Goal: Task Accomplishment & Management: Manage account settings

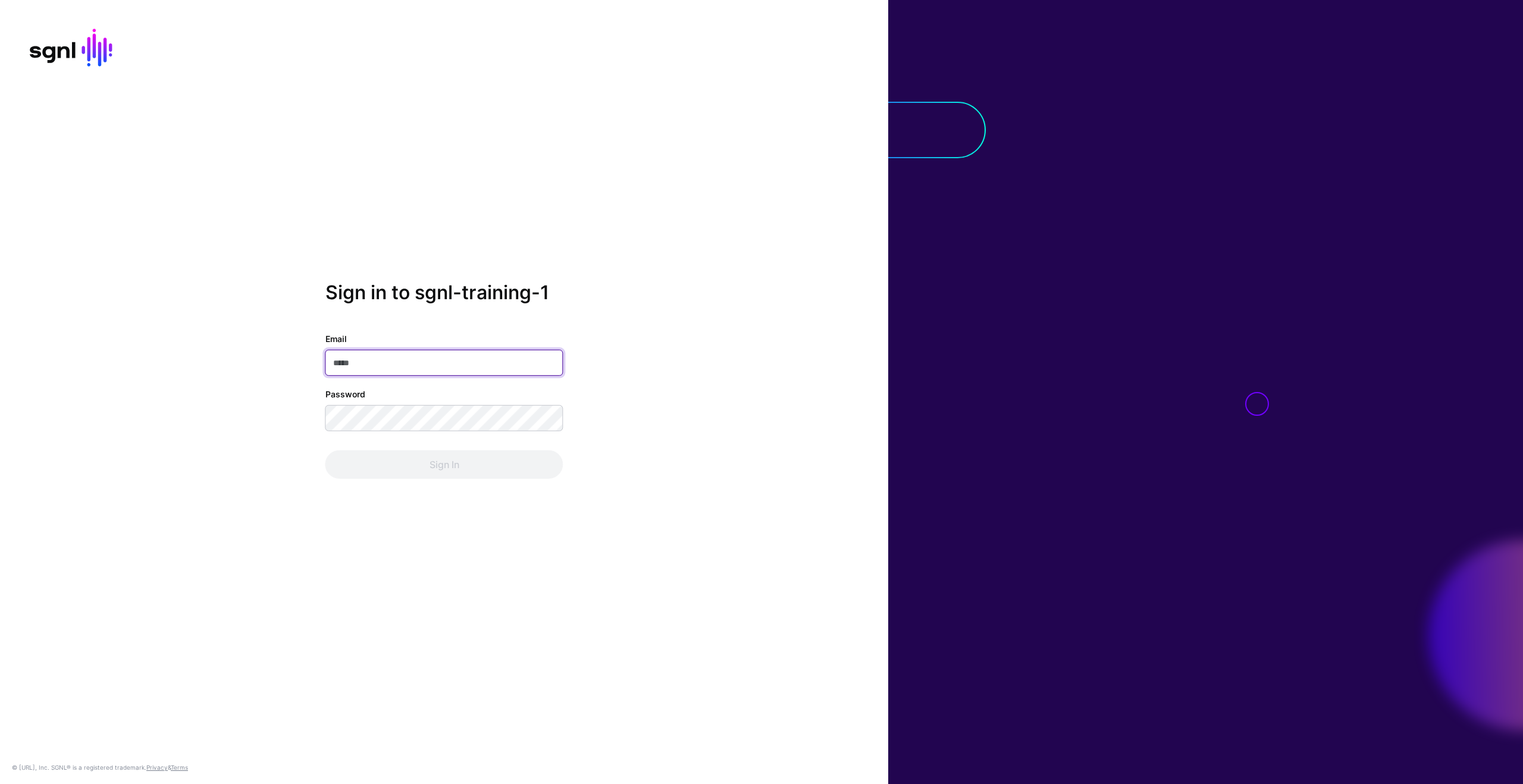
click at [400, 365] on input "Email" at bounding box center [444, 363] width 238 height 26
paste input "**********"
type input "**********"
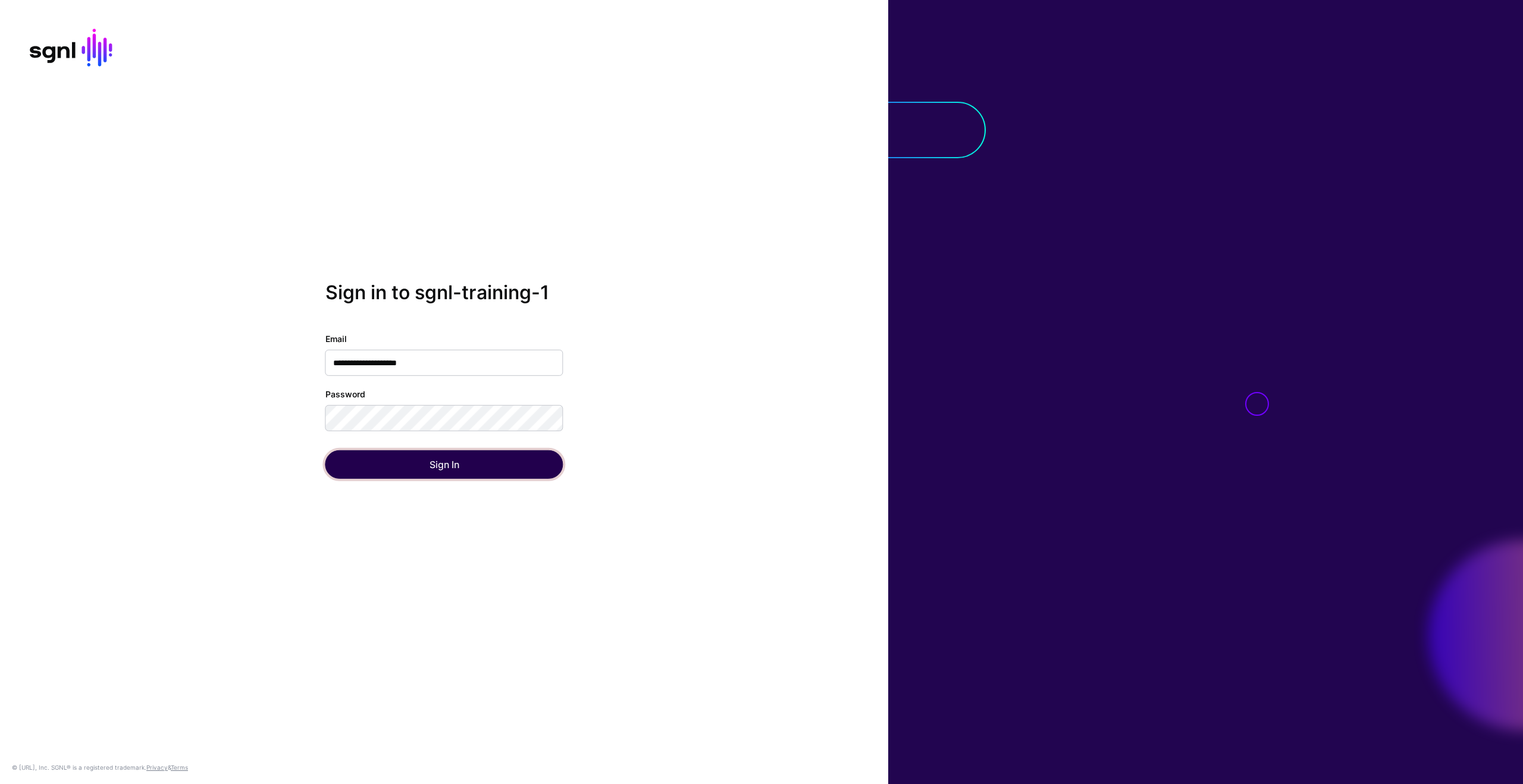
click at [399, 456] on button "Sign In" at bounding box center [444, 464] width 238 height 28
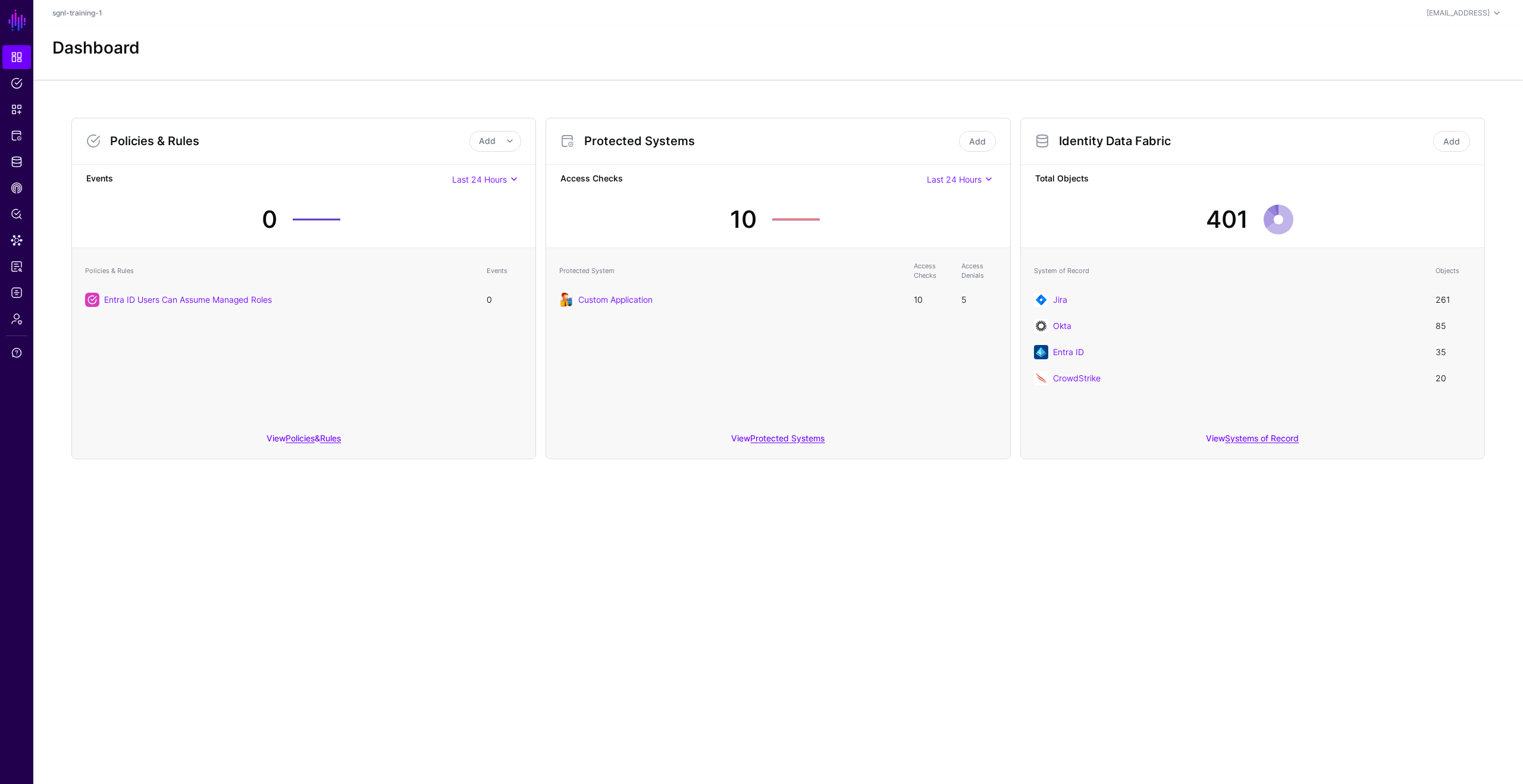
click at [823, 62] on div "Dashboard" at bounding box center [778, 53] width 1489 height 53
click at [11, 160] on span "Identity Data Fabric" at bounding box center [16, 162] width 12 height 12
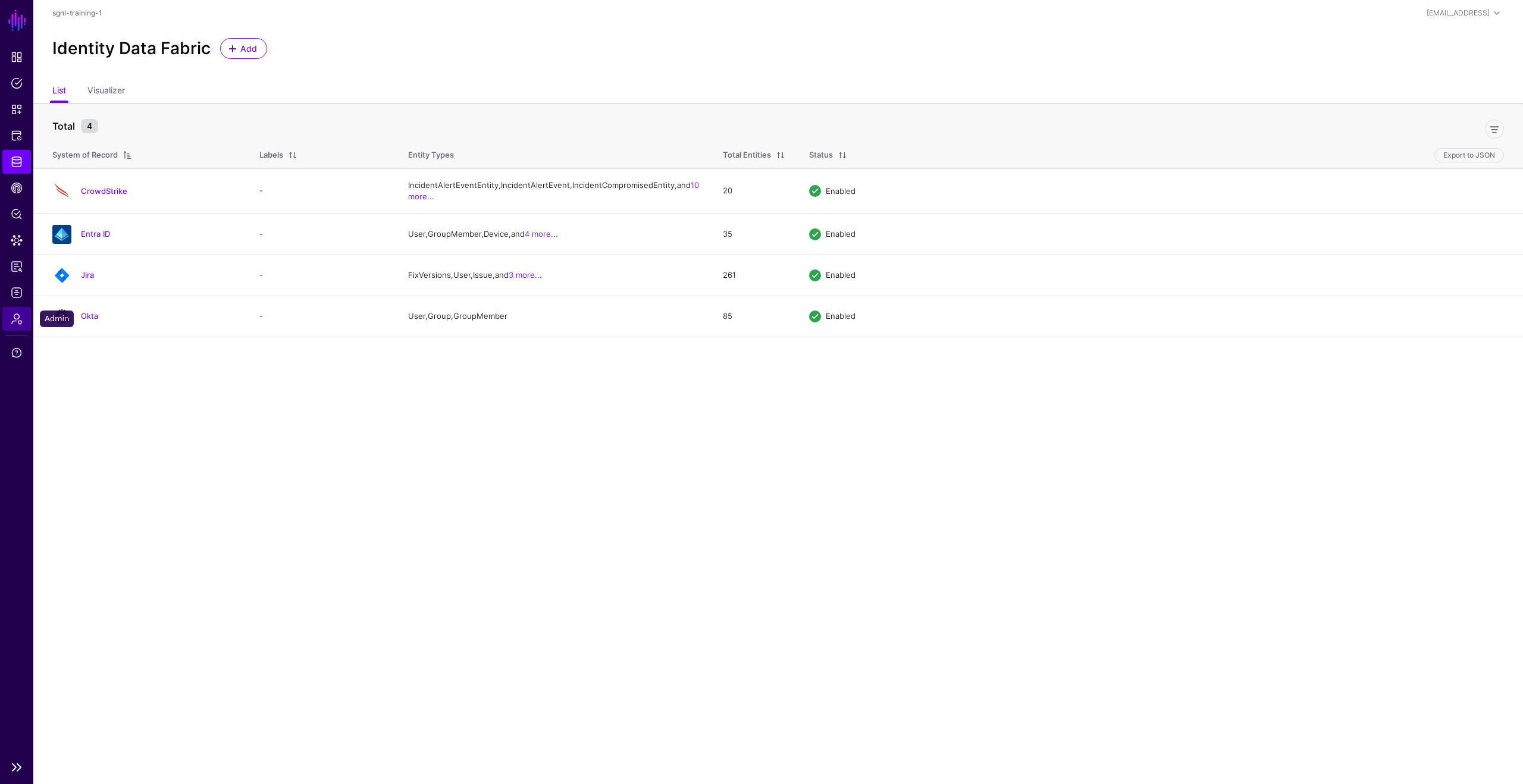
click at [20, 322] on span "Admin" at bounding box center [16, 319] width 12 height 12
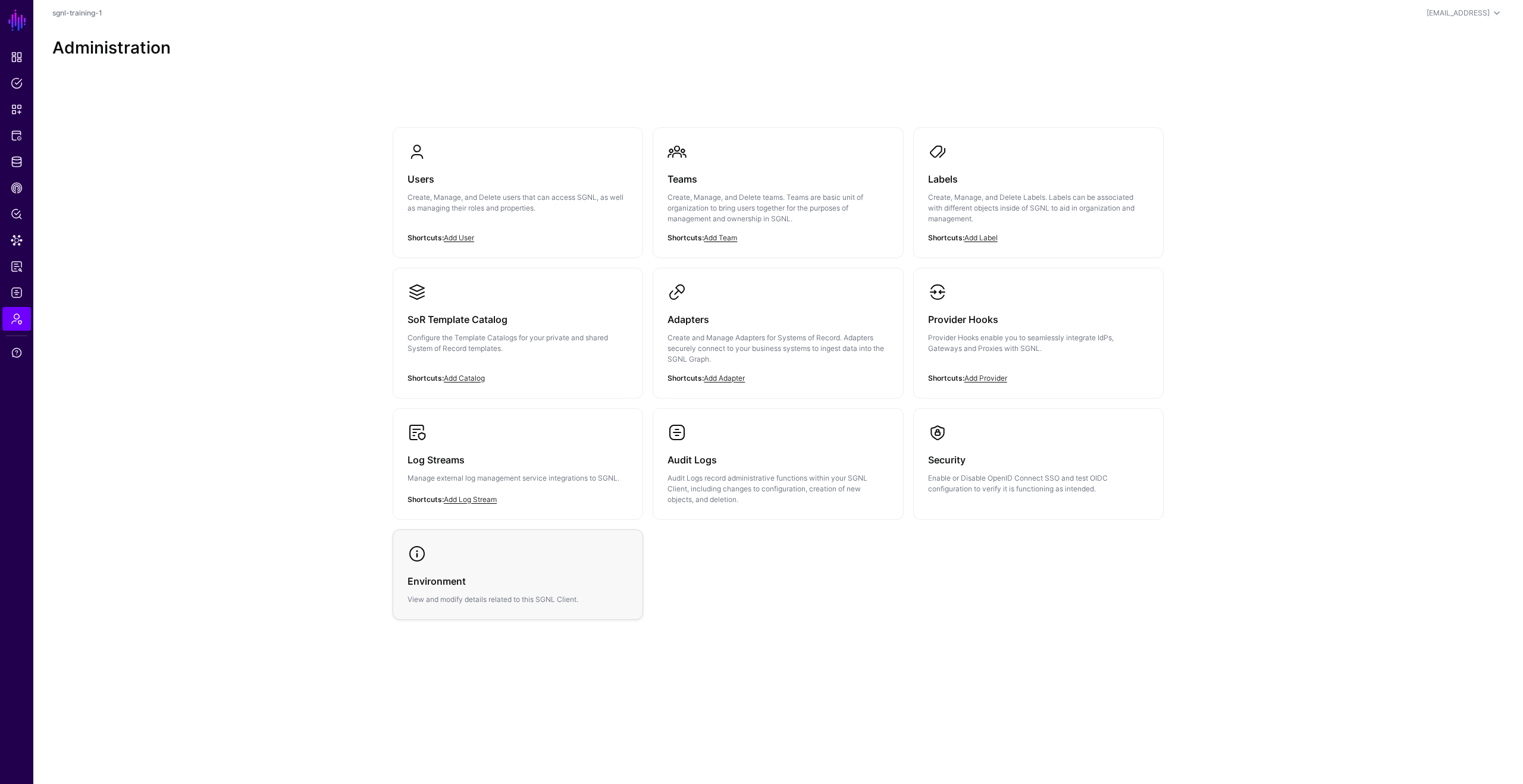
click at [555, 555] on link "Environment View and modify details related to this SGNL Client." at bounding box center [517, 574] width 249 height 89
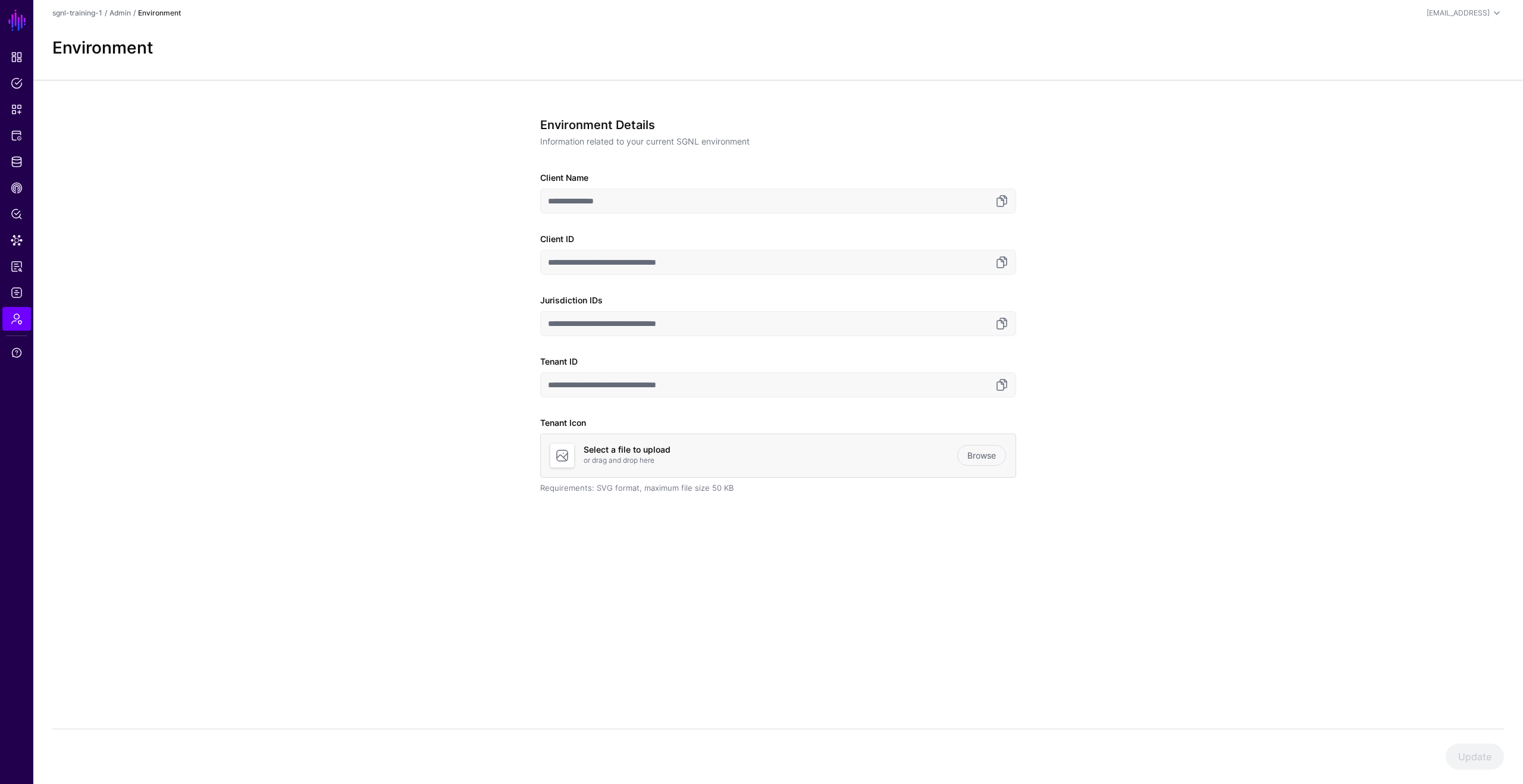
click at [993, 390] on div at bounding box center [1000, 385] width 17 height 14
click at [1005, 387] on link at bounding box center [1002, 385] width 14 height 14
click at [27, 139] on link "Protected Systems" at bounding box center [16, 135] width 28 height 24
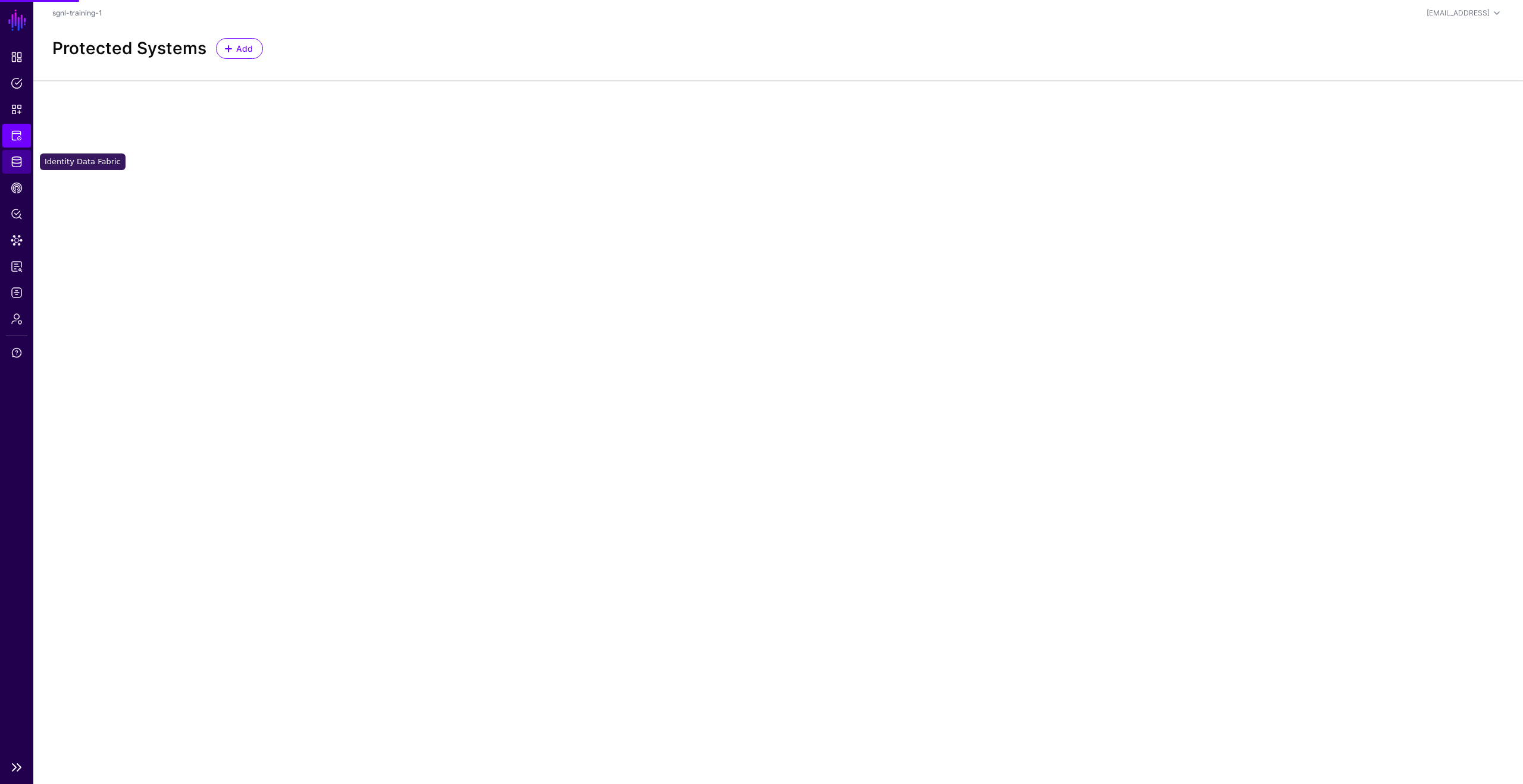
click at [26, 154] on link "Identity Data Fabric" at bounding box center [16, 162] width 28 height 24
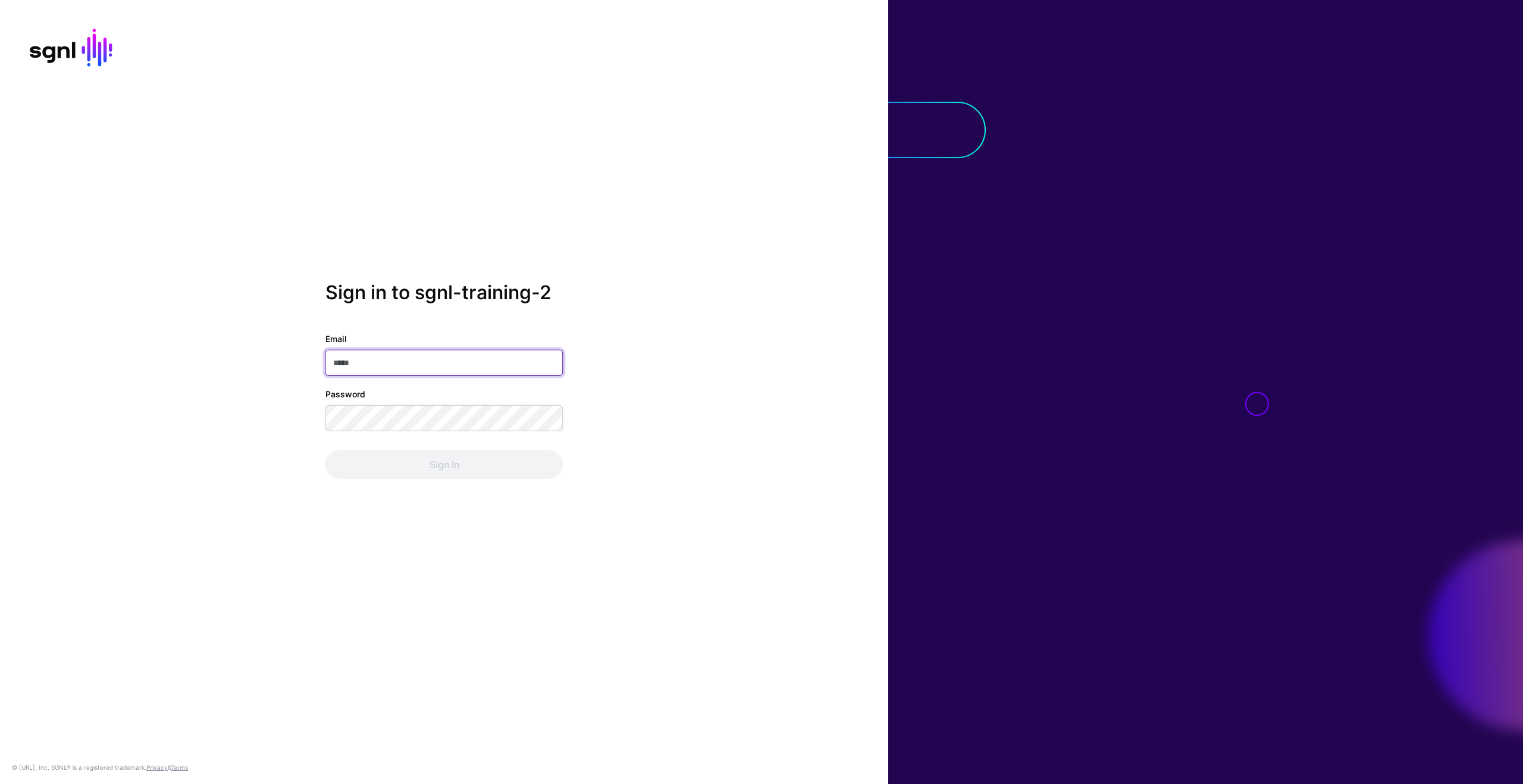
click at [430, 364] on input "Email" at bounding box center [444, 363] width 238 height 26
paste input "**********"
type input "**********"
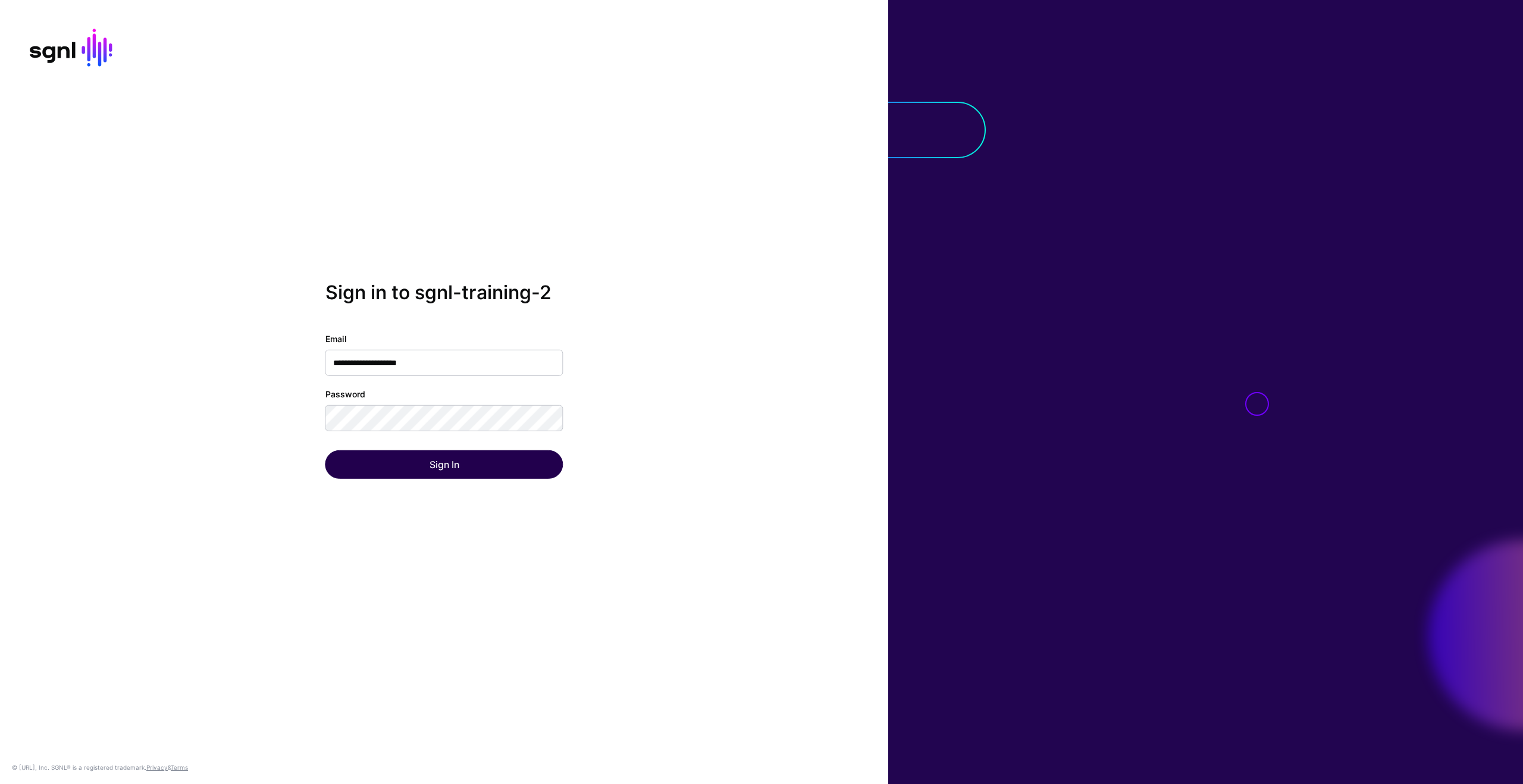
click at [434, 469] on button "Sign In" at bounding box center [444, 464] width 238 height 28
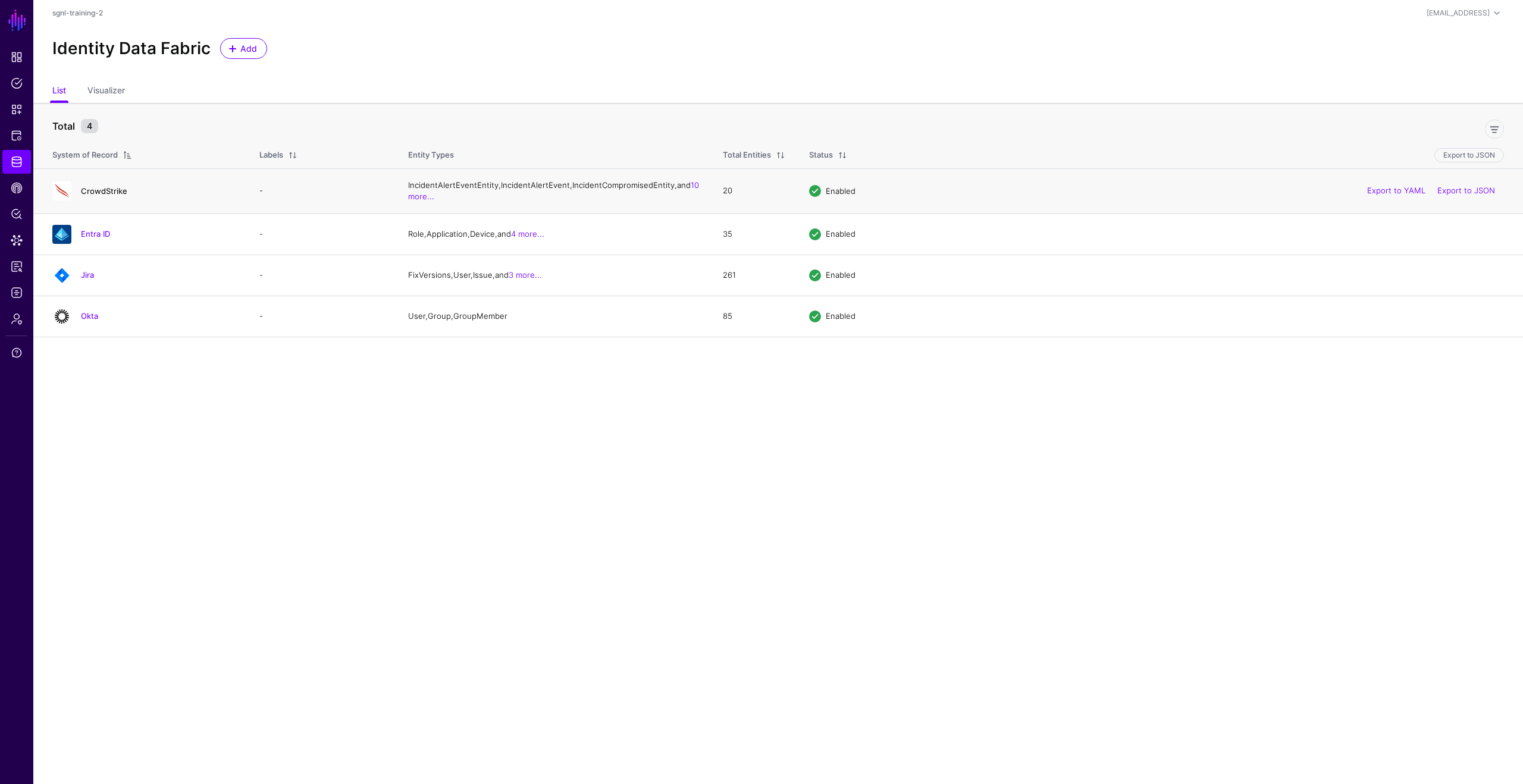
click at [103, 196] on link "CrowdStrike" at bounding box center [104, 191] width 47 height 9
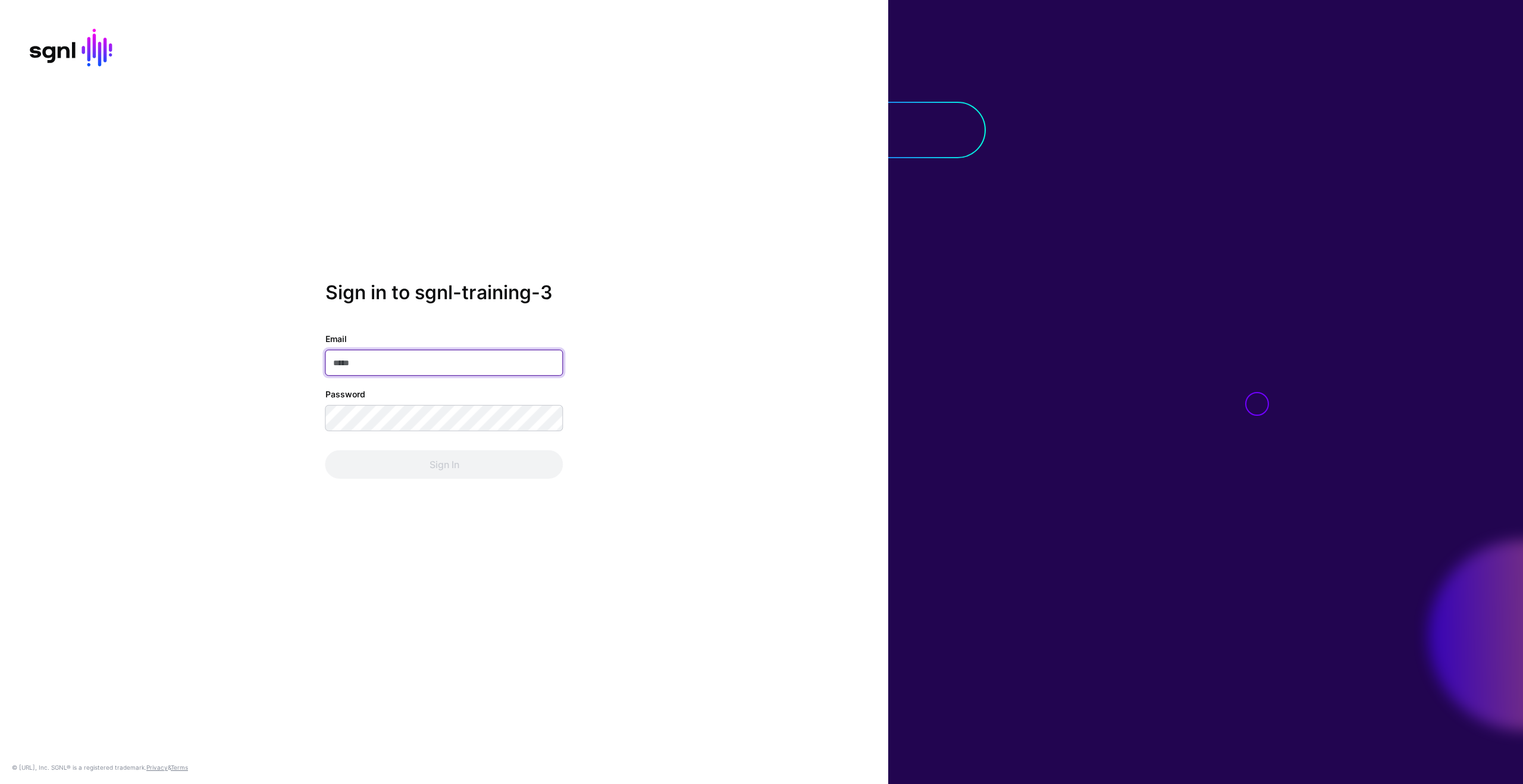
click at [423, 361] on input "Email" at bounding box center [444, 363] width 238 height 26
type input "**********"
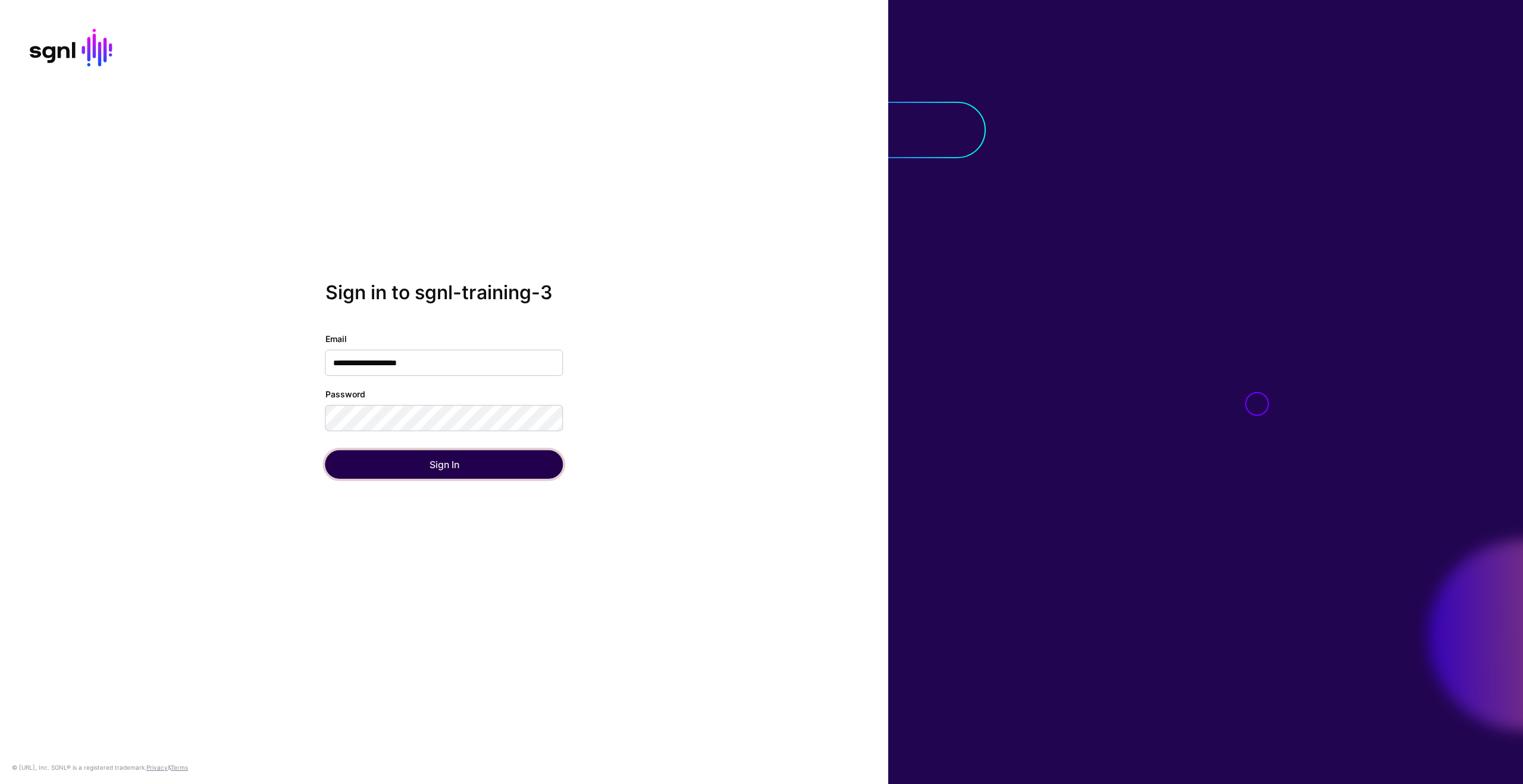
click at [431, 465] on button "Sign In" at bounding box center [444, 464] width 238 height 28
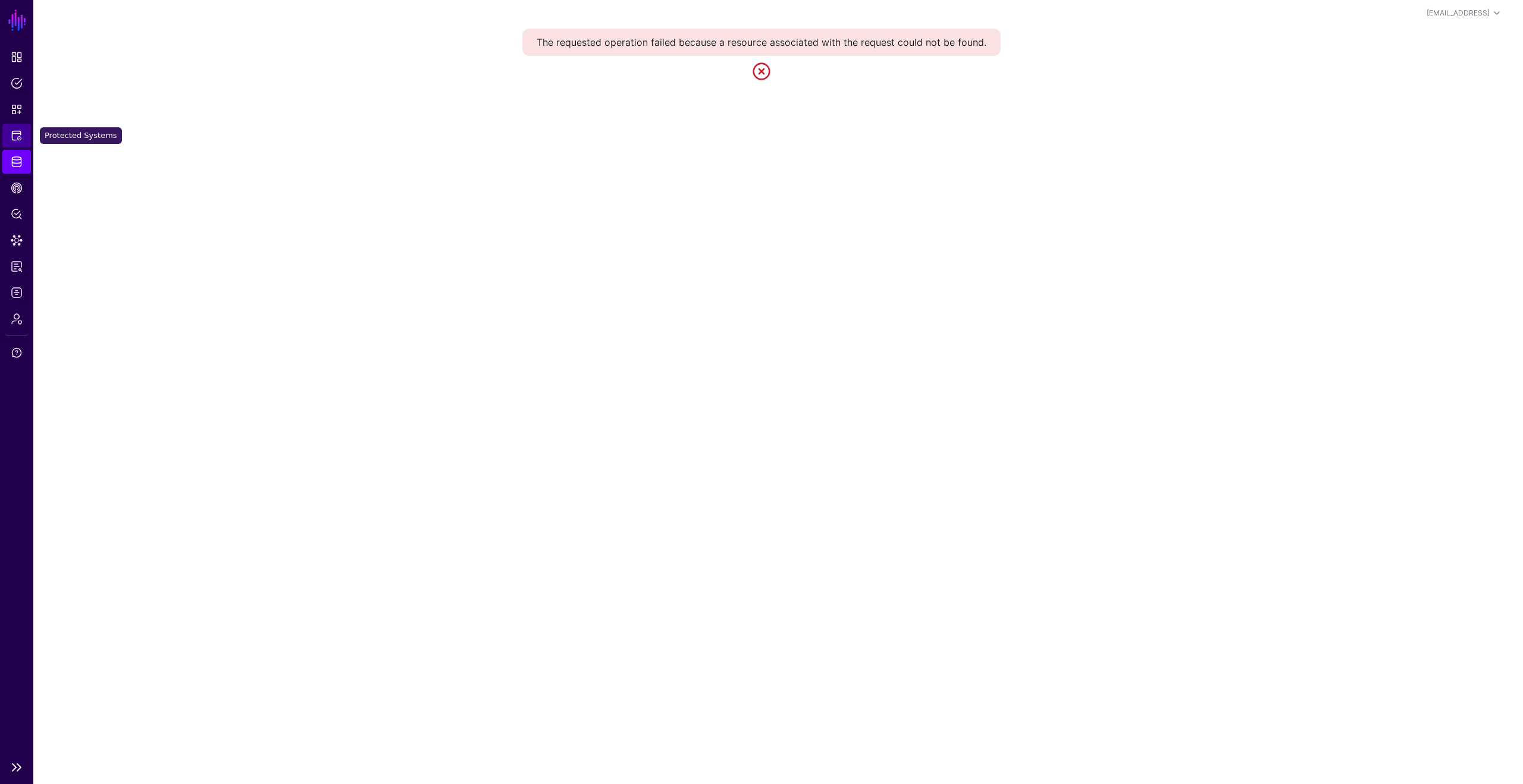
click at [20, 137] on span "Protected Systems" at bounding box center [16, 135] width 12 height 12
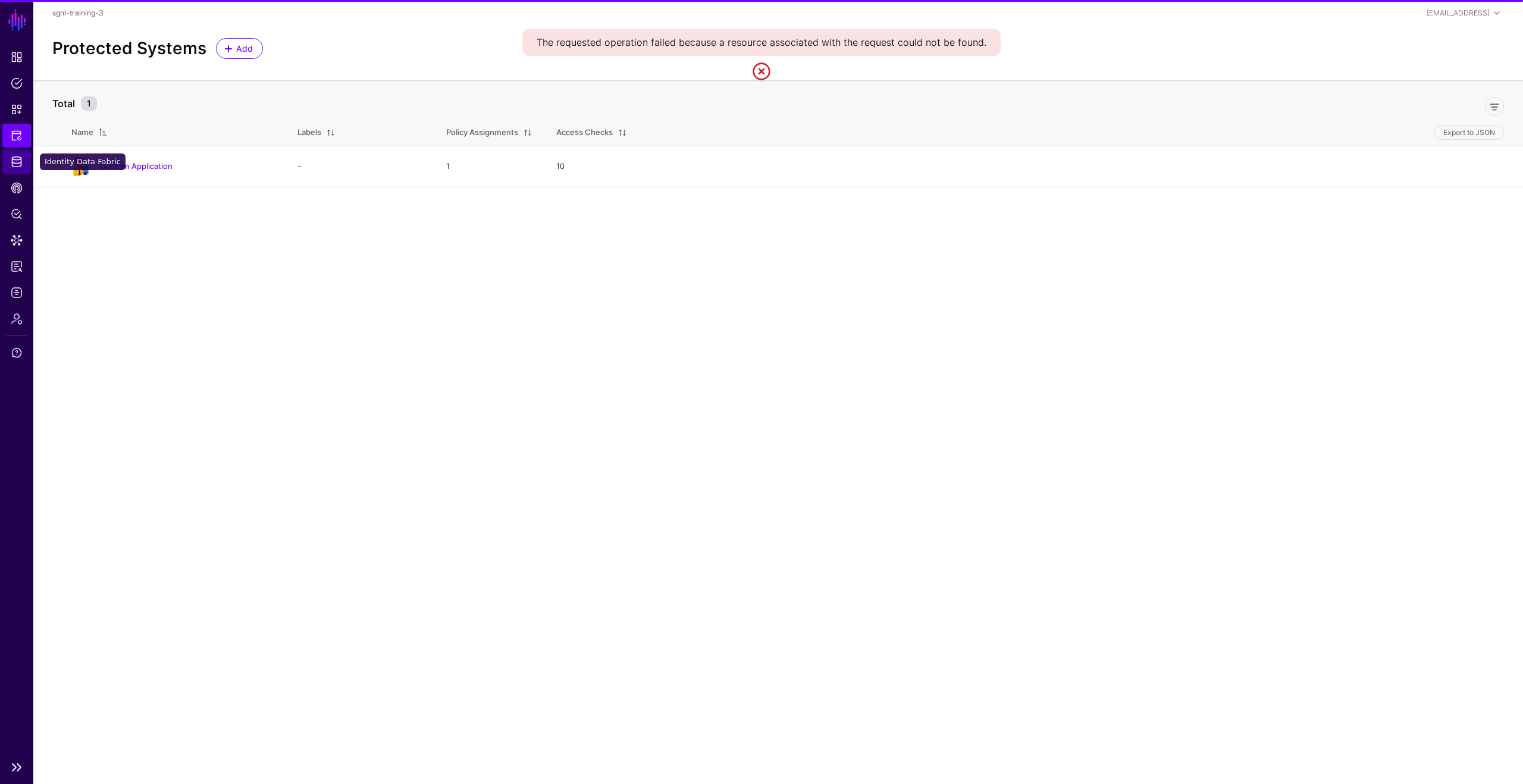
click at [21, 154] on link "Identity Data Fabric" at bounding box center [16, 162] width 28 height 24
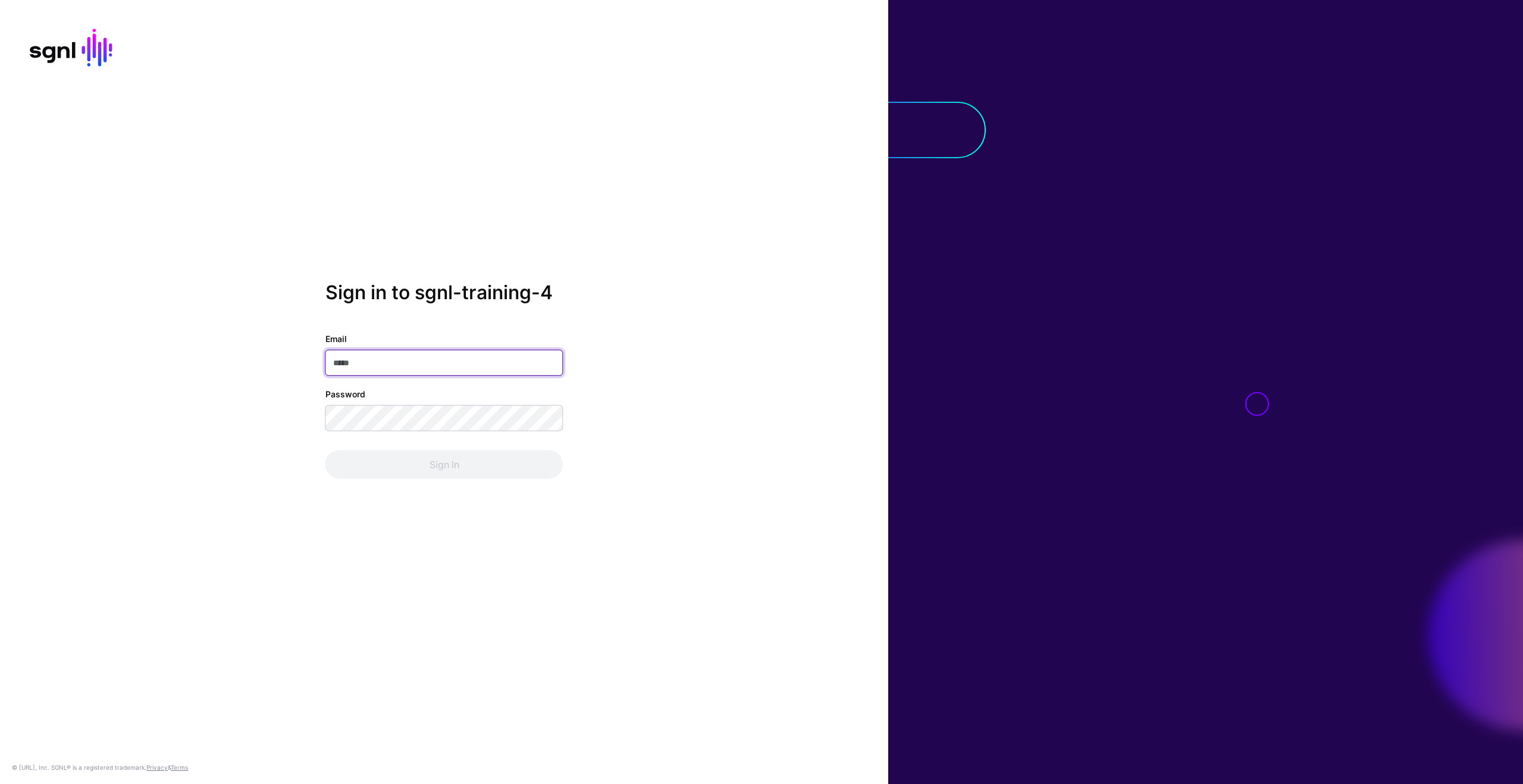
click at [444, 363] on input "Email" at bounding box center [444, 363] width 238 height 26
type input "**********"
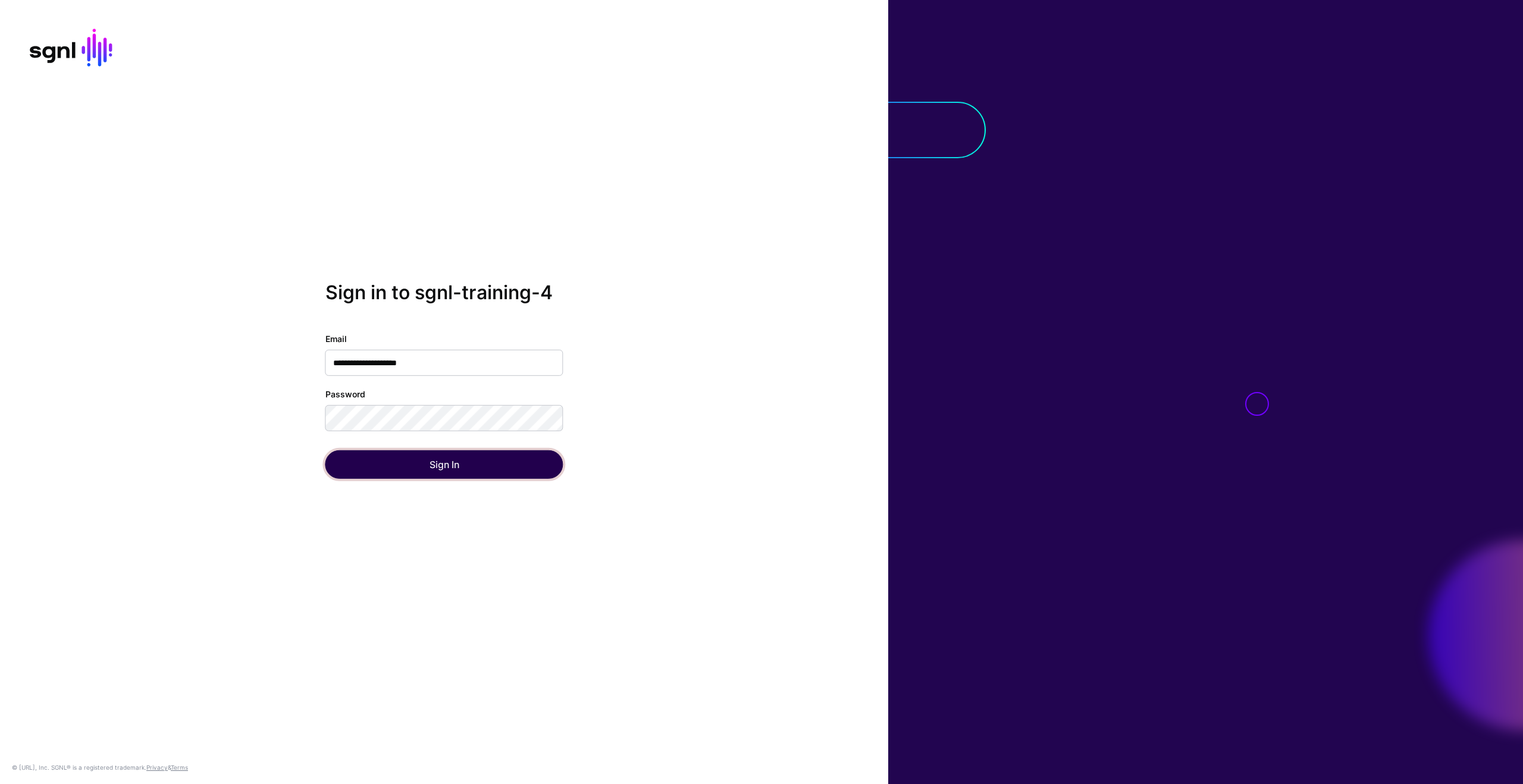
click at [465, 459] on button "Sign In" at bounding box center [444, 464] width 238 height 28
click at [365, 361] on input "Email" at bounding box center [444, 363] width 238 height 26
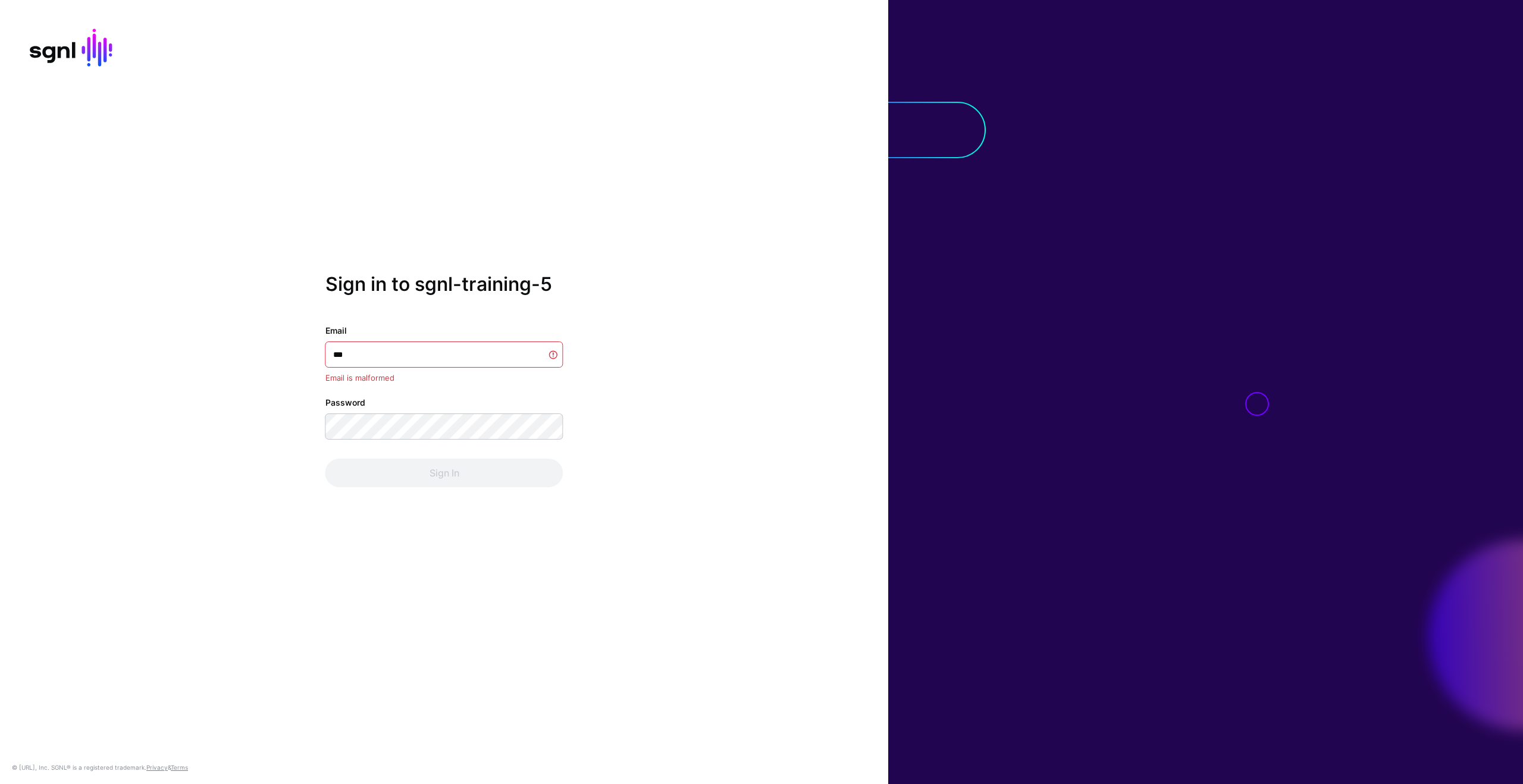
type input "****"
type input "**********"
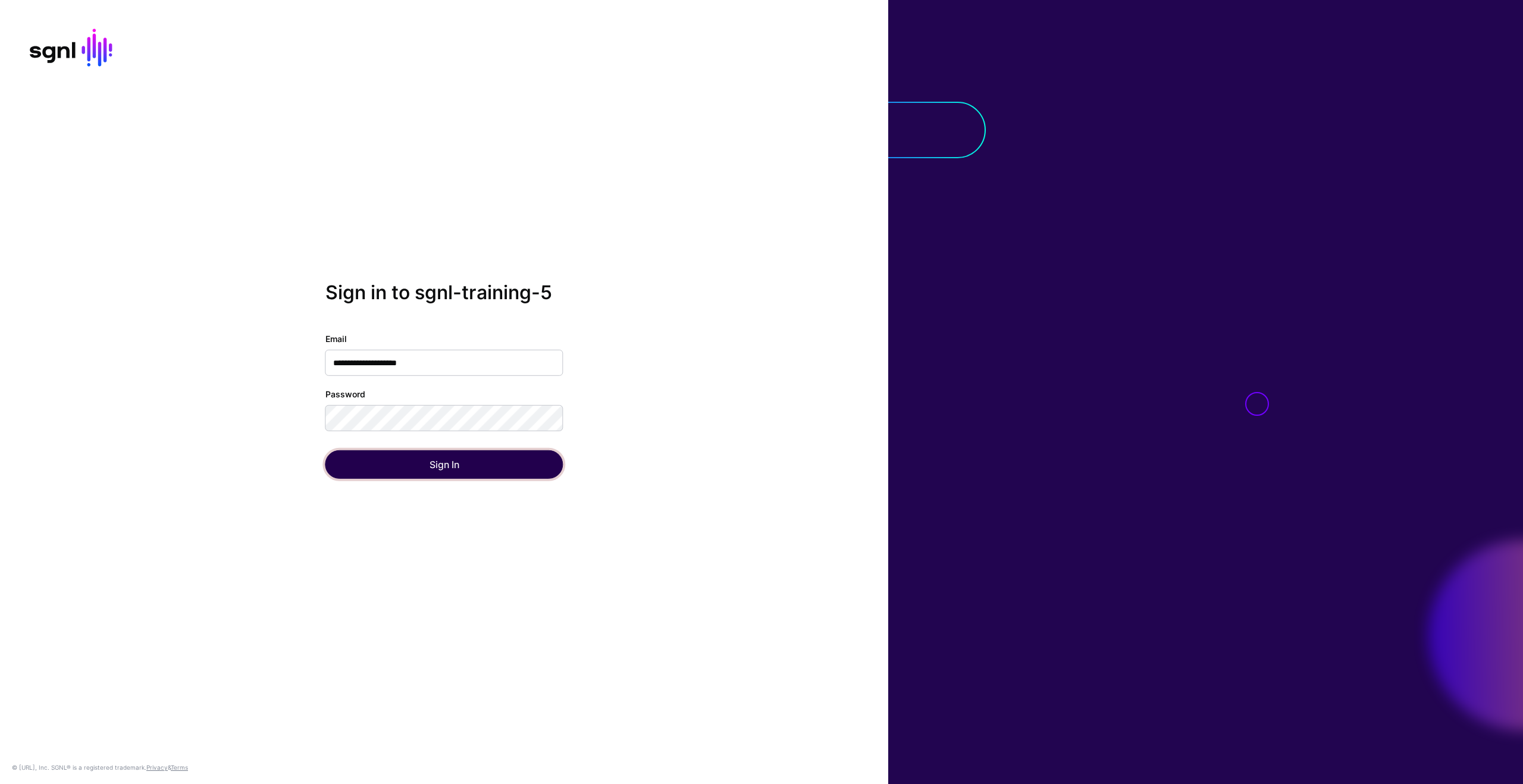
click at [427, 468] on button "Sign In" at bounding box center [444, 464] width 238 height 28
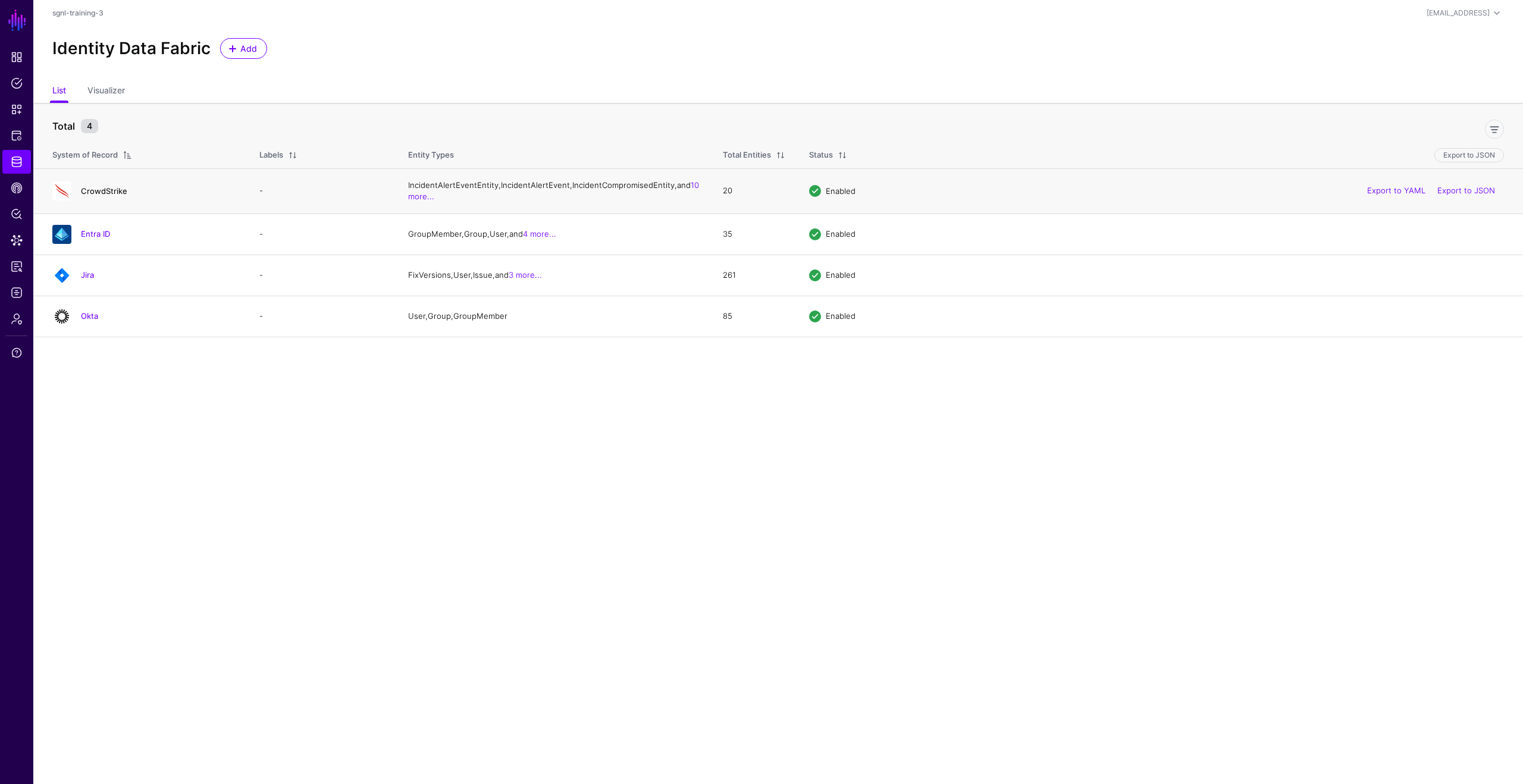
click at [97, 196] on link "CrowdStrike" at bounding box center [104, 191] width 47 height 9
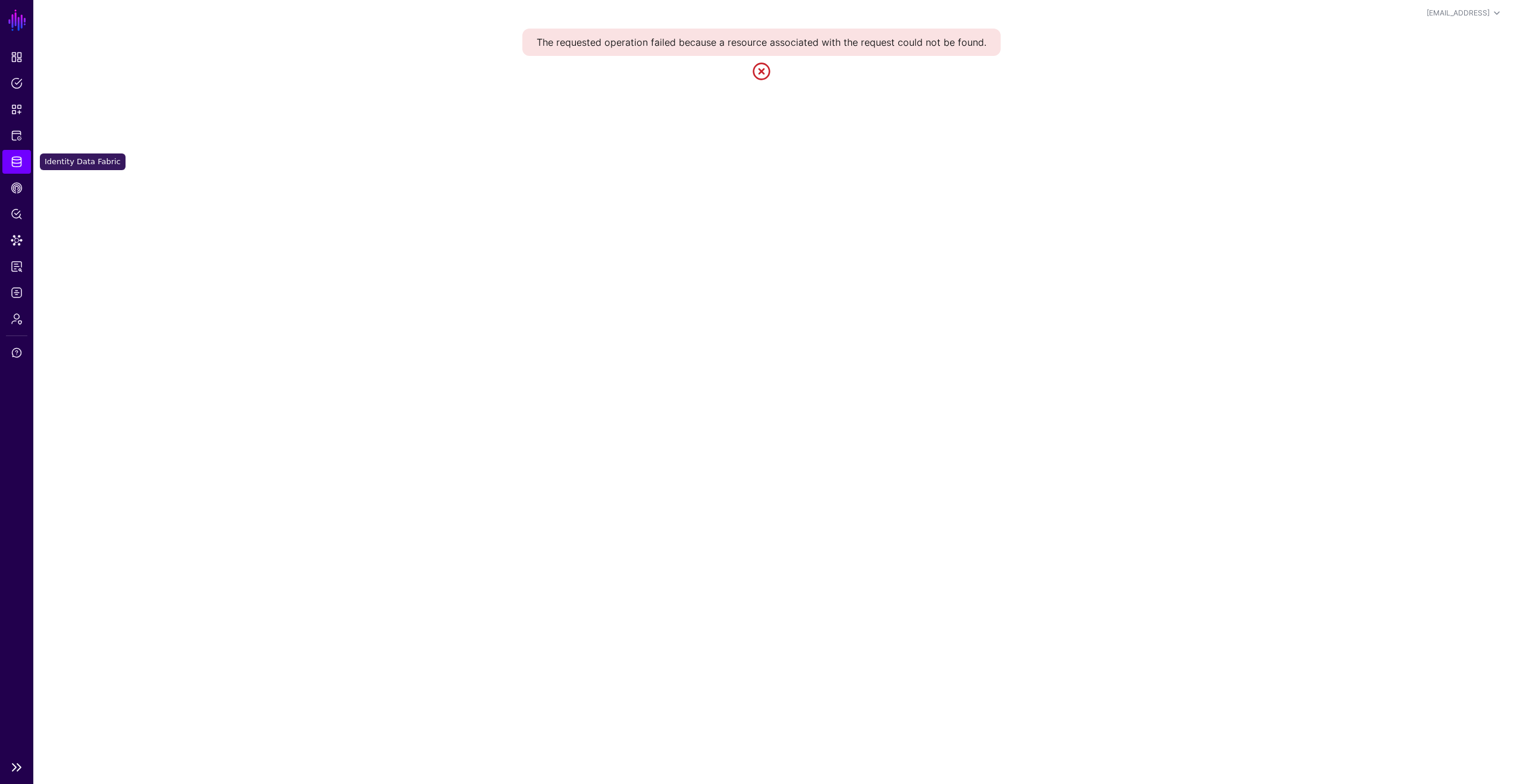
click at [21, 163] on span "Identity Data Fabric" at bounding box center [16, 162] width 12 height 12
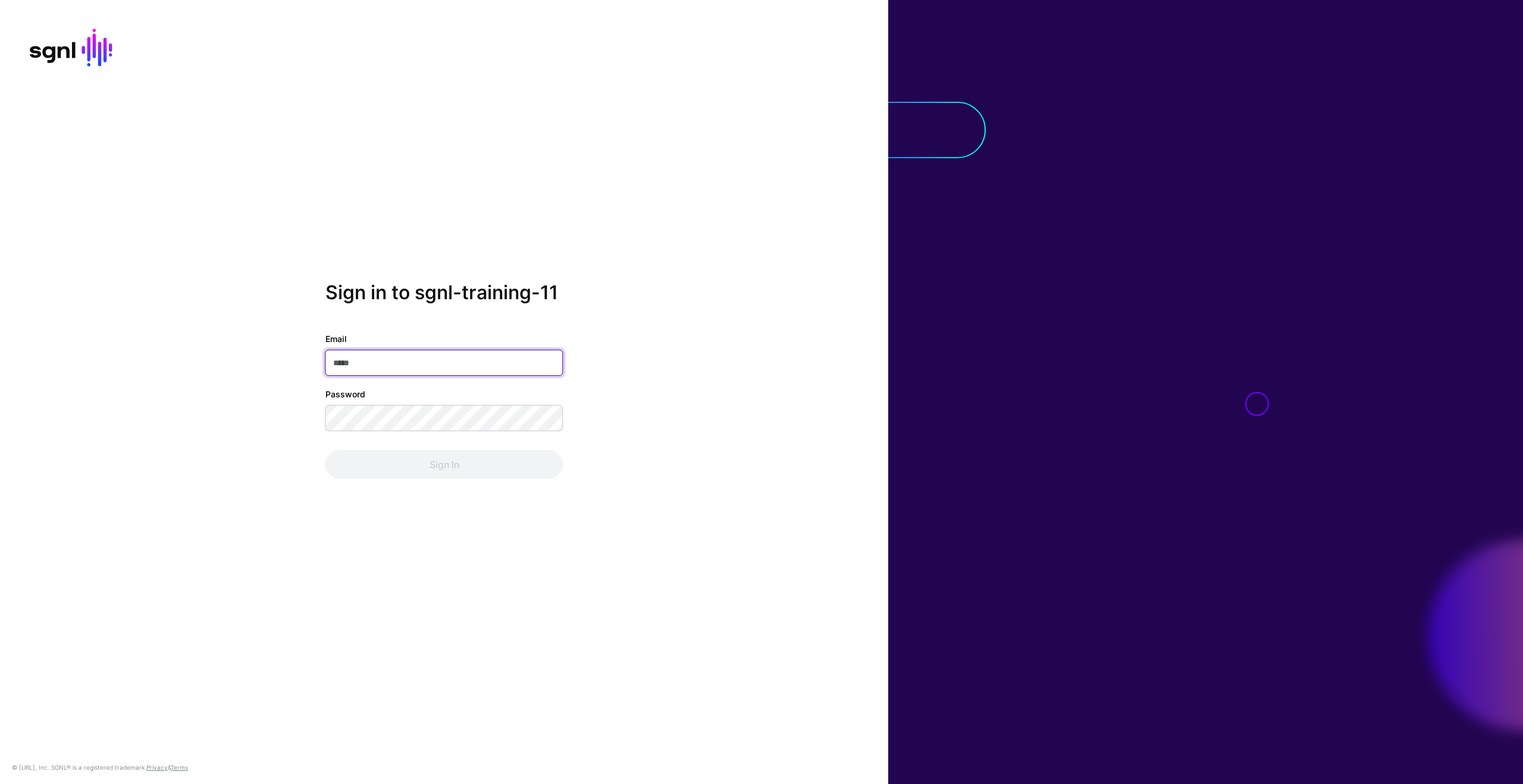
click at [402, 366] on input "Email" at bounding box center [444, 363] width 238 height 26
type input "**********"
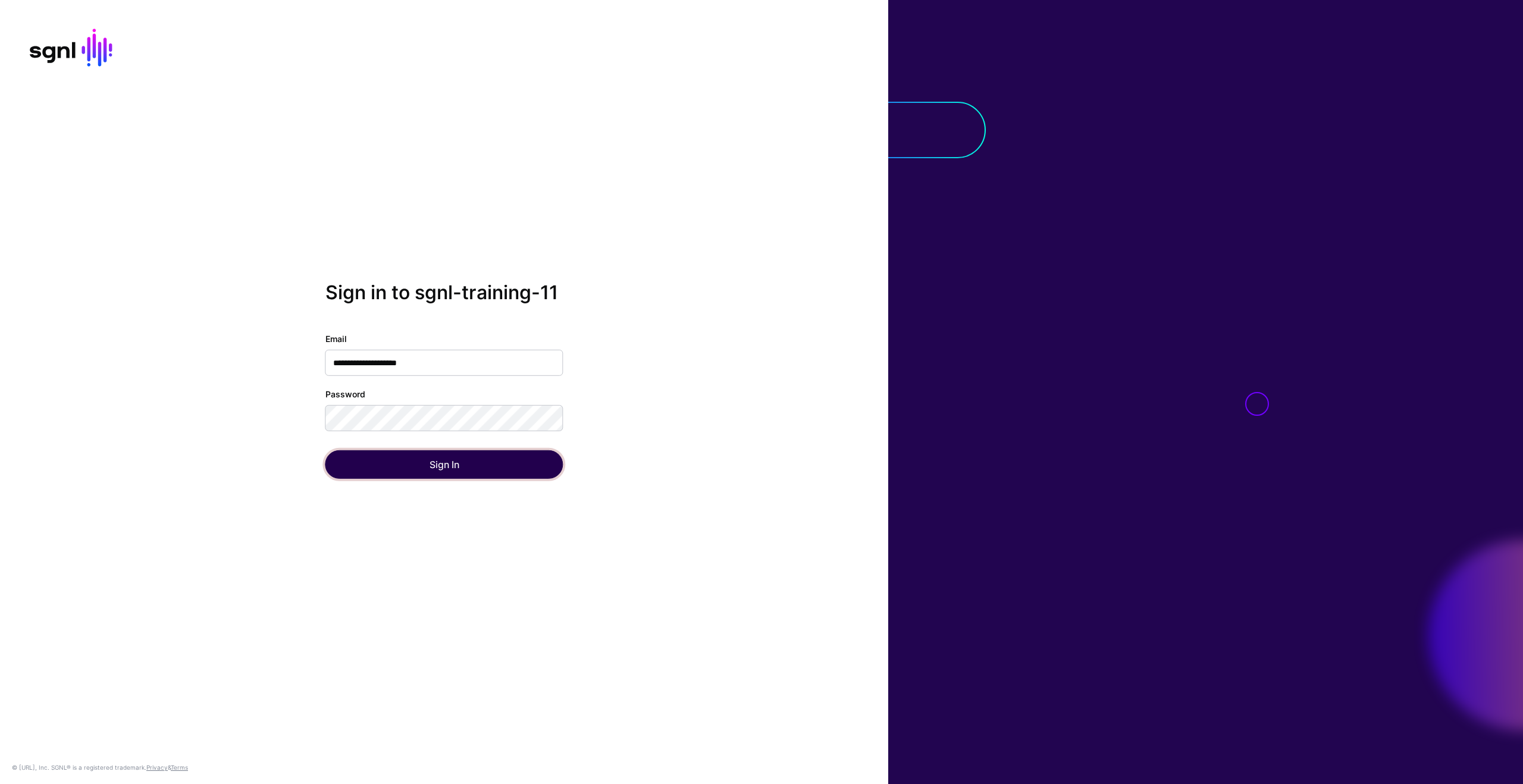
click at [450, 461] on button "Sign In" at bounding box center [444, 464] width 238 height 28
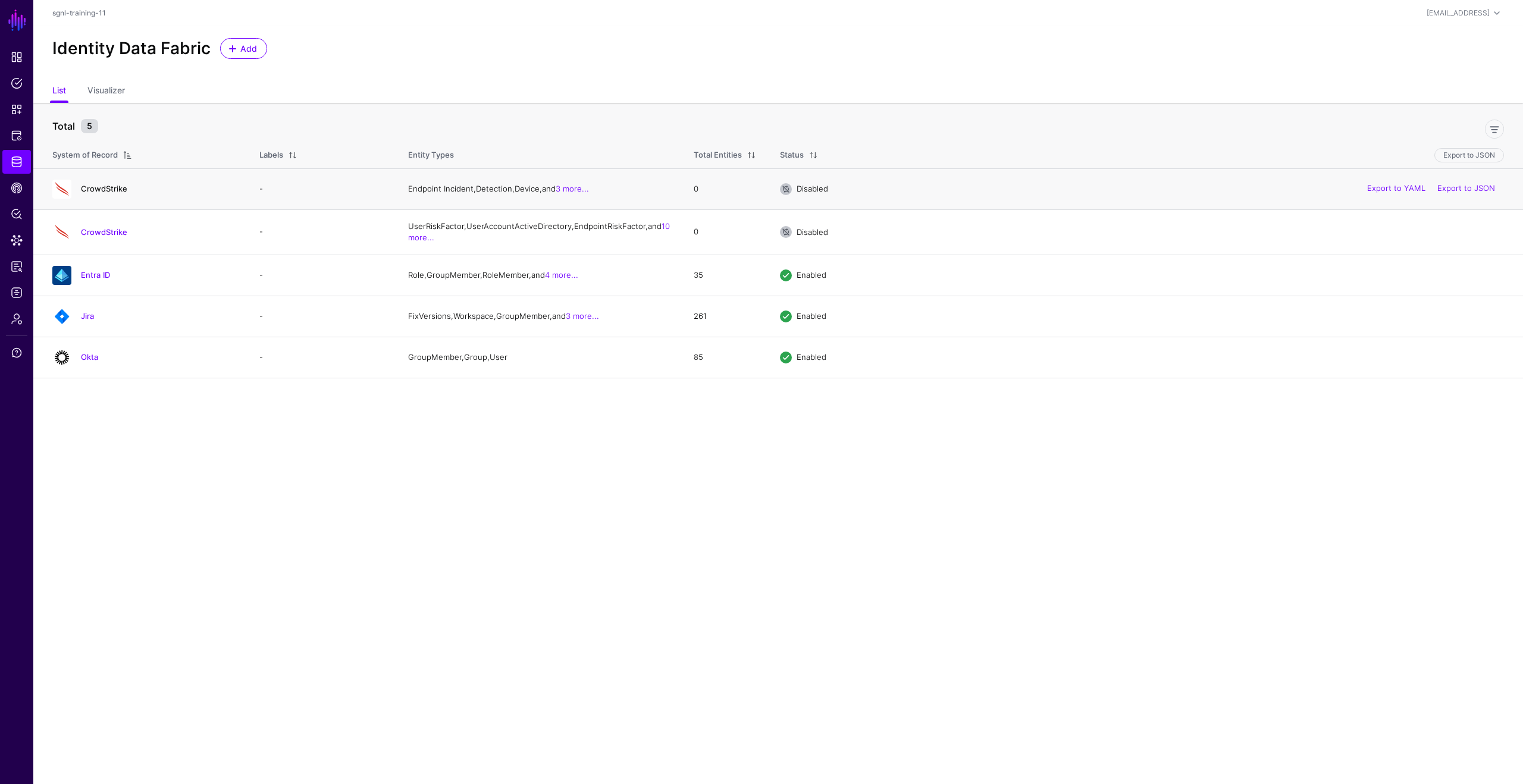
click at [117, 189] on link "CrowdStrike" at bounding box center [104, 189] width 47 height 9
click at [112, 237] on link "CrowdStrike" at bounding box center [104, 232] width 47 height 9
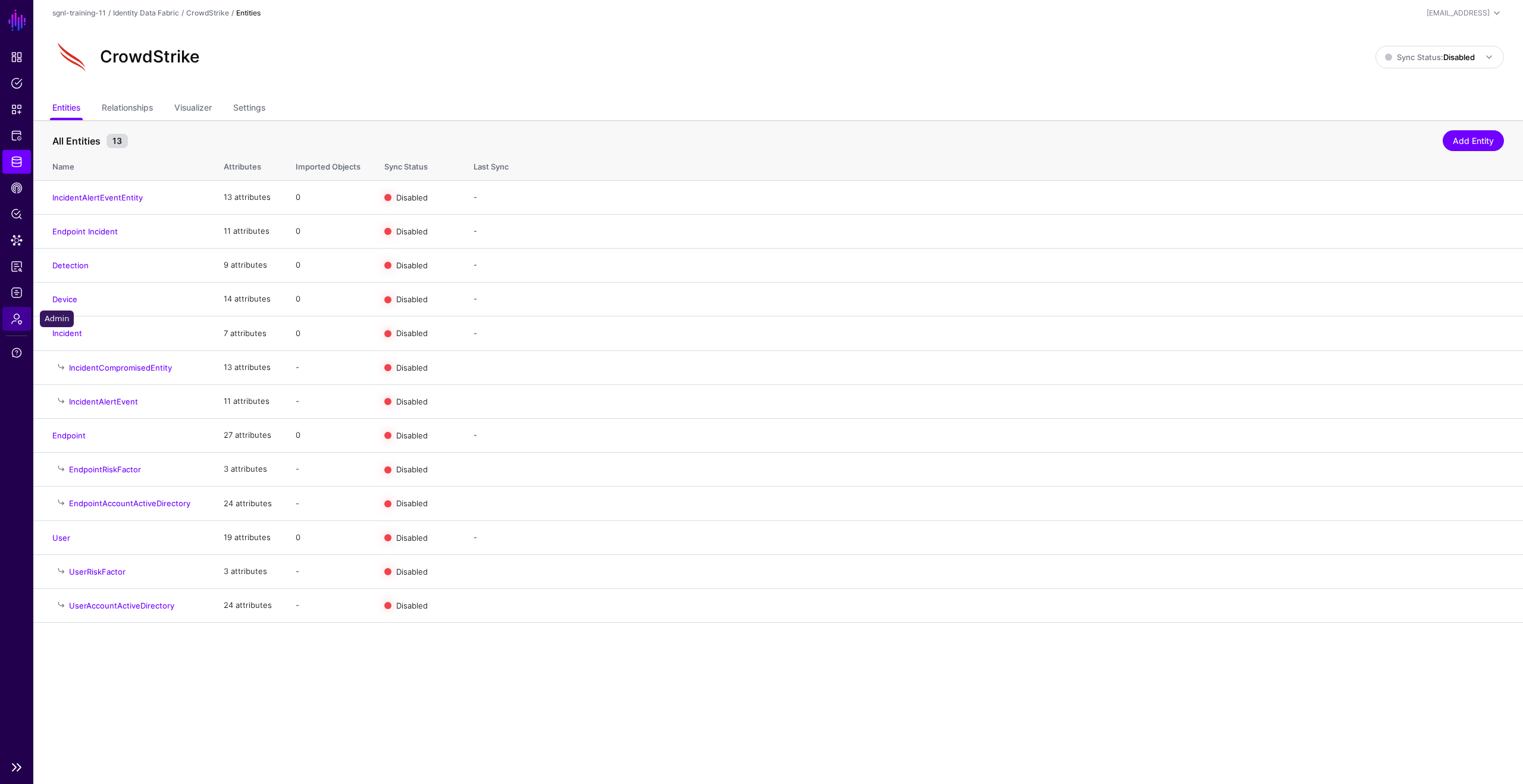
click at [17, 325] on link "Admin" at bounding box center [16, 319] width 28 height 24
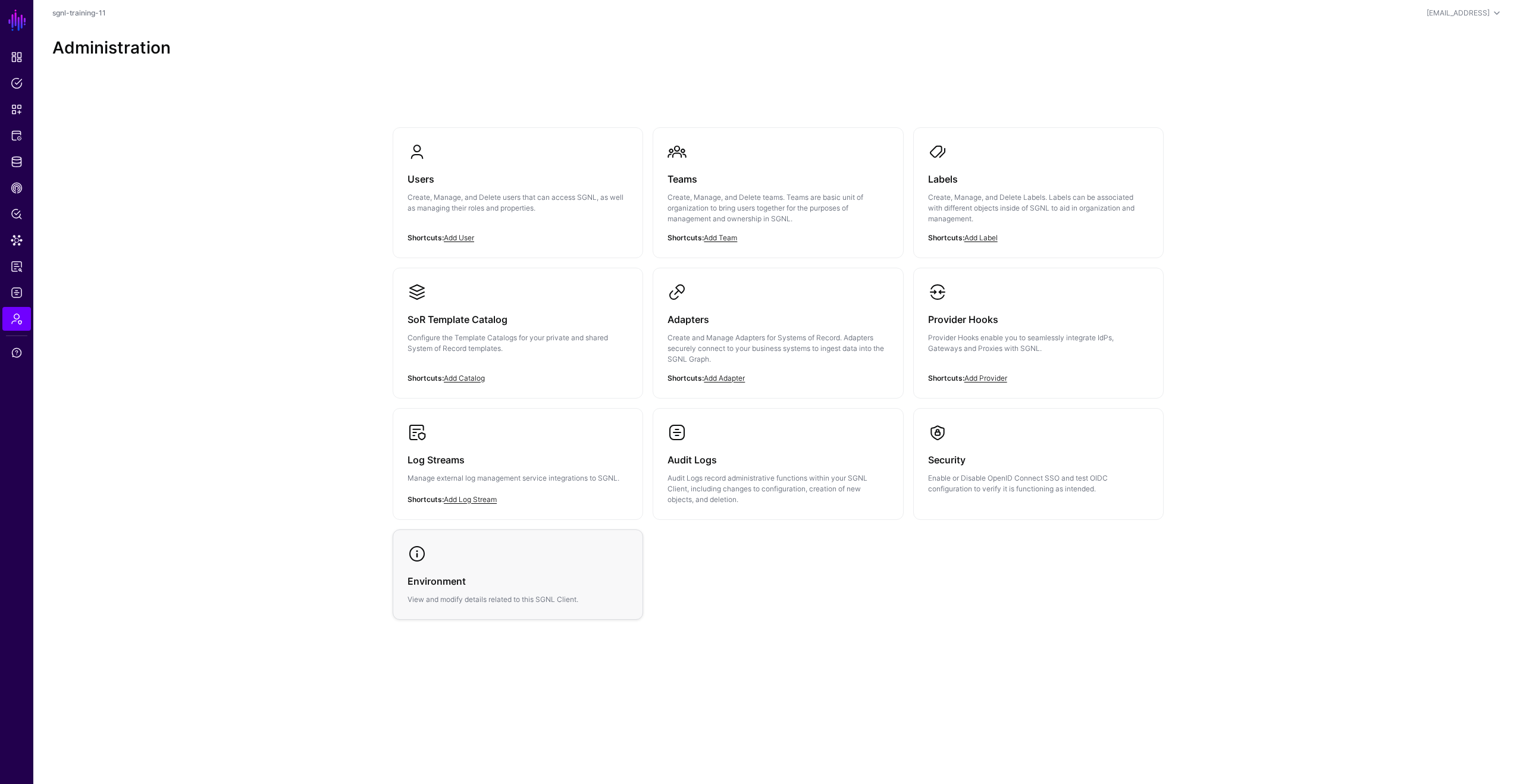
click at [573, 538] on link "Environment View and modify details related to this SGNL Client." at bounding box center [517, 574] width 249 height 89
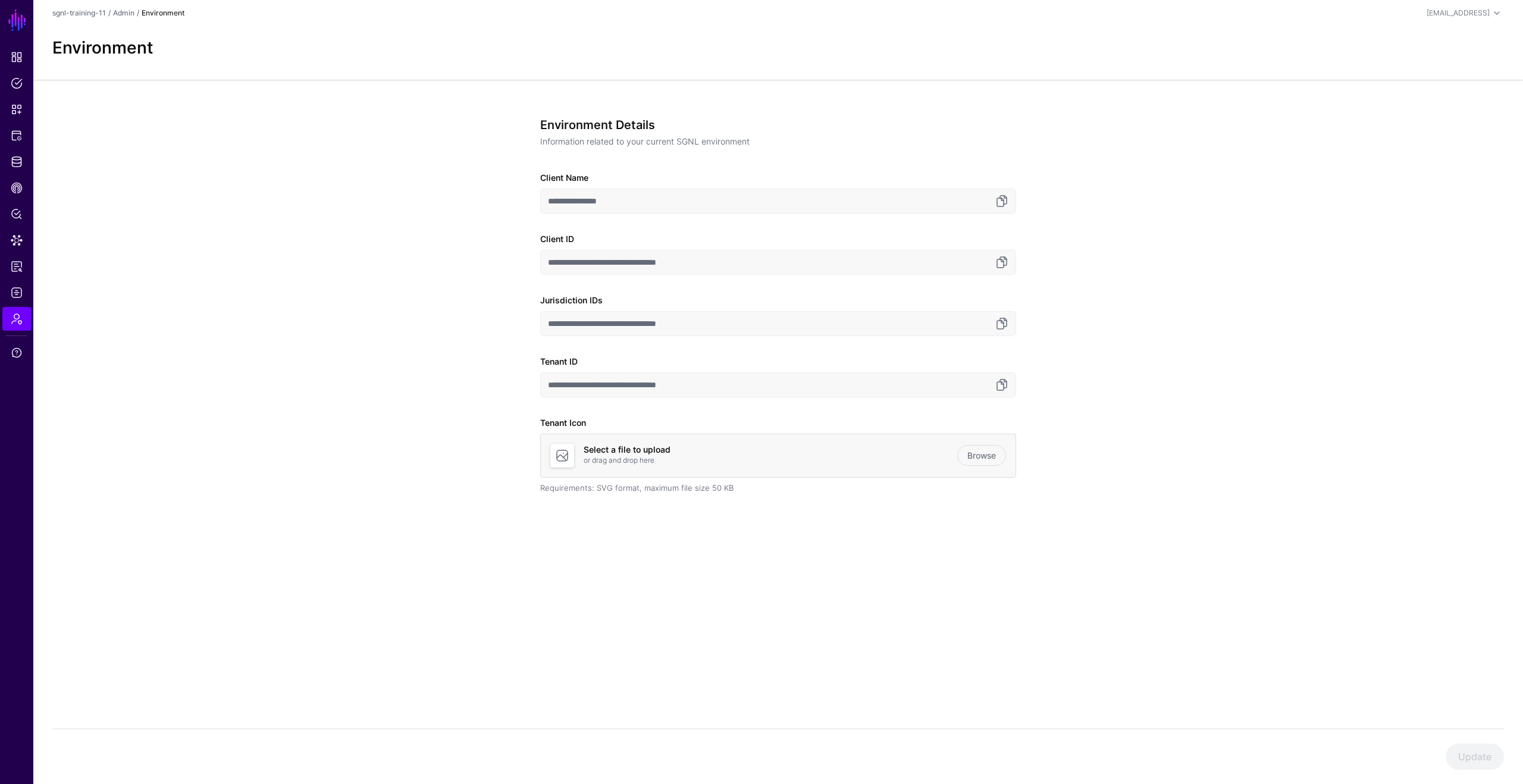
click at [1002, 396] on input "**********" at bounding box center [778, 385] width 476 height 25
click at [1008, 385] on link at bounding box center [1002, 385] width 14 height 14
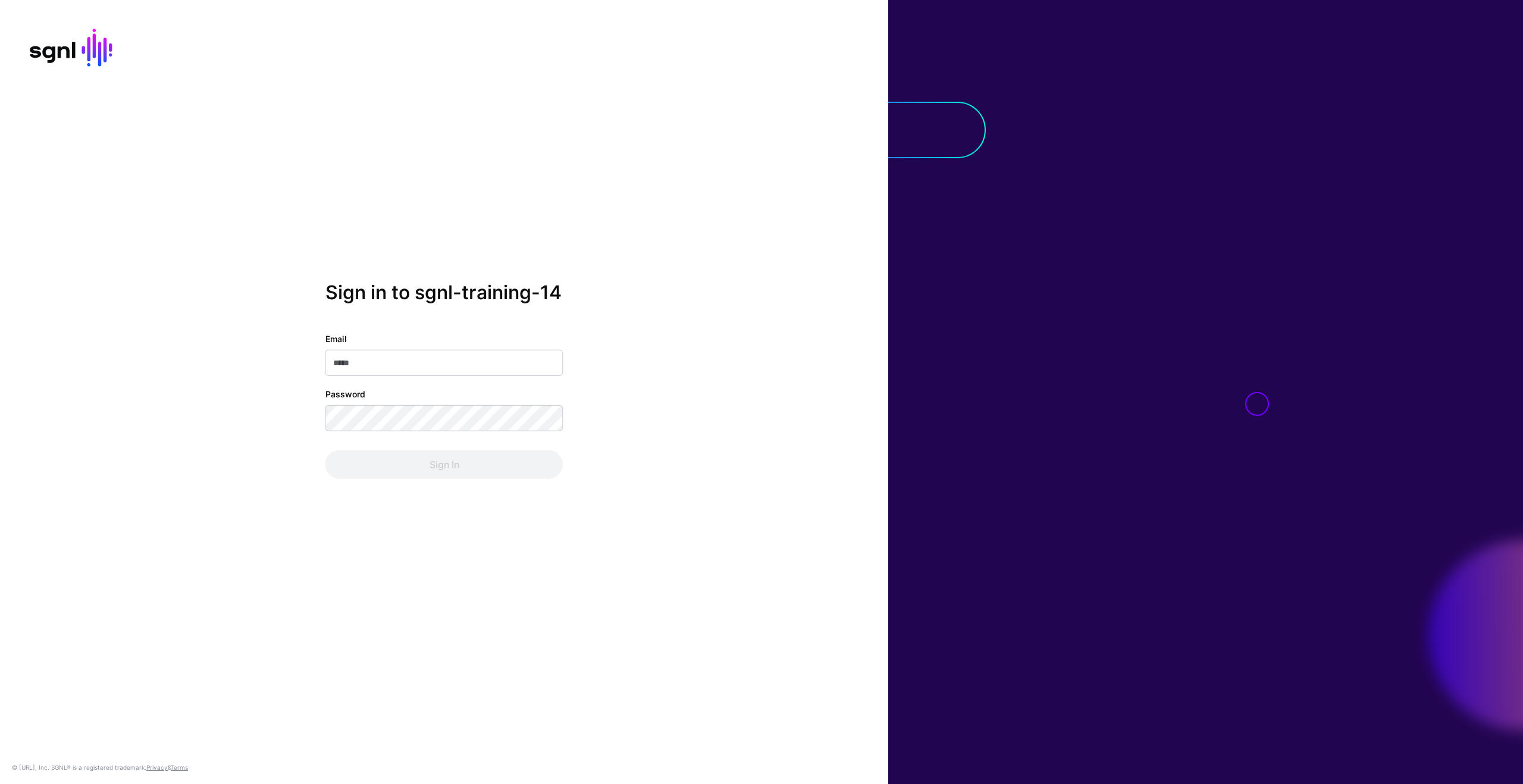
click at [393, 328] on div "Sign in to sgnl-training-14 Email Password Sign In" at bounding box center [444, 380] width 238 height 197
click at [392, 354] on input "Email" at bounding box center [444, 363] width 238 height 26
type input "**********"
click at [452, 461] on button "Sign In" at bounding box center [444, 464] width 238 height 28
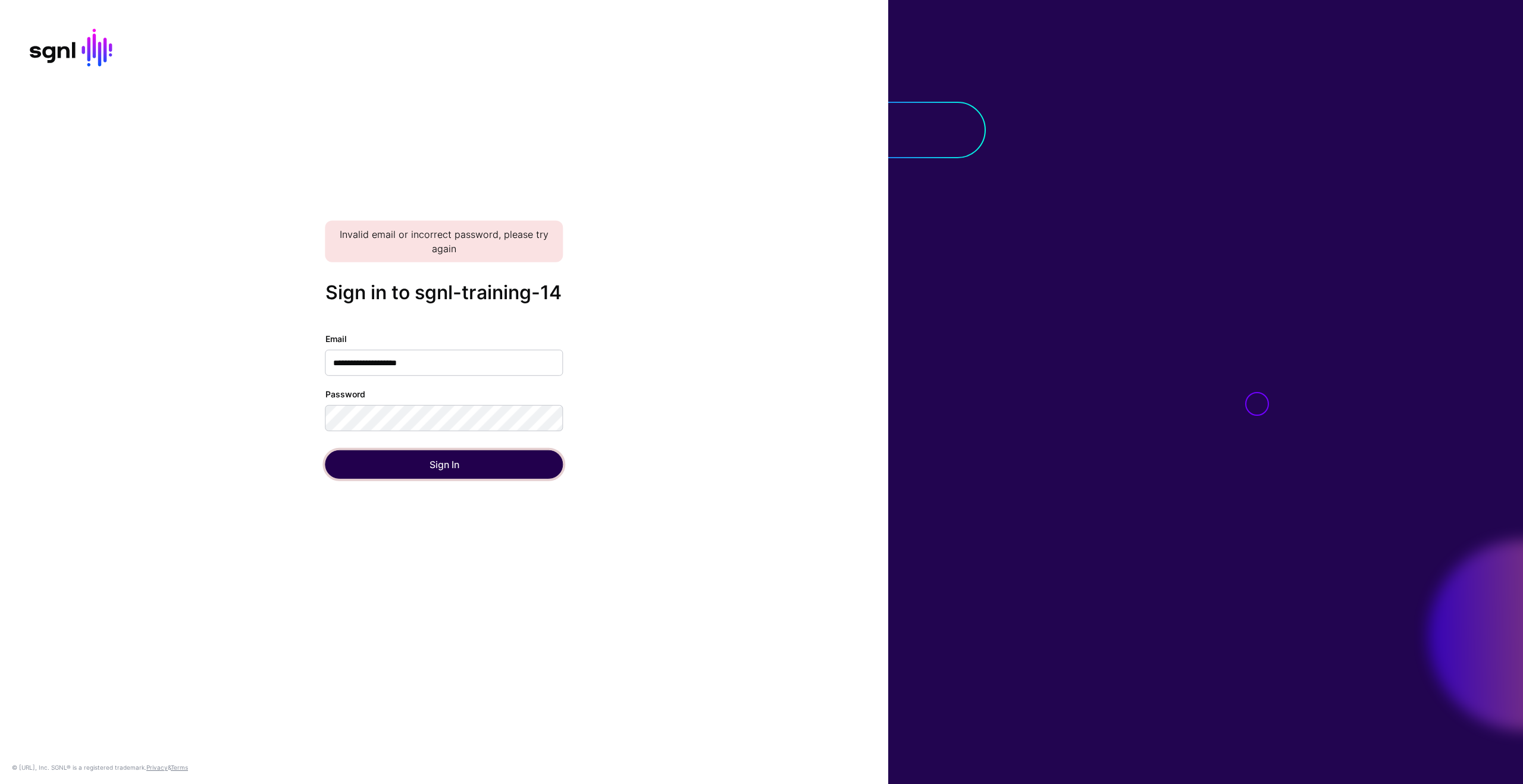
click at [411, 460] on button "Sign In" at bounding box center [444, 464] width 238 height 28
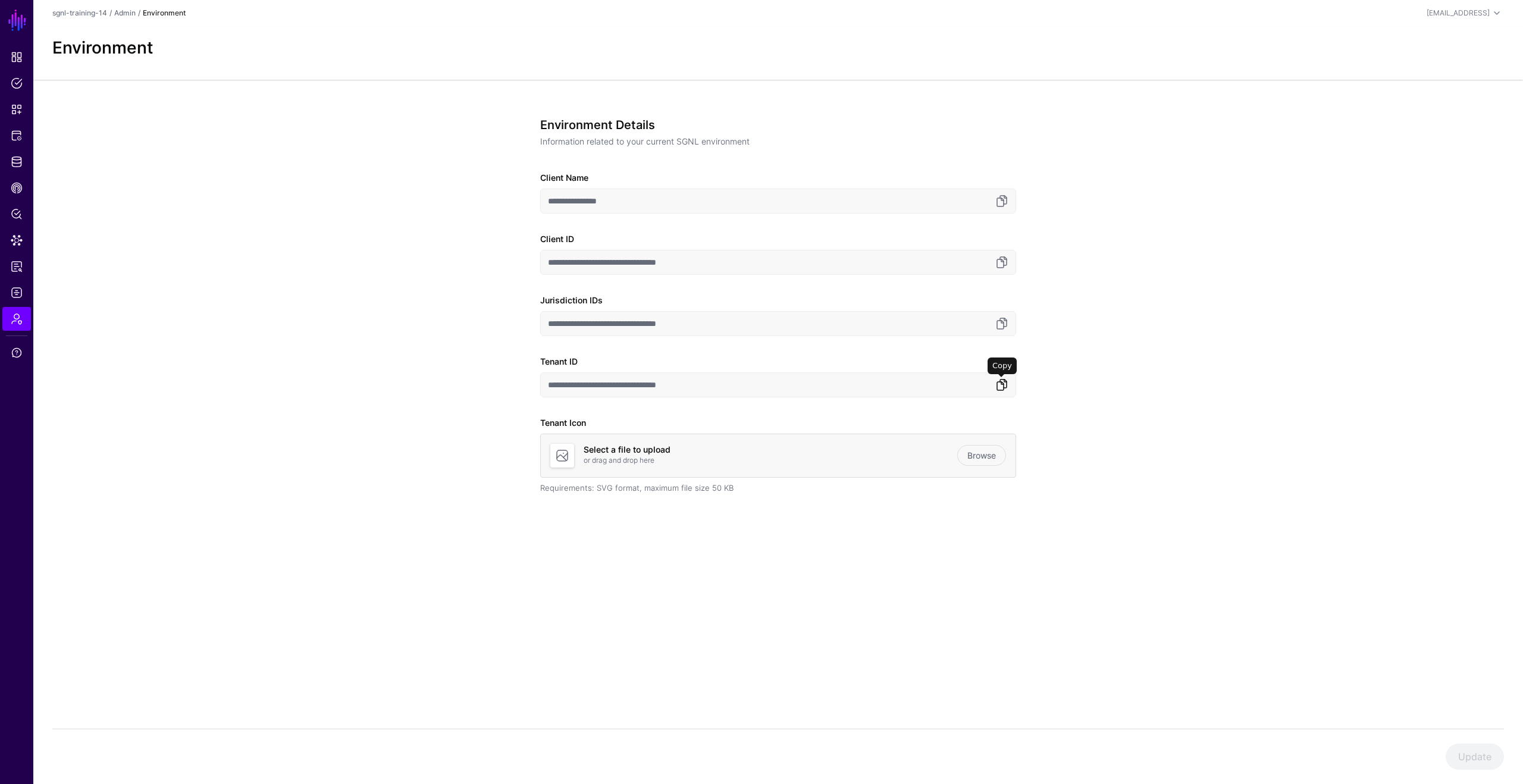
click at [1001, 386] on link at bounding box center [1002, 385] width 14 height 14
click at [26, 162] on link "Identity Data Fabric" at bounding box center [16, 162] width 28 height 24
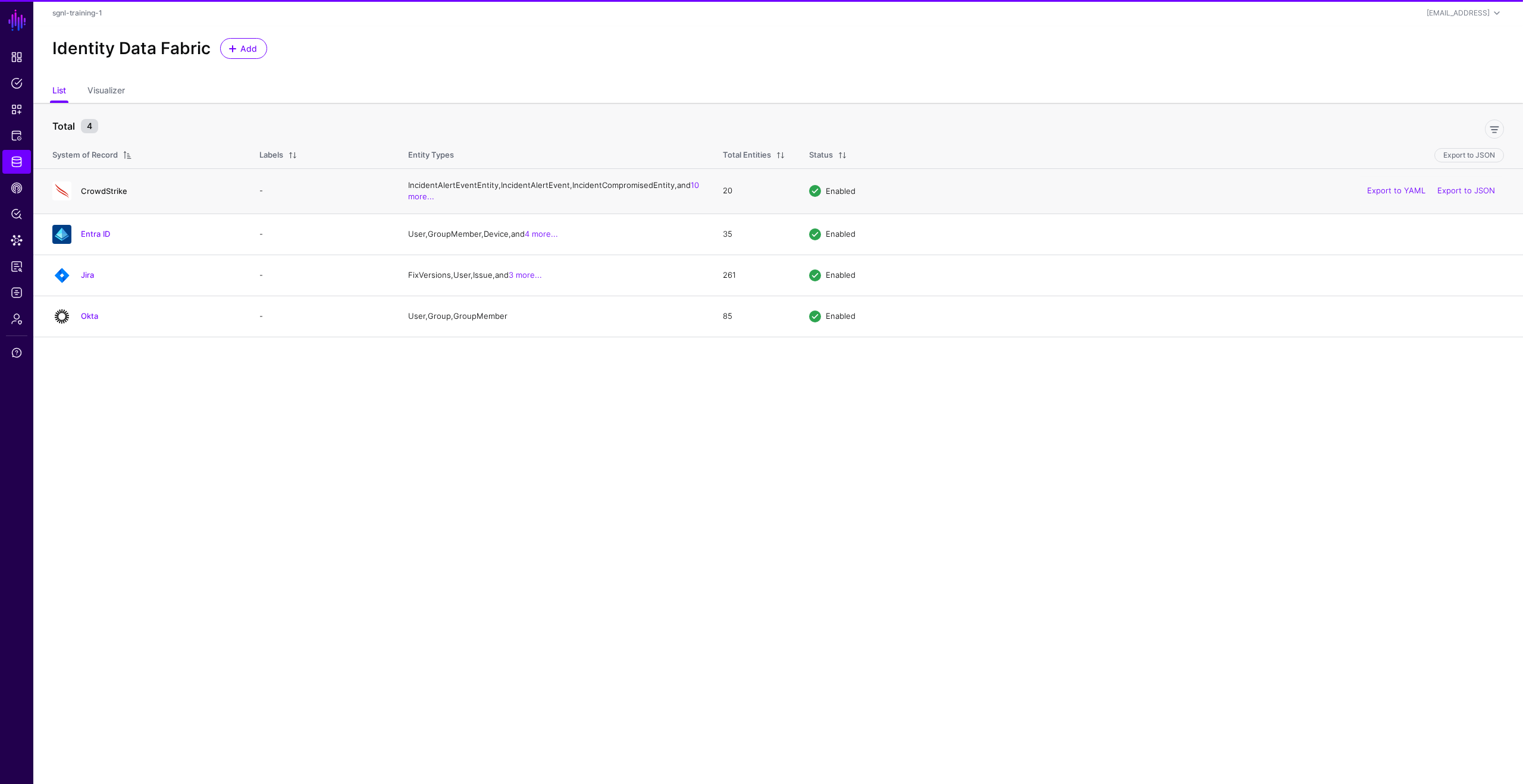
click at [110, 196] on link "CrowdStrike" at bounding box center [104, 191] width 47 height 9
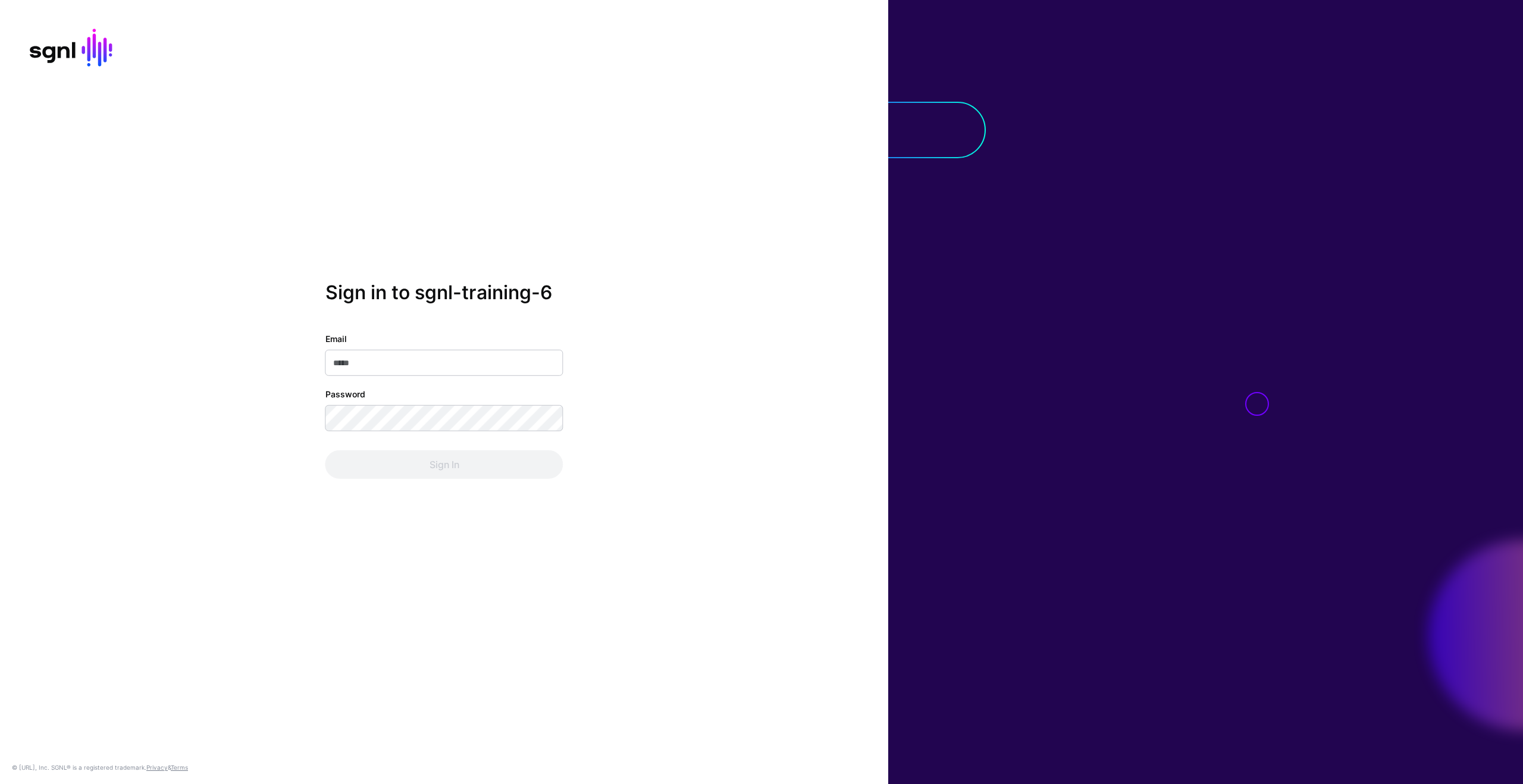
drag, startPoint x: 385, startPoint y: 340, endPoint x: 392, endPoint y: 359, distance: 20.2
click at [384, 341] on div "Email" at bounding box center [444, 354] width 238 height 43
click at [392, 359] on input "Email" at bounding box center [444, 363] width 238 height 26
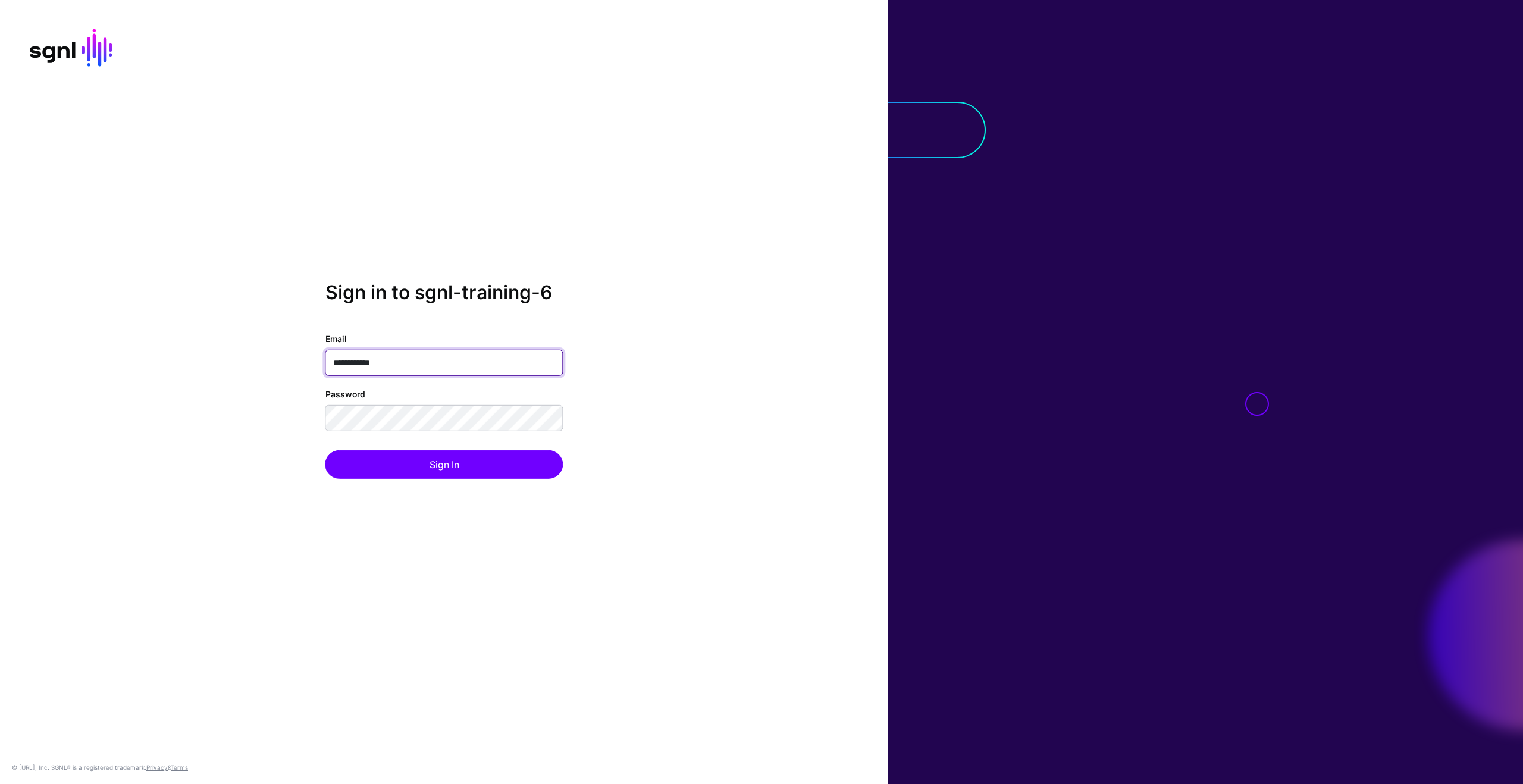
click at [398, 369] on input "**********" at bounding box center [444, 363] width 238 height 26
type input "**********"
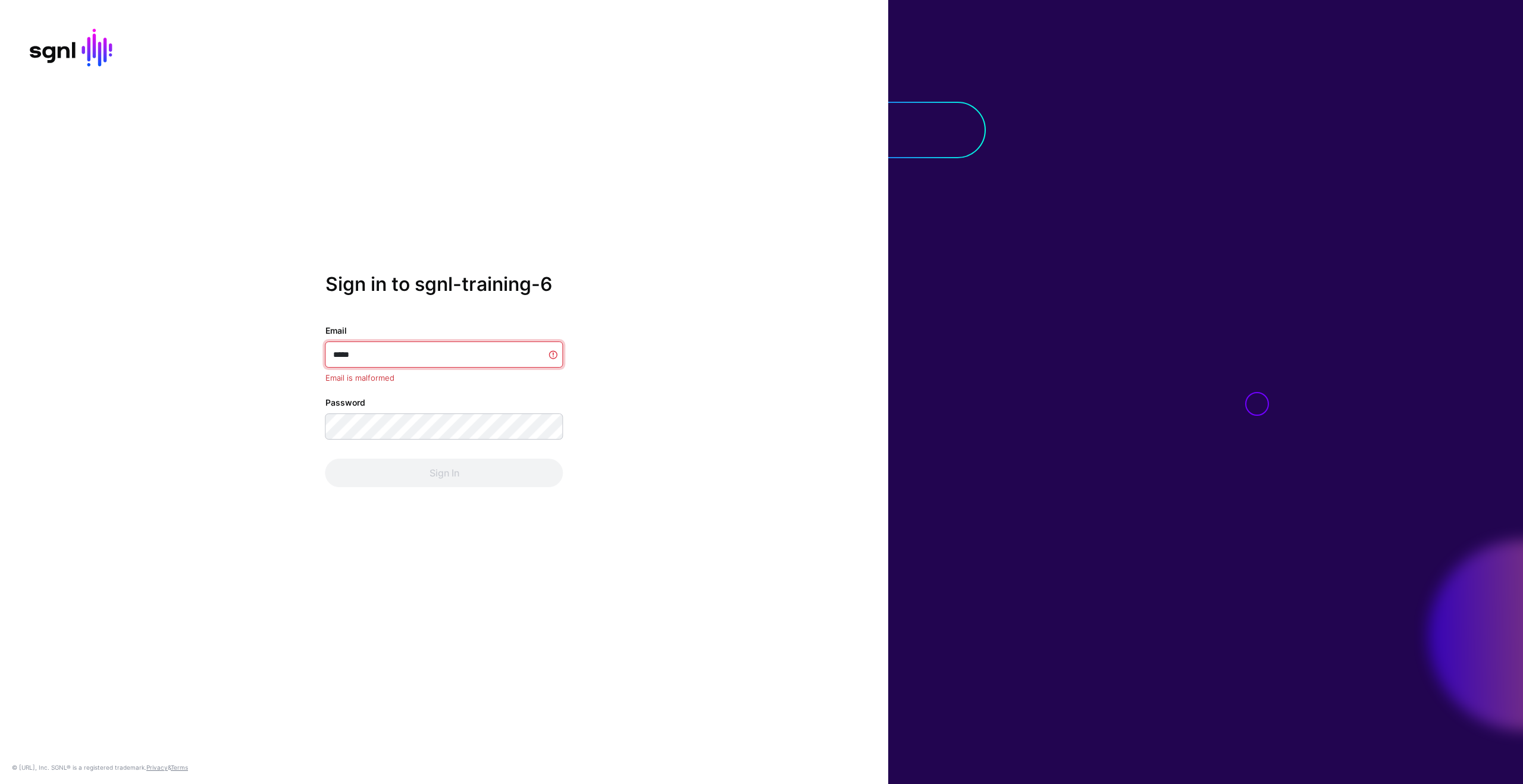
type input "****"
type input "**********"
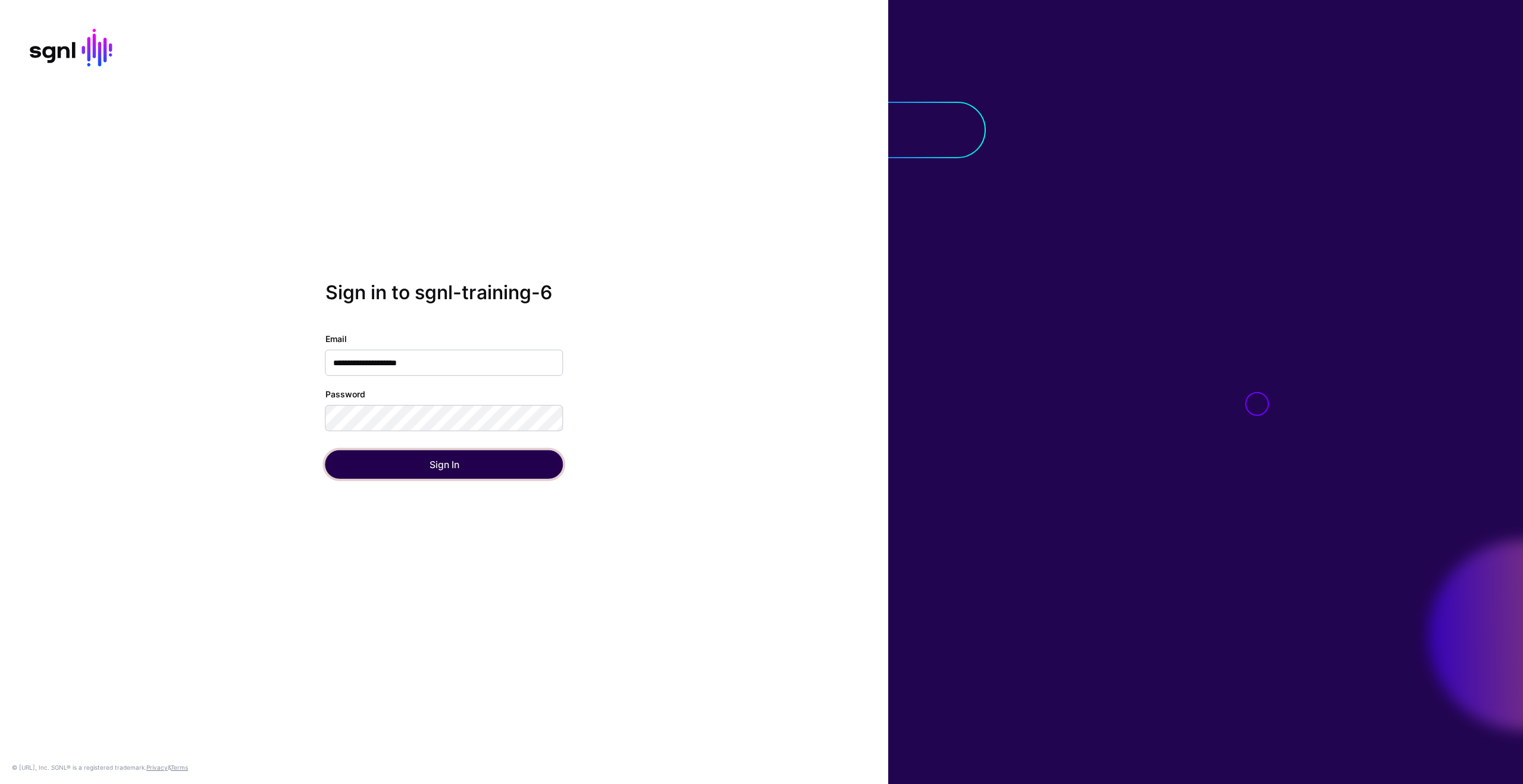
click at [417, 463] on button "Sign In" at bounding box center [444, 464] width 238 height 28
click at [403, 363] on input "Email" at bounding box center [444, 363] width 238 height 26
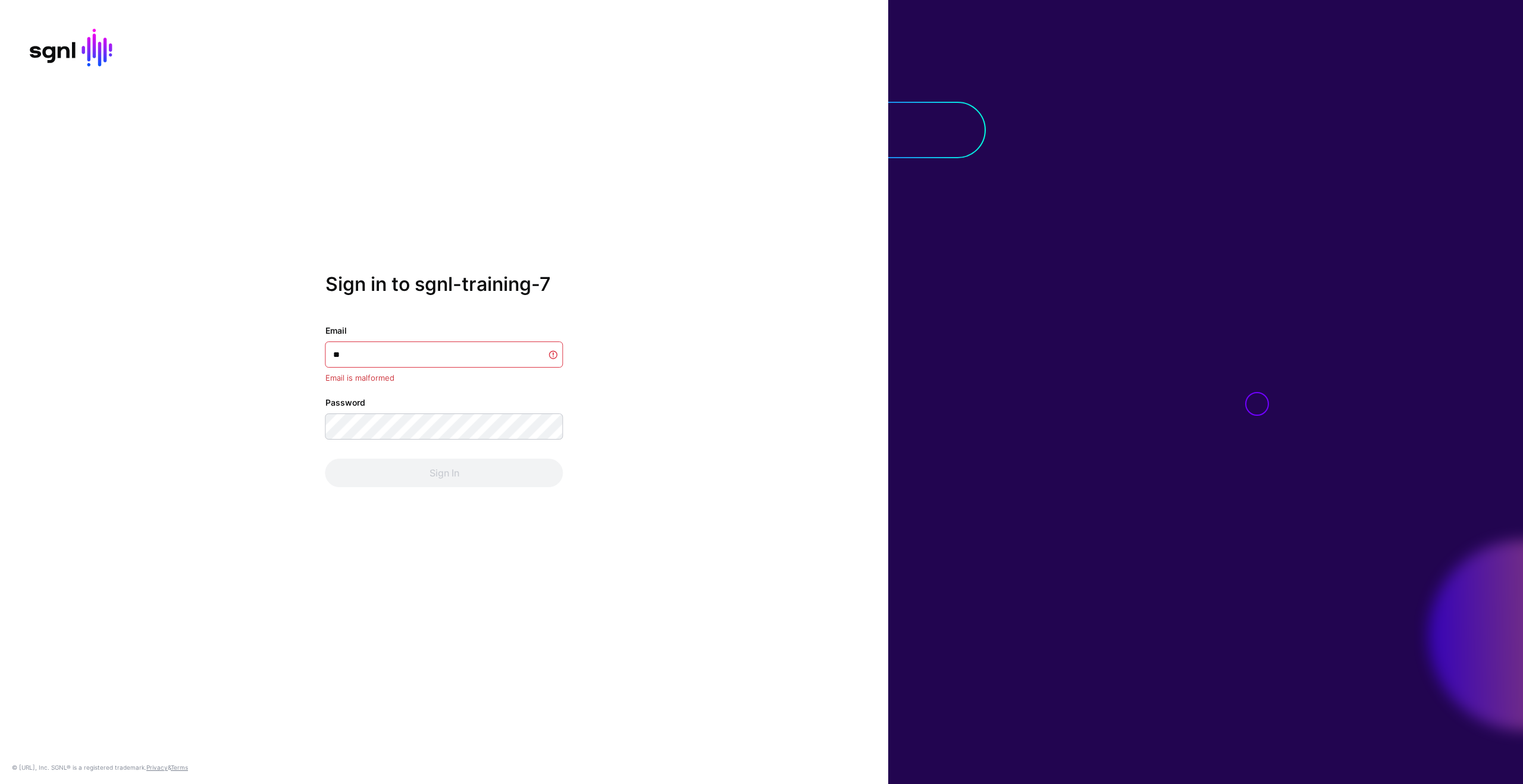
type input "**********"
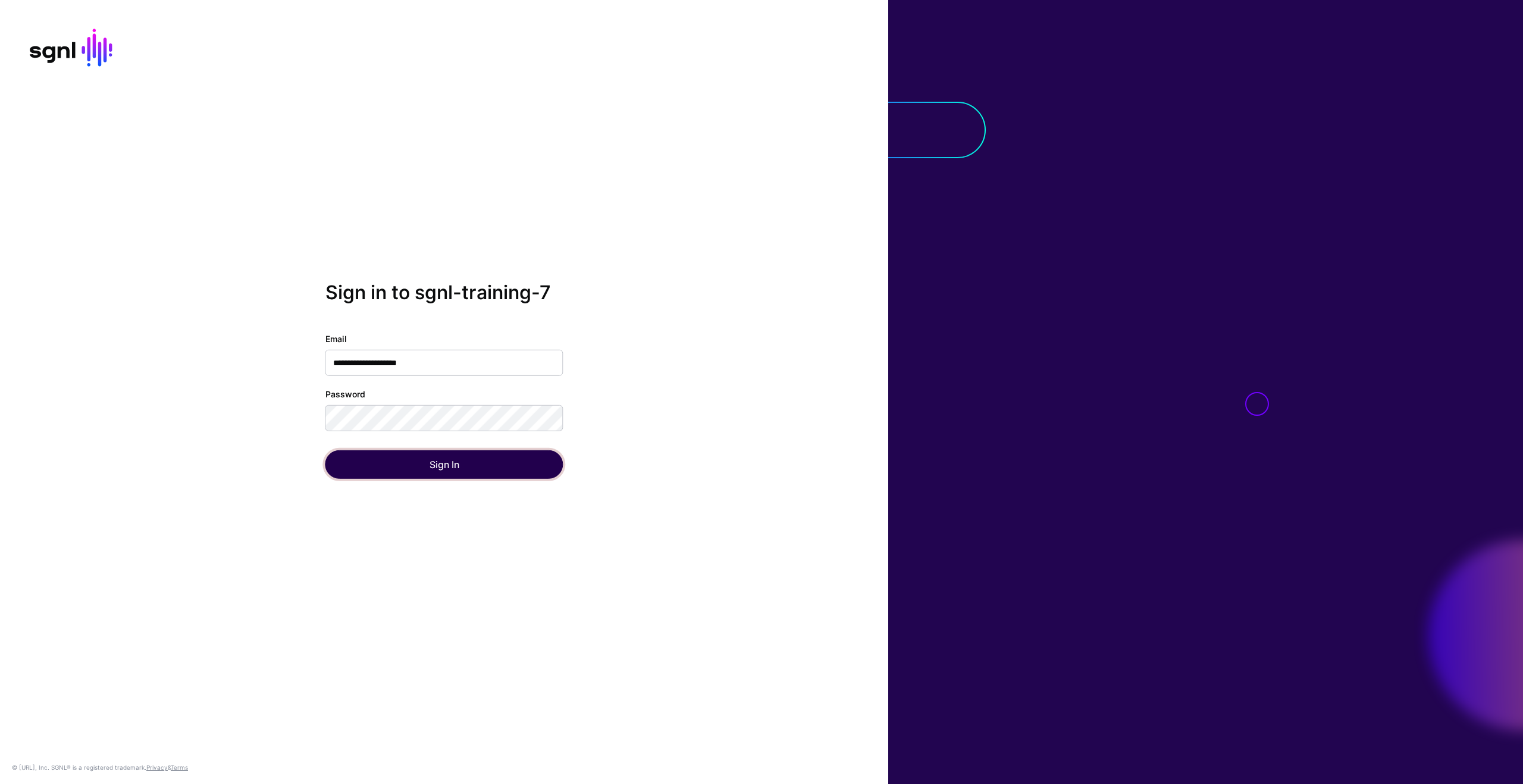
click at [423, 464] on button "Sign In" at bounding box center [444, 464] width 238 height 28
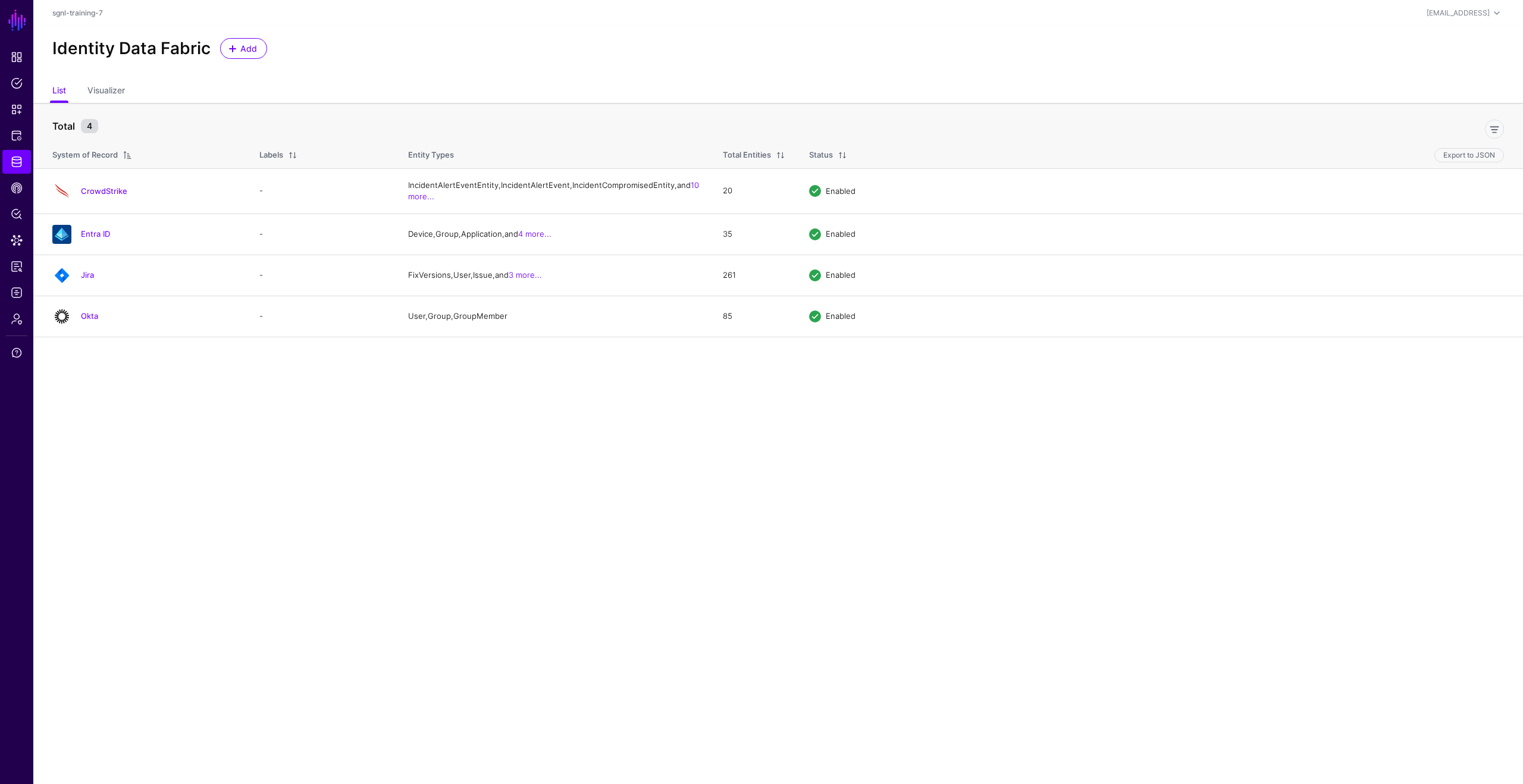
click at [350, 101] on ul "List Visualizer" at bounding box center [778, 91] width 1451 height 22
drag, startPoint x: 295, startPoint y: 442, endPoint x: 202, endPoint y: 282, distance: 185.1
click at [295, 441] on main "SGNL Dashboard Policies Snippets Protected Systems Identity Data Fabric CAEP Hu…" at bounding box center [761, 392] width 1523 height 784
click at [111, 196] on link "CrowdStrike" at bounding box center [104, 191] width 47 height 9
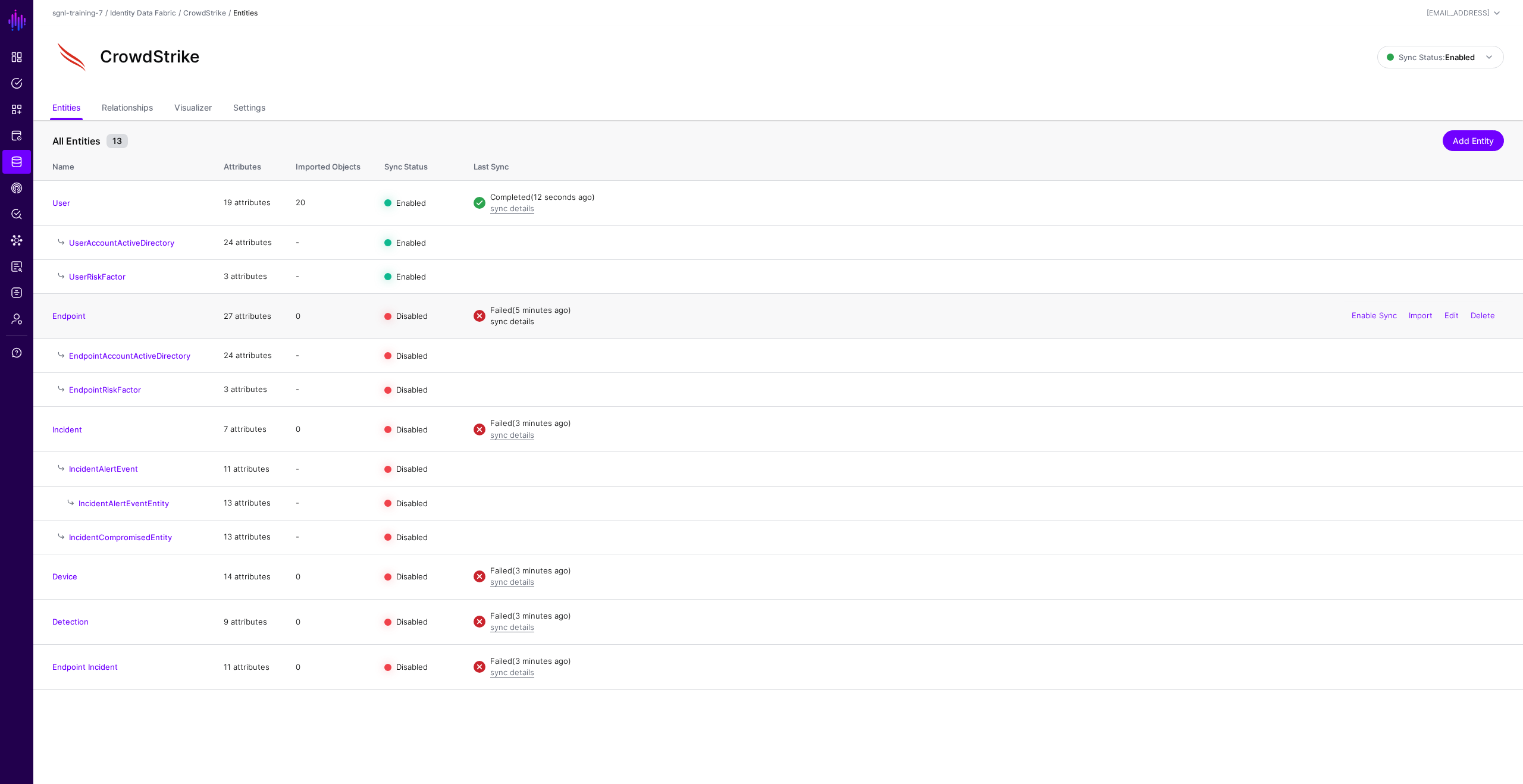
click at [521, 319] on link "sync details" at bounding box center [512, 321] width 44 height 9
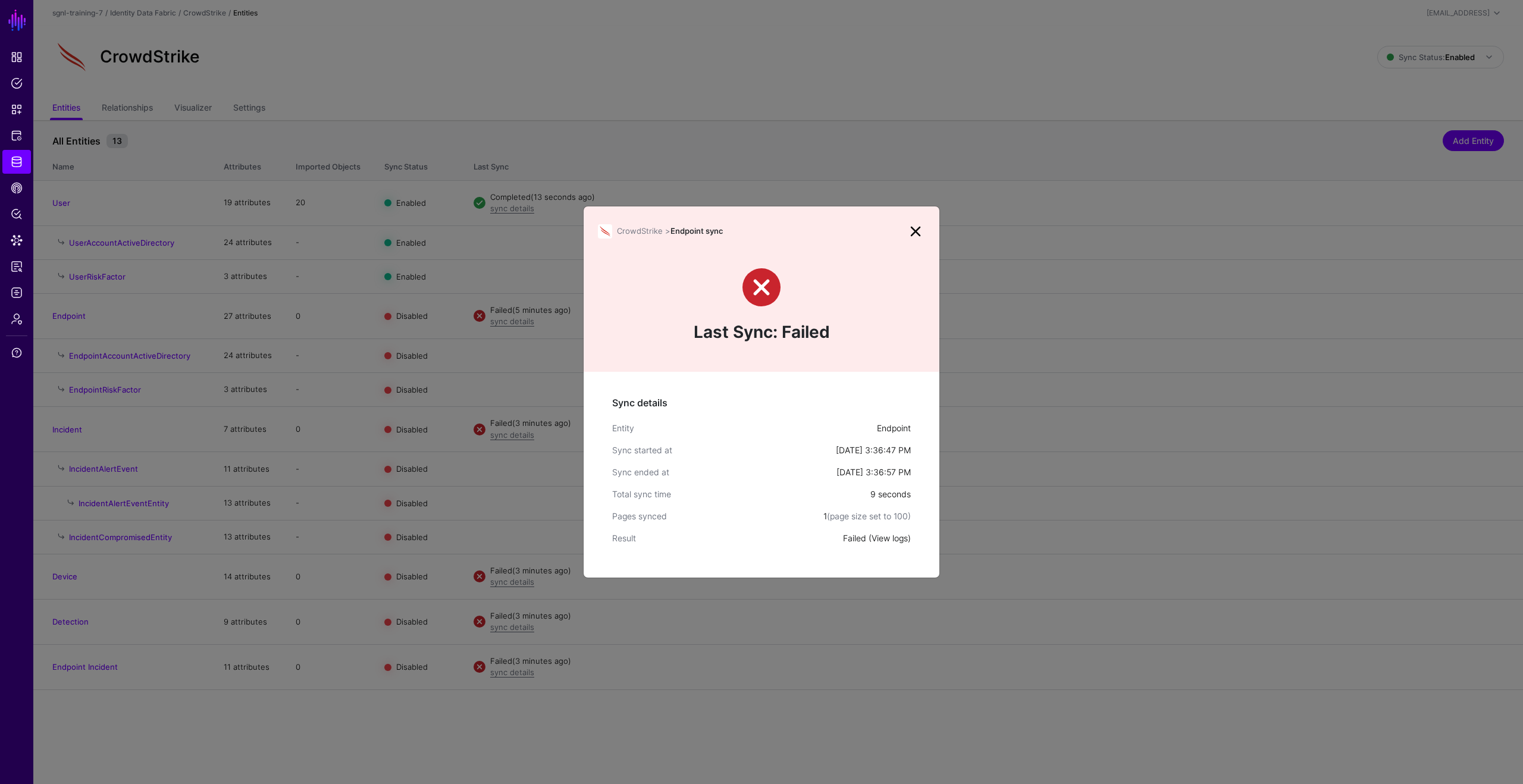
click at [886, 541] on link "View logs" at bounding box center [889, 538] width 36 height 10
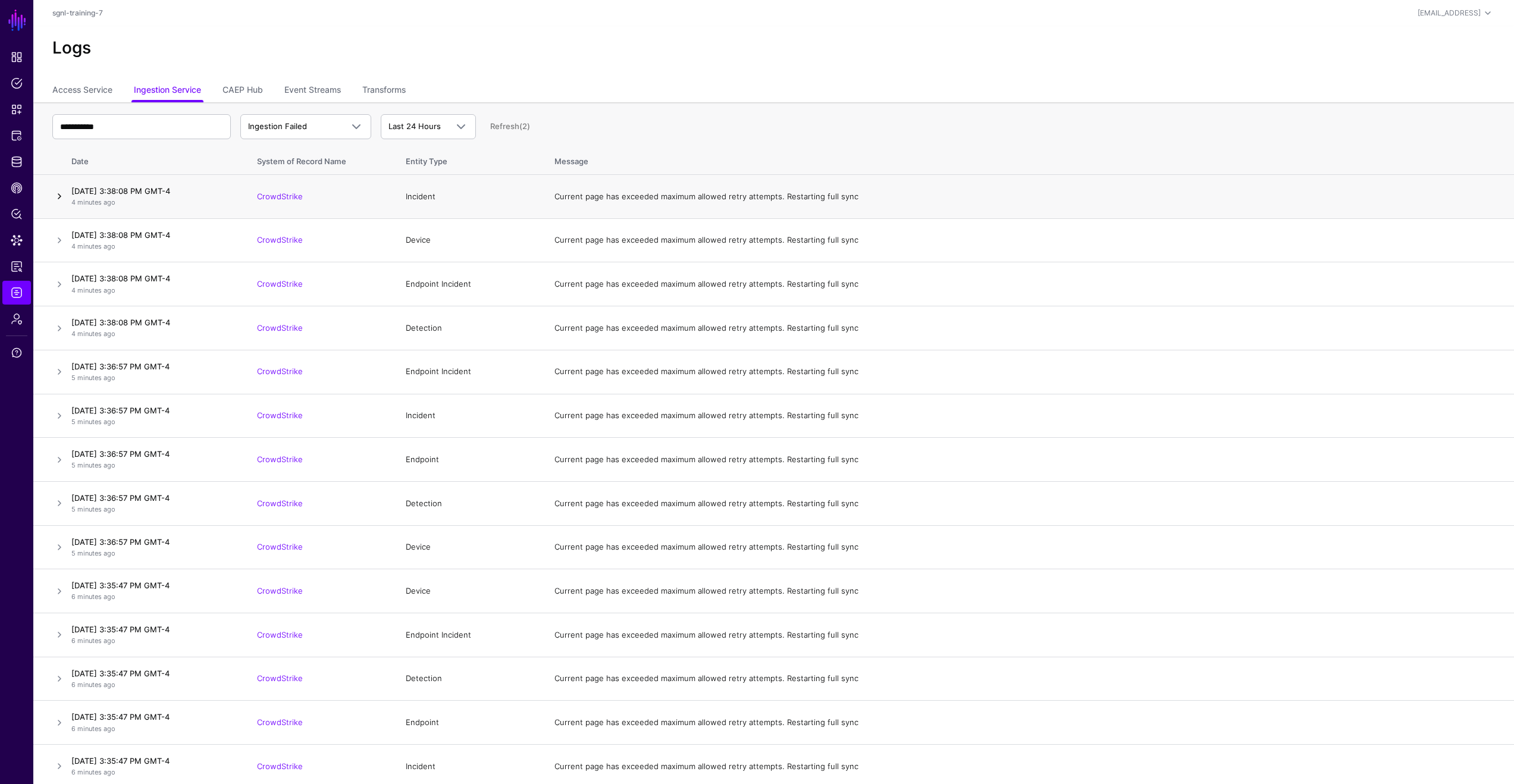
click at [55, 195] on link at bounding box center [60, 196] width 14 height 14
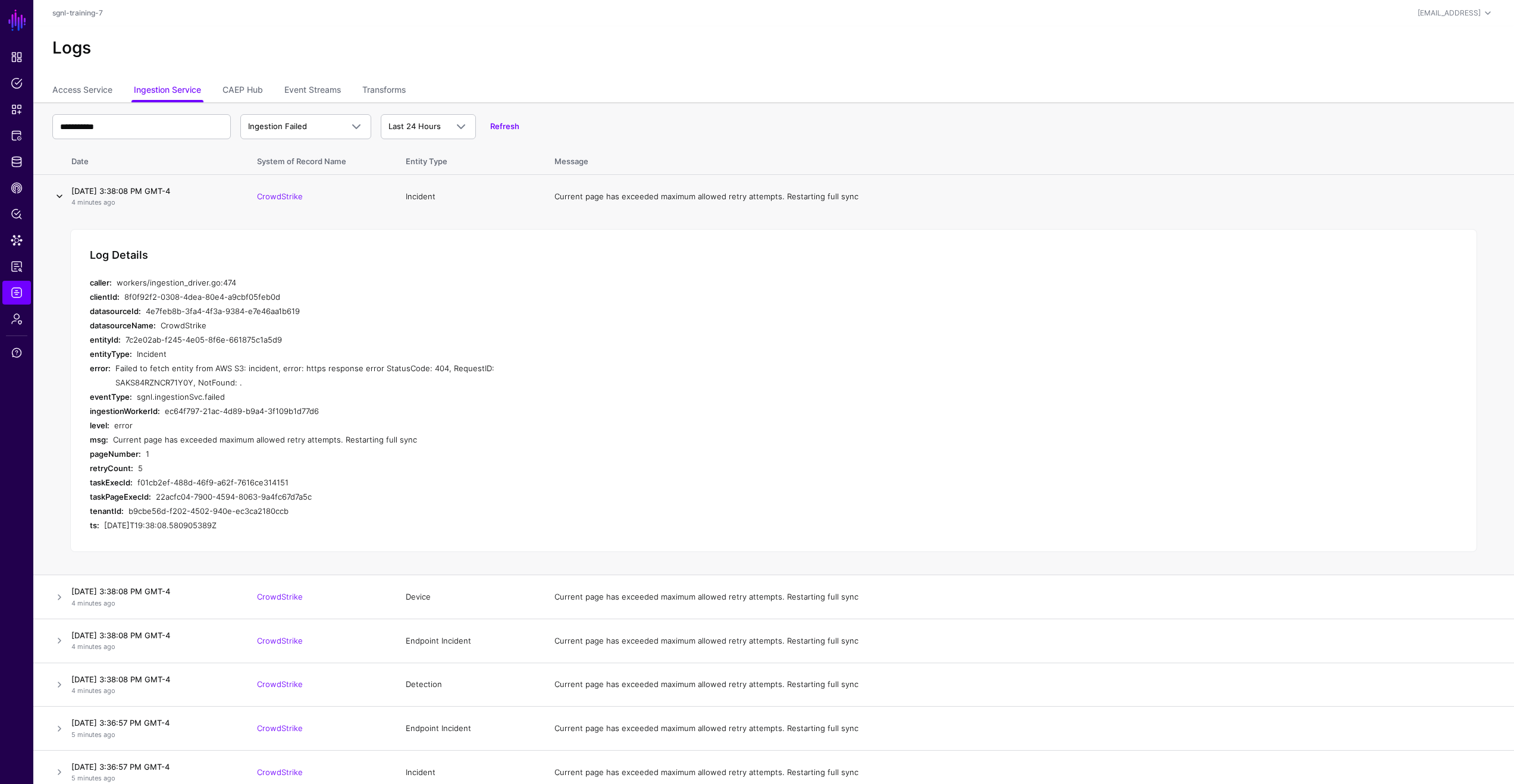
click at [55, 195] on link at bounding box center [60, 196] width 14 height 14
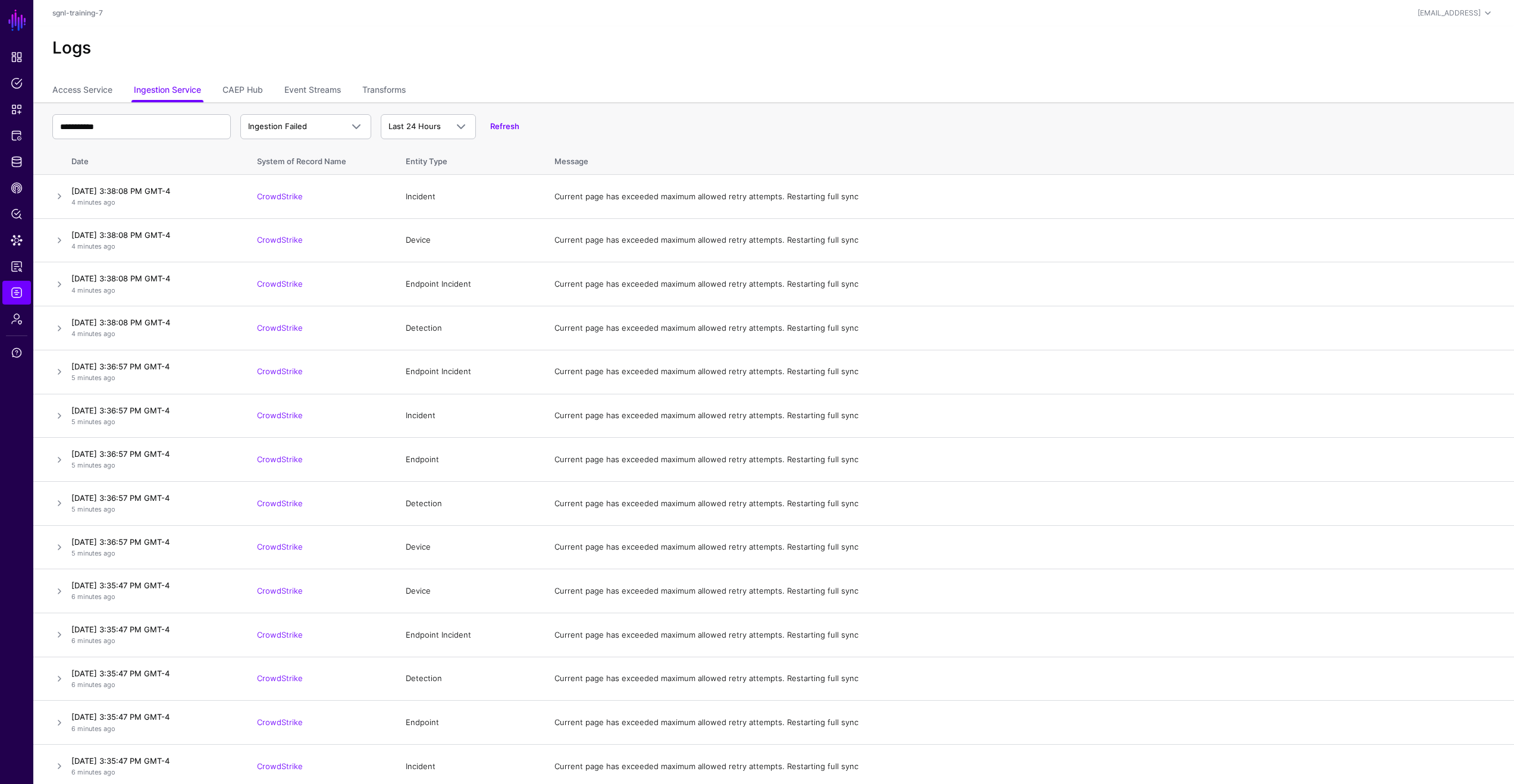
click at [232, 53] on h2 "Logs" at bounding box center [774, 48] width 1443 height 20
click at [18, 164] on span "Identity Data Fabric" at bounding box center [16, 162] width 12 height 12
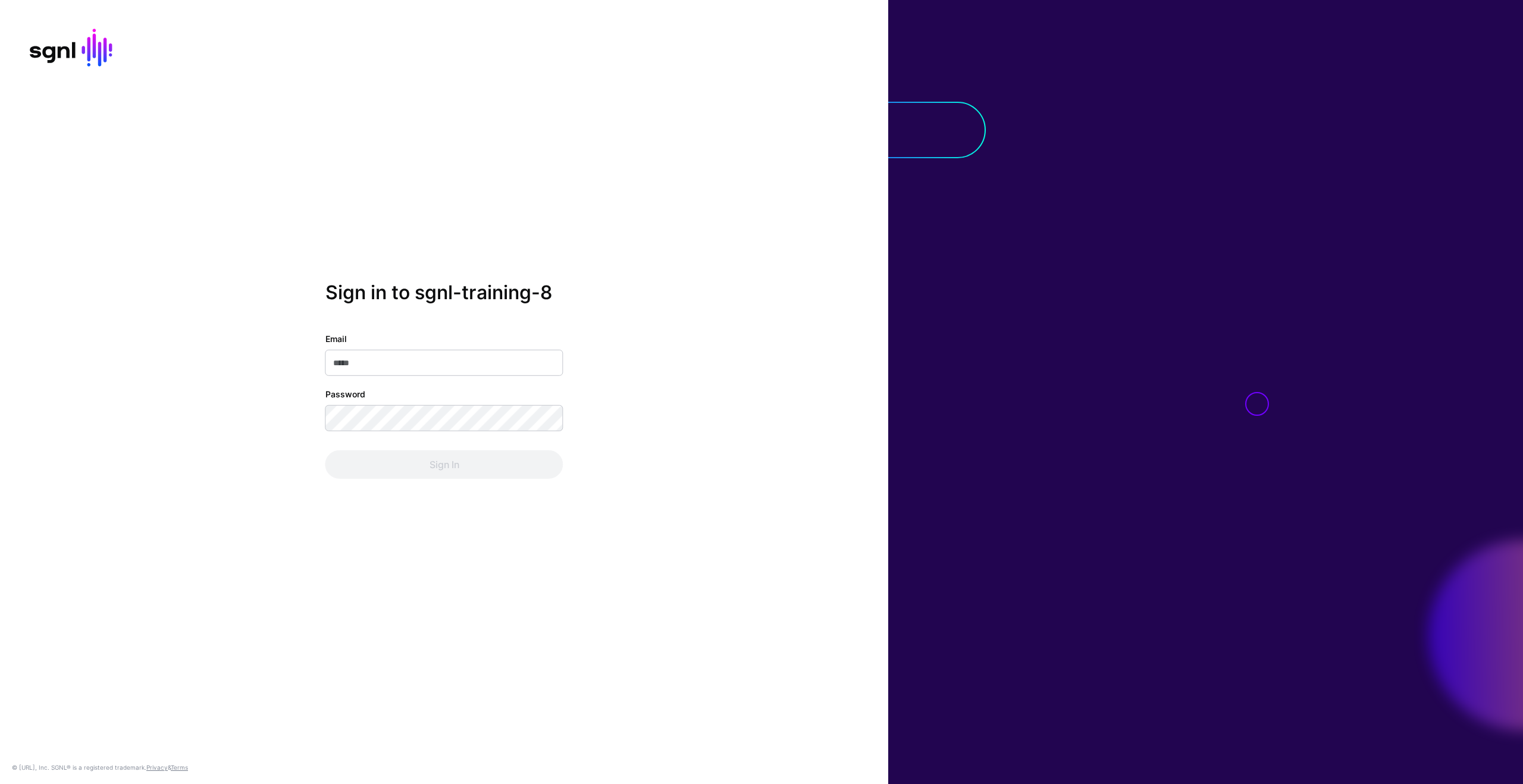
click at [415, 350] on input "Email" at bounding box center [444, 363] width 238 height 26
type input "**********"
click at [444, 459] on button "Sign In" at bounding box center [444, 464] width 238 height 28
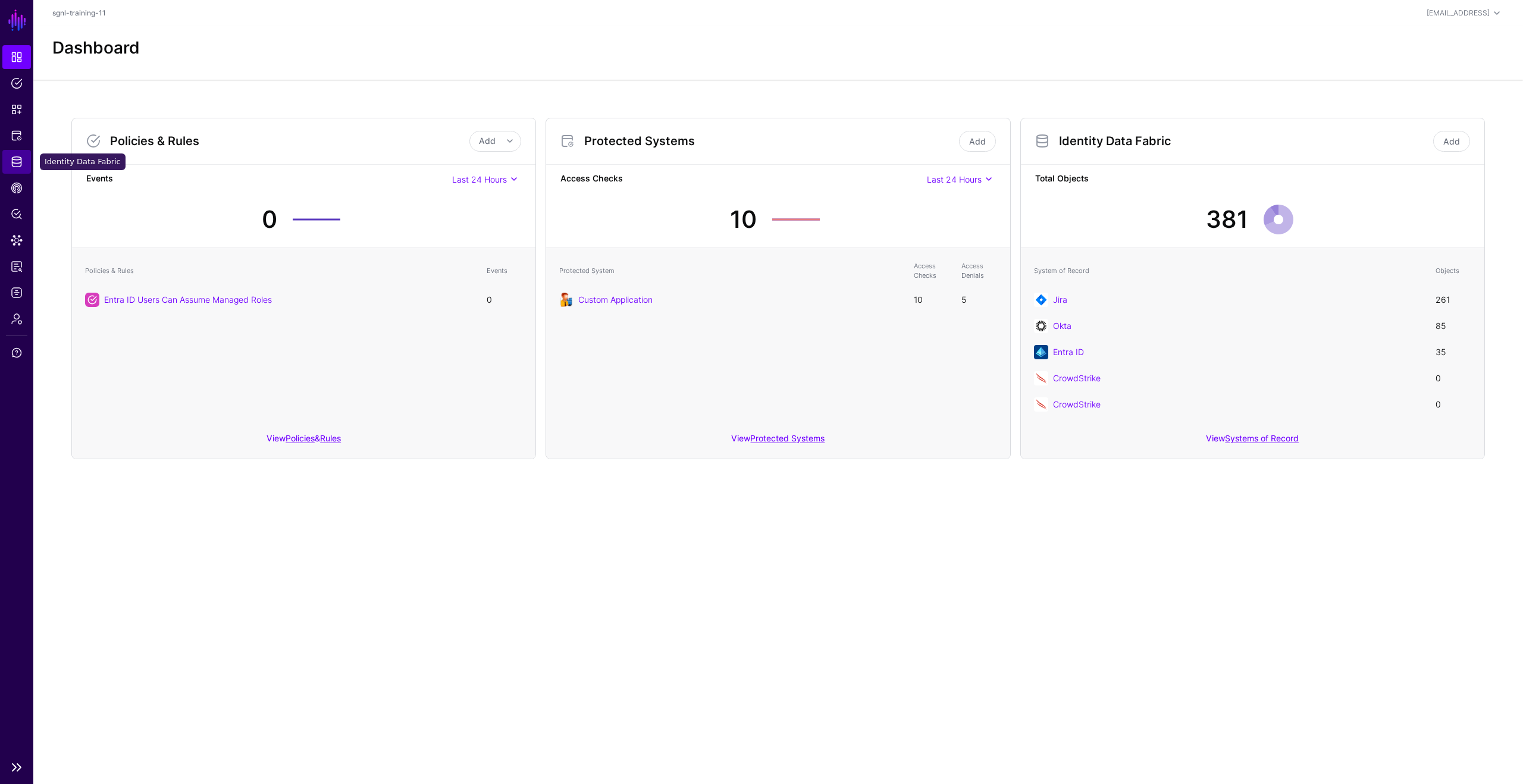
click at [25, 165] on link "Identity Data Fabric" at bounding box center [16, 162] width 28 height 24
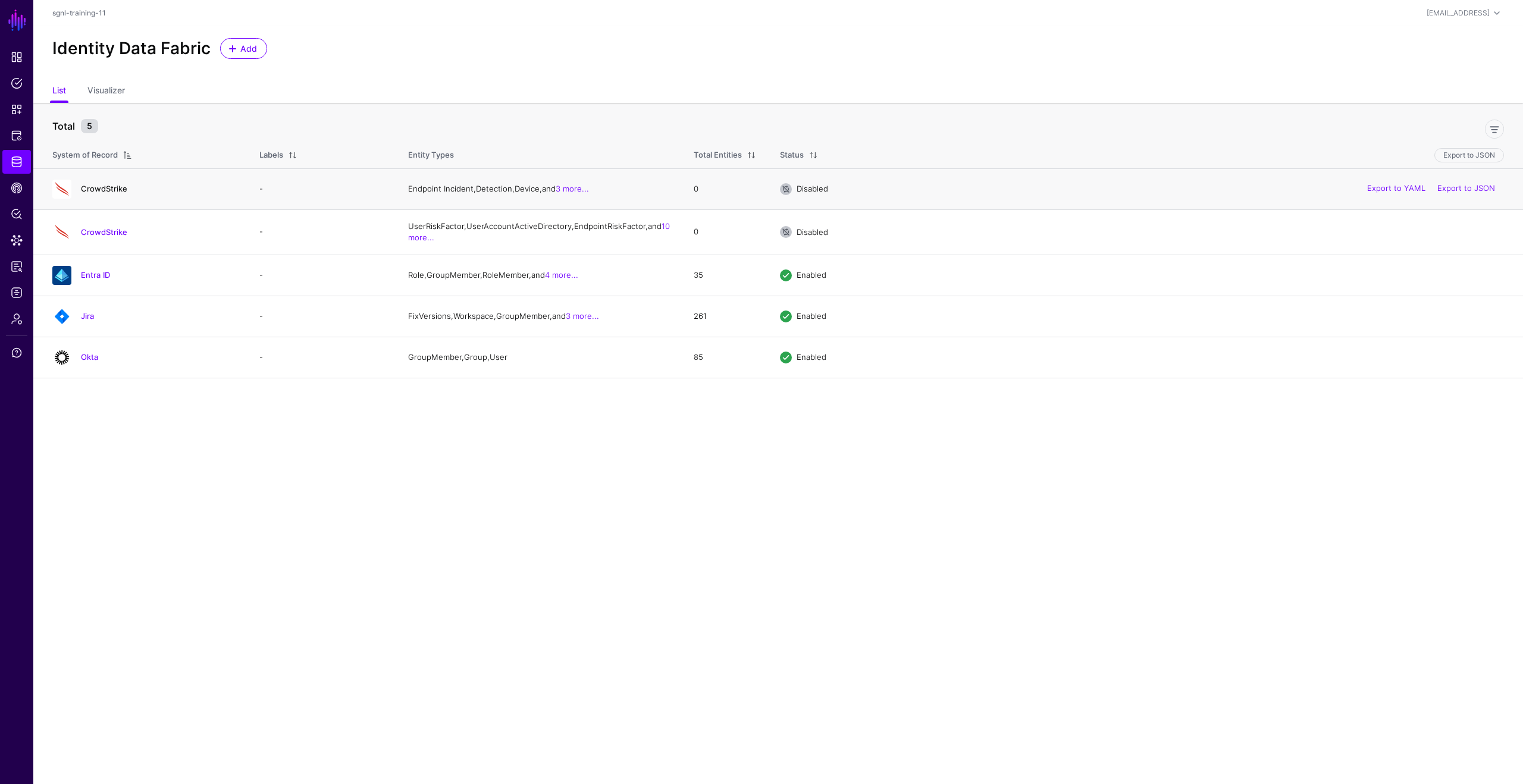
click at [109, 192] on link "CrowdStrike" at bounding box center [104, 189] width 47 height 9
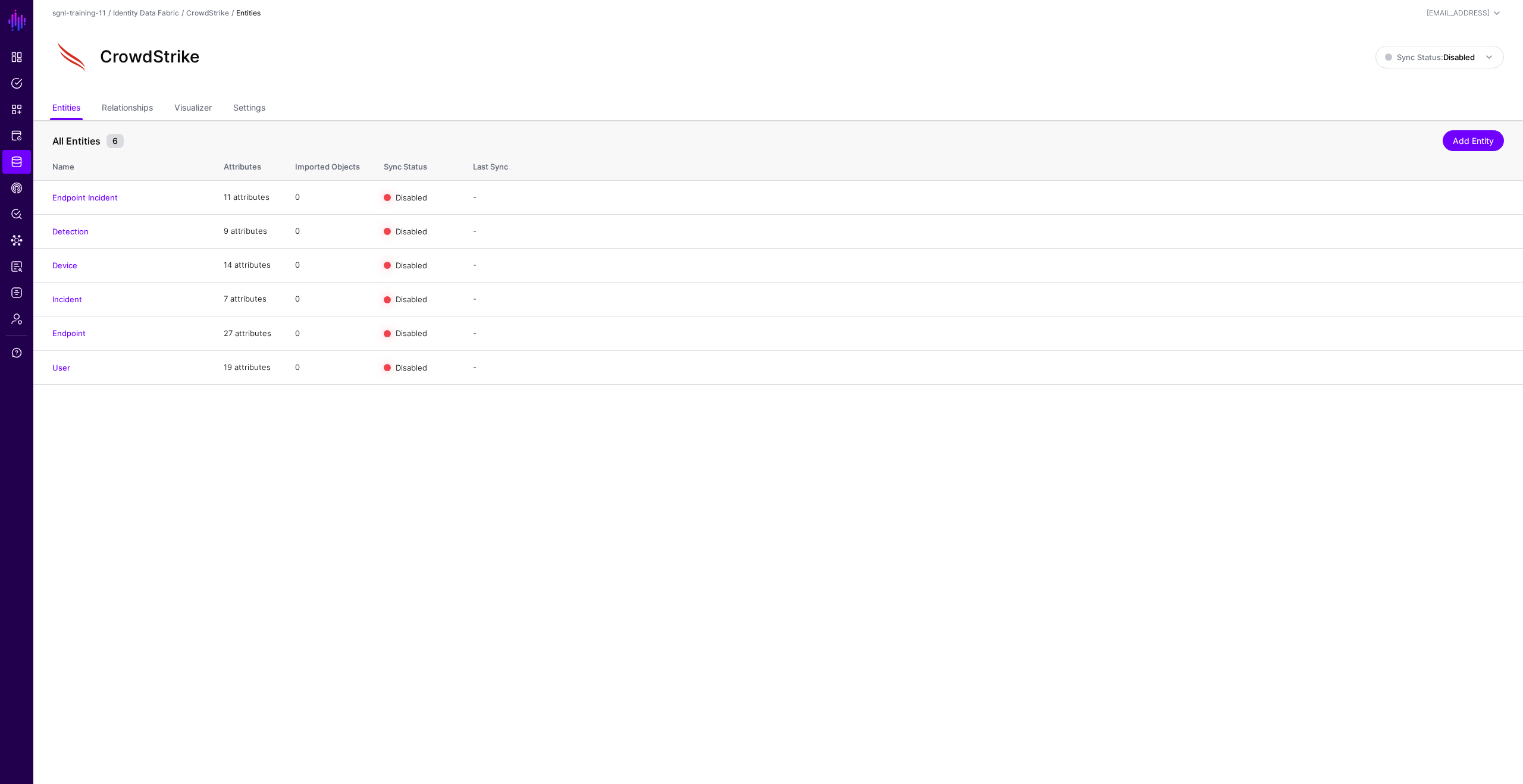
click at [235, 101] on ul "Entities Relationships Visualizer Settings" at bounding box center [778, 108] width 1451 height 22
click at [247, 110] on link "Settings" at bounding box center [249, 108] width 32 height 22
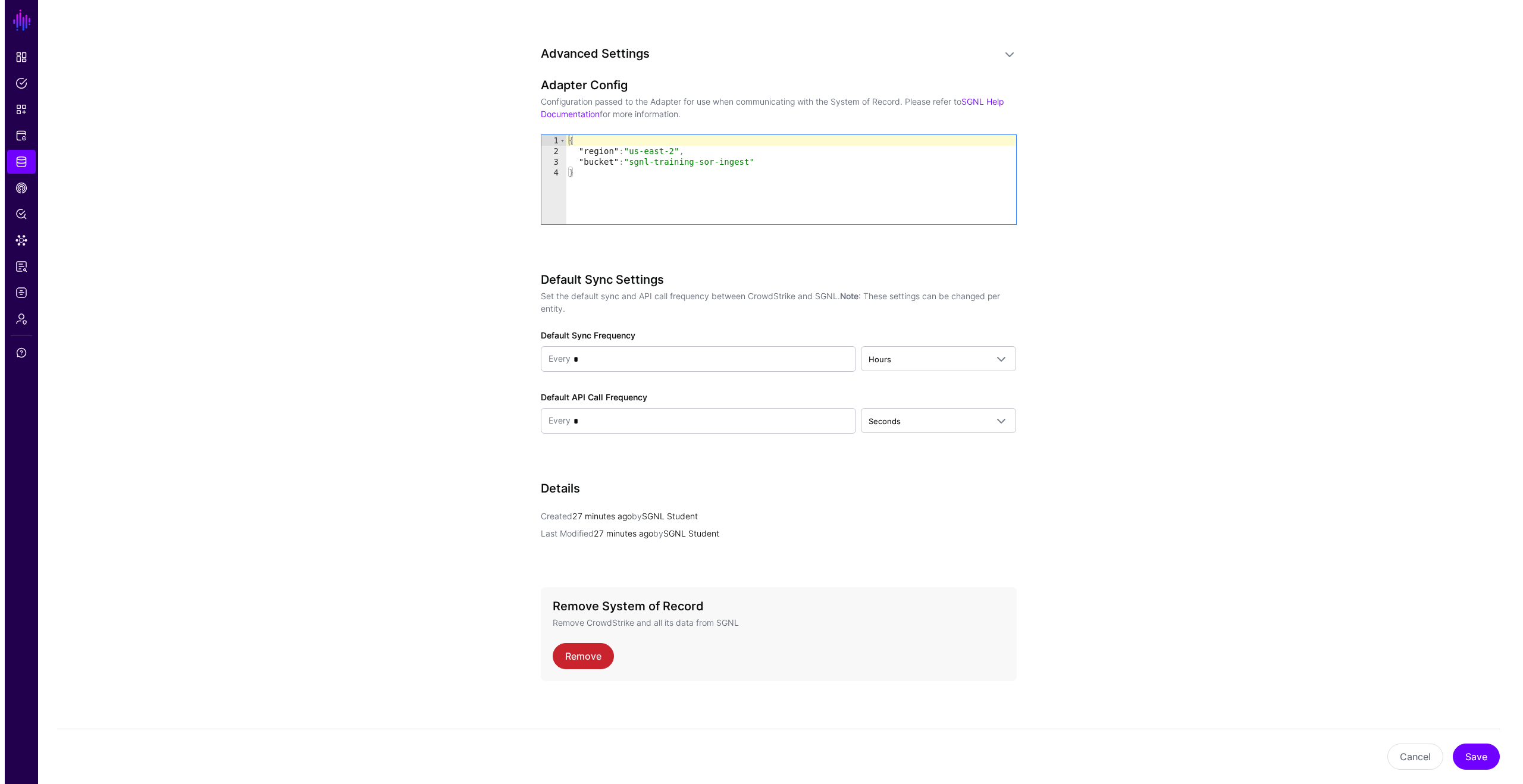
scroll to position [957, 0]
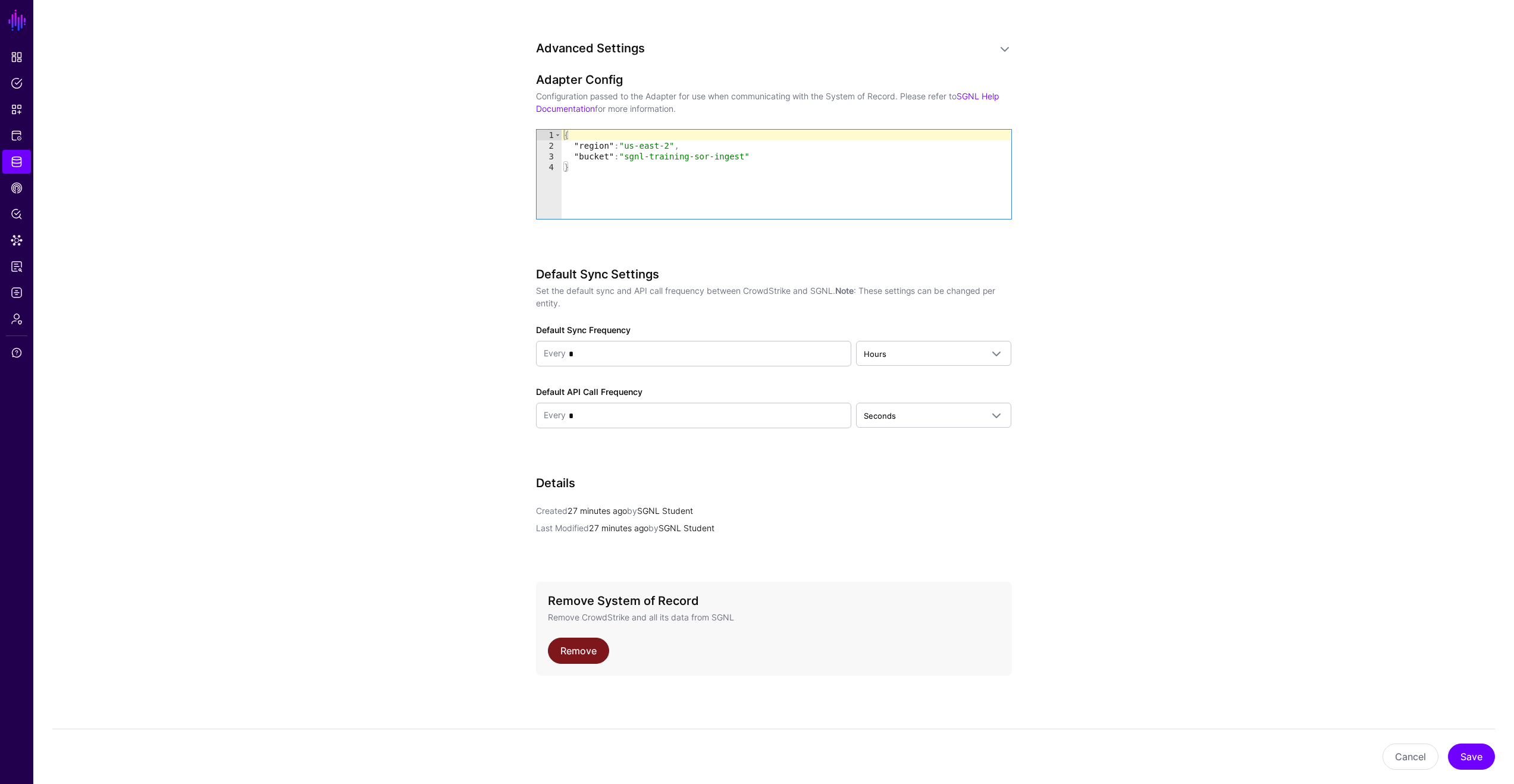
click at [590, 648] on link "Remove" at bounding box center [579, 651] width 61 height 26
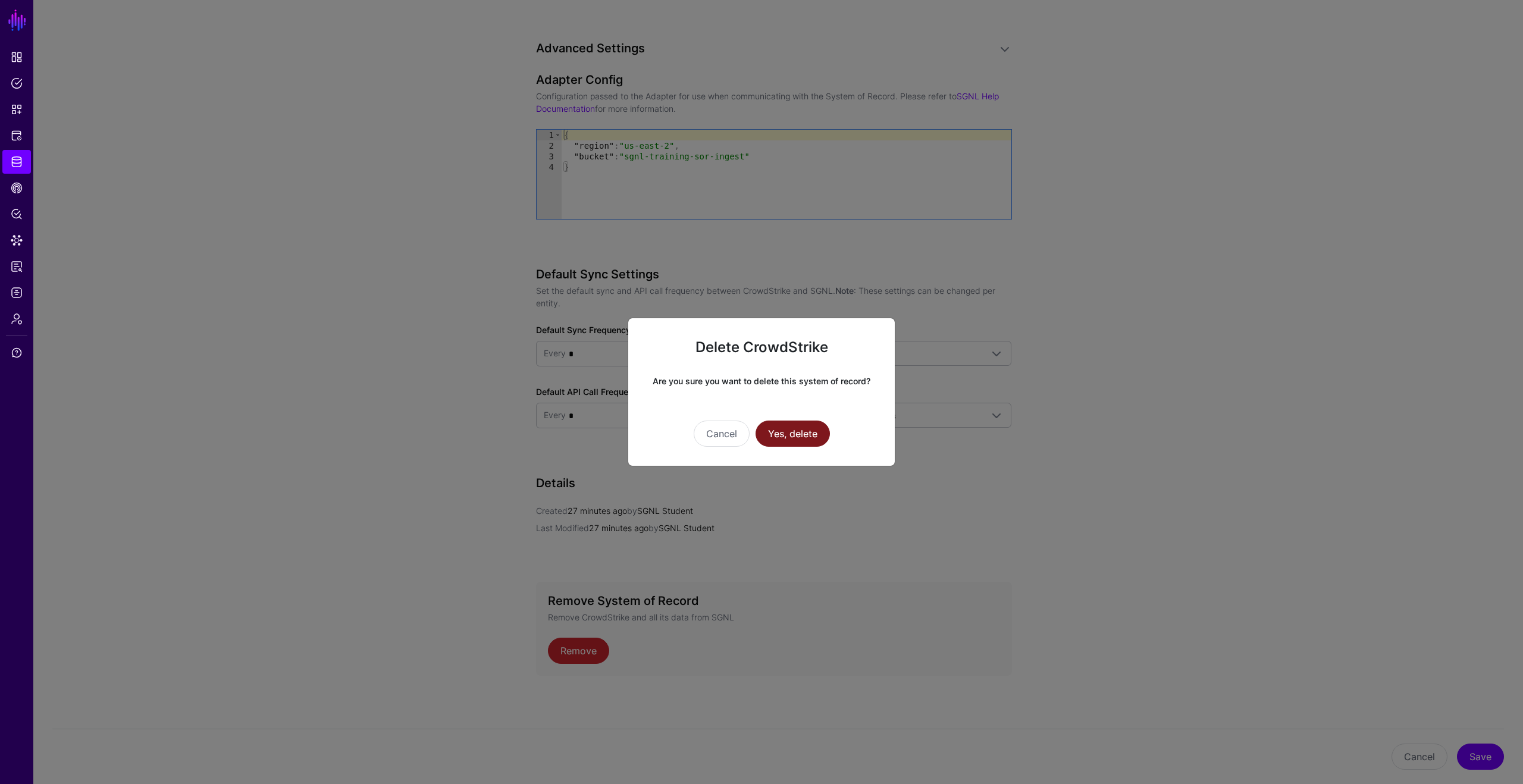
click at [784, 437] on button "Yes, delete" at bounding box center [792, 434] width 74 height 26
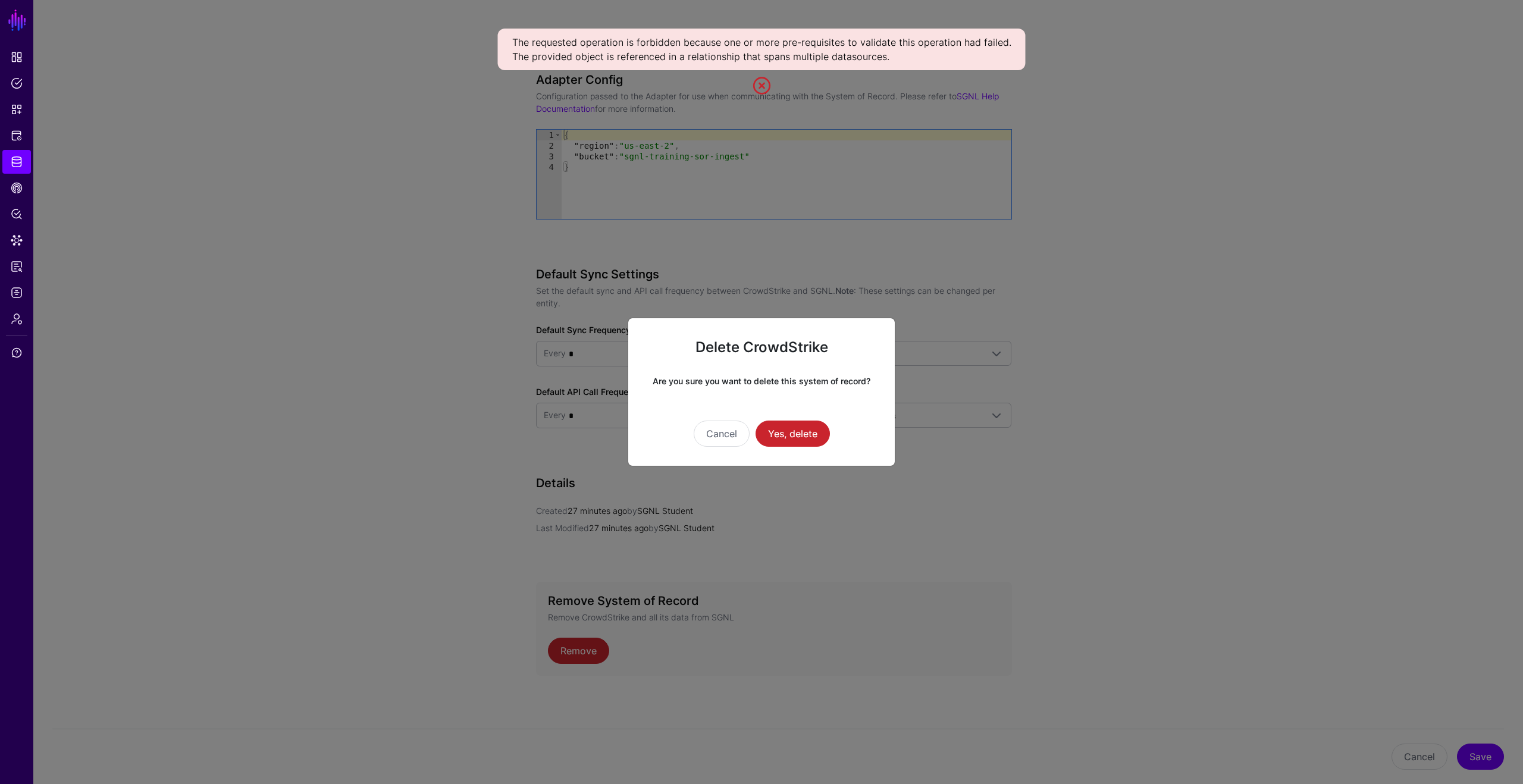
click at [531, 235] on ngb-modal-window "Delete CrowdStrike Are you sure you want to delete this system of record? Cance…" at bounding box center [761, 392] width 1523 height 784
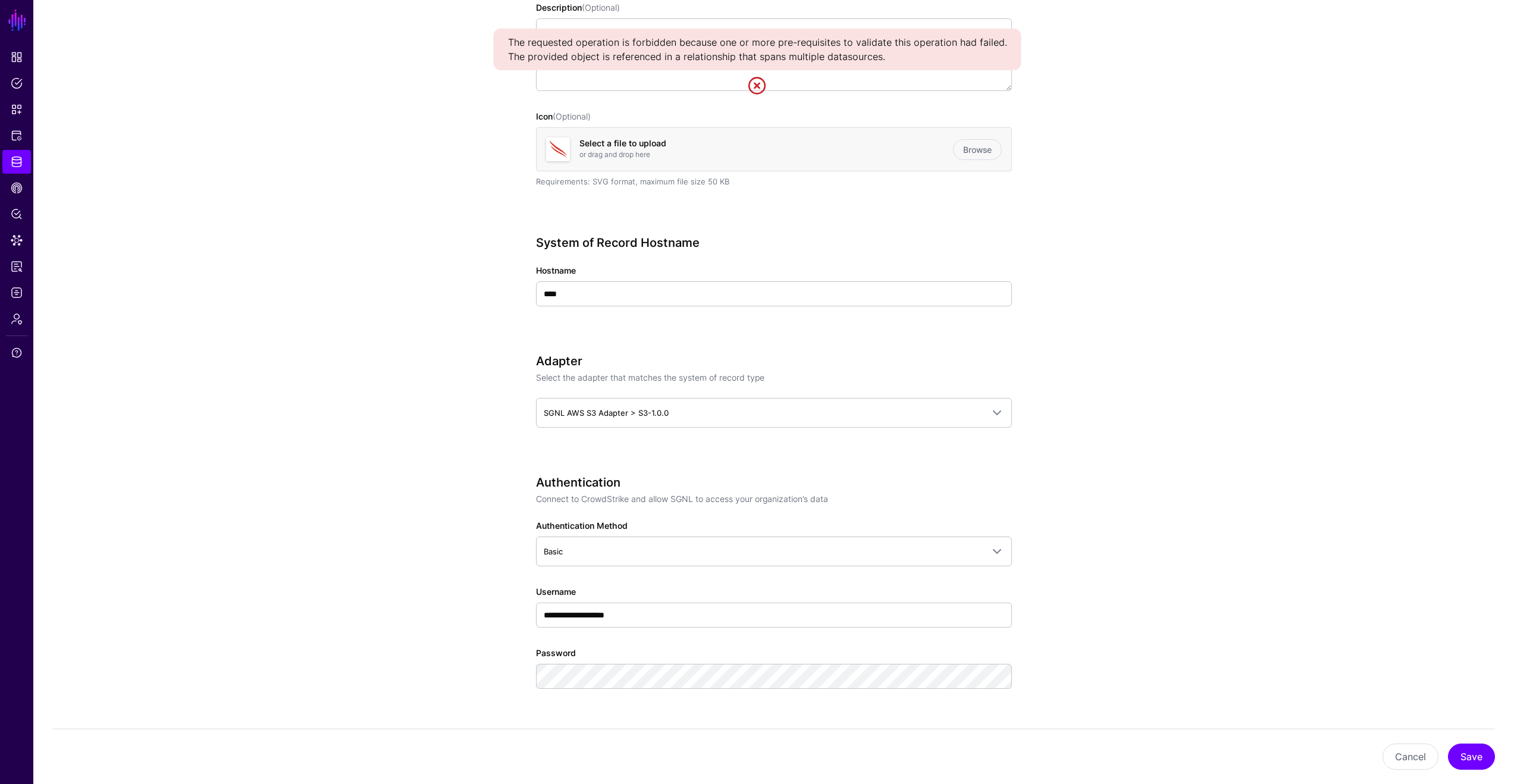
scroll to position [0, 0]
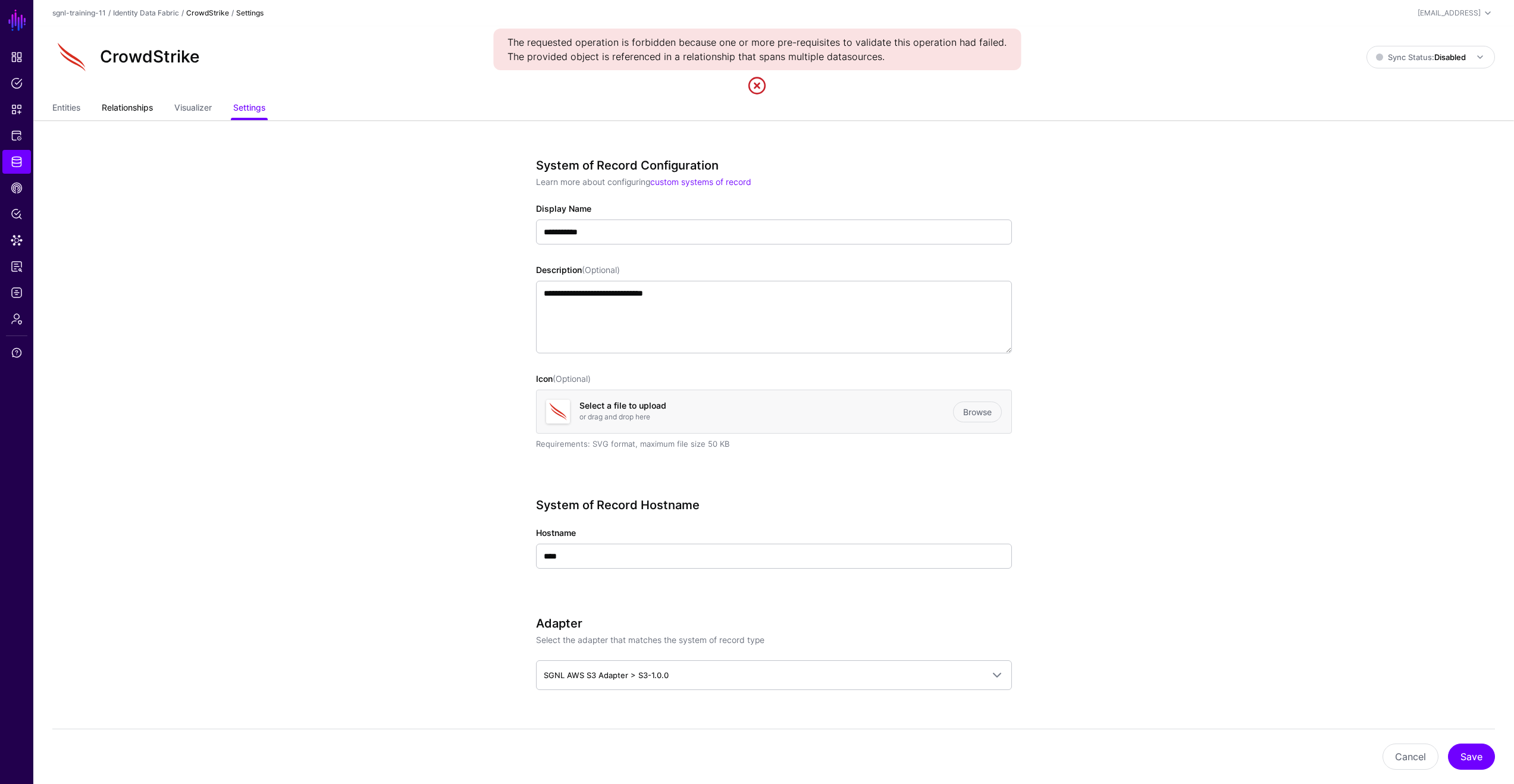
click at [131, 108] on link "Relationships" at bounding box center [128, 108] width 51 height 22
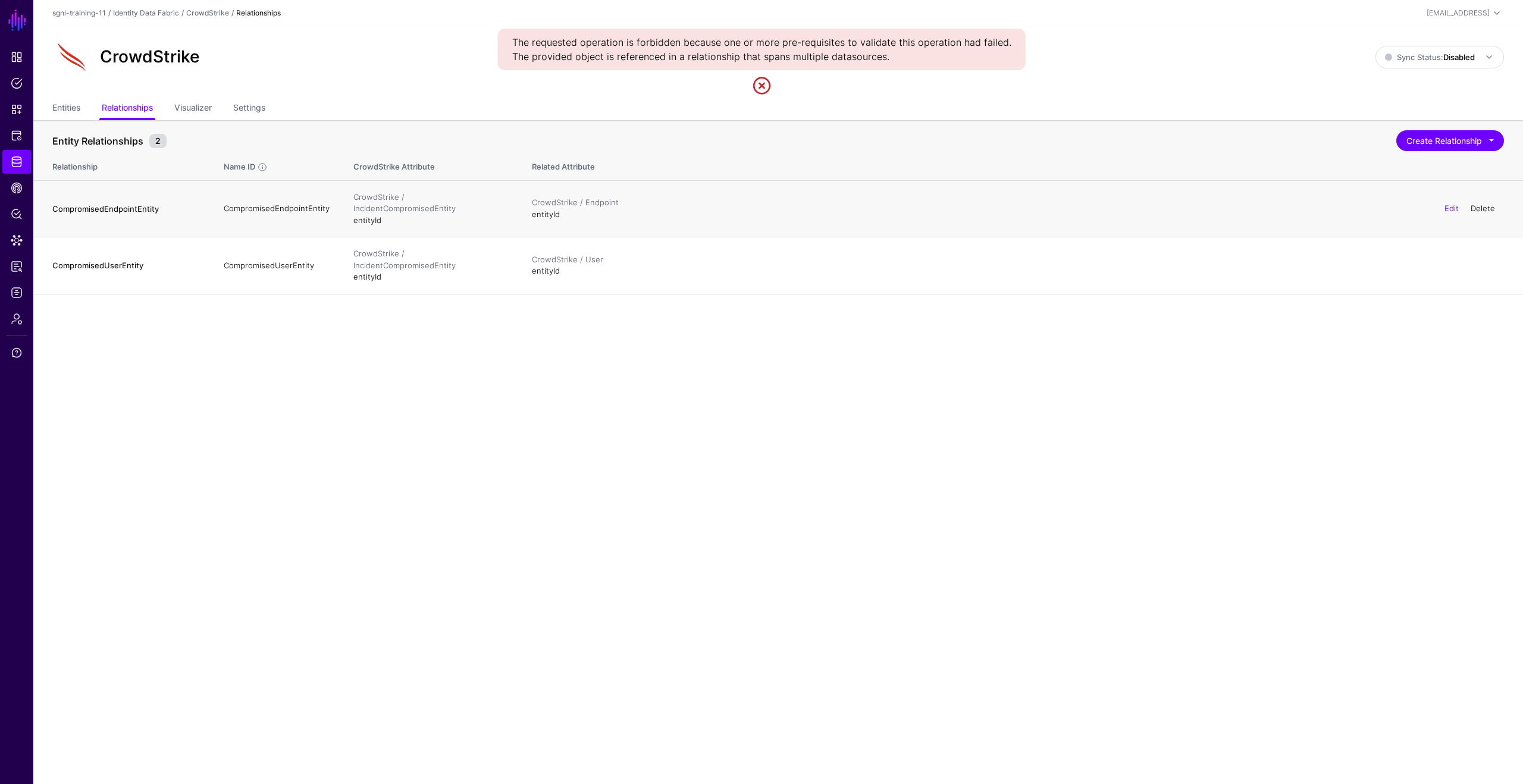
click at [1476, 204] on link "Delete" at bounding box center [1482, 208] width 24 height 9
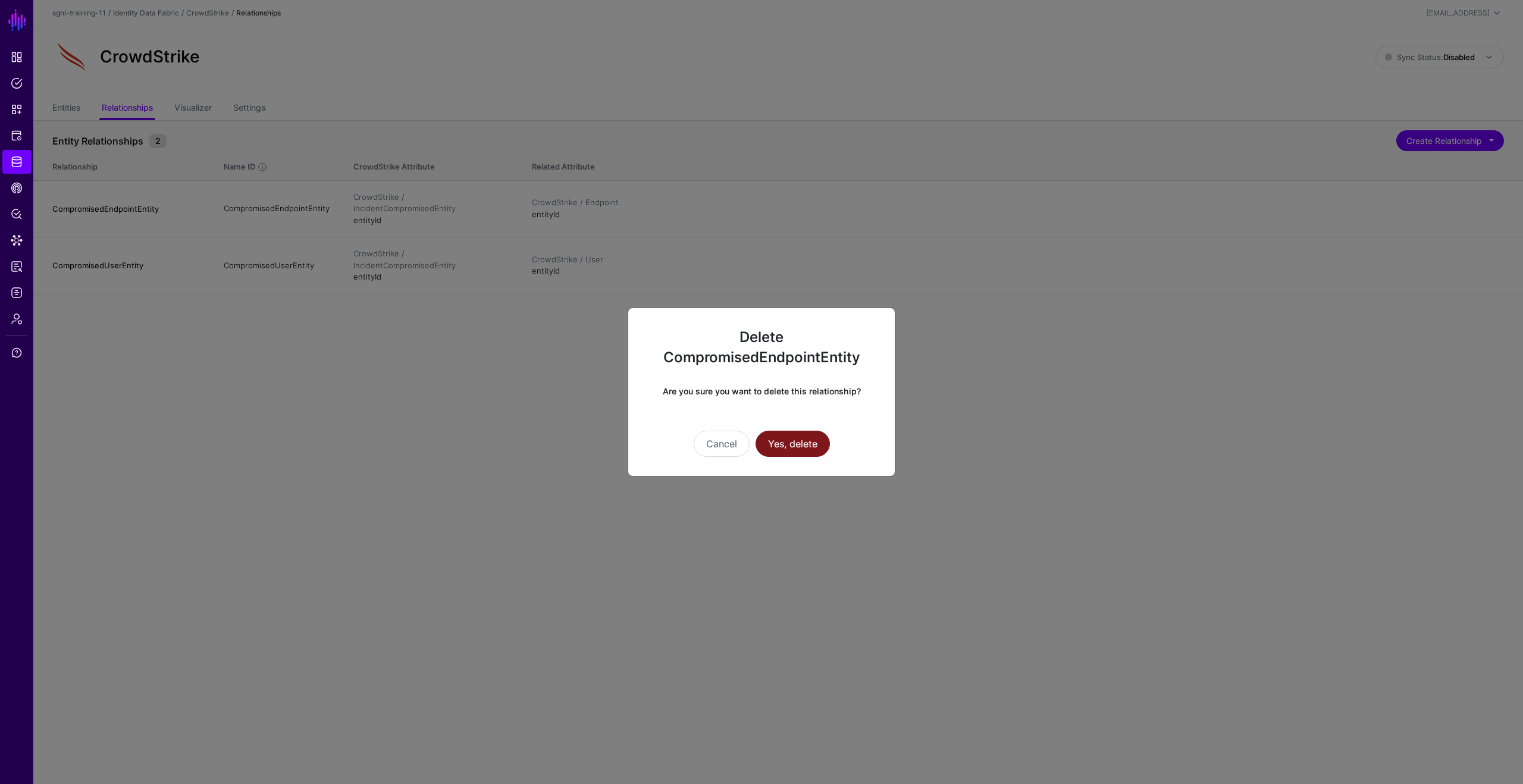
click at [806, 444] on button "Yes, delete" at bounding box center [792, 444] width 74 height 26
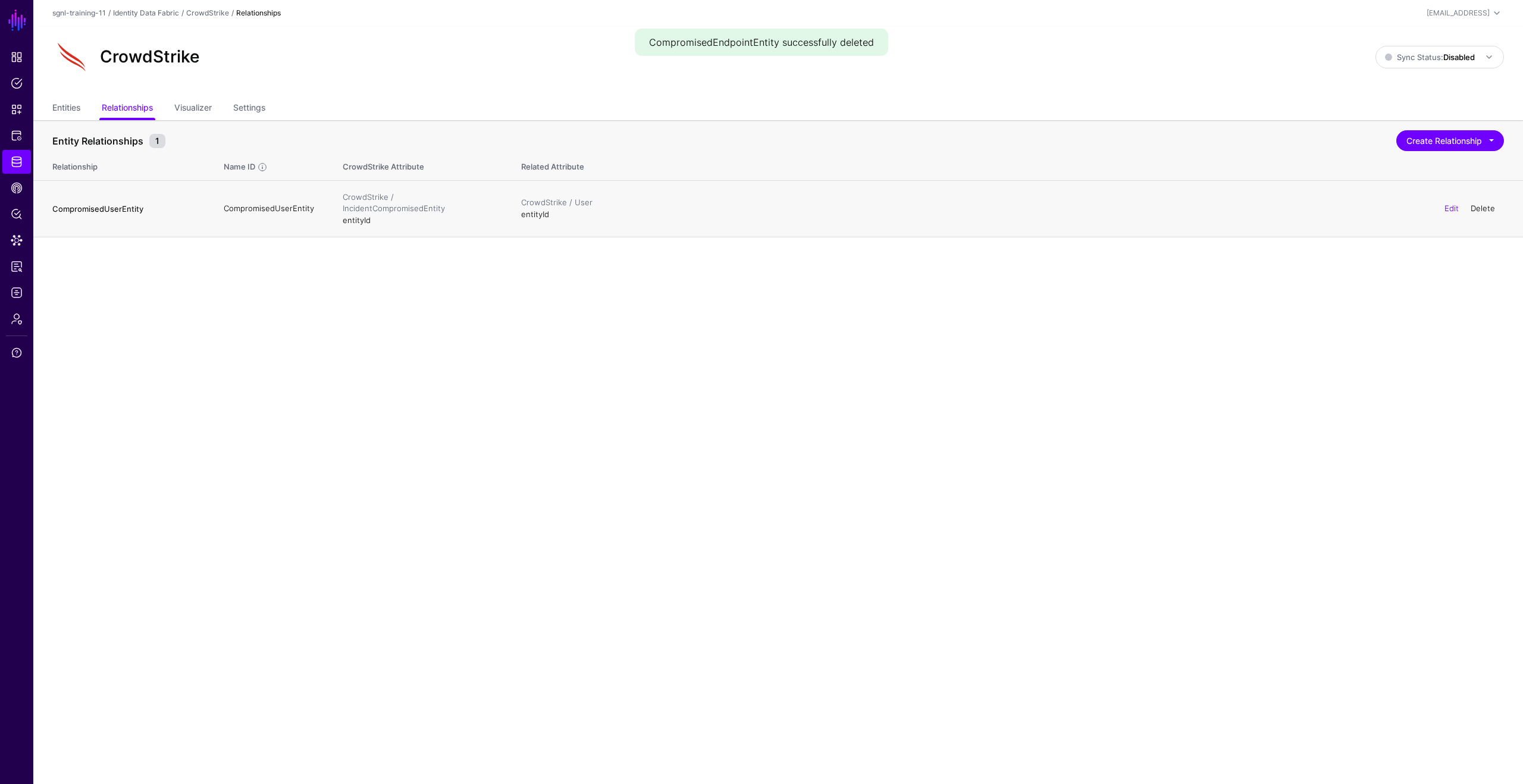
click at [1482, 204] on link "Delete" at bounding box center [1482, 208] width 24 height 9
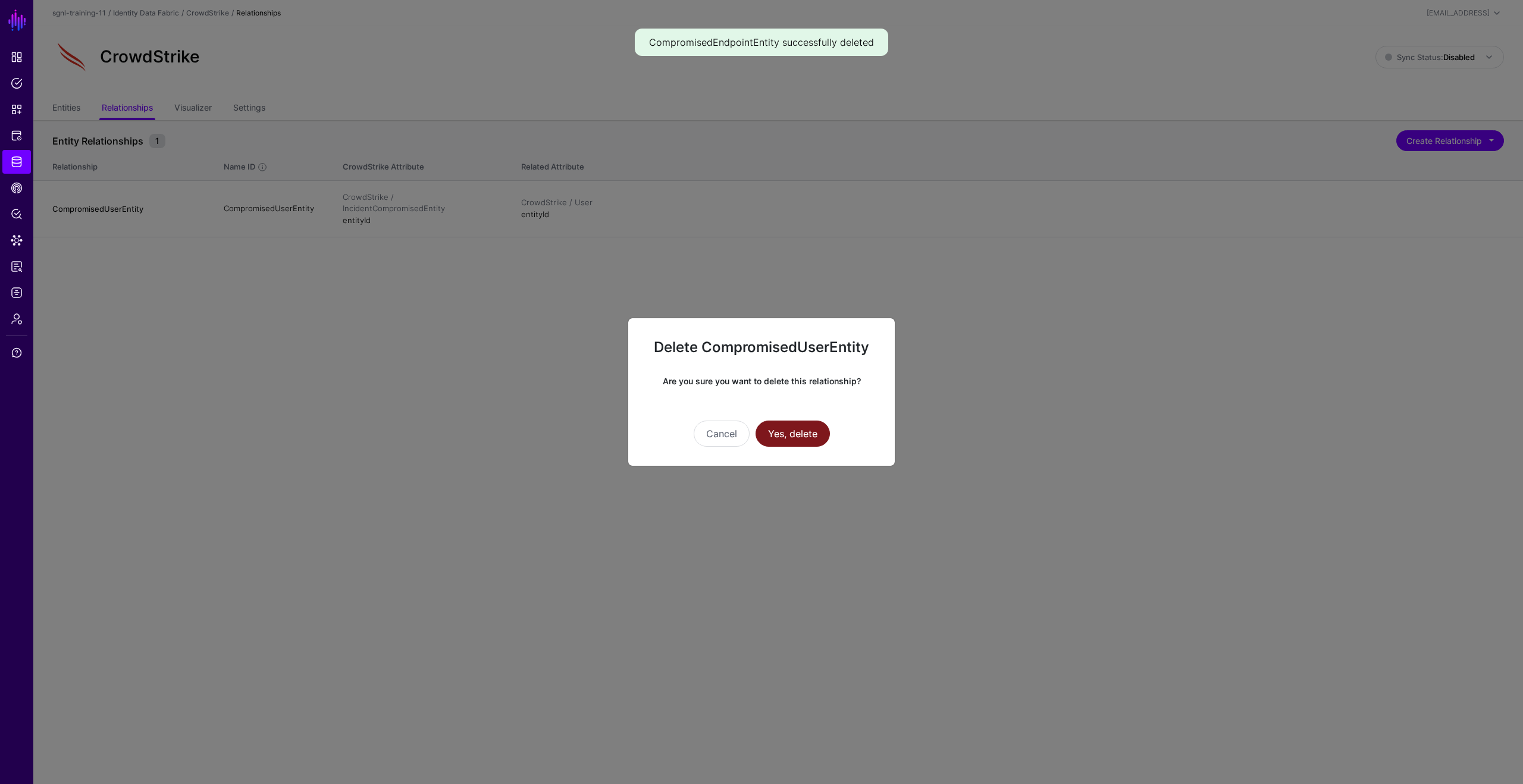
click at [812, 437] on button "Yes, delete" at bounding box center [792, 434] width 74 height 26
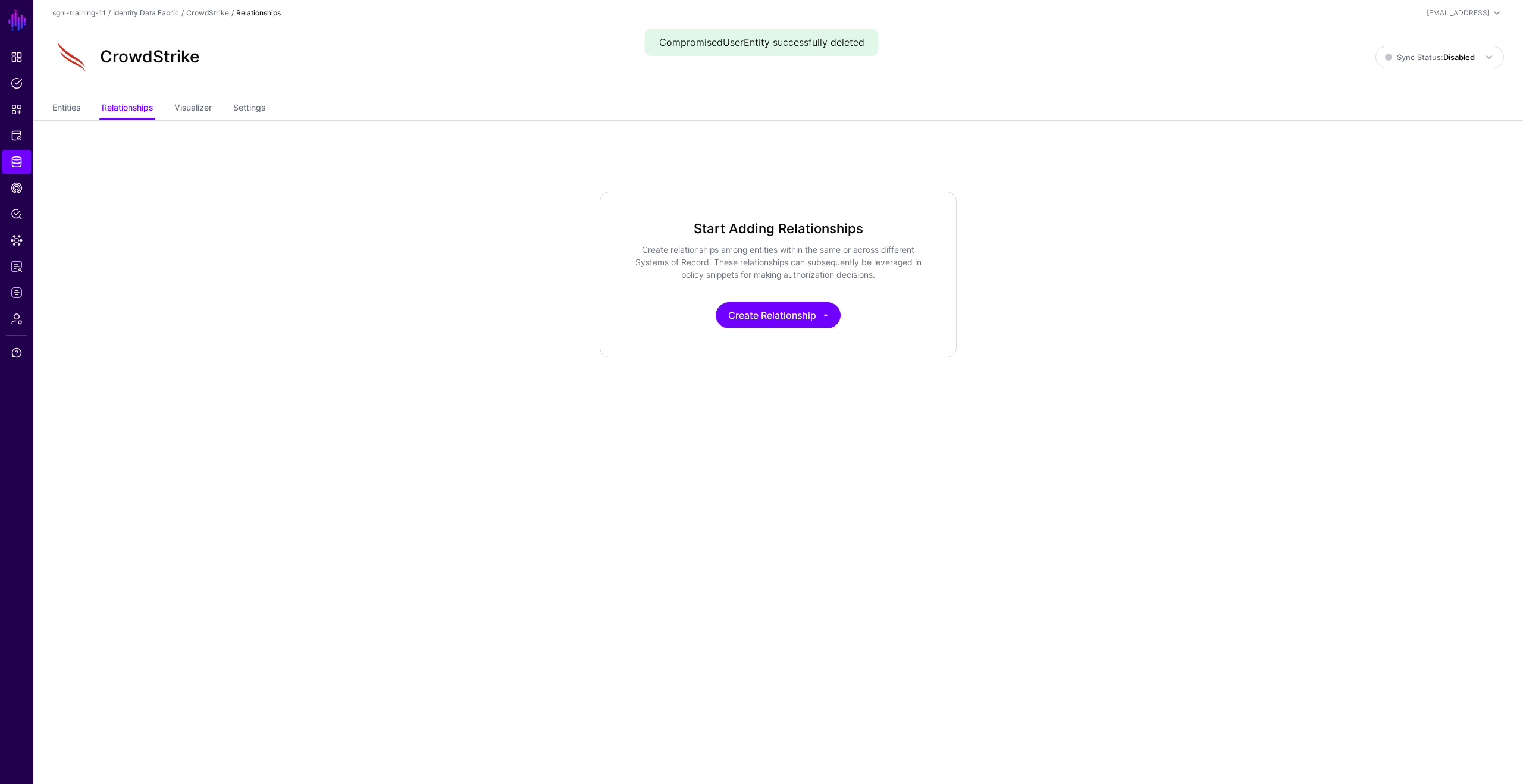
drag, startPoint x: 267, startPoint y: 107, endPoint x: 273, endPoint y: 116, distance: 10.8
click at [266, 107] on link "Settings" at bounding box center [249, 108] width 32 height 22
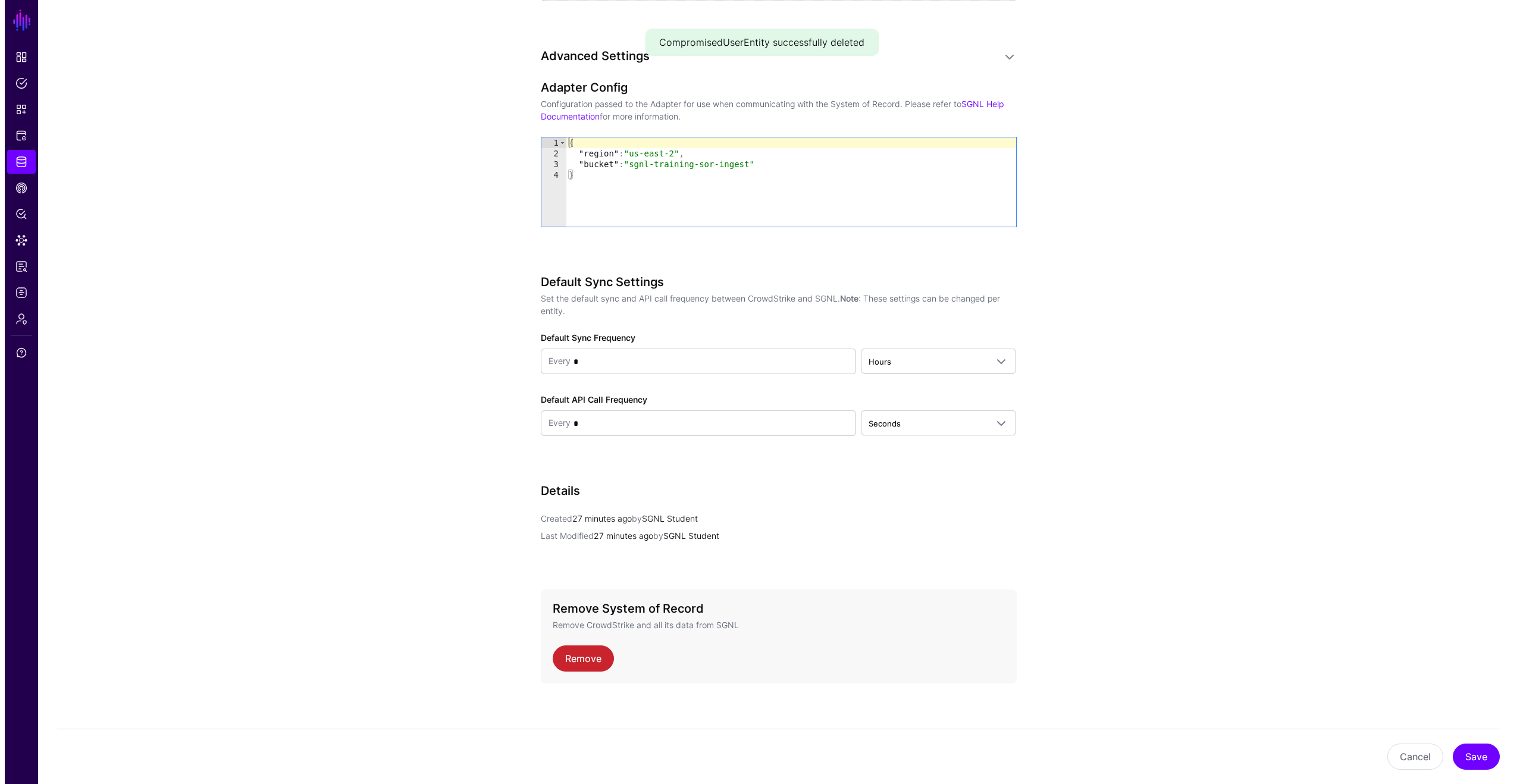
scroll to position [957, 0]
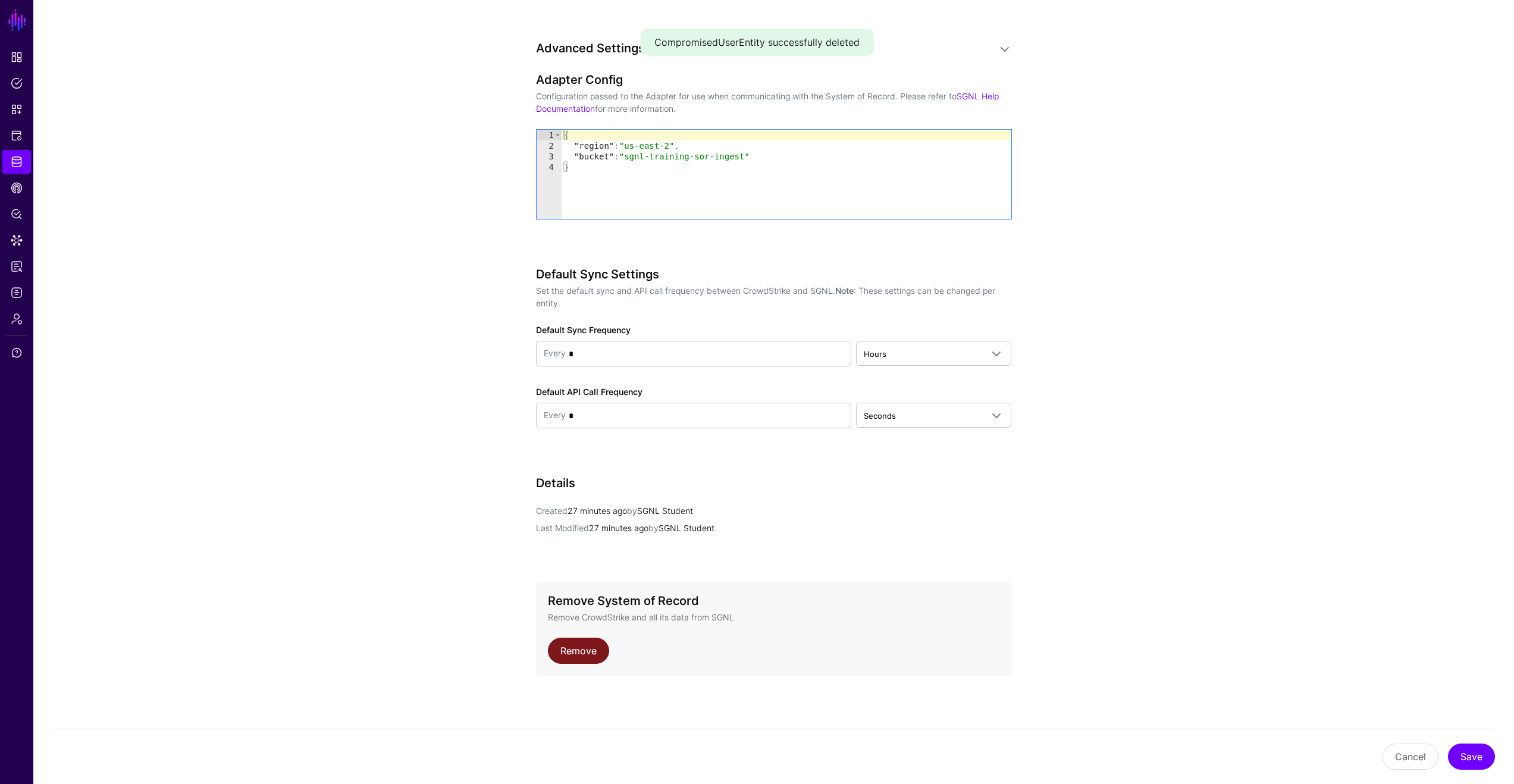
click at [598, 650] on link "Remove" at bounding box center [579, 651] width 61 height 26
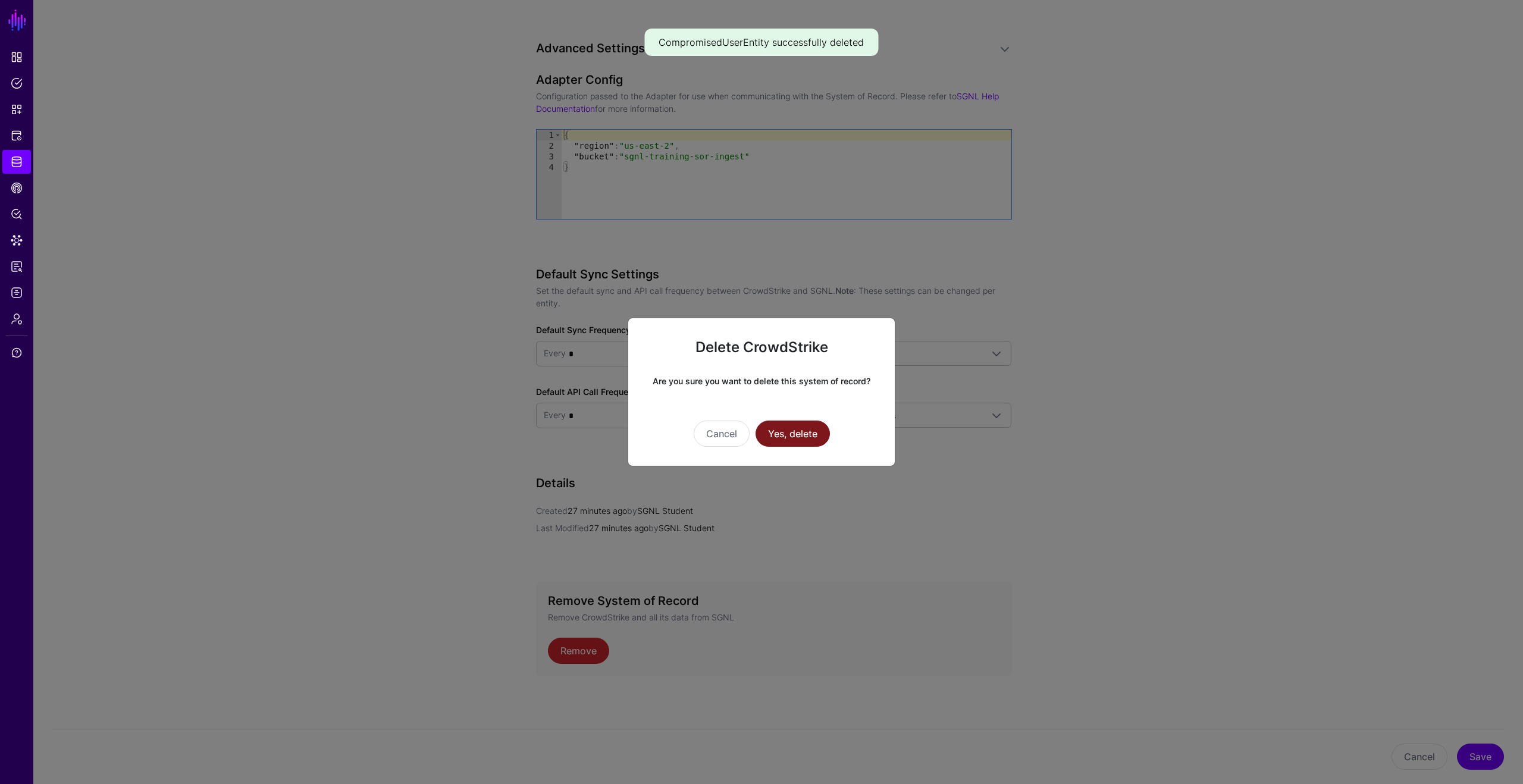
click at [818, 432] on button "Yes, delete" at bounding box center [792, 434] width 74 height 26
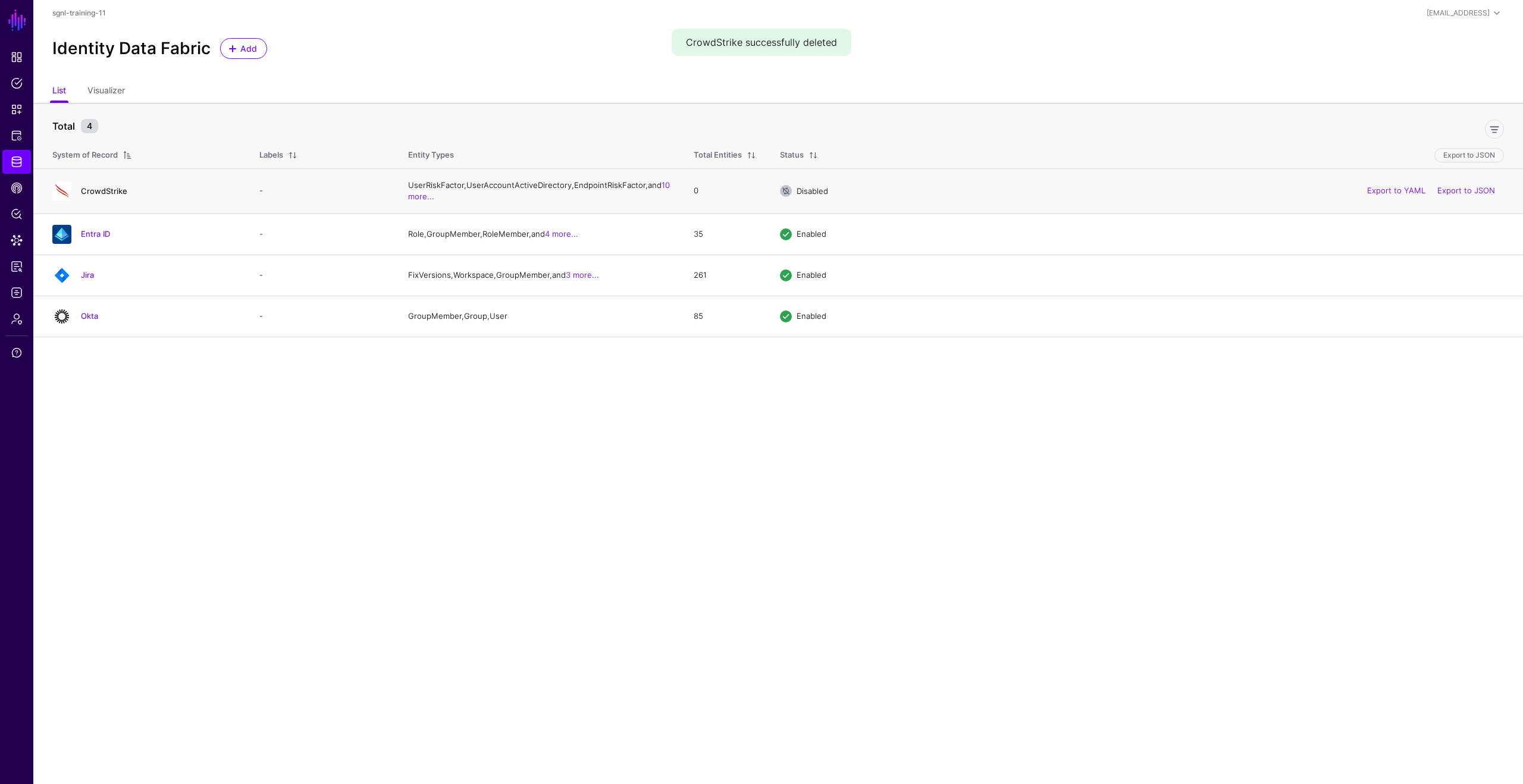
click at [106, 196] on link "CrowdStrike" at bounding box center [104, 191] width 47 height 9
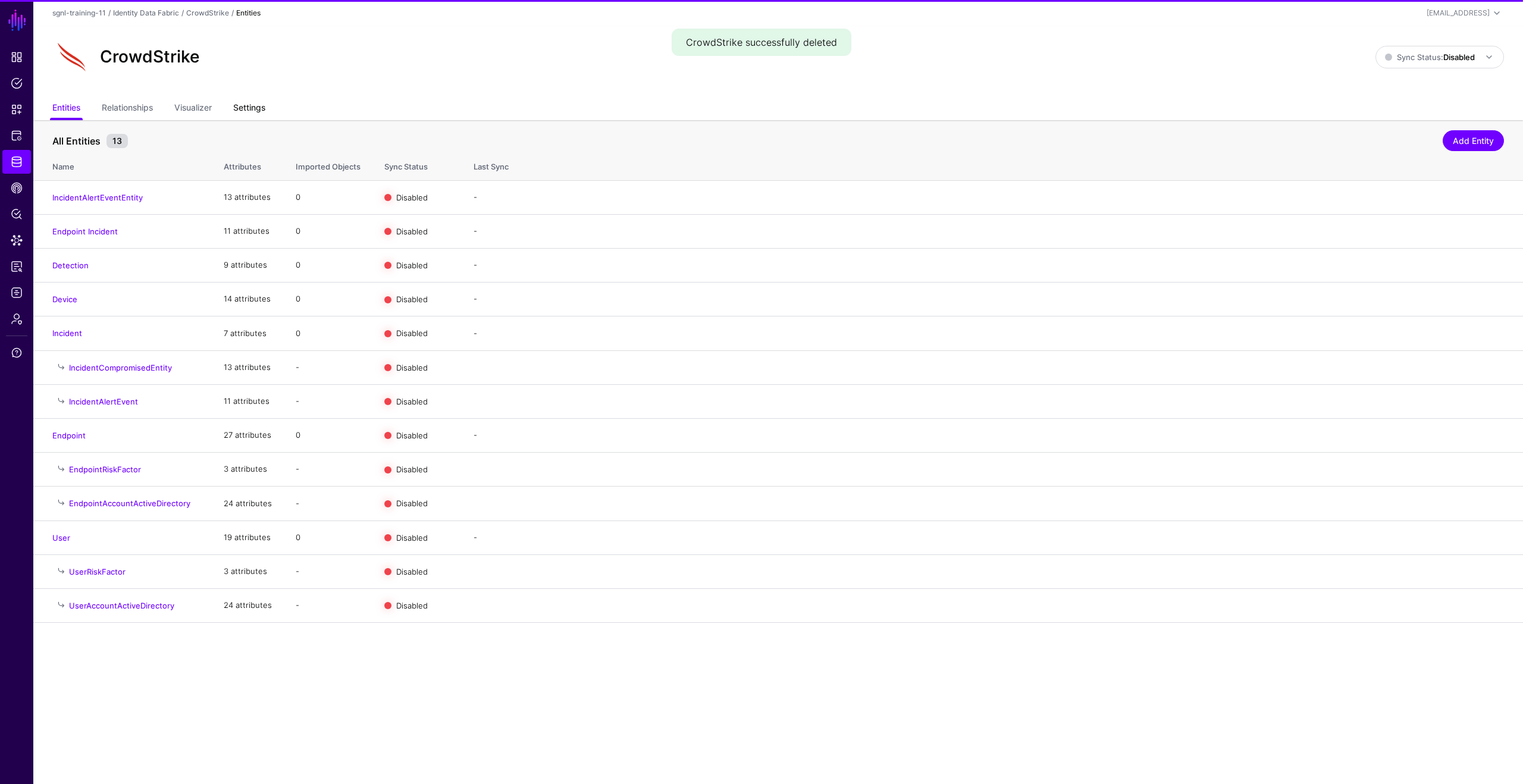
click at [254, 112] on link "Settings" at bounding box center [249, 108] width 32 height 22
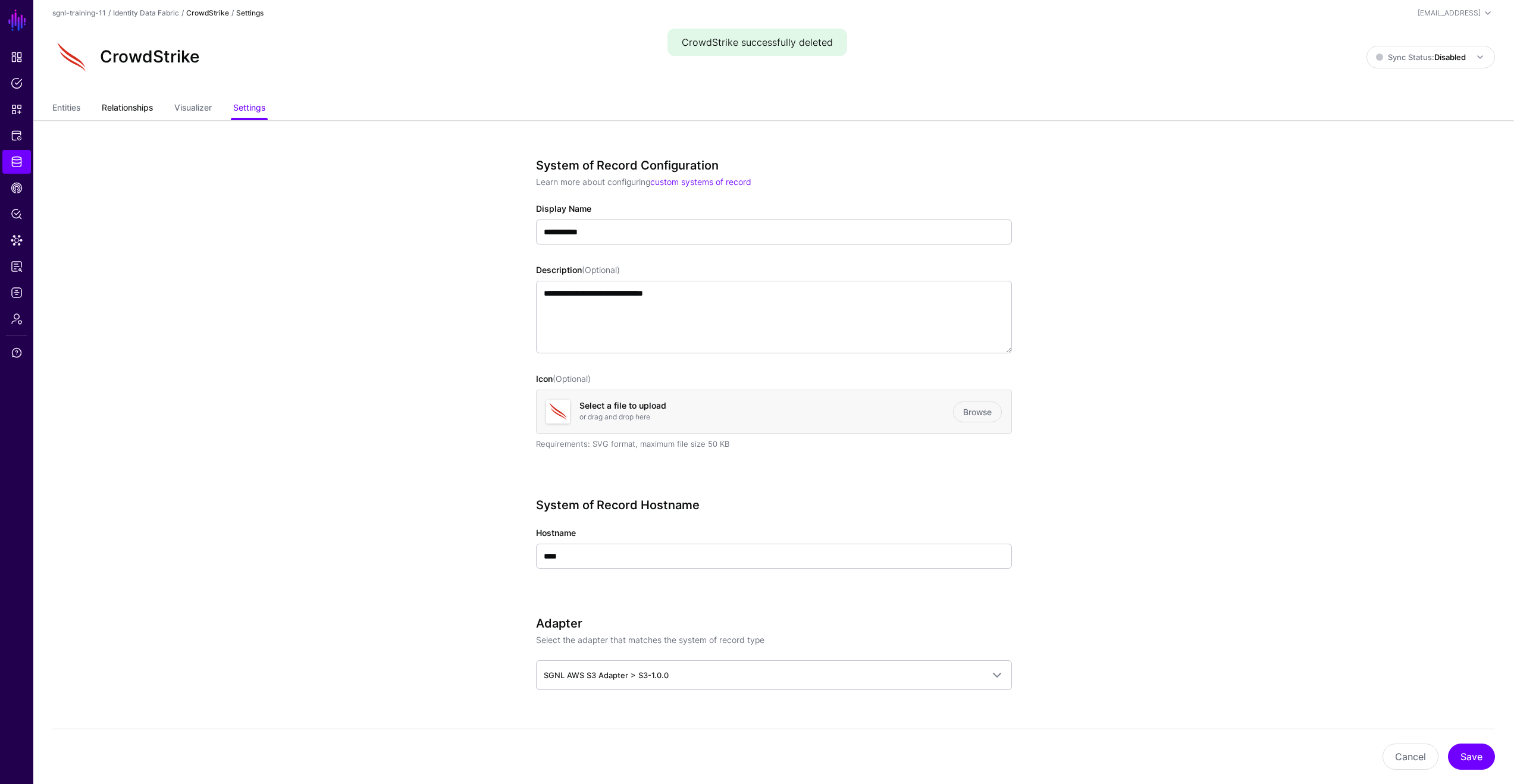
click at [142, 110] on link "Relationships" at bounding box center [128, 108] width 51 height 22
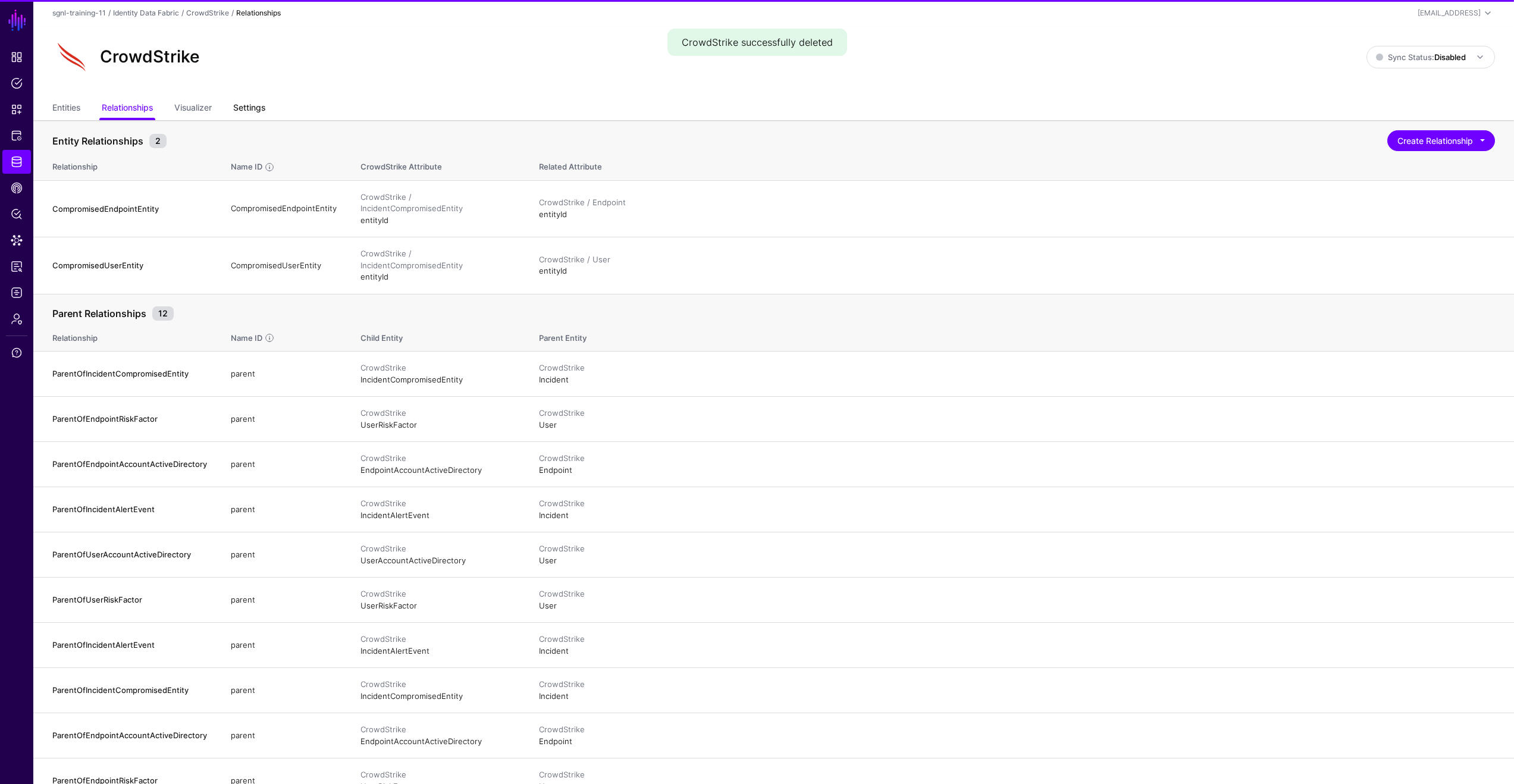
click at [264, 114] on link "Settings" at bounding box center [249, 108] width 32 height 22
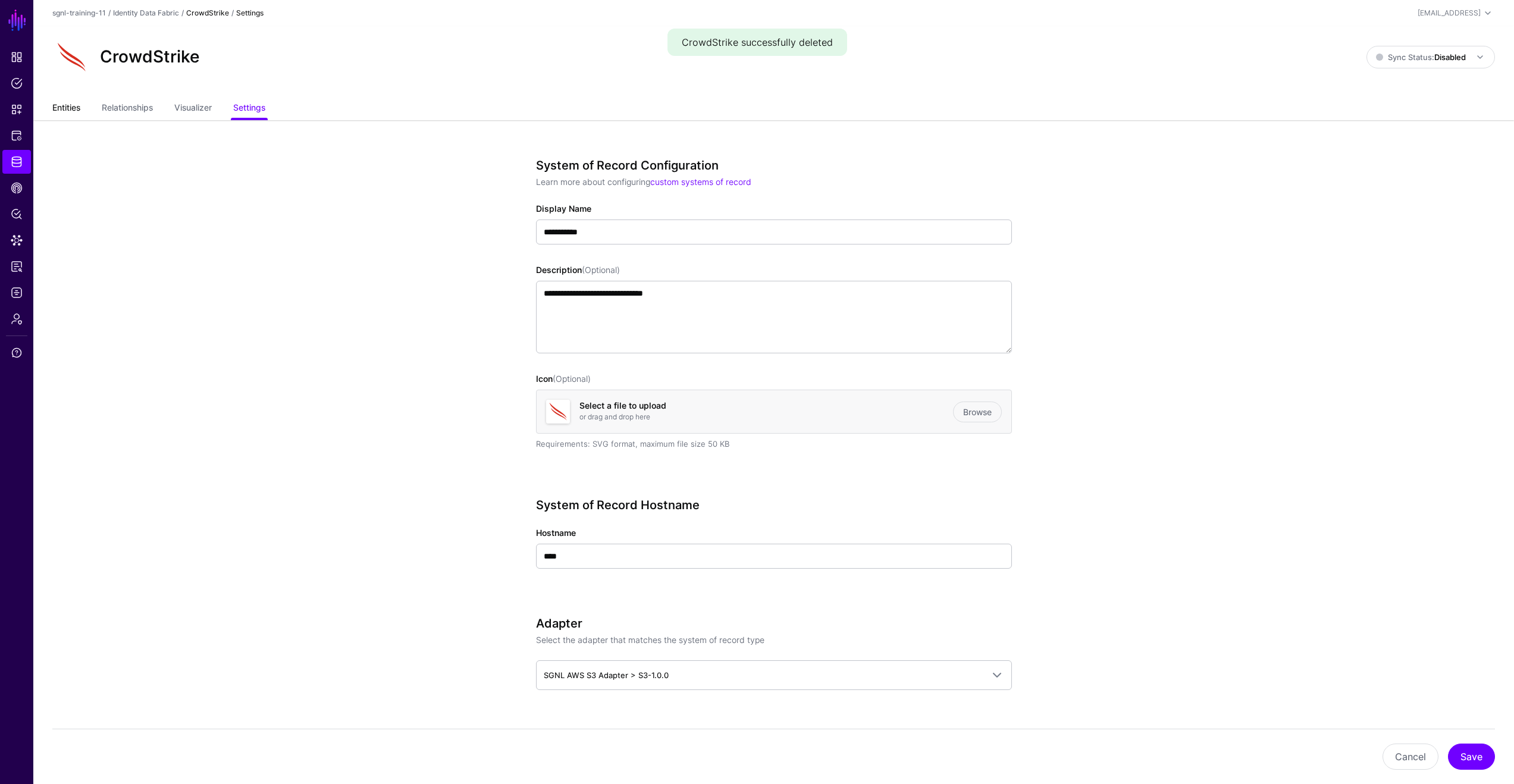
click at [77, 104] on link "Entities" at bounding box center [66, 108] width 28 height 22
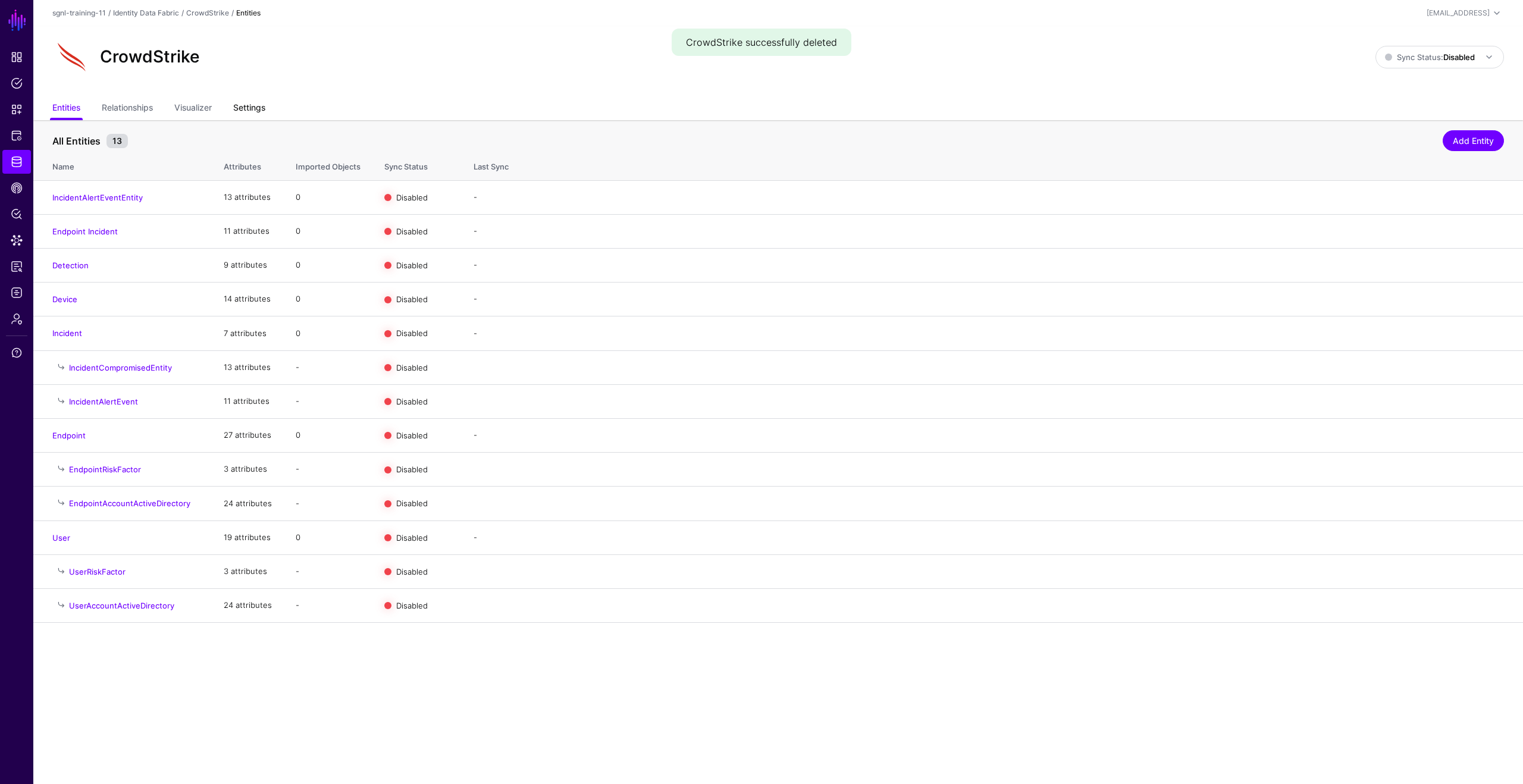
click at [260, 112] on link "Settings" at bounding box center [249, 108] width 32 height 22
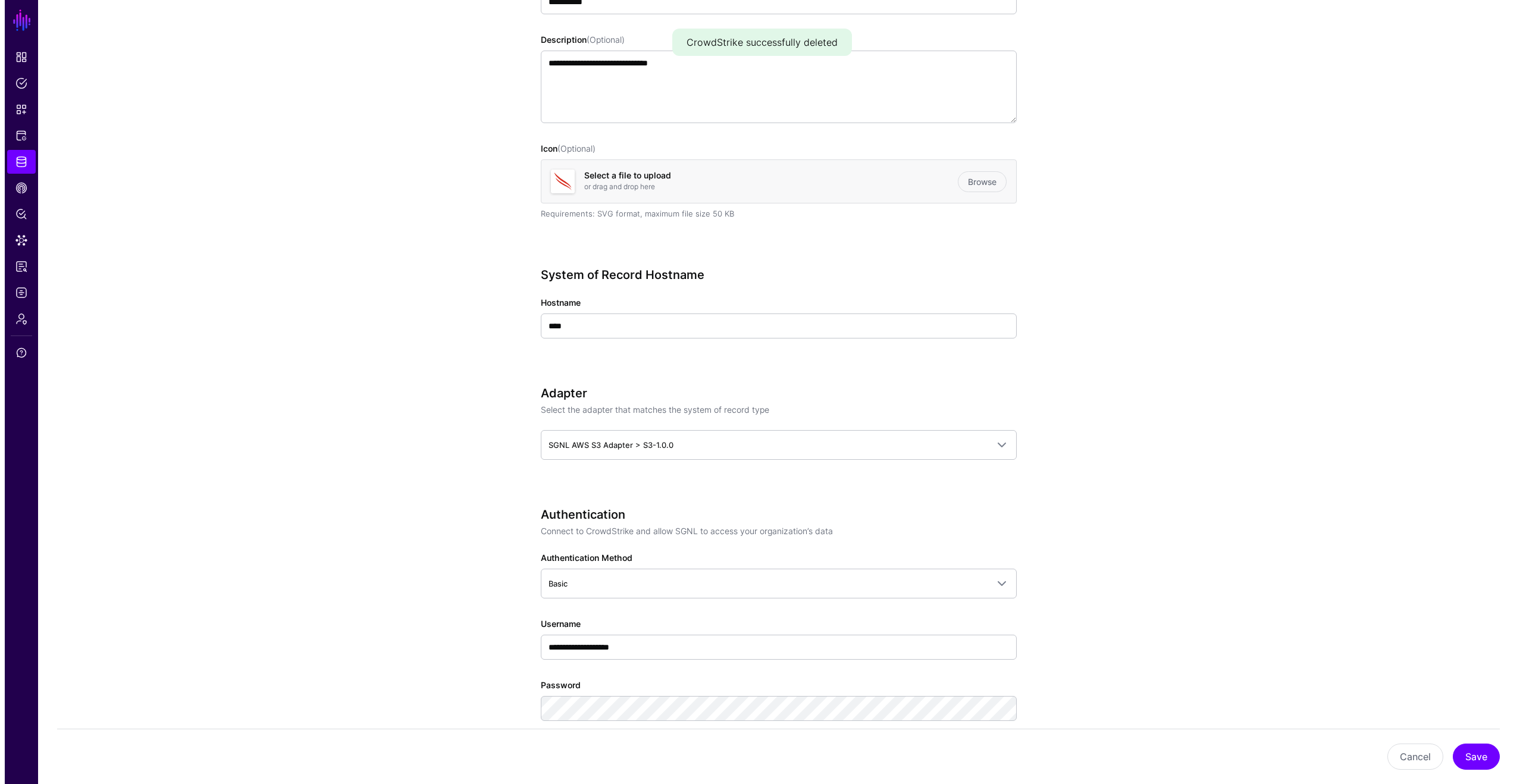
scroll to position [957, 0]
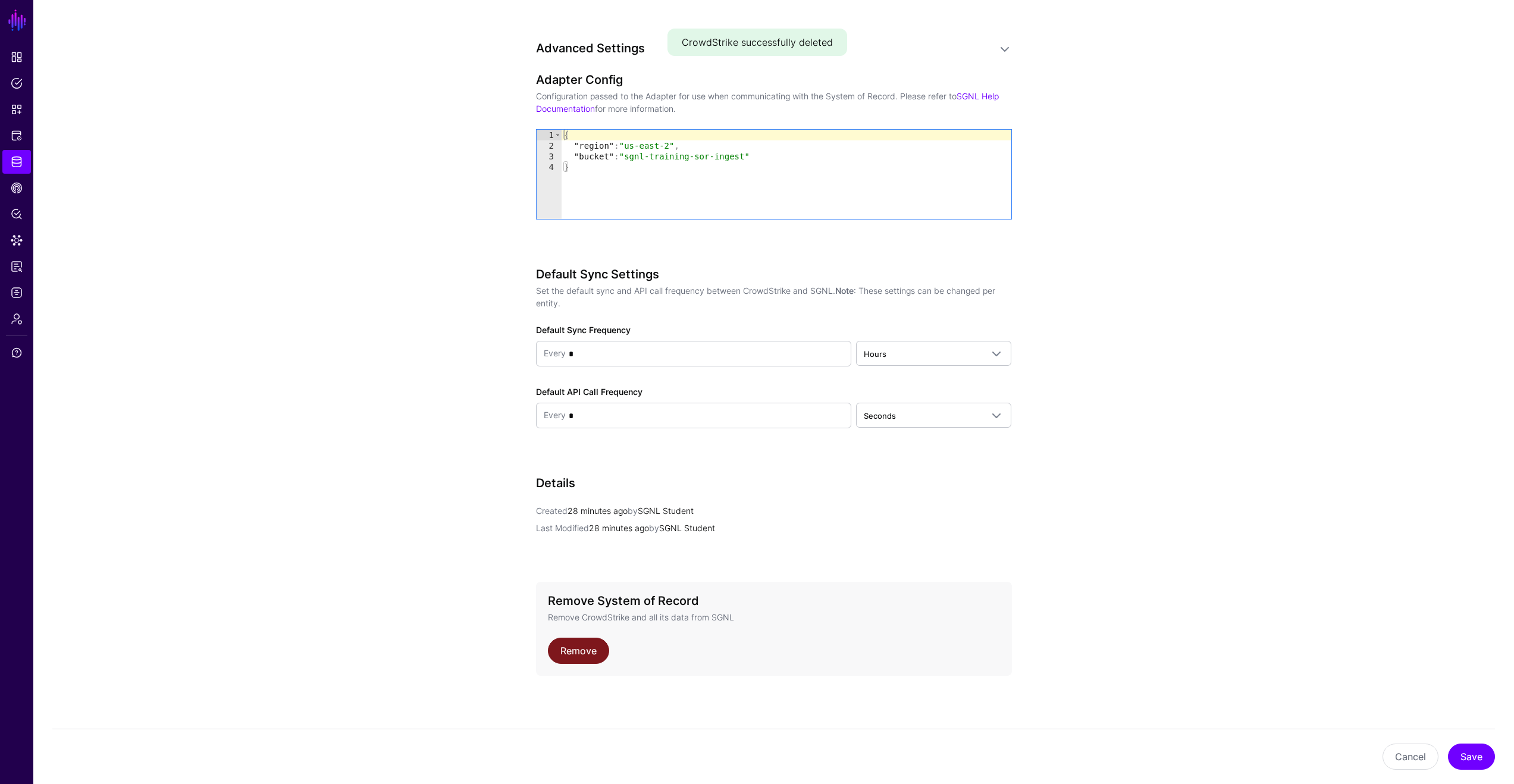
click at [592, 644] on link "Remove" at bounding box center [579, 651] width 61 height 26
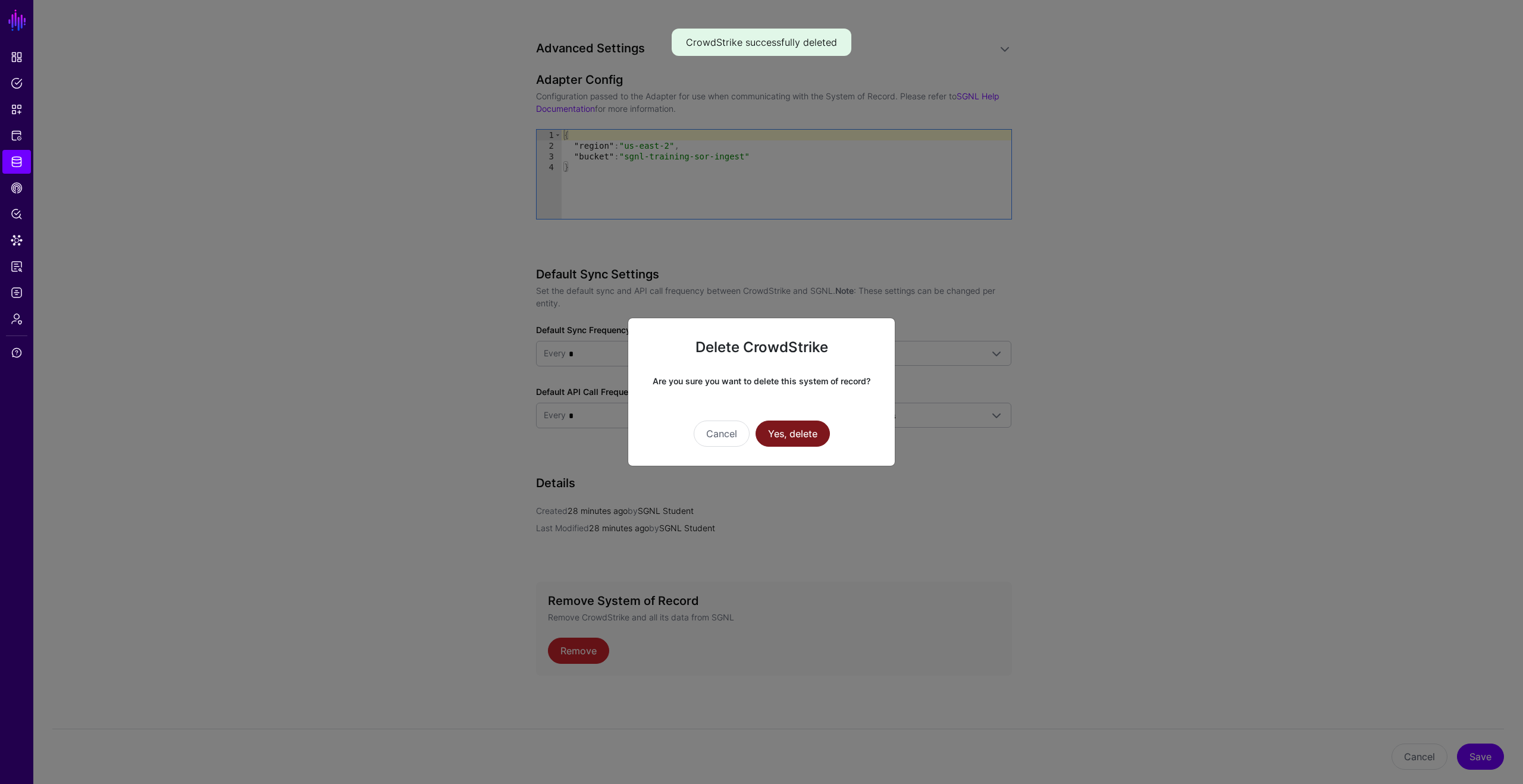
click at [786, 438] on button "Yes, delete" at bounding box center [792, 434] width 74 height 26
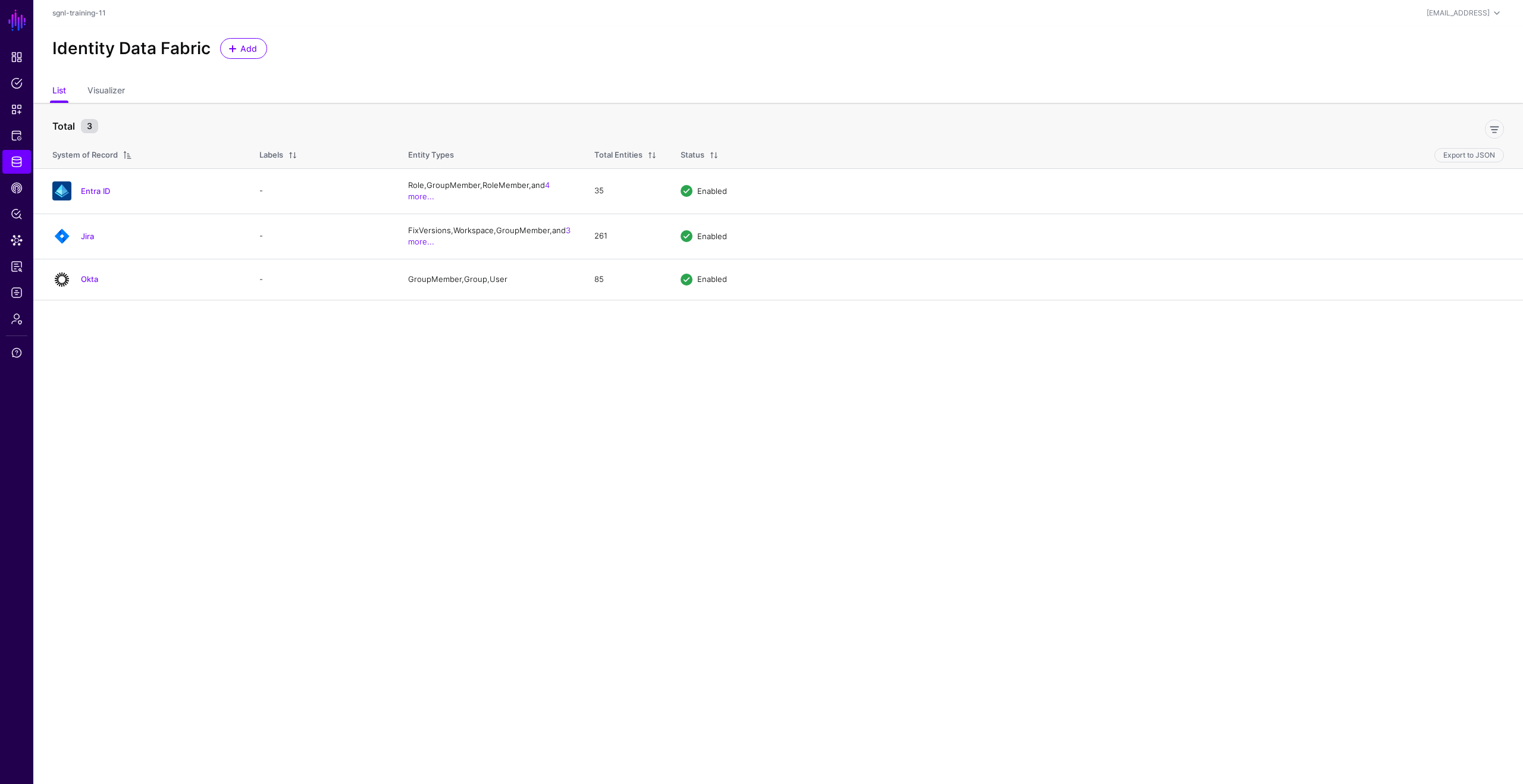
click at [300, 10] on div "sgnl-training-11" at bounding box center [536, 13] width 968 height 11
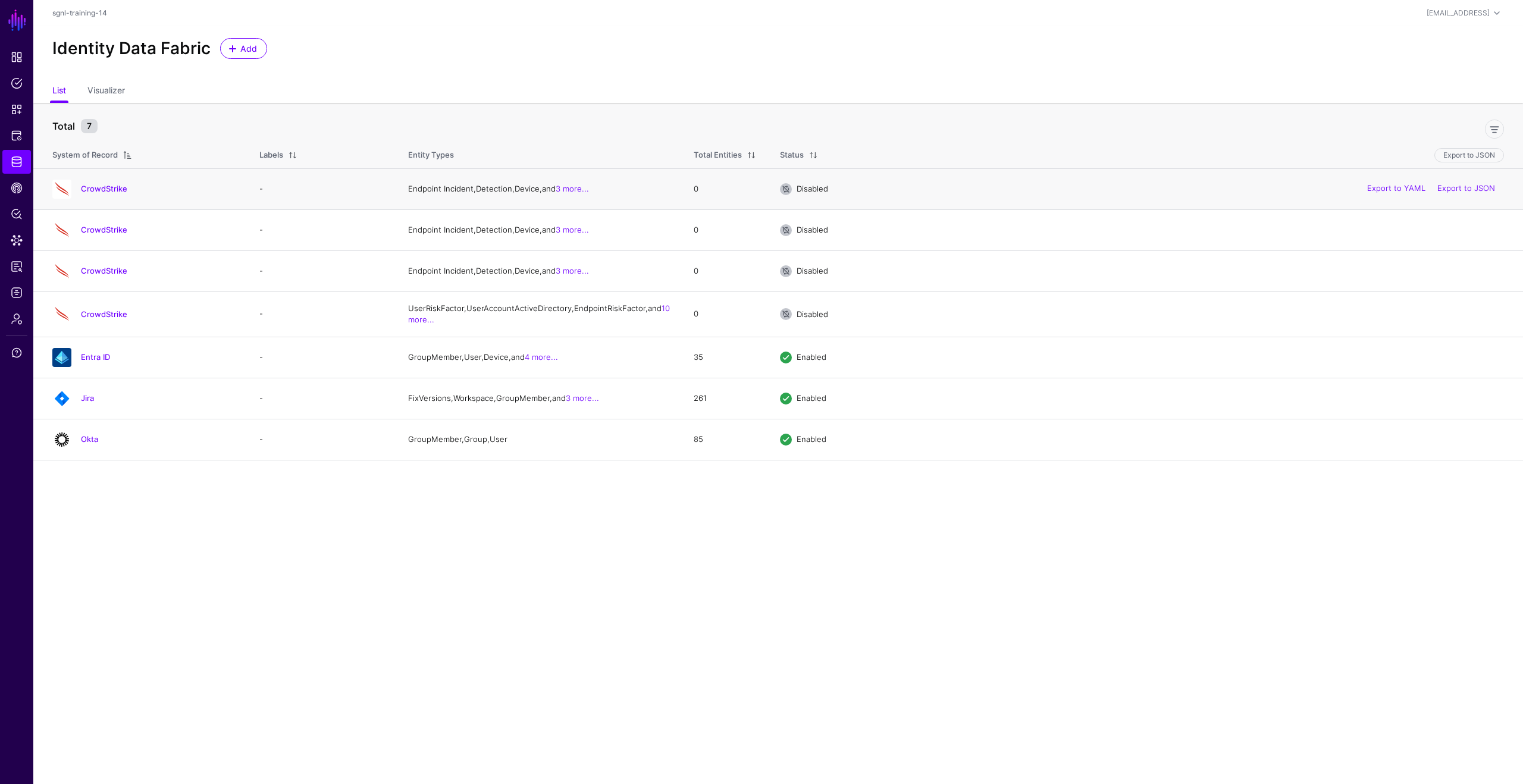
click at [106, 183] on div "CrowdStrike" at bounding box center [143, 189] width 193 height 19
click at [109, 190] on link "CrowdStrike" at bounding box center [104, 189] width 47 height 9
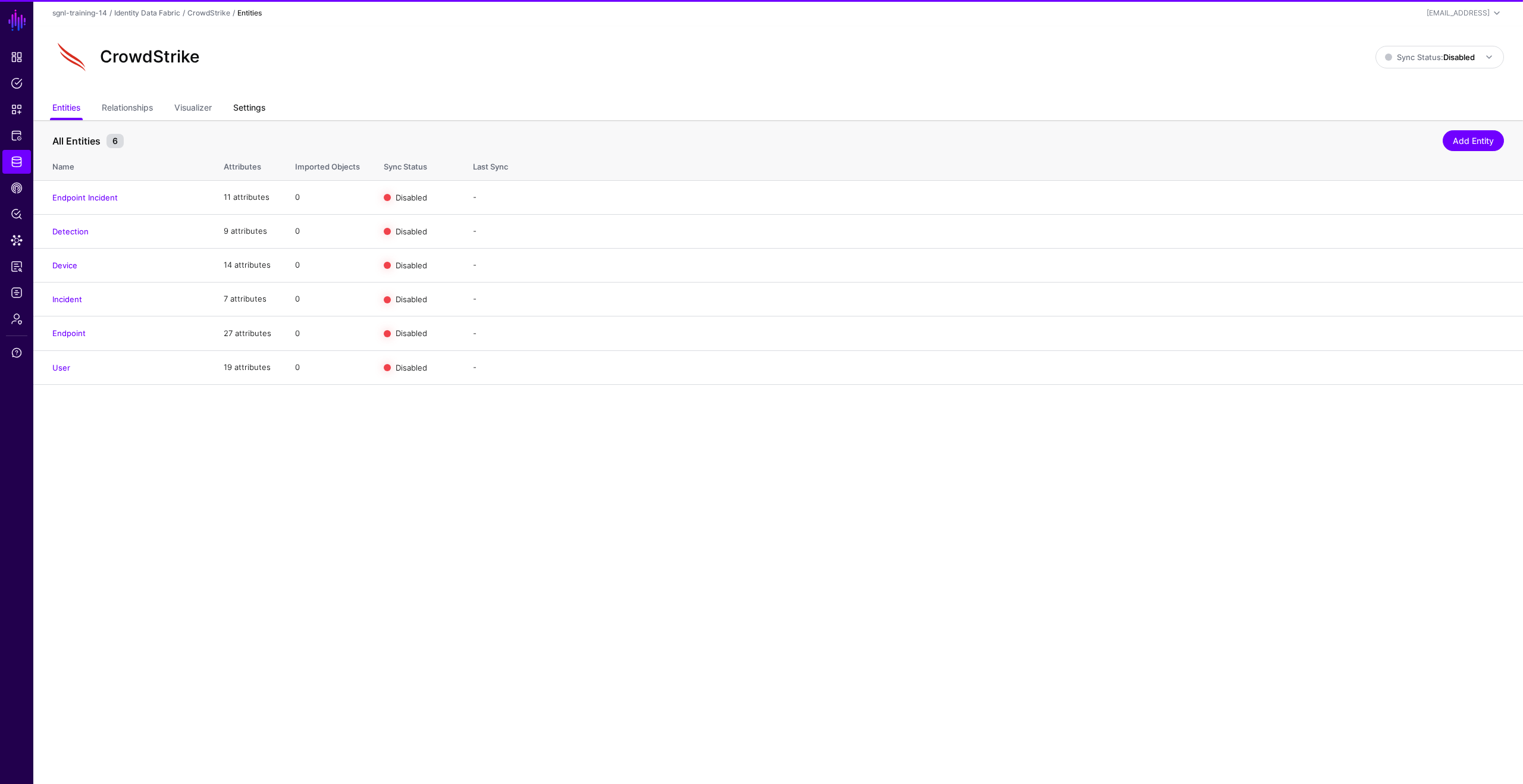
click at [251, 106] on link "Settings" at bounding box center [249, 108] width 32 height 22
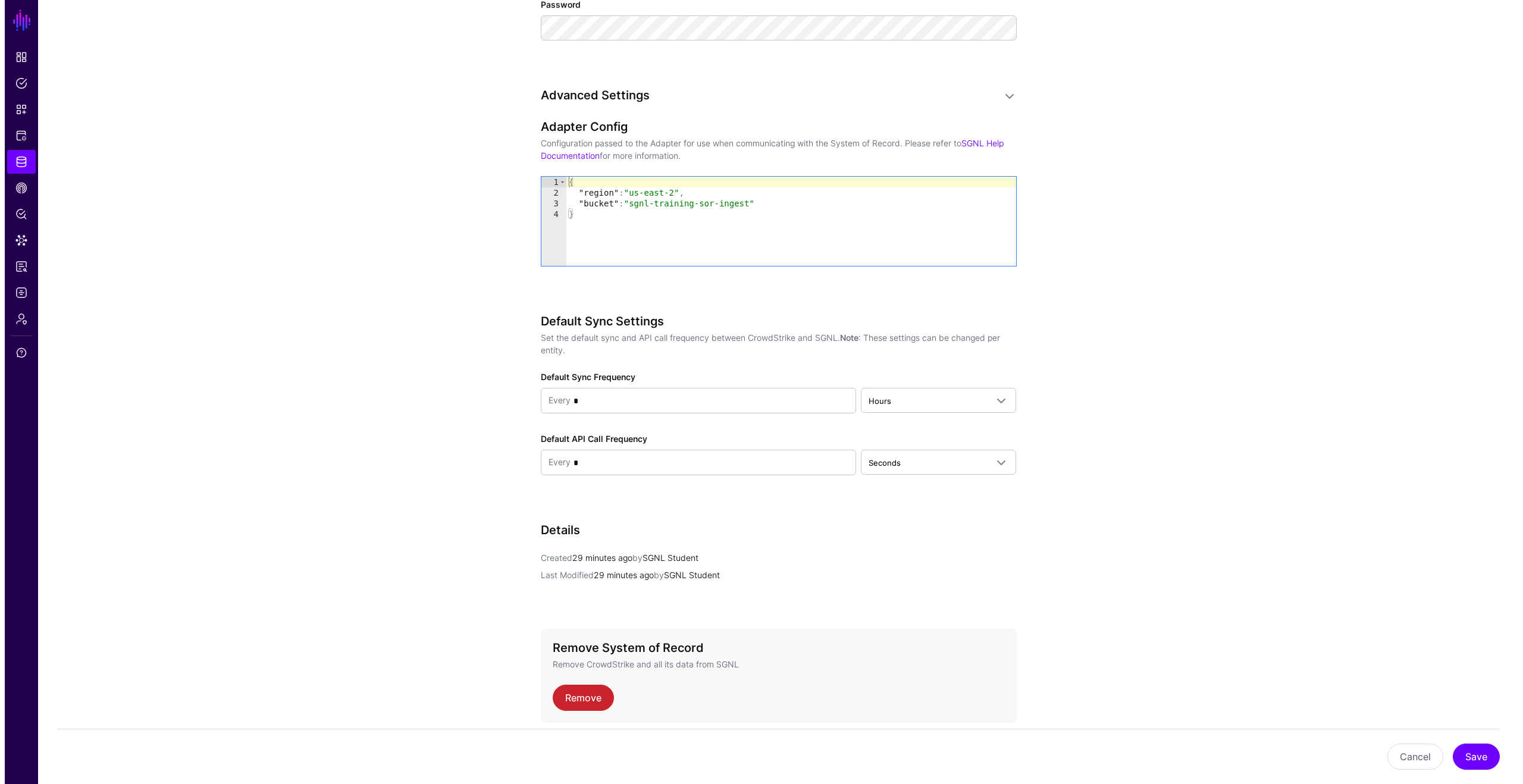
scroll to position [957, 0]
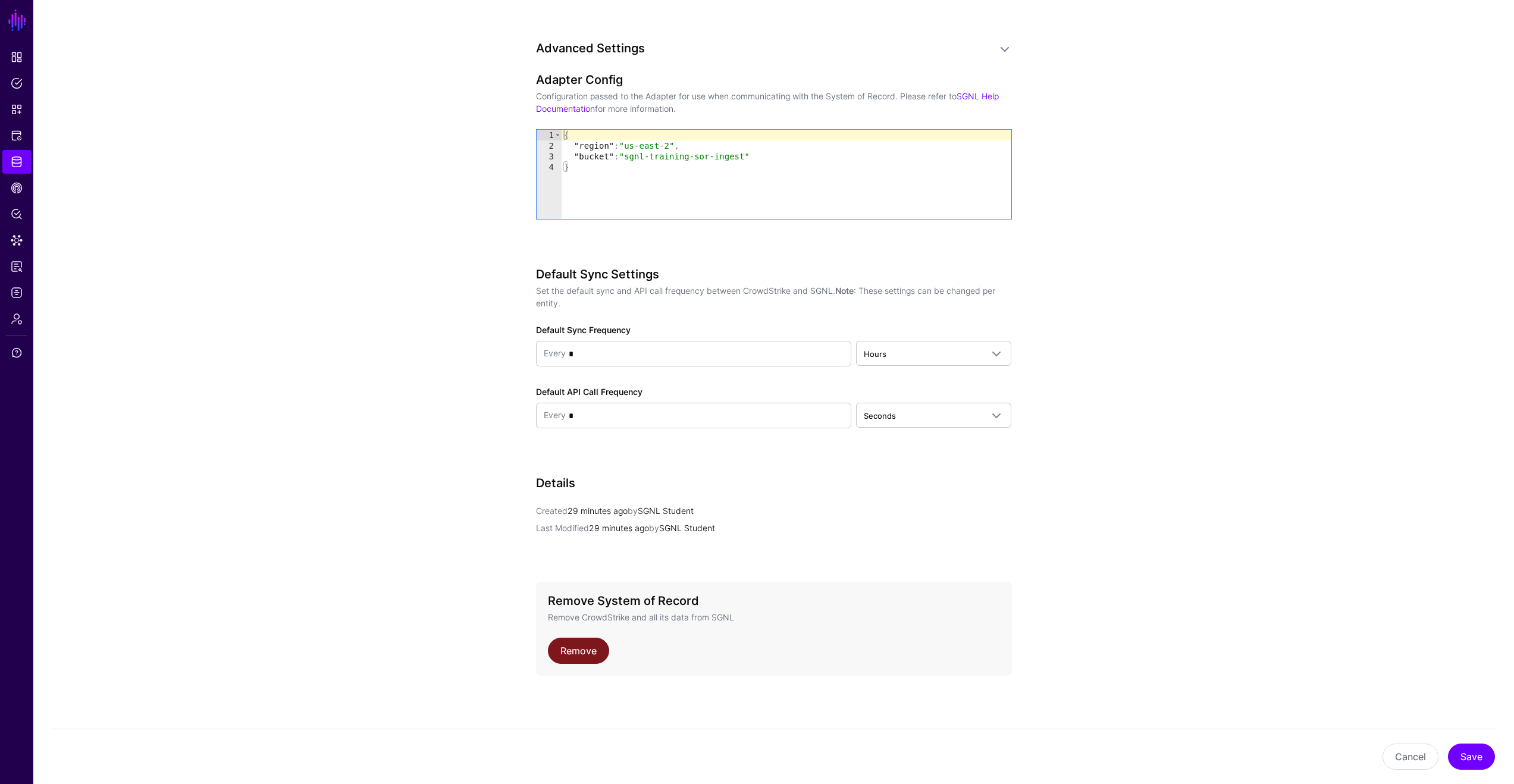
click at [586, 651] on link "Remove" at bounding box center [579, 651] width 61 height 26
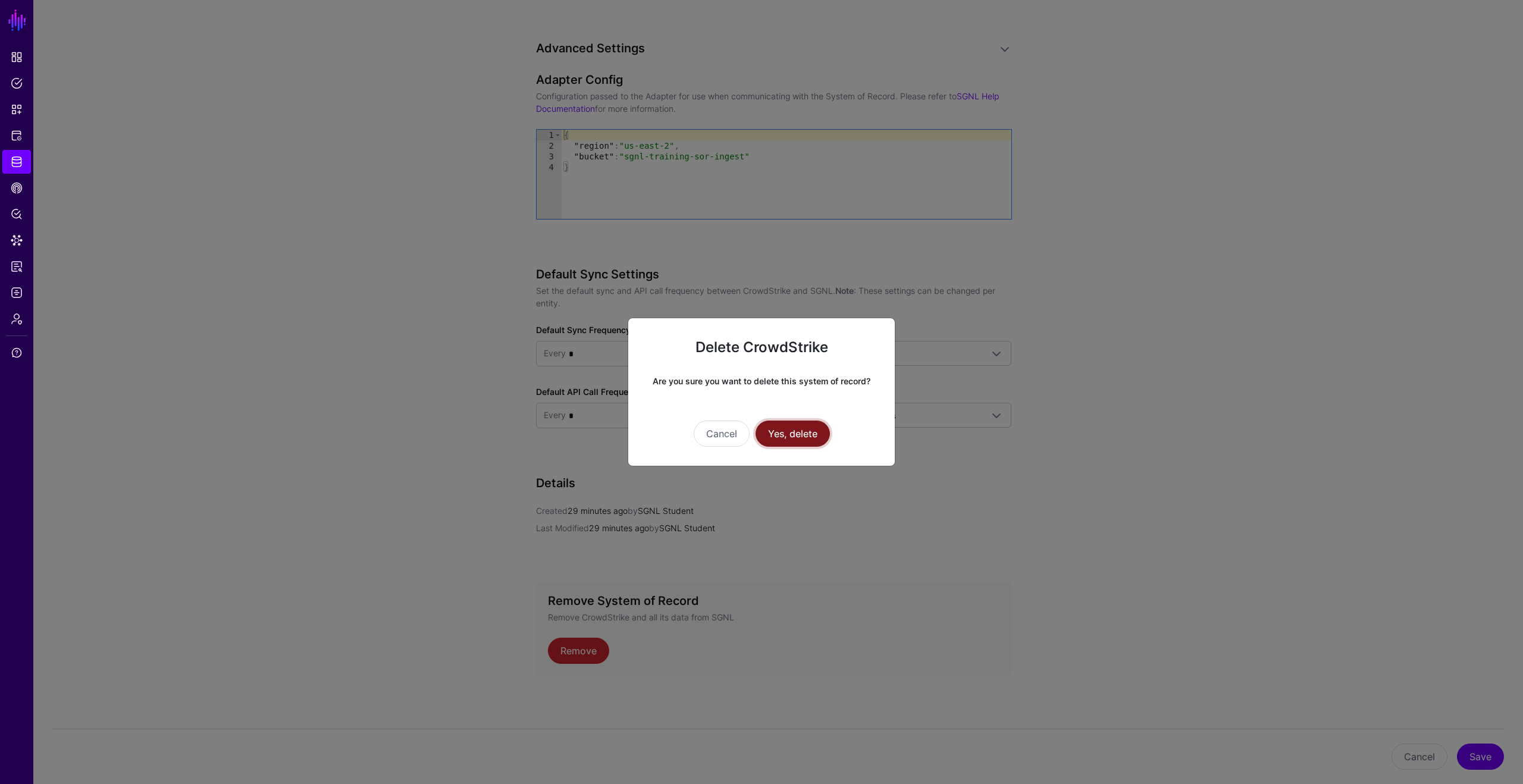
click at [799, 438] on button "Yes, delete" at bounding box center [792, 434] width 74 height 26
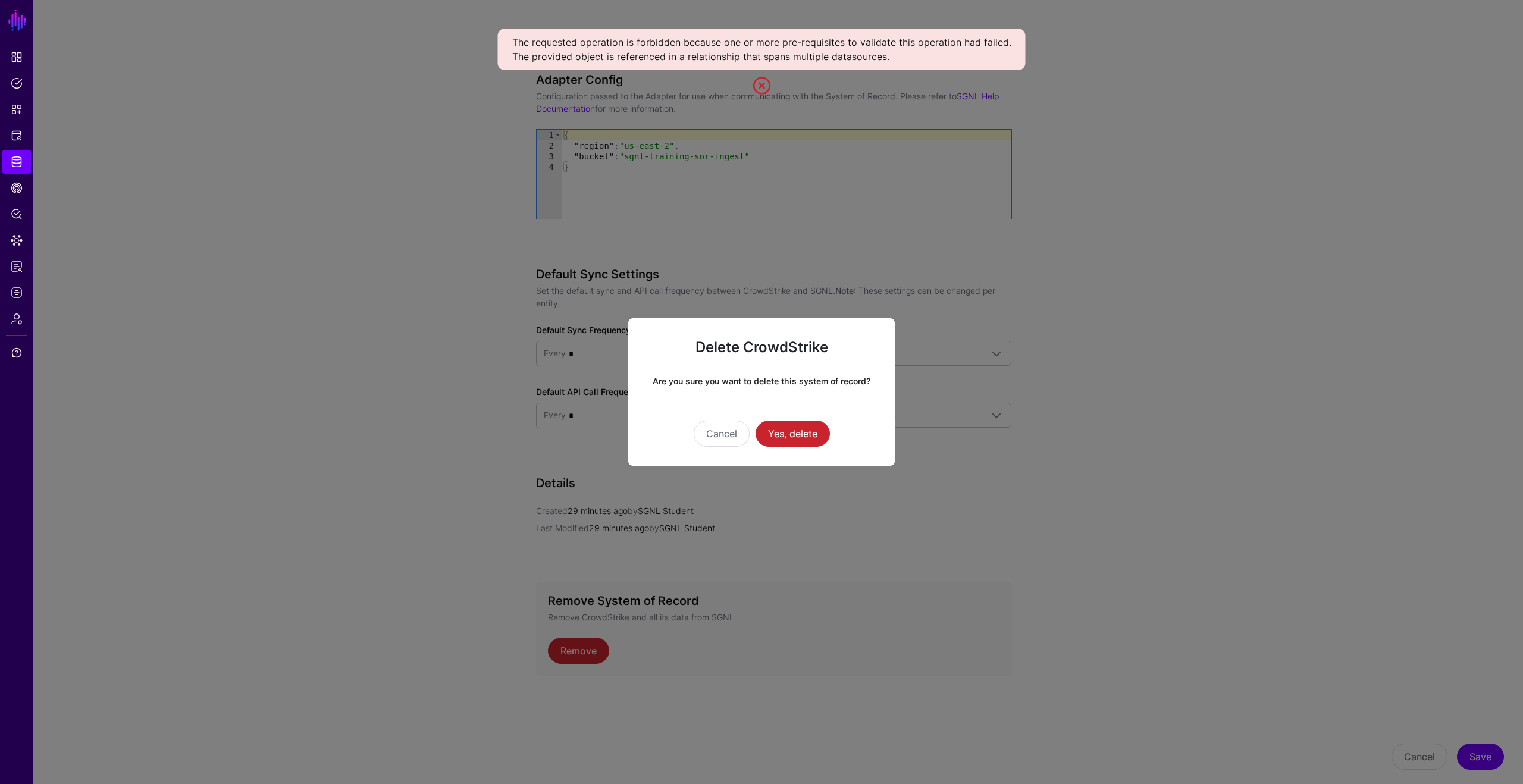
click at [400, 251] on ngb-modal-window "Delete CrowdStrike Are you sure you want to delete this system of record? Cance…" at bounding box center [761, 392] width 1523 height 784
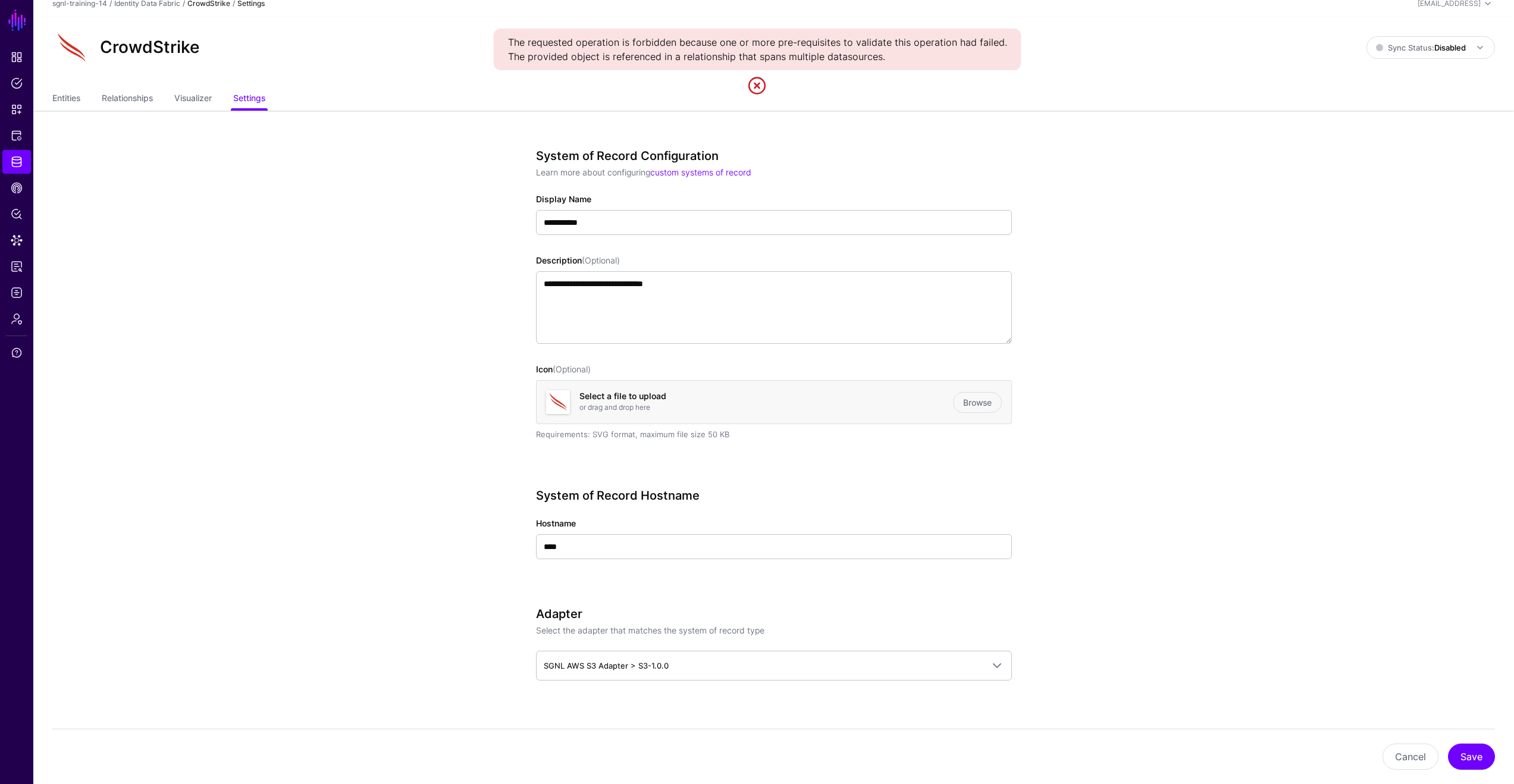
scroll to position [0, 0]
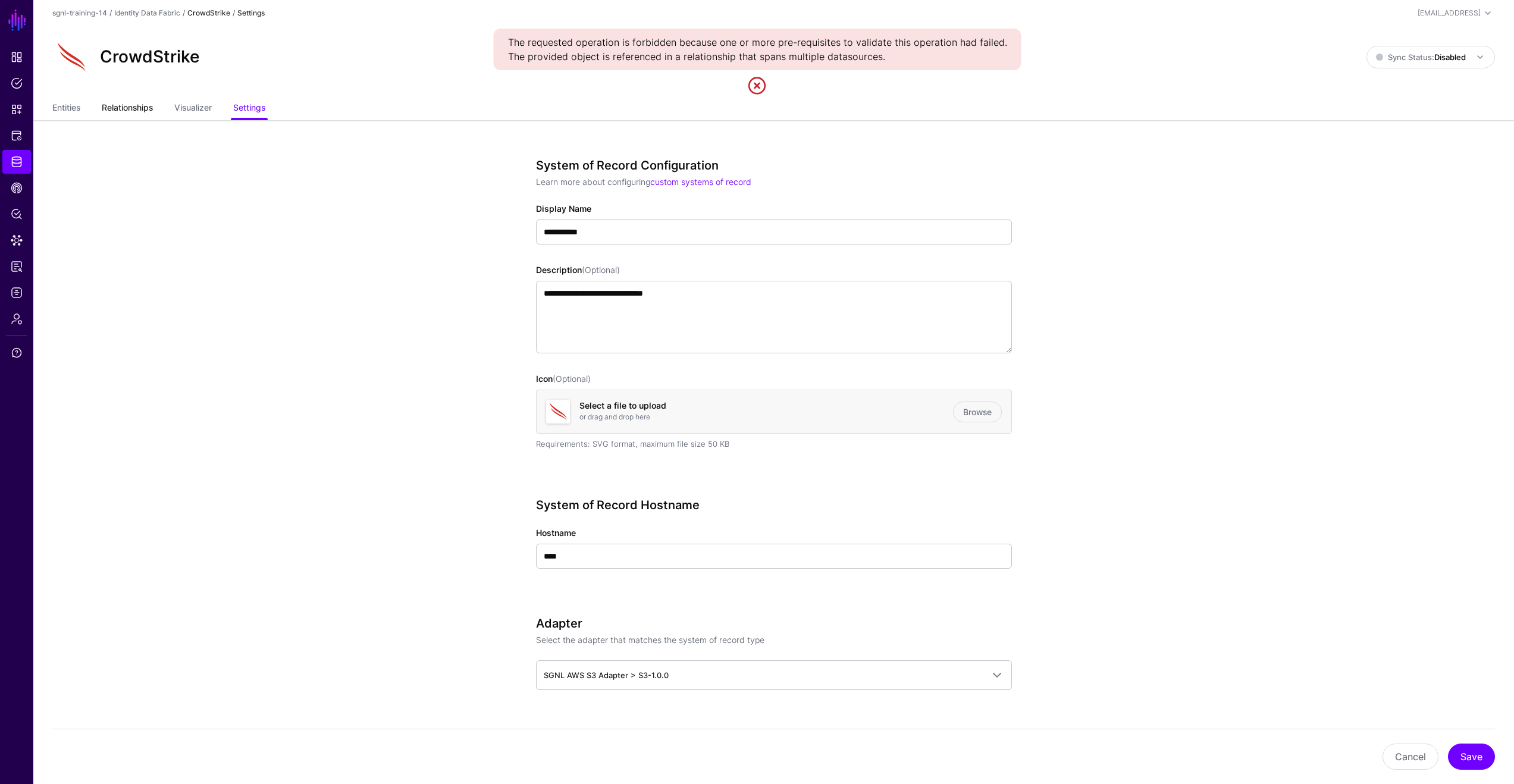
click at [147, 106] on link "Relationships" at bounding box center [128, 108] width 51 height 22
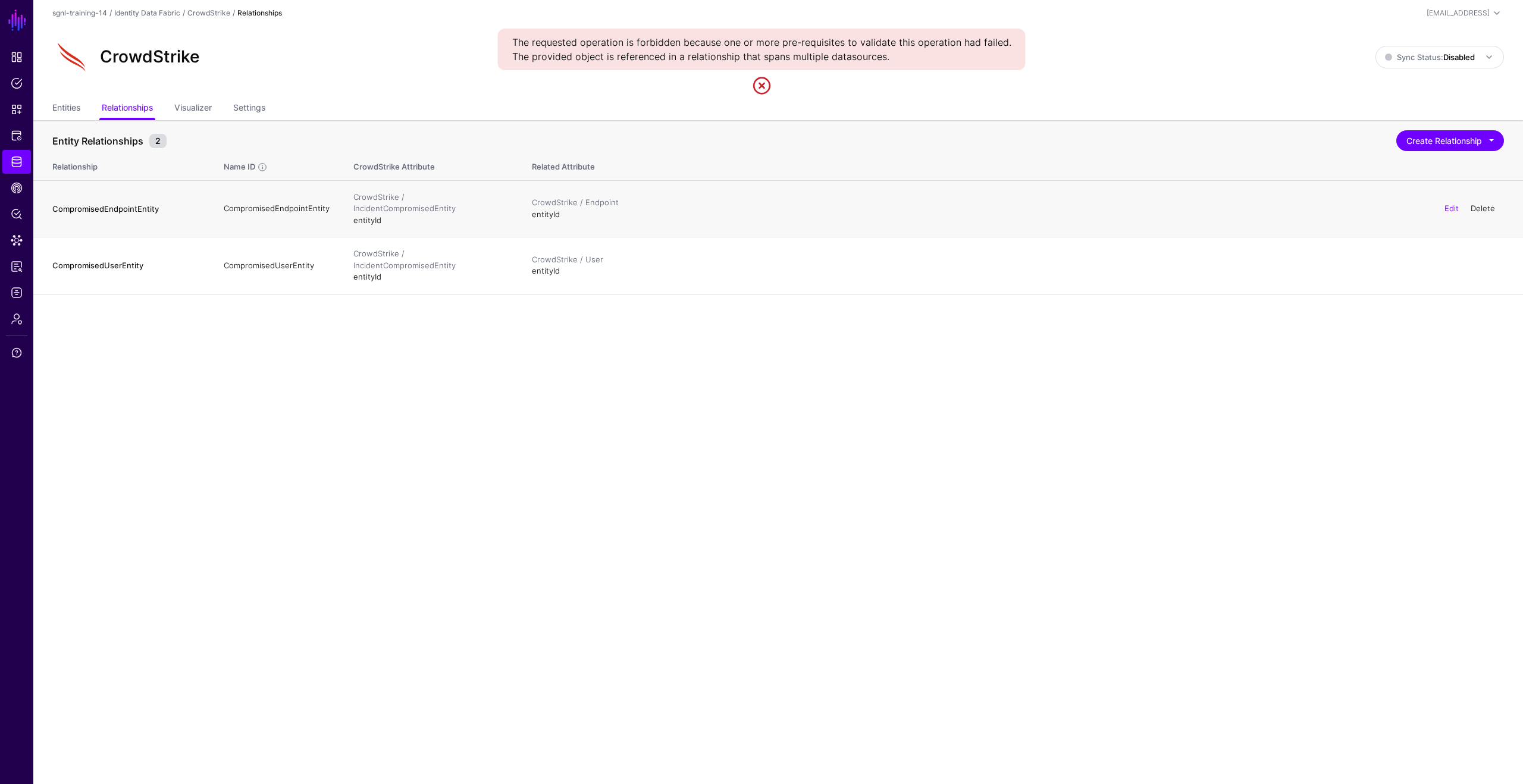
click at [1480, 204] on link "Delete" at bounding box center [1482, 208] width 24 height 9
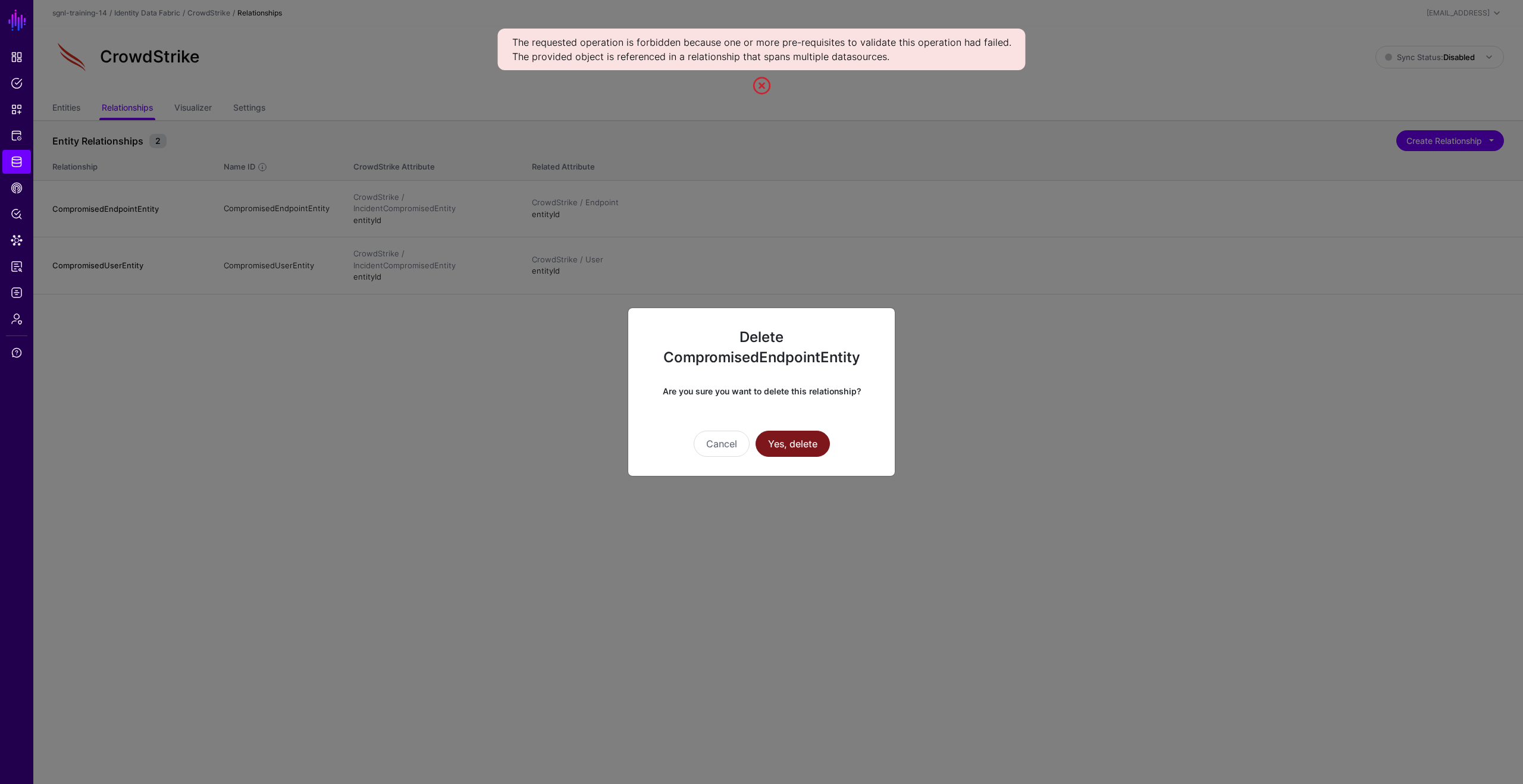
click at [822, 443] on button "Yes, delete" at bounding box center [792, 444] width 74 height 26
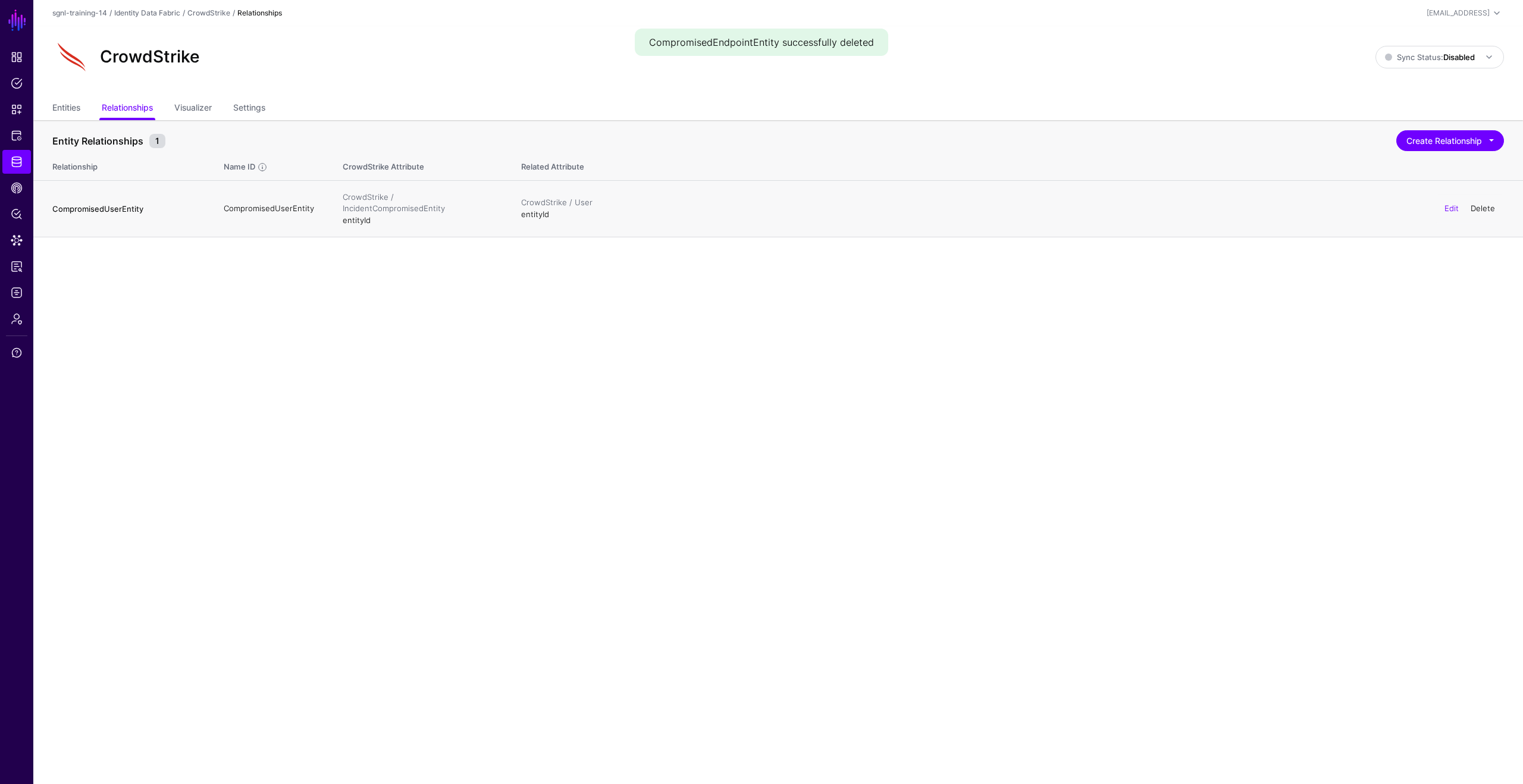
click at [1482, 204] on link "Delete" at bounding box center [1482, 208] width 24 height 9
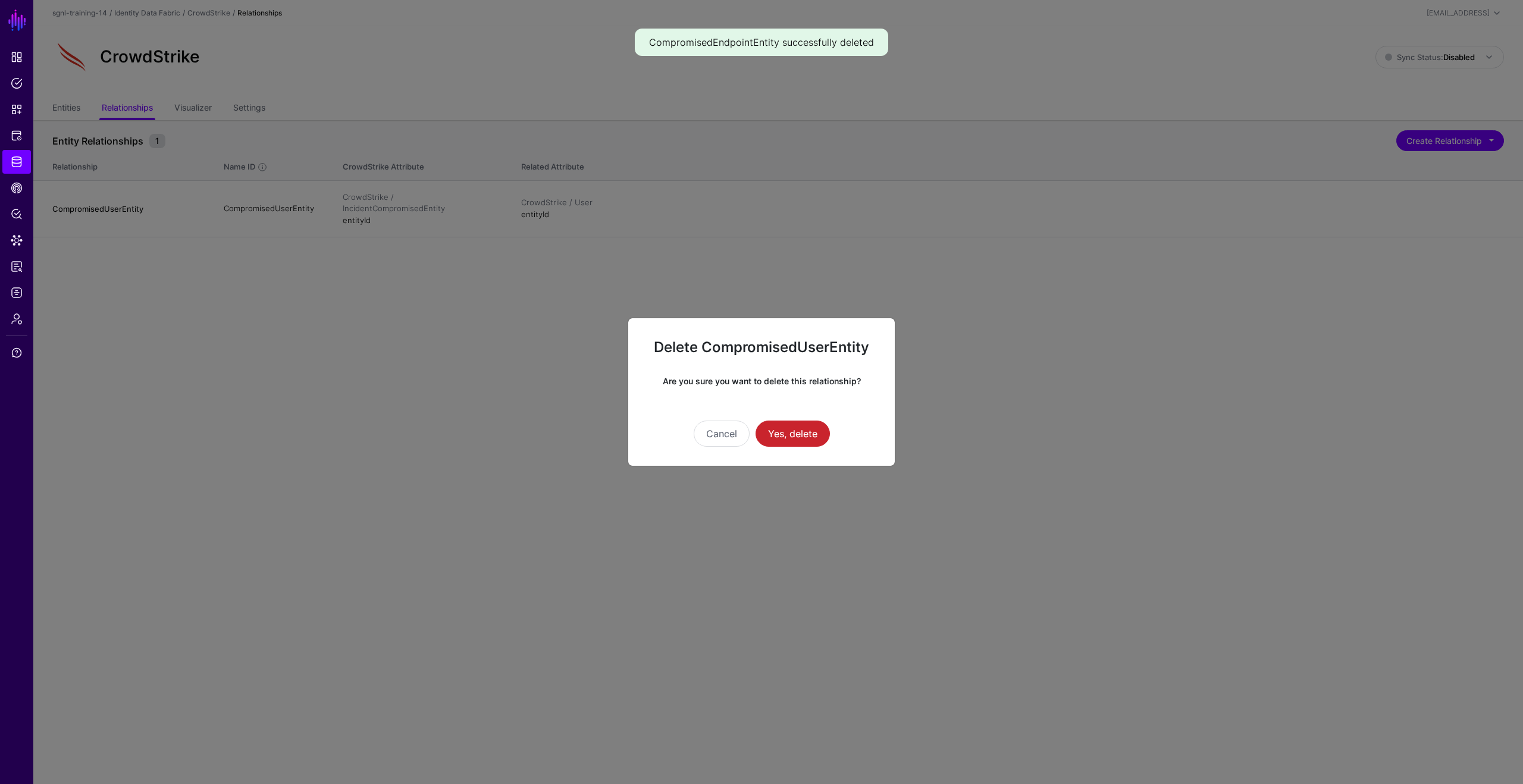
drag, startPoint x: 791, startPoint y: 425, endPoint x: 799, endPoint y: 419, distance: 10.0
click at [791, 425] on button "Yes, delete" at bounding box center [792, 434] width 74 height 26
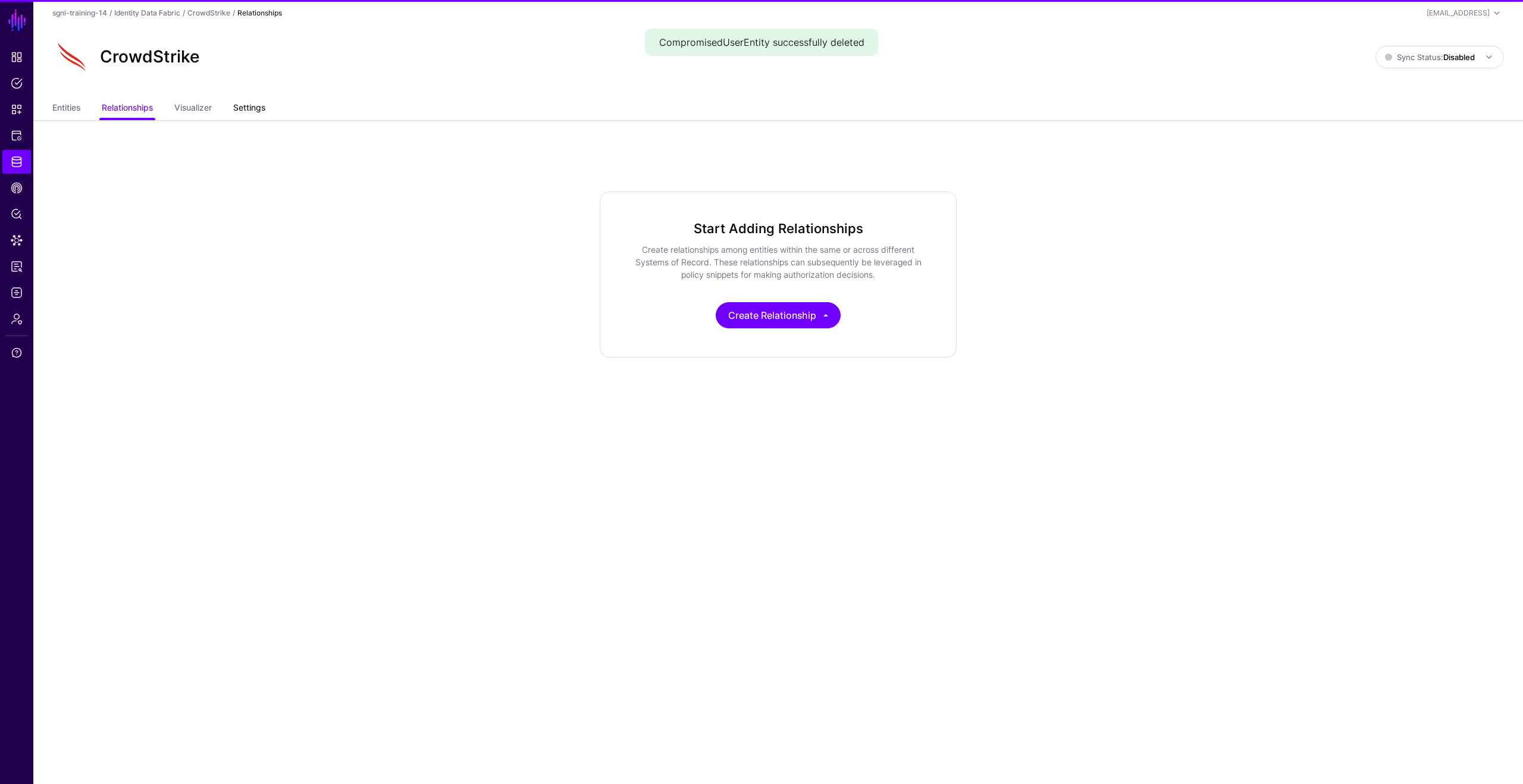
click at [248, 103] on link "Settings" at bounding box center [249, 108] width 32 height 22
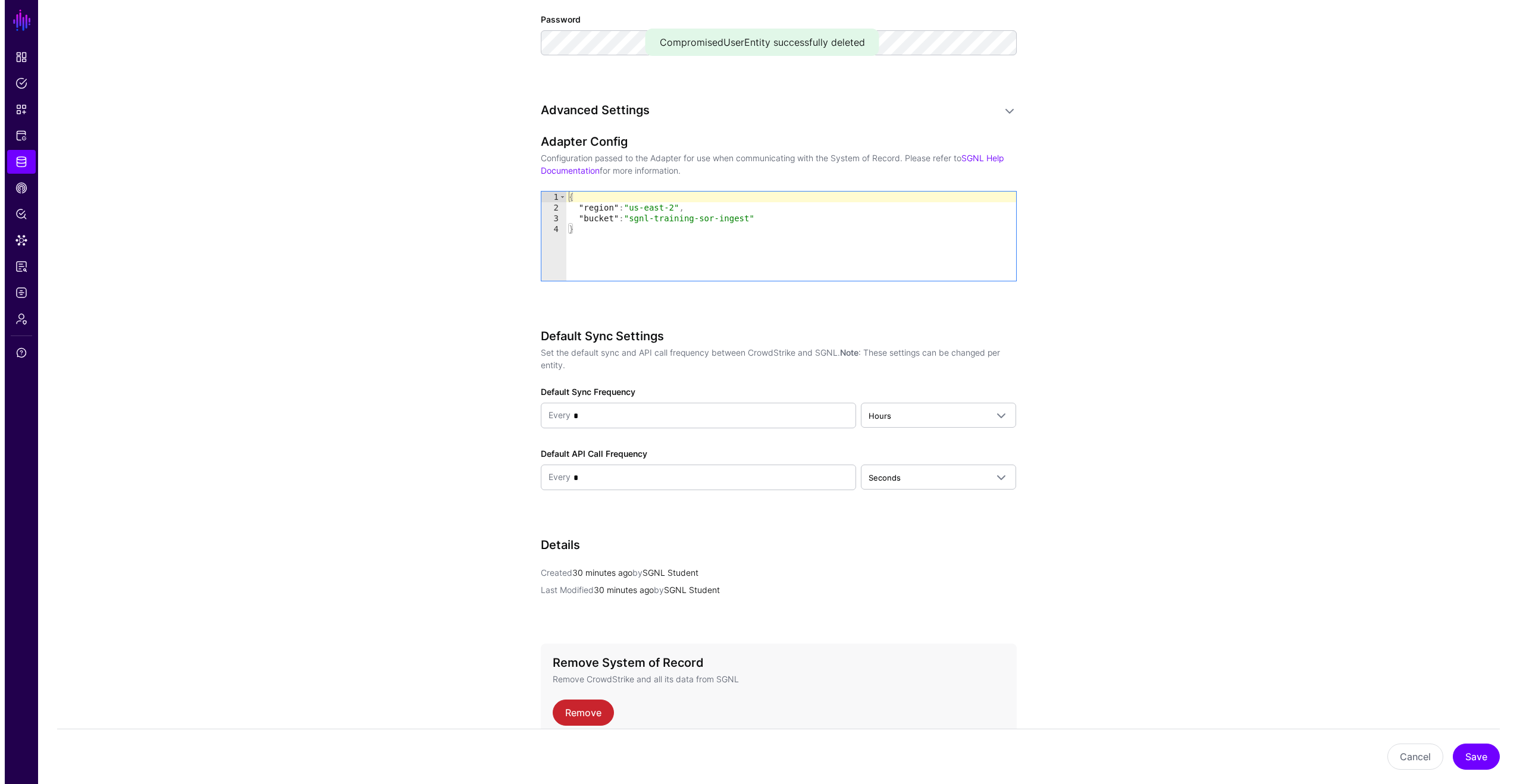
scroll to position [957, 0]
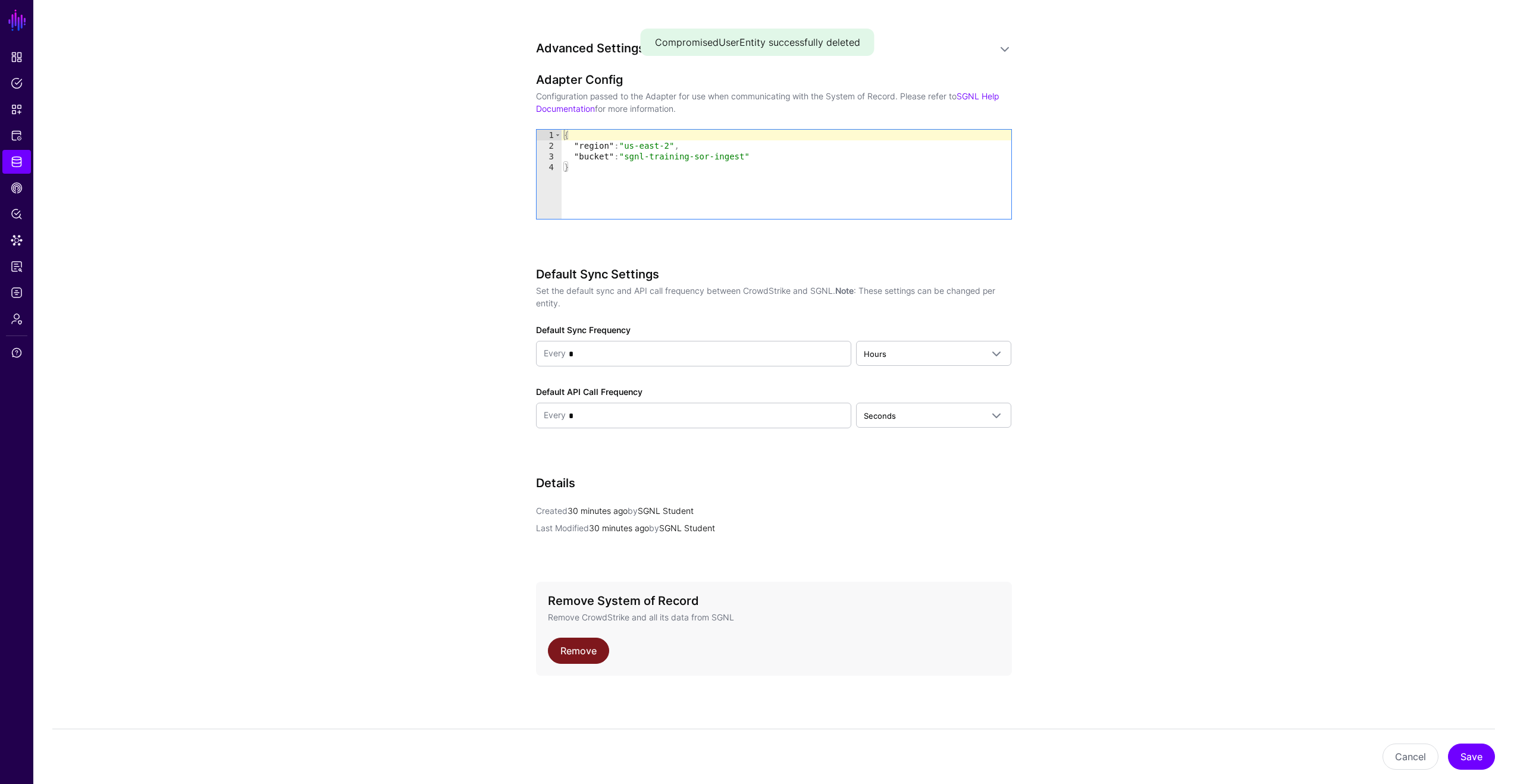
click at [575, 644] on link "Remove" at bounding box center [579, 651] width 61 height 26
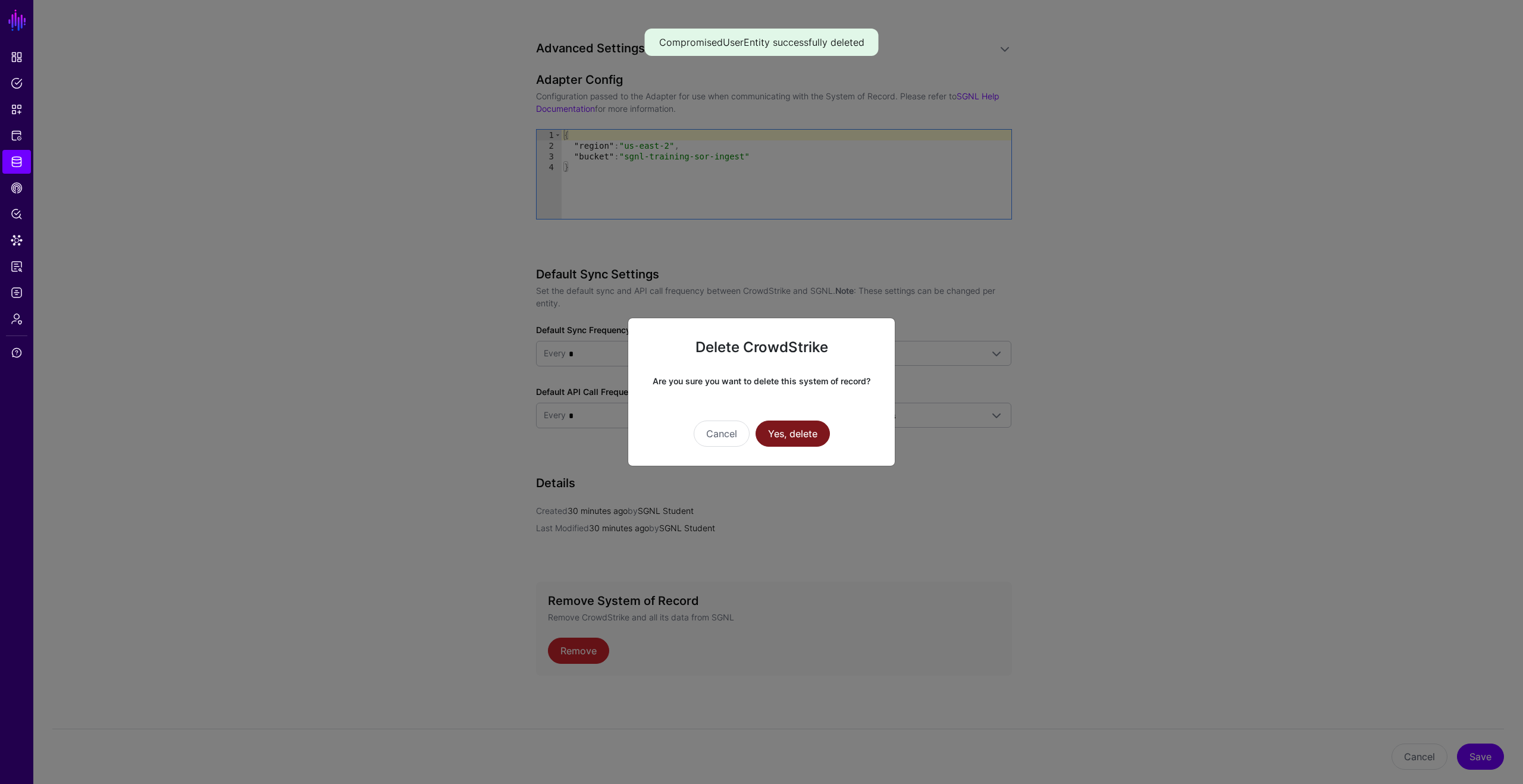
click at [768, 432] on button "Yes, delete" at bounding box center [792, 434] width 74 height 26
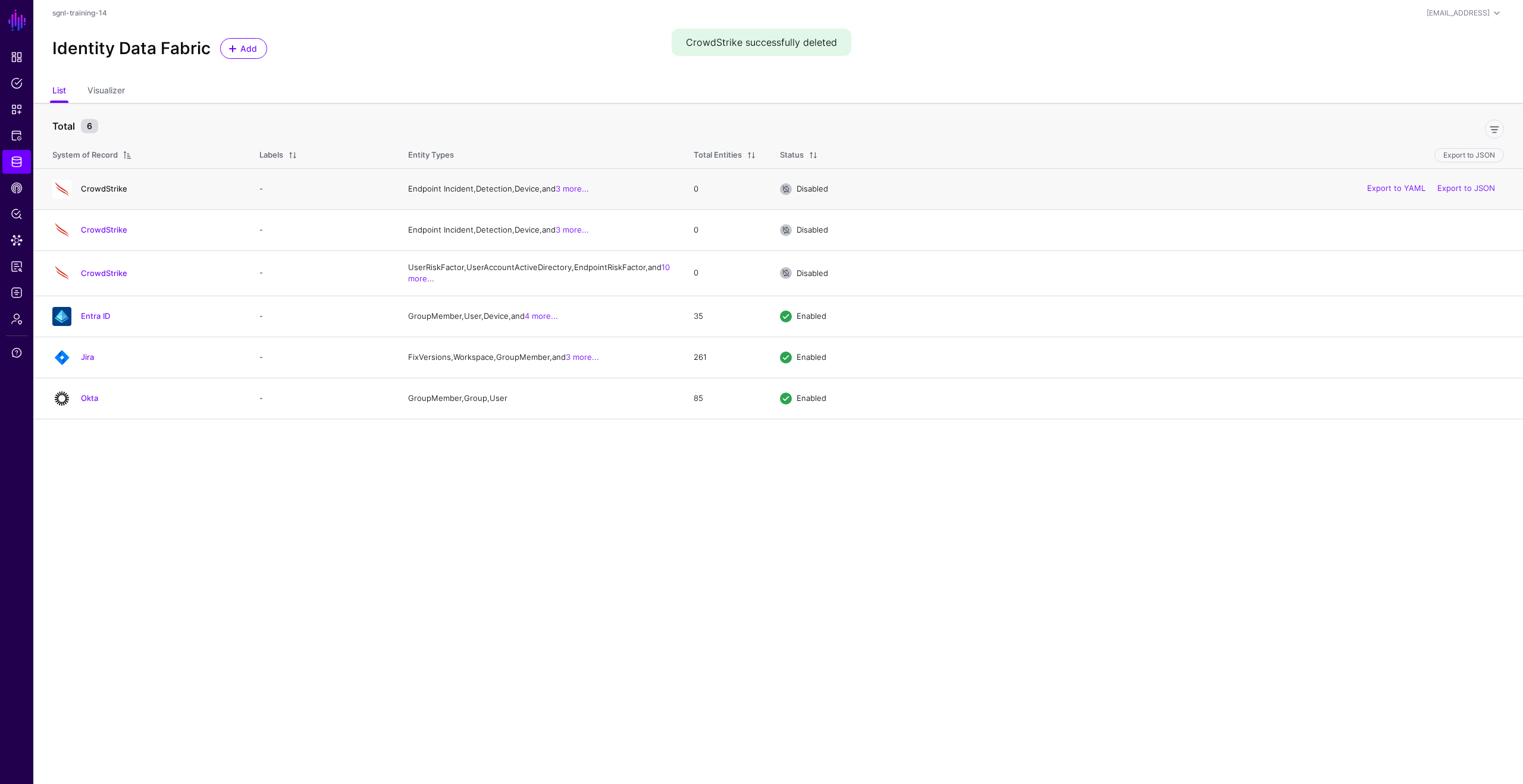
click at [116, 189] on link "CrowdStrike" at bounding box center [104, 189] width 47 height 9
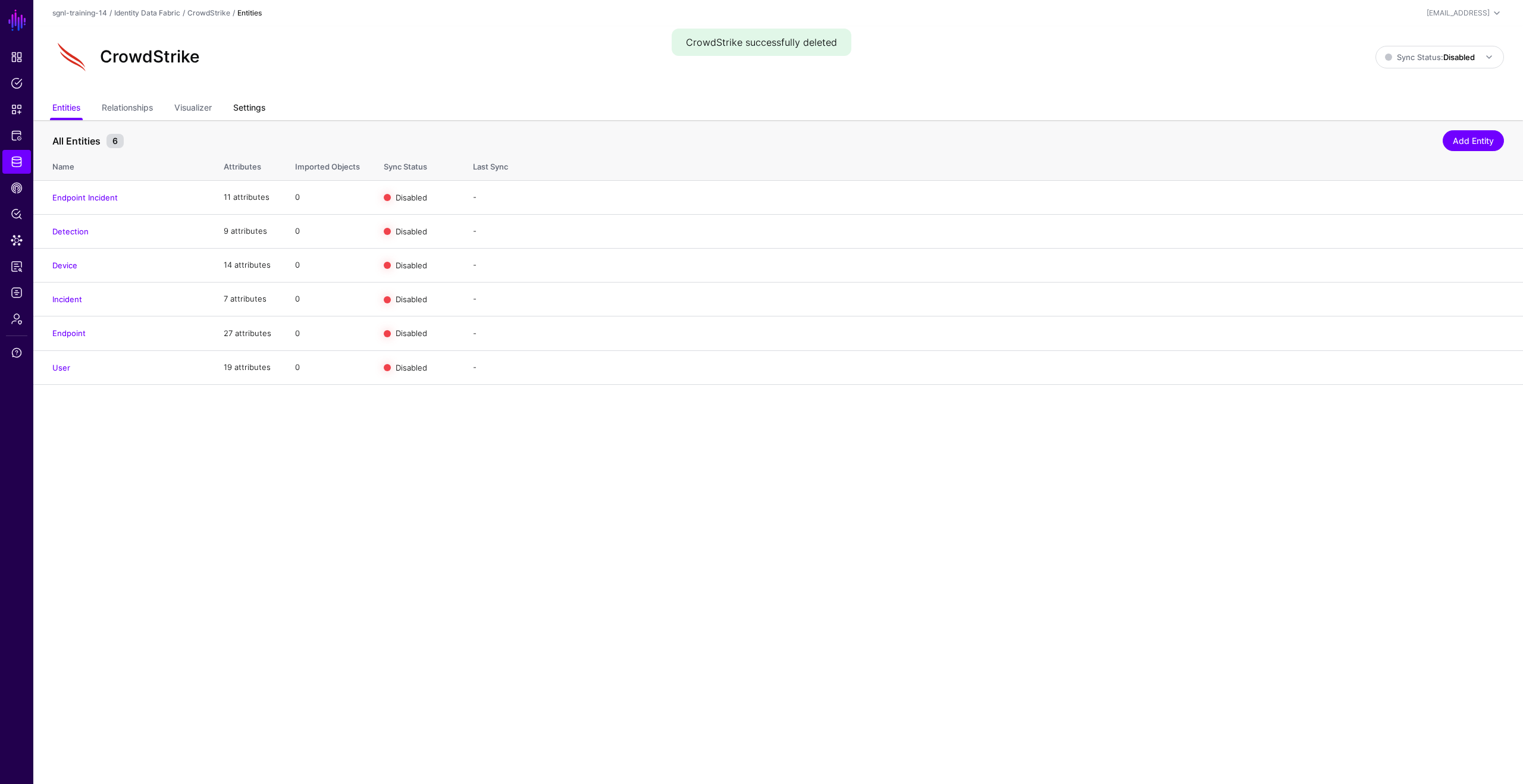
click at [266, 110] on link "Settings" at bounding box center [249, 108] width 32 height 22
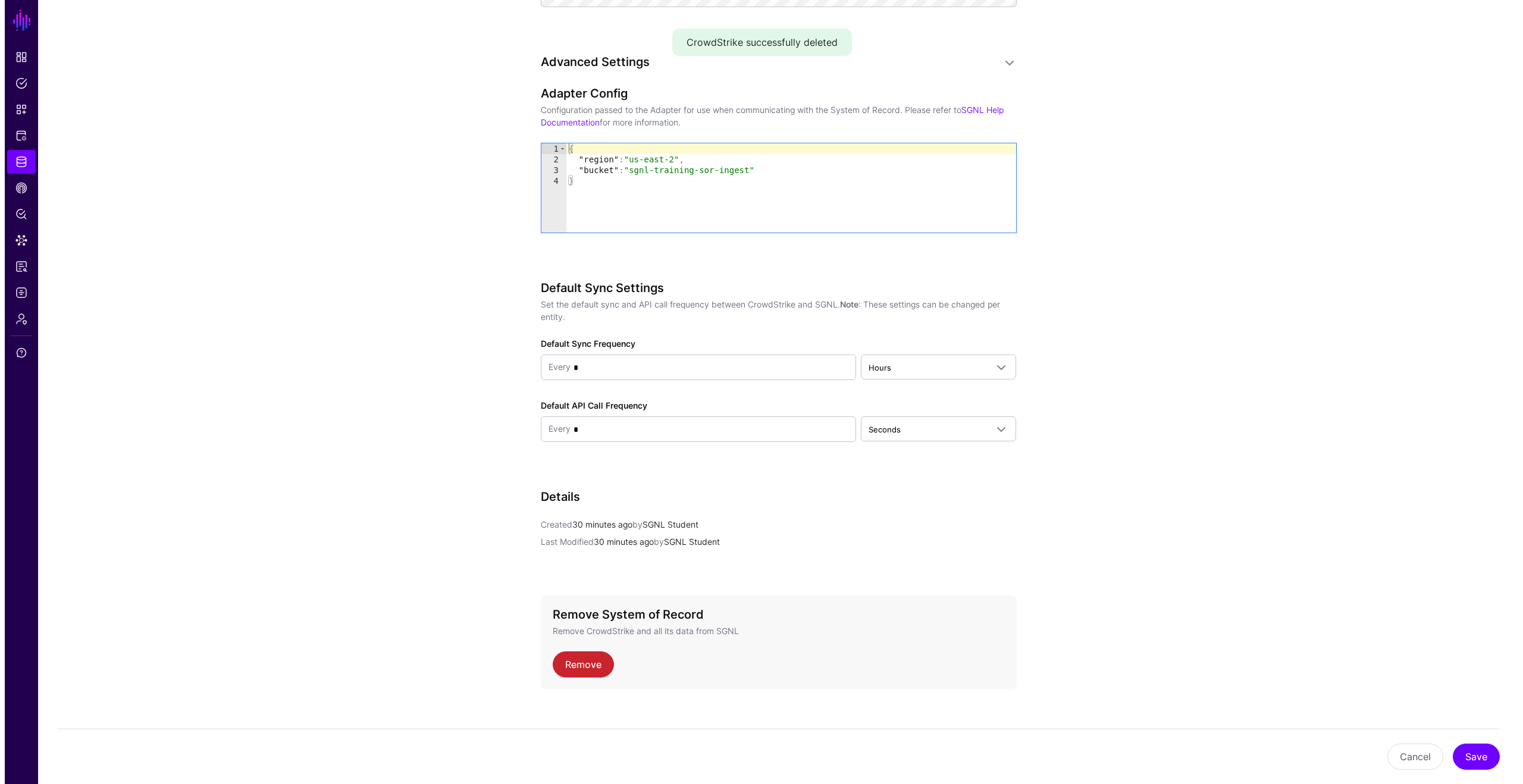
scroll to position [957, 0]
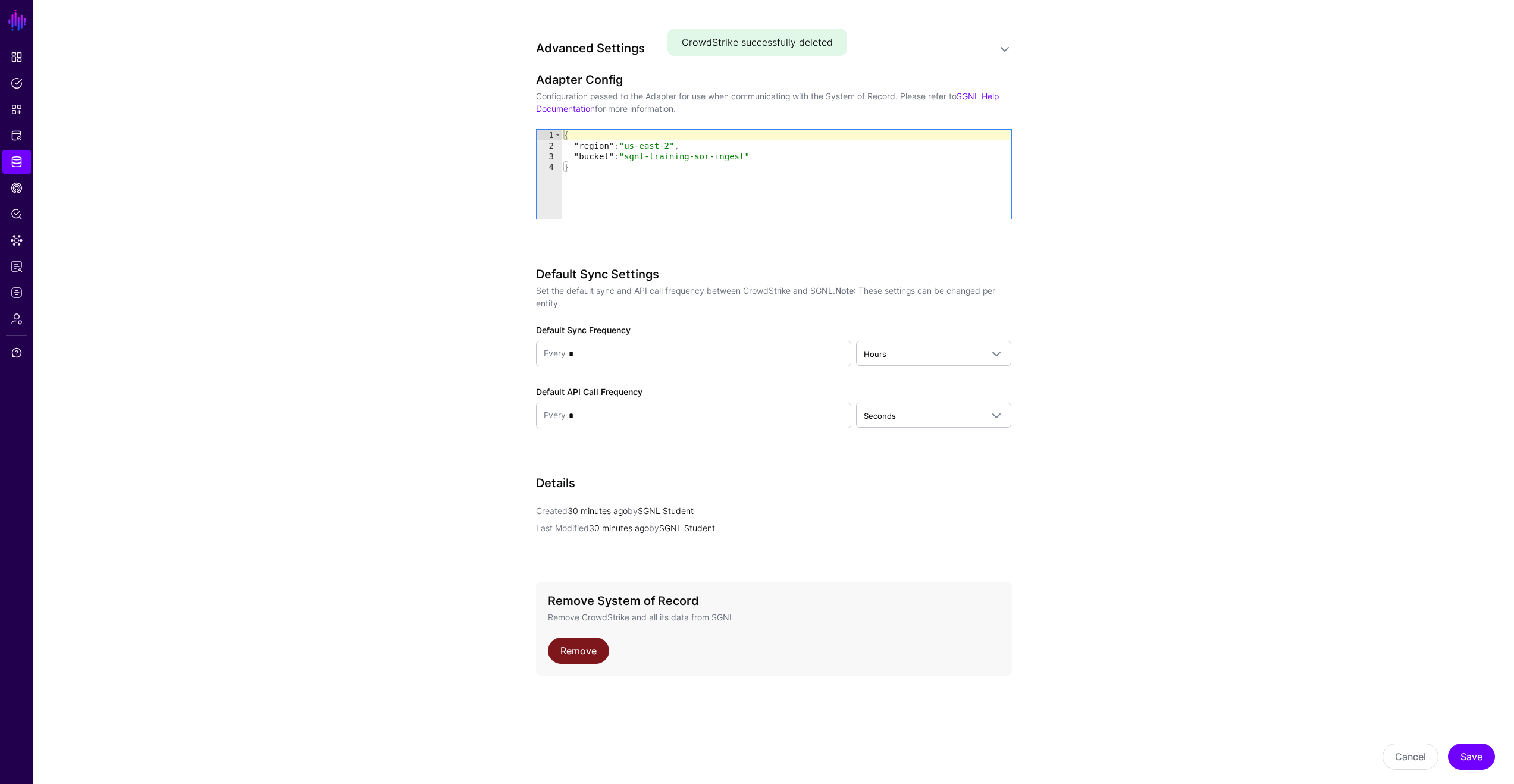
click at [587, 661] on link "Remove" at bounding box center [579, 651] width 61 height 26
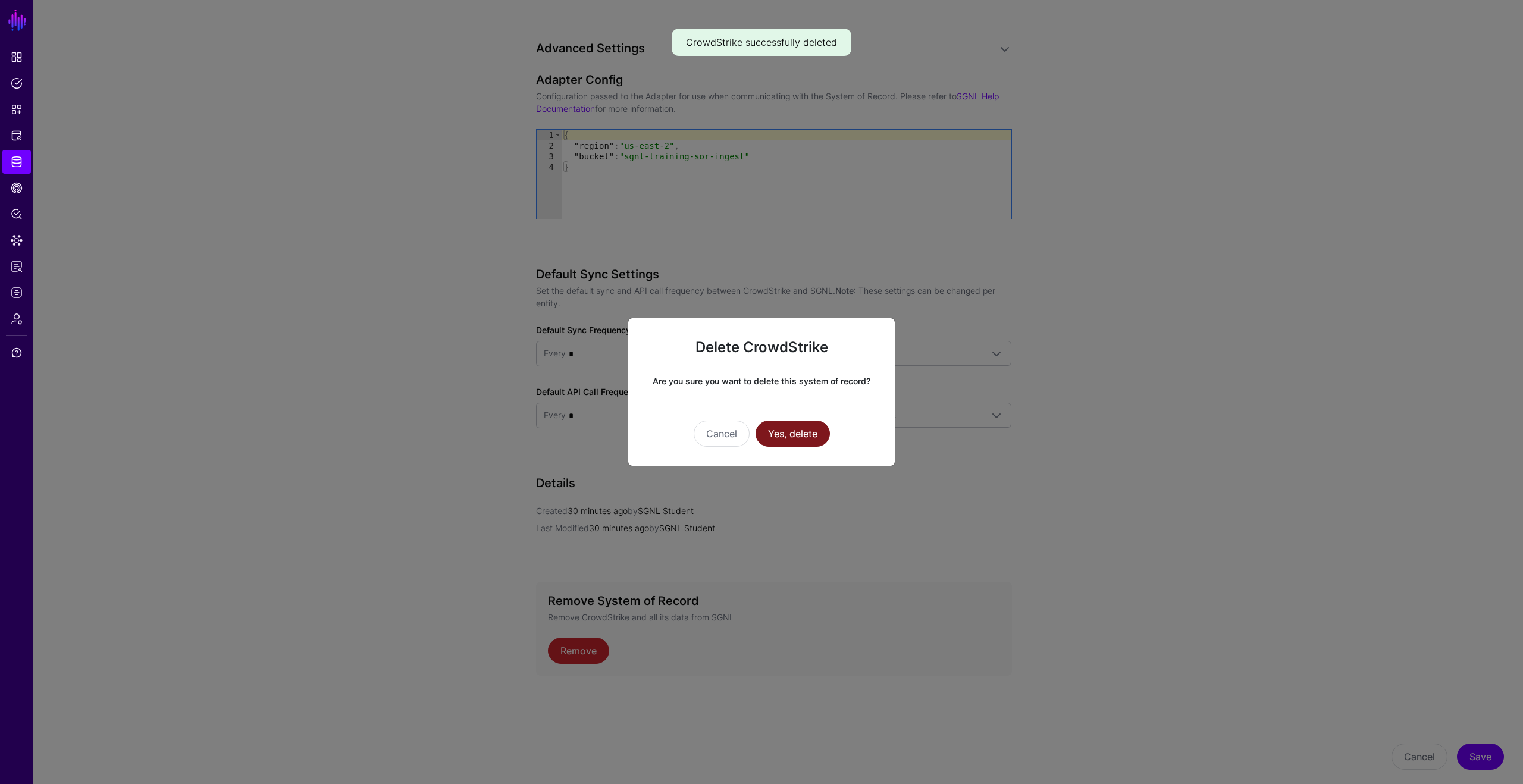
click at [804, 437] on button "Yes, delete" at bounding box center [792, 434] width 74 height 26
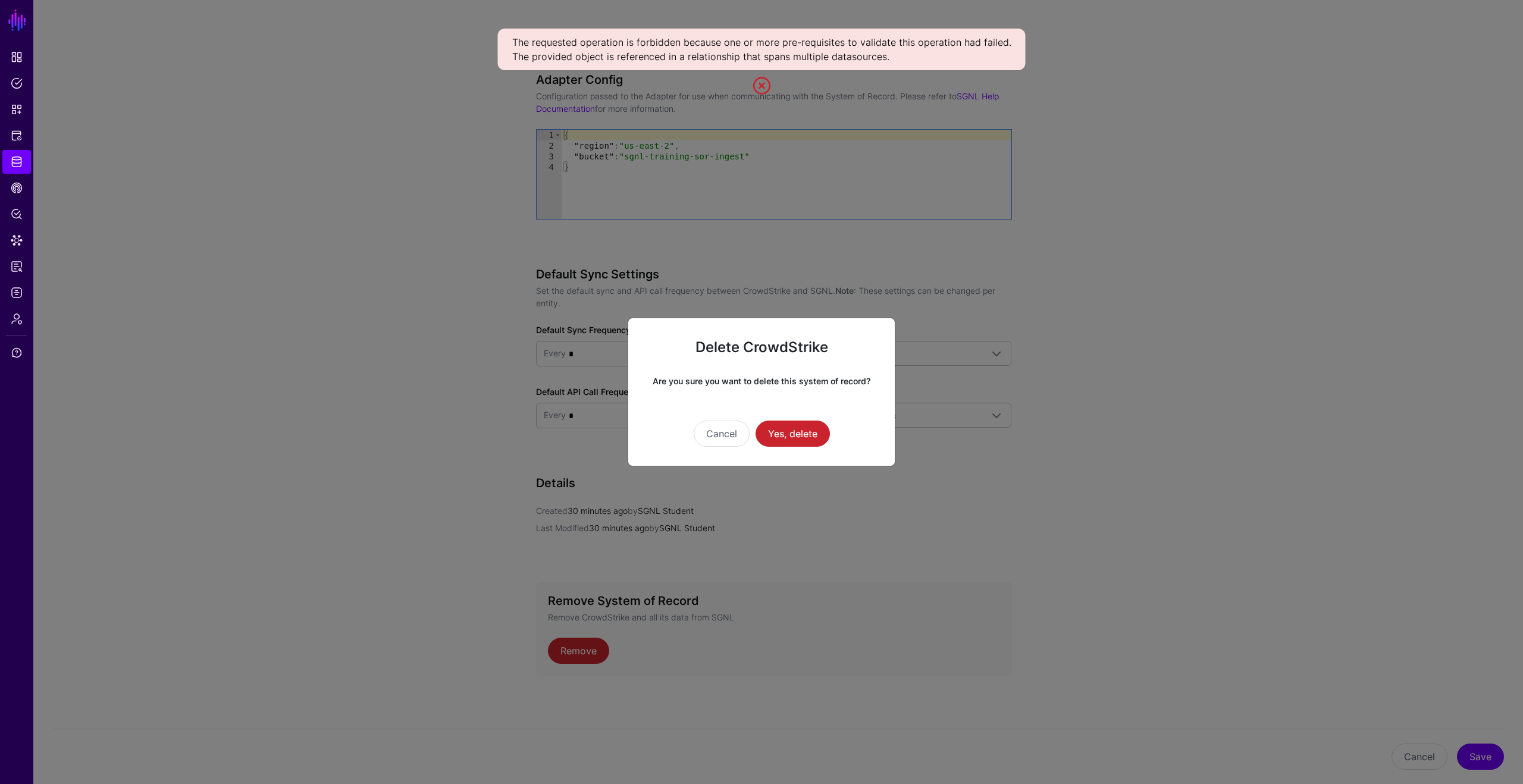
click at [475, 400] on ngb-modal-window "Delete CrowdStrike Are you sure you want to delete this system of record? Cance…" at bounding box center [761, 392] width 1523 height 784
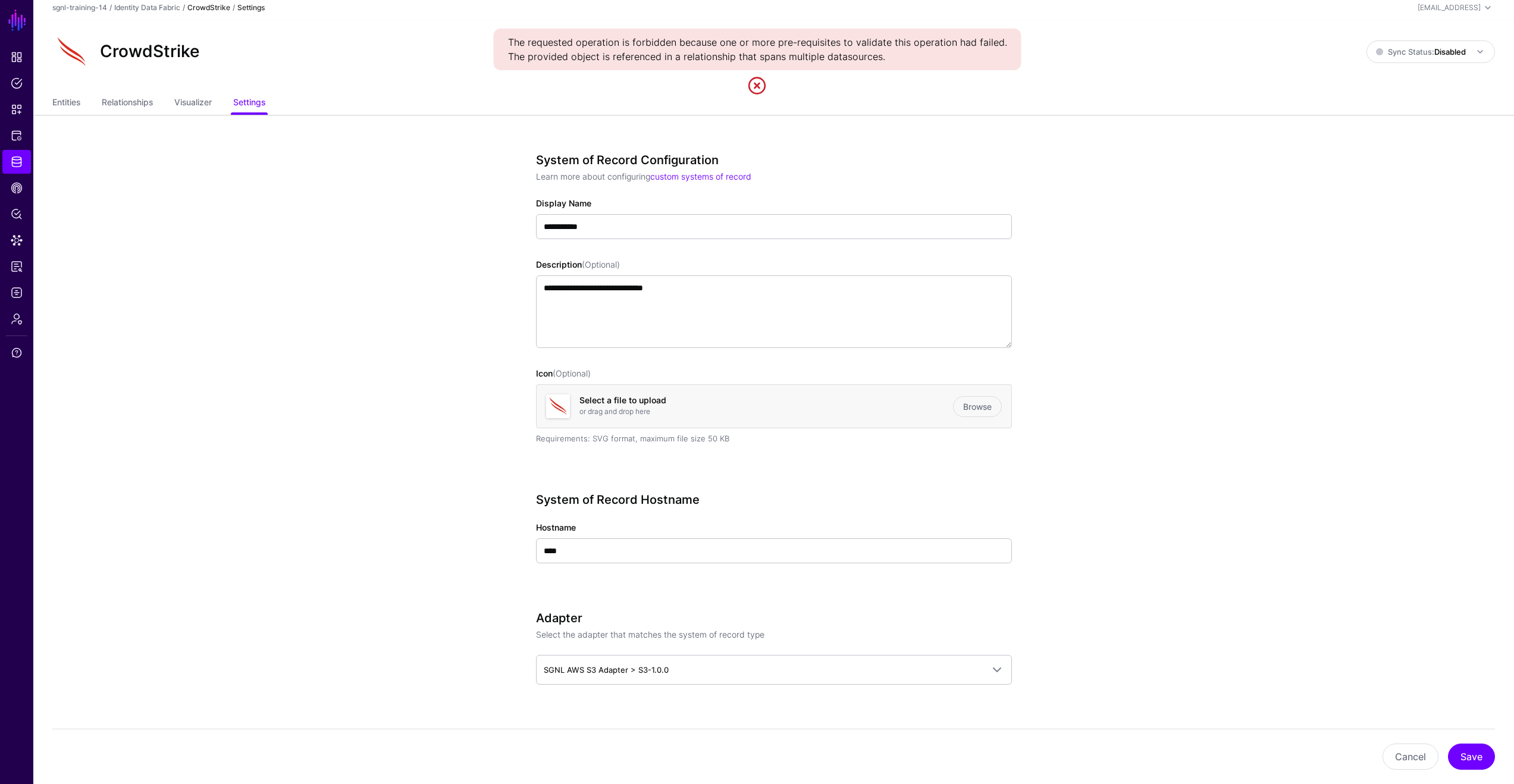
scroll to position [0, 0]
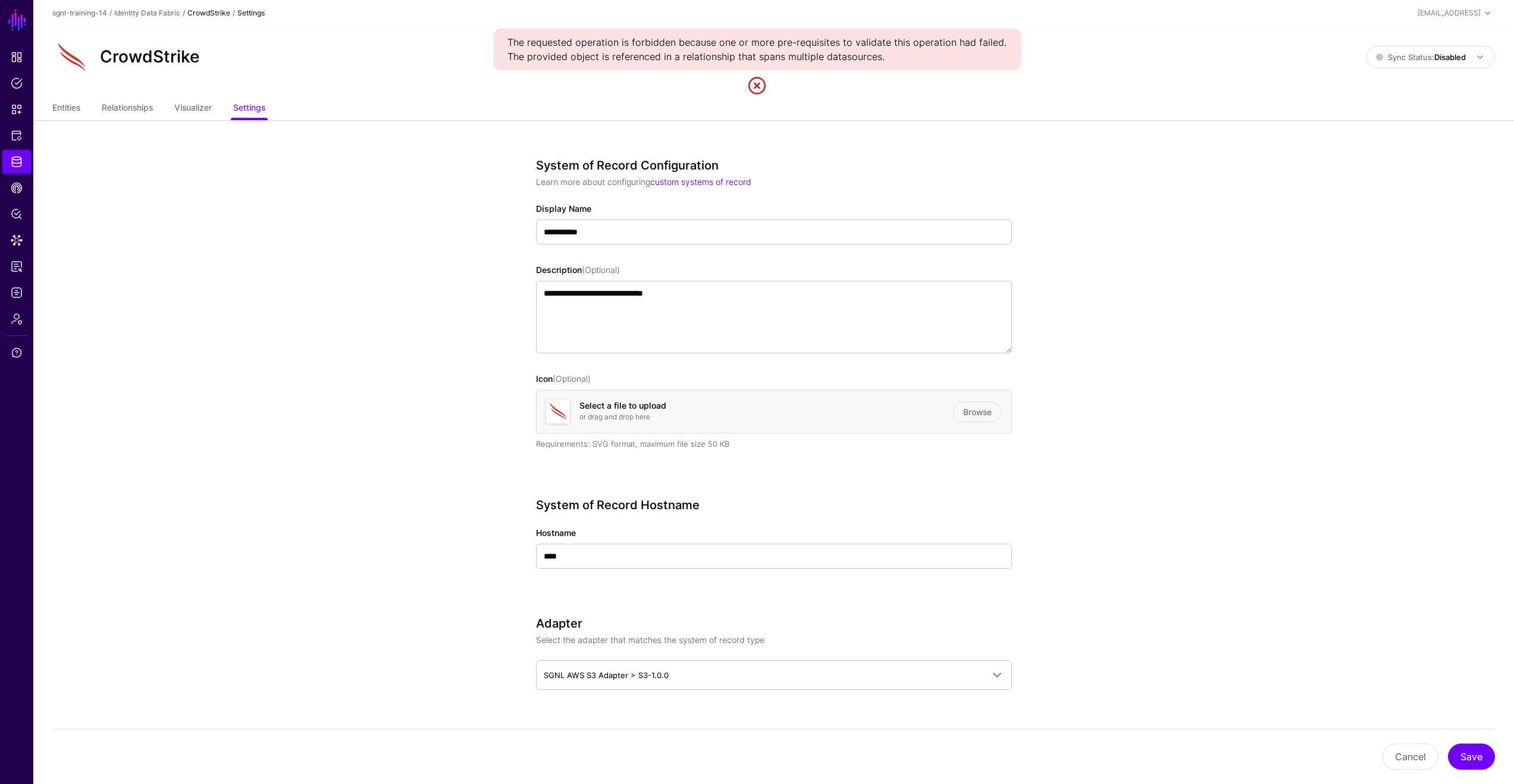
drag, startPoint x: 150, startPoint y: 106, endPoint x: 157, endPoint y: 108, distance: 7.3
click at [150, 106] on link "Relationships" at bounding box center [128, 108] width 51 height 22
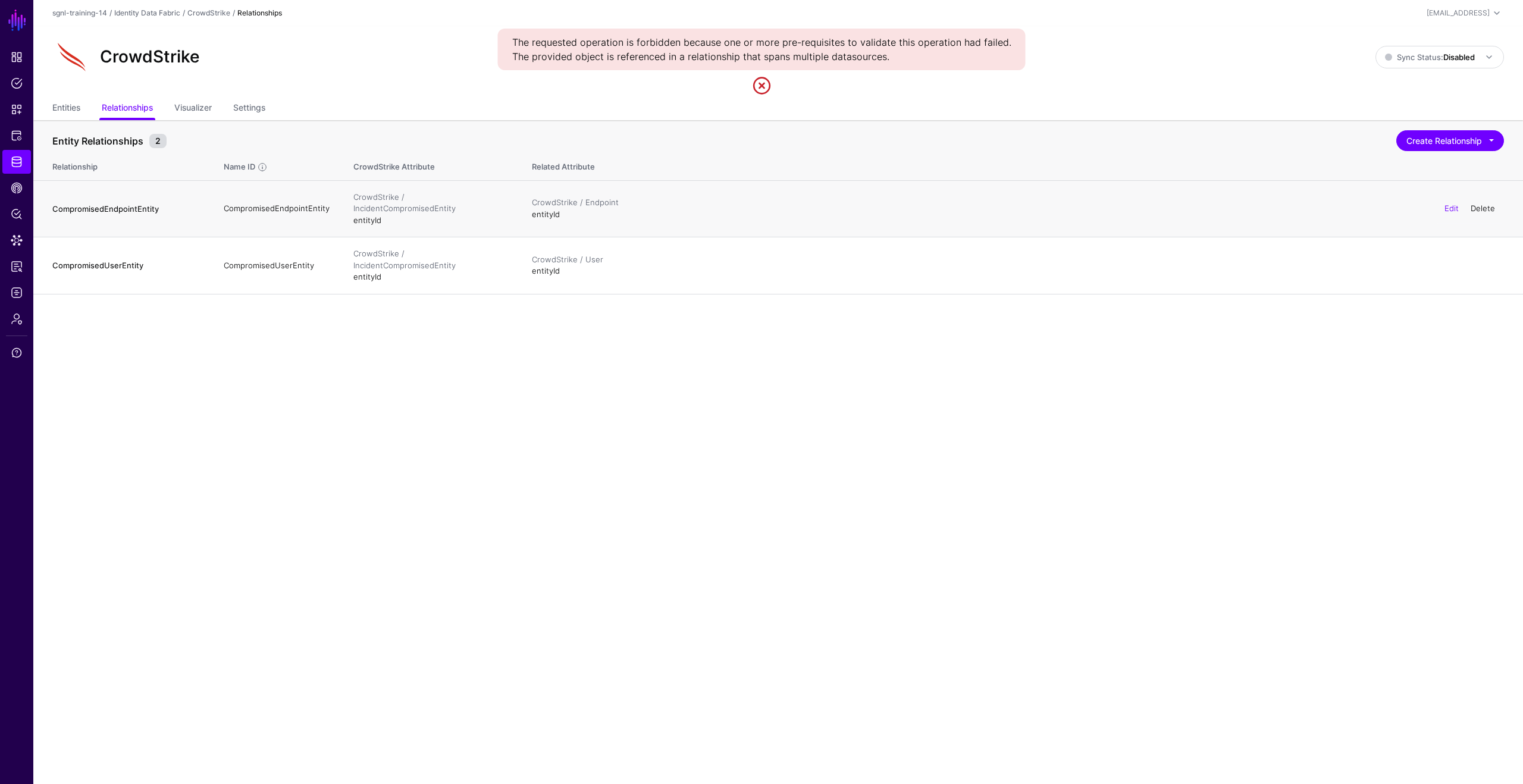
click at [1488, 204] on link "Delete" at bounding box center [1482, 208] width 24 height 9
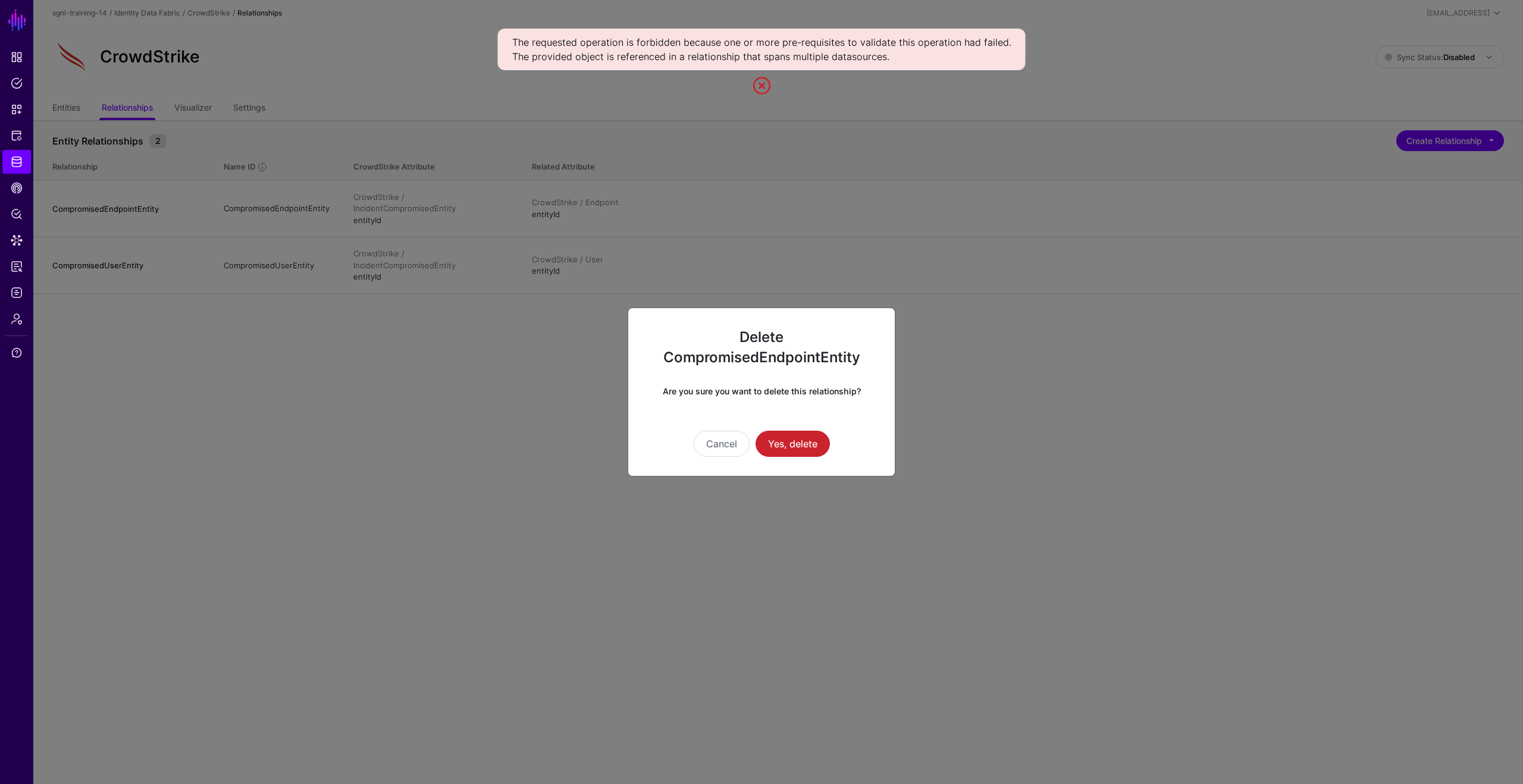
click at [755, 439] on div "Cancel Yes, delete" at bounding box center [762, 444] width 229 height 26
click at [767, 441] on button "Yes, delete" at bounding box center [792, 444] width 74 height 26
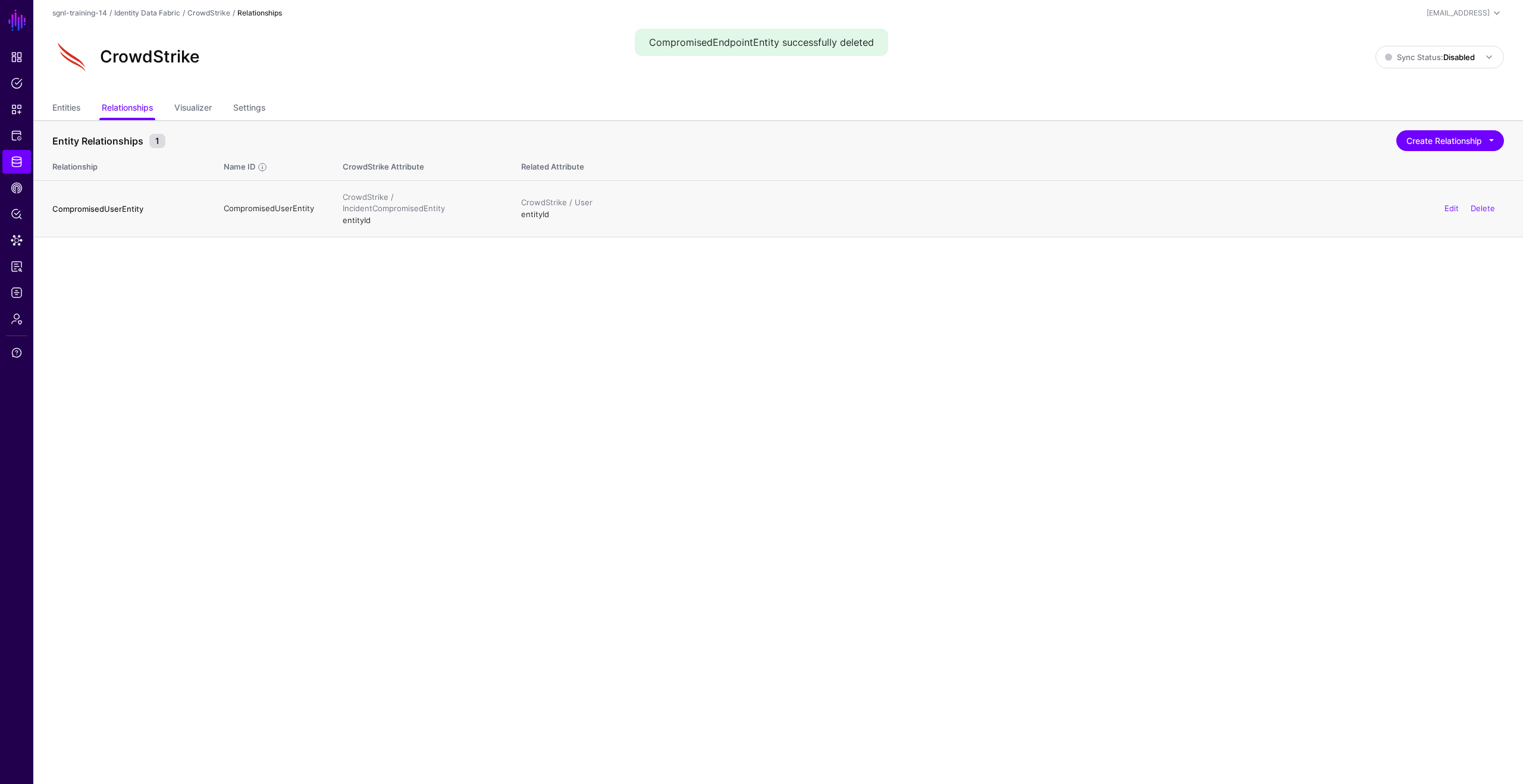
click at [1499, 197] on div "Edit Delete" at bounding box center [1470, 208] width 68 height 30
click at [1486, 204] on link "Delete" at bounding box center [1482, 208] width 24 height 9
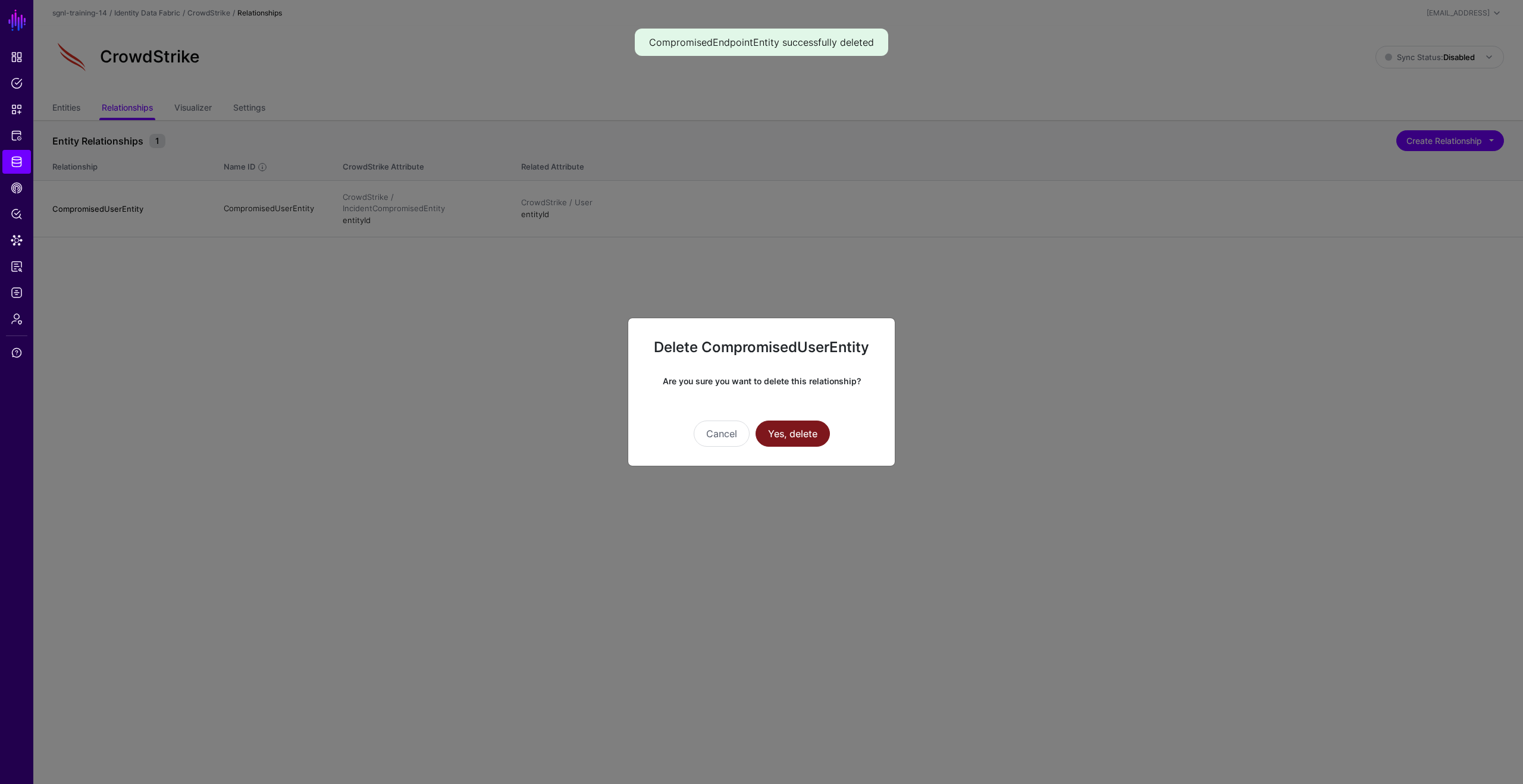
click at [792, 430] on button "Yes, delete" at bounding box center [792, 434] width 74 height 26
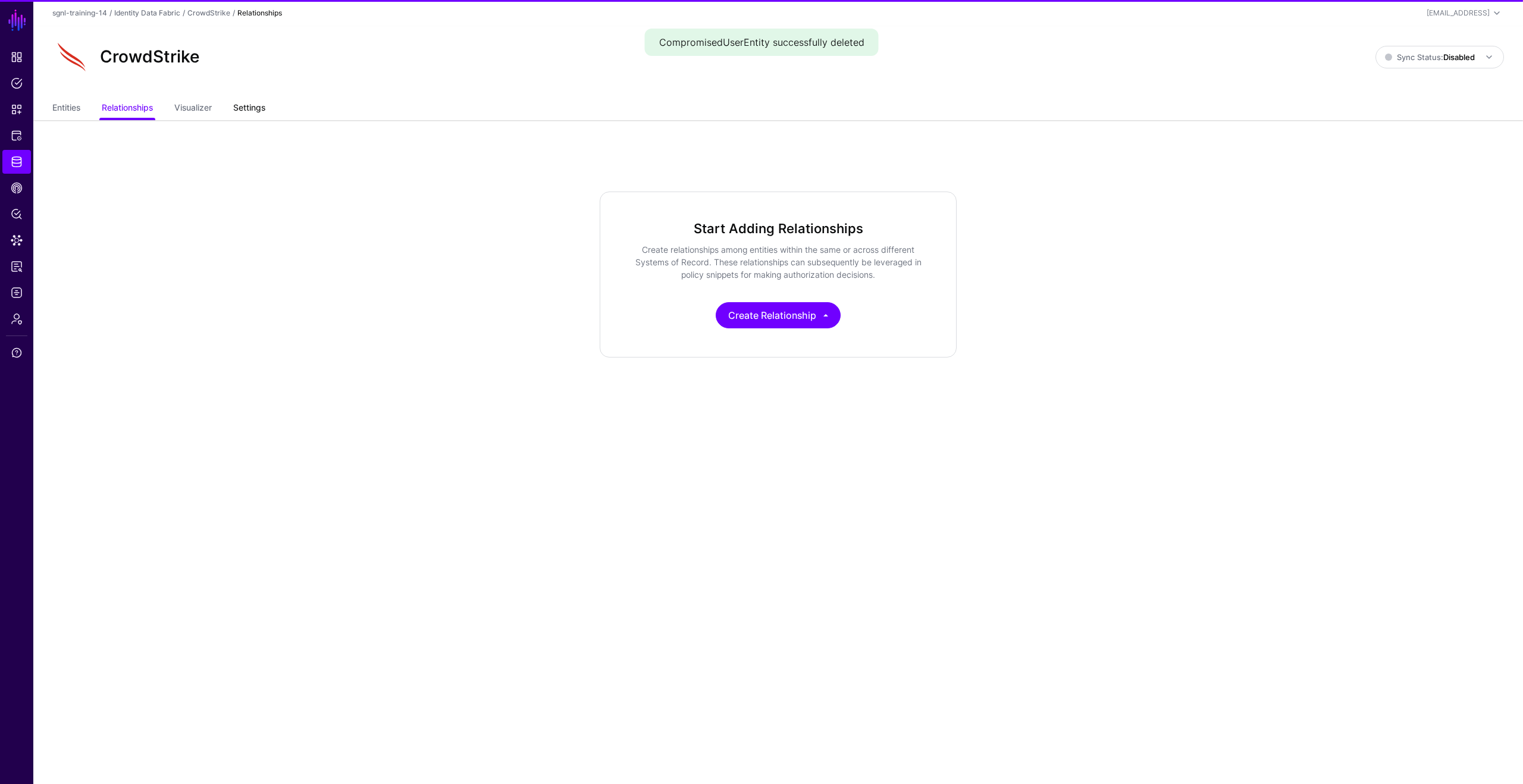
click at [261, 109] on link "Settings" at bounding box center [249, 108] width 32 height 22
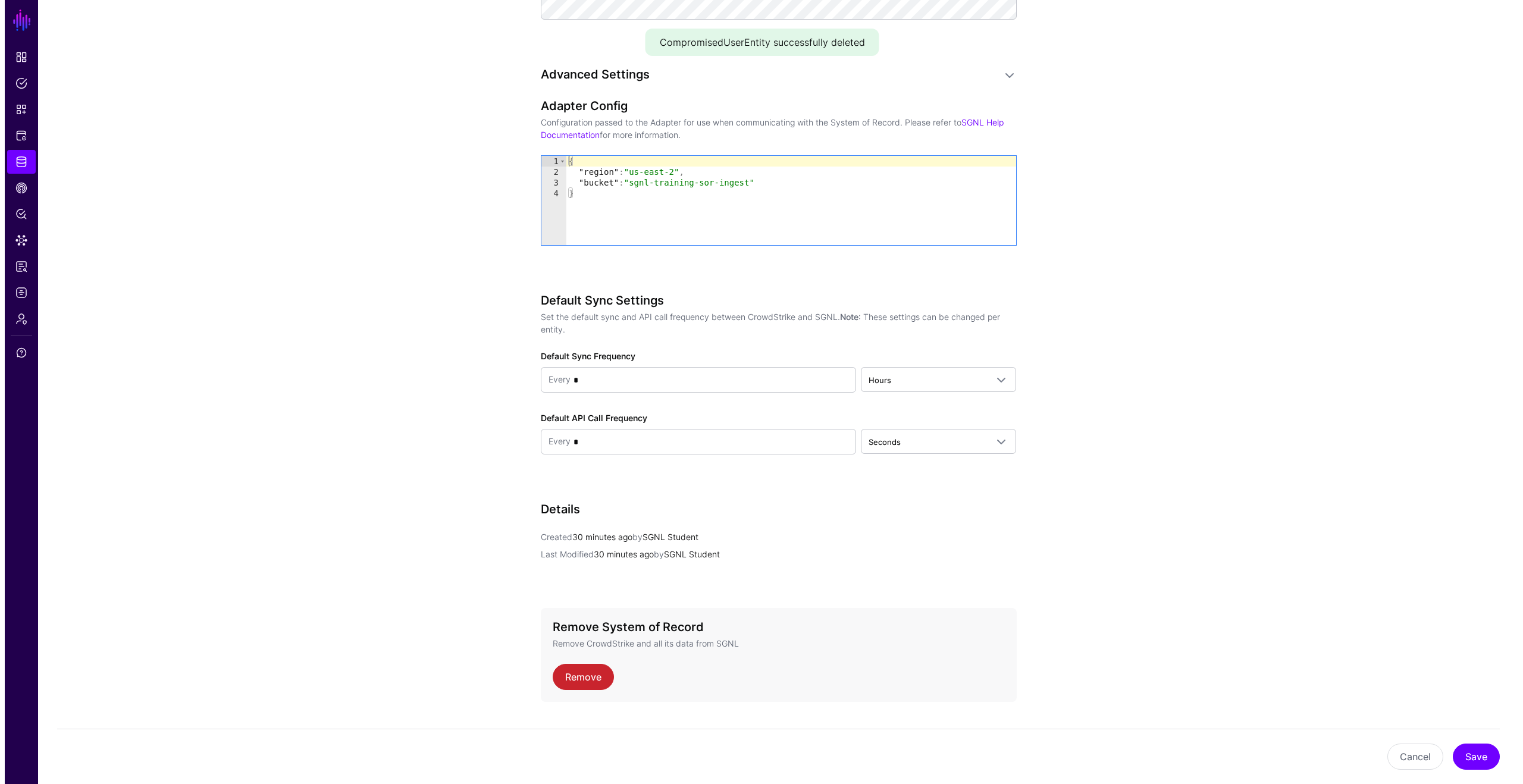
scroll to position [957, 0]
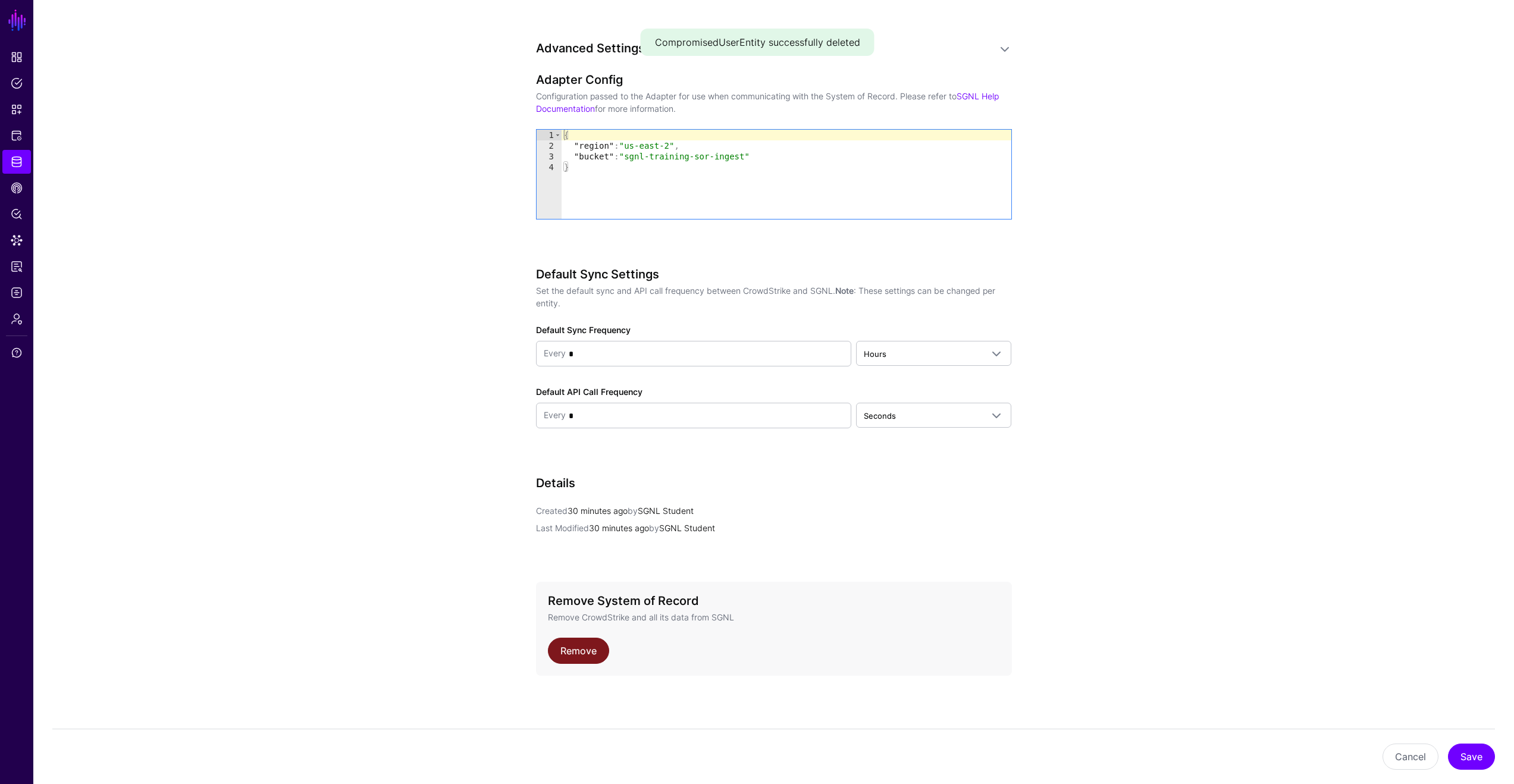
click at [578, 659] on link "Remove" at bounding box center [579, 651] width 61 height 26
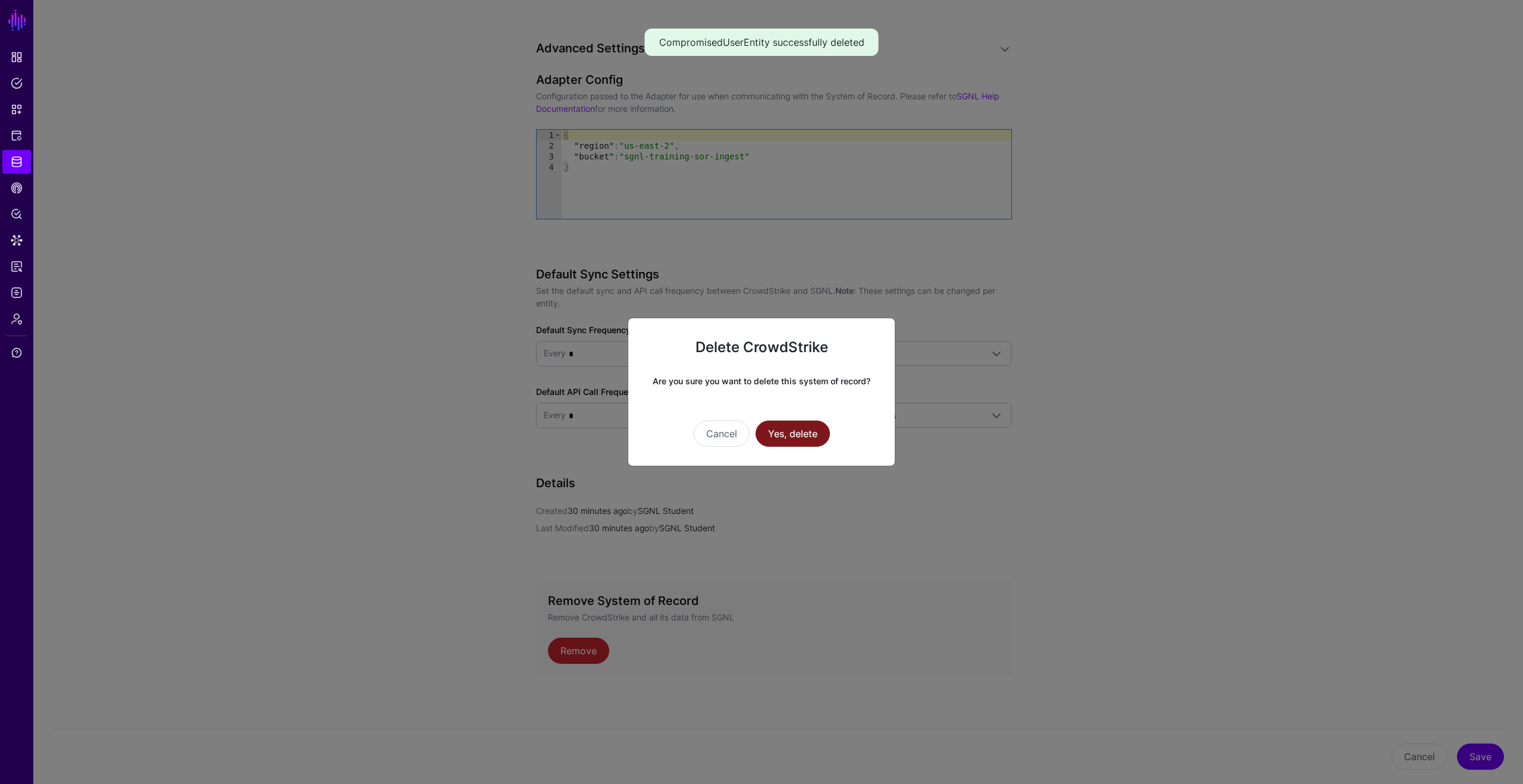
click at [807, 442] on button "Yes, delete" at bounding box center [792, 434] width 74 height 26
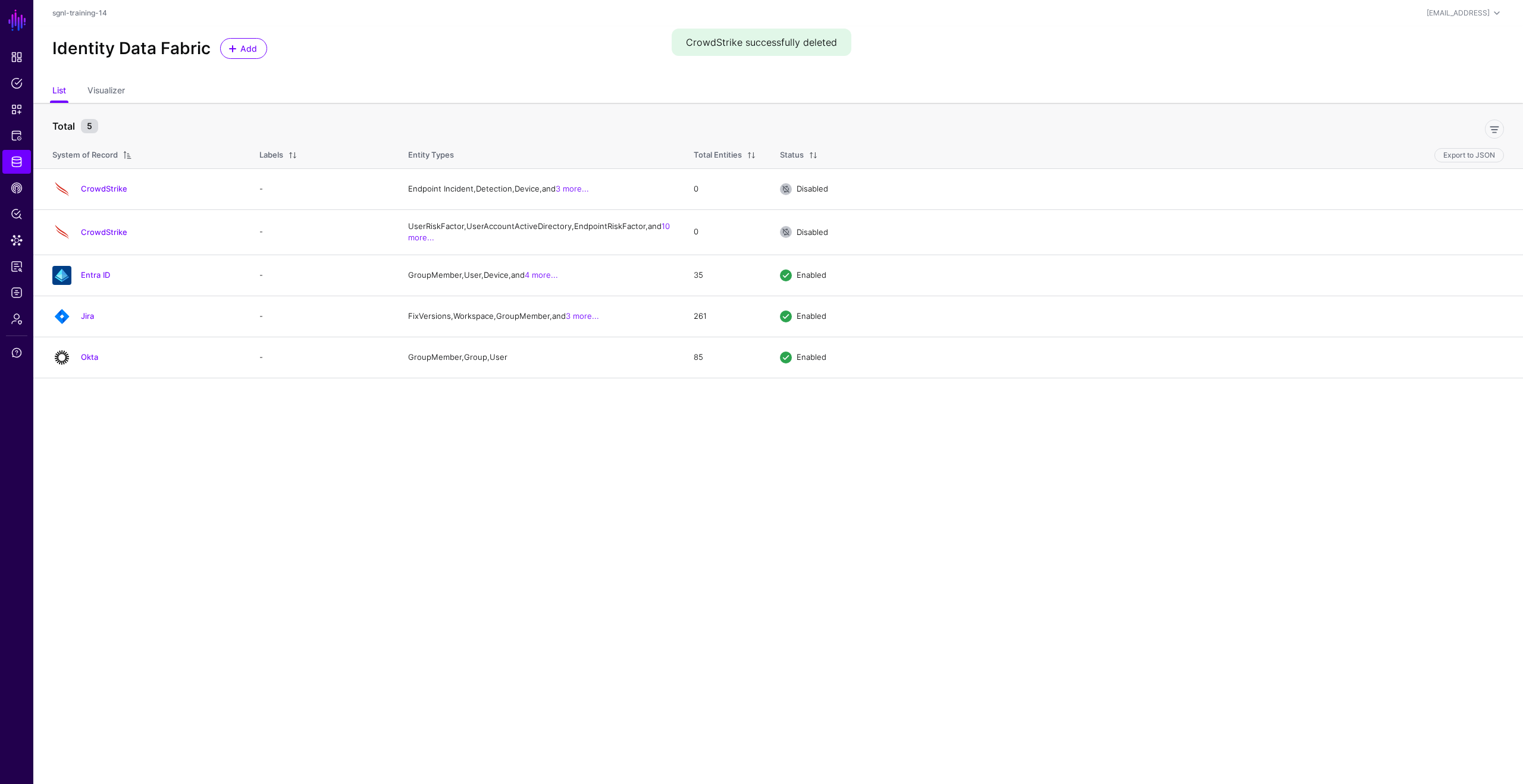
click at [110, 187] on link "CrowdStrike" at bounding box center [104, 189] width 47 height 9
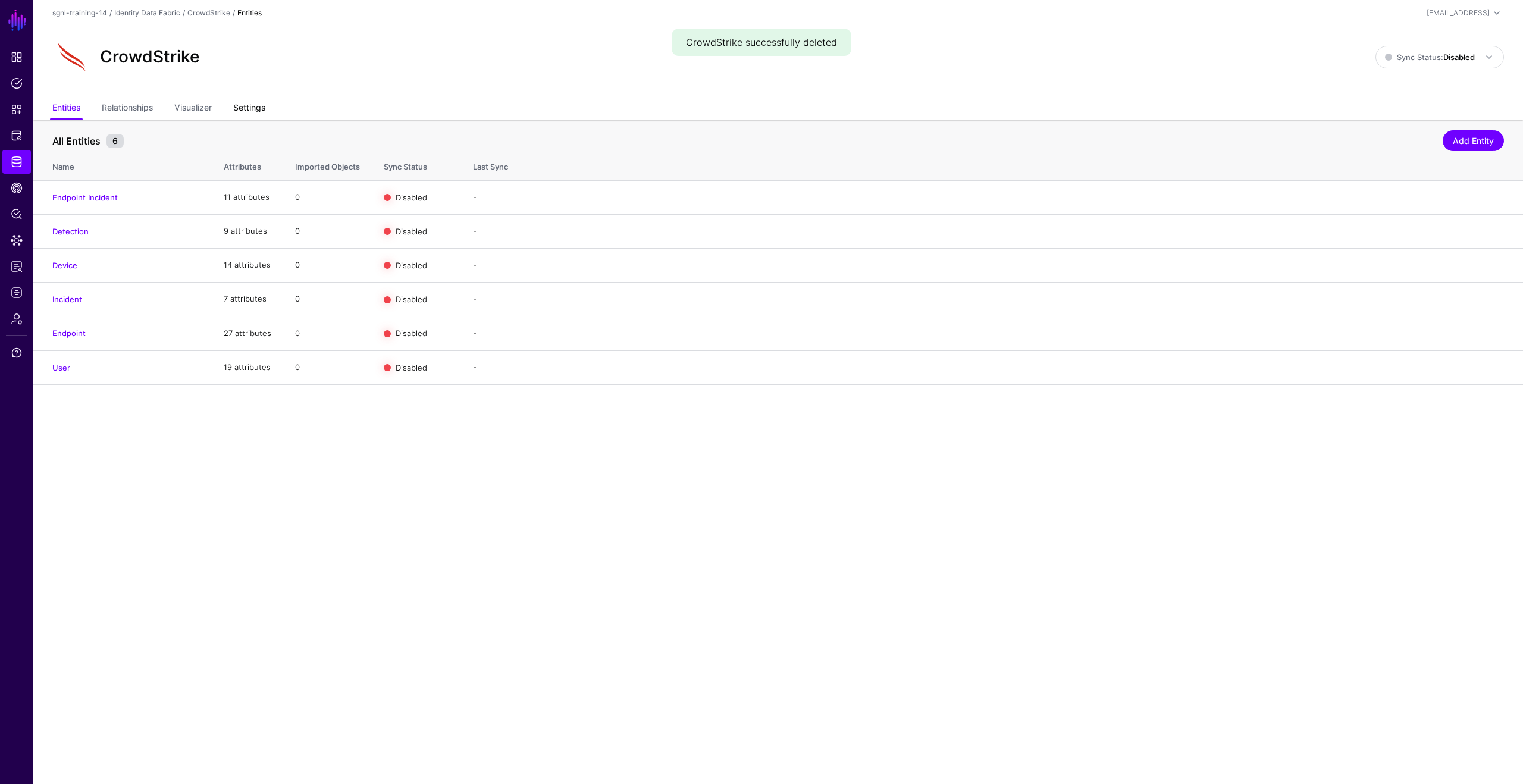
click at [250, 109] on link "Settings" at bounding box center [249, 108] width 32 height 22
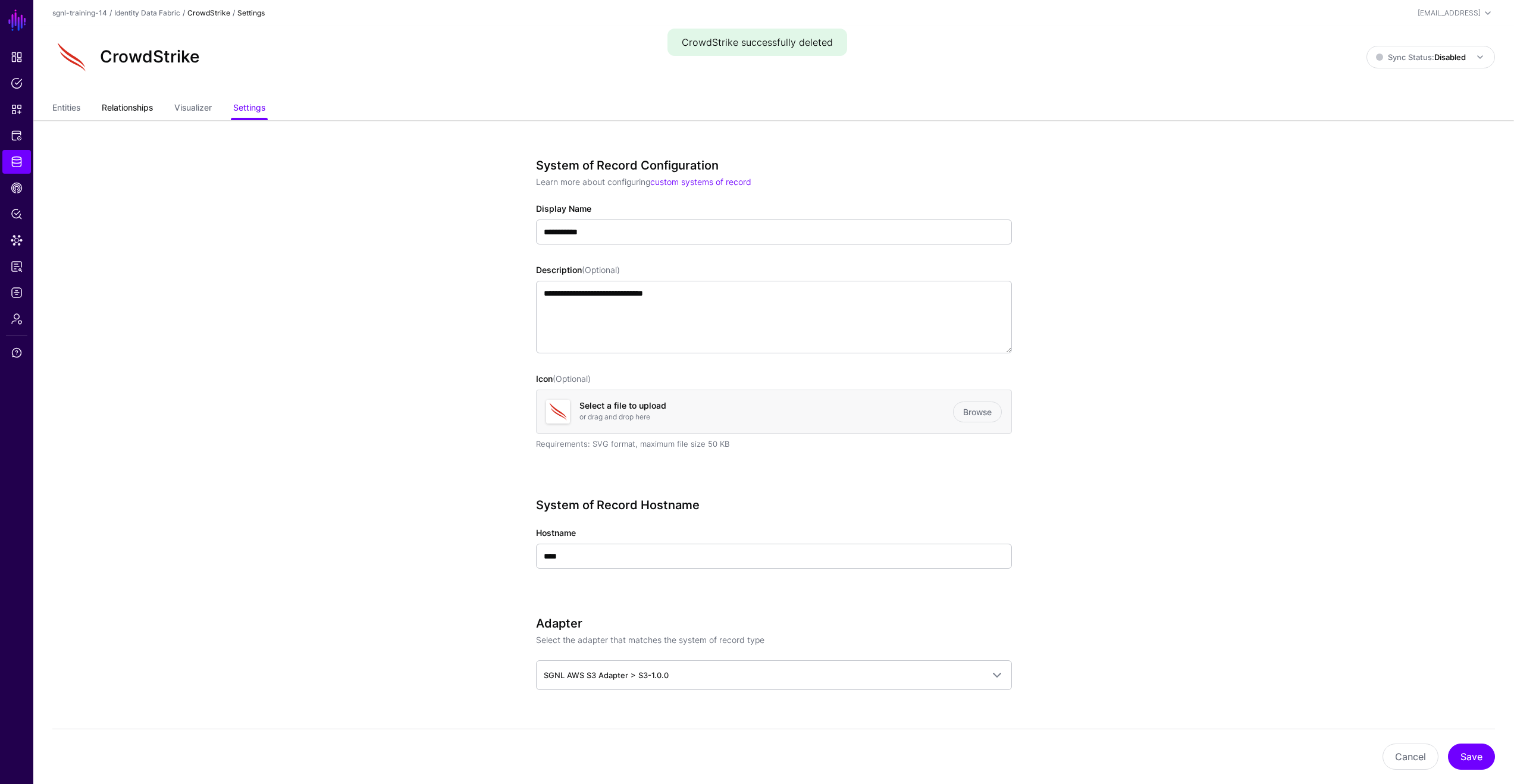
drag, startPoint x: 133, startPoint y: 108, endPoint x: 149, endPoint y: 110, distance: 16.1
click at [133, 108] on link "Relationships" at bounding box center [128, 108] width 51 height 22
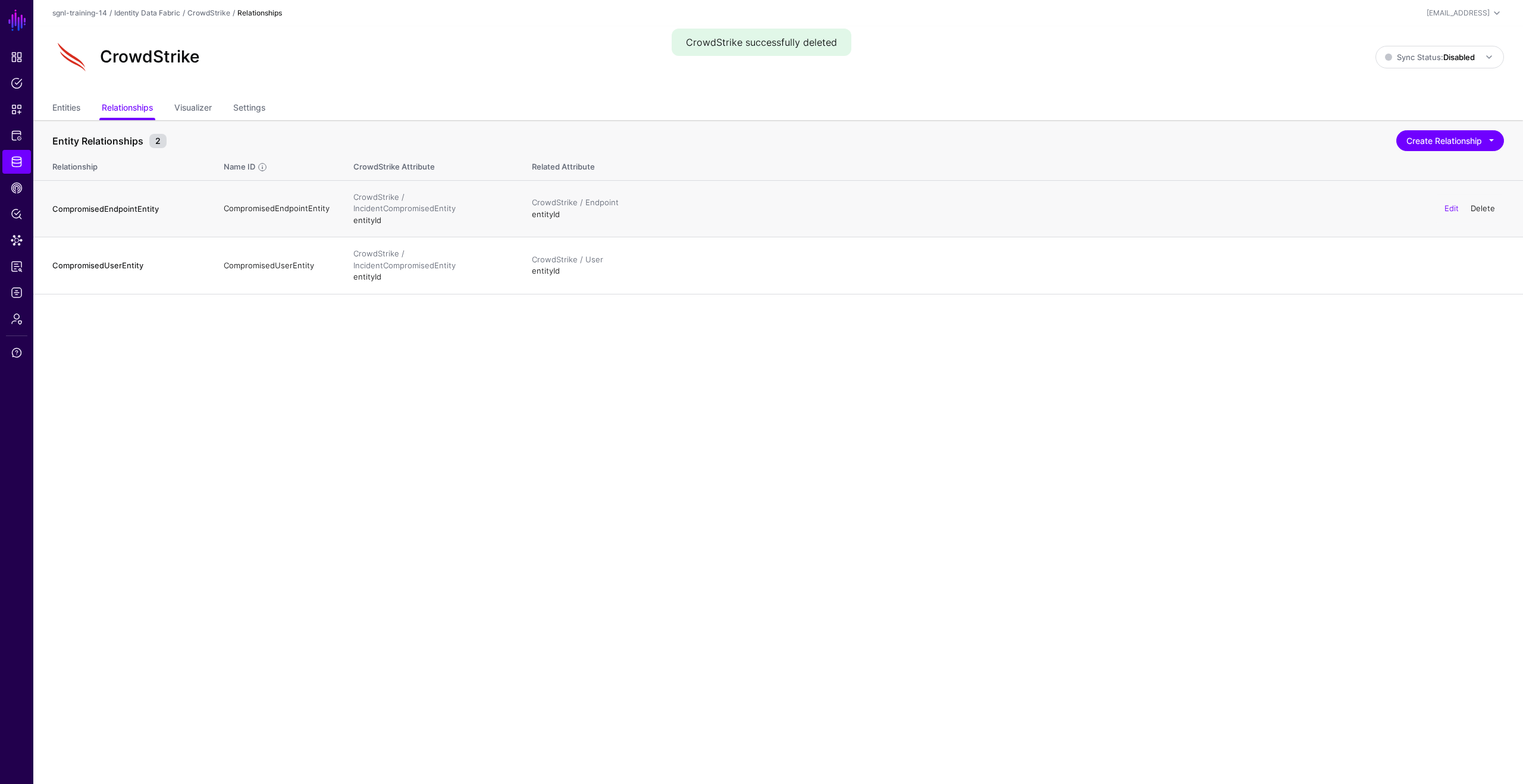
click at [1481, 204] on link "Delete" at bounding box center [1482, 208] width 24 height 9
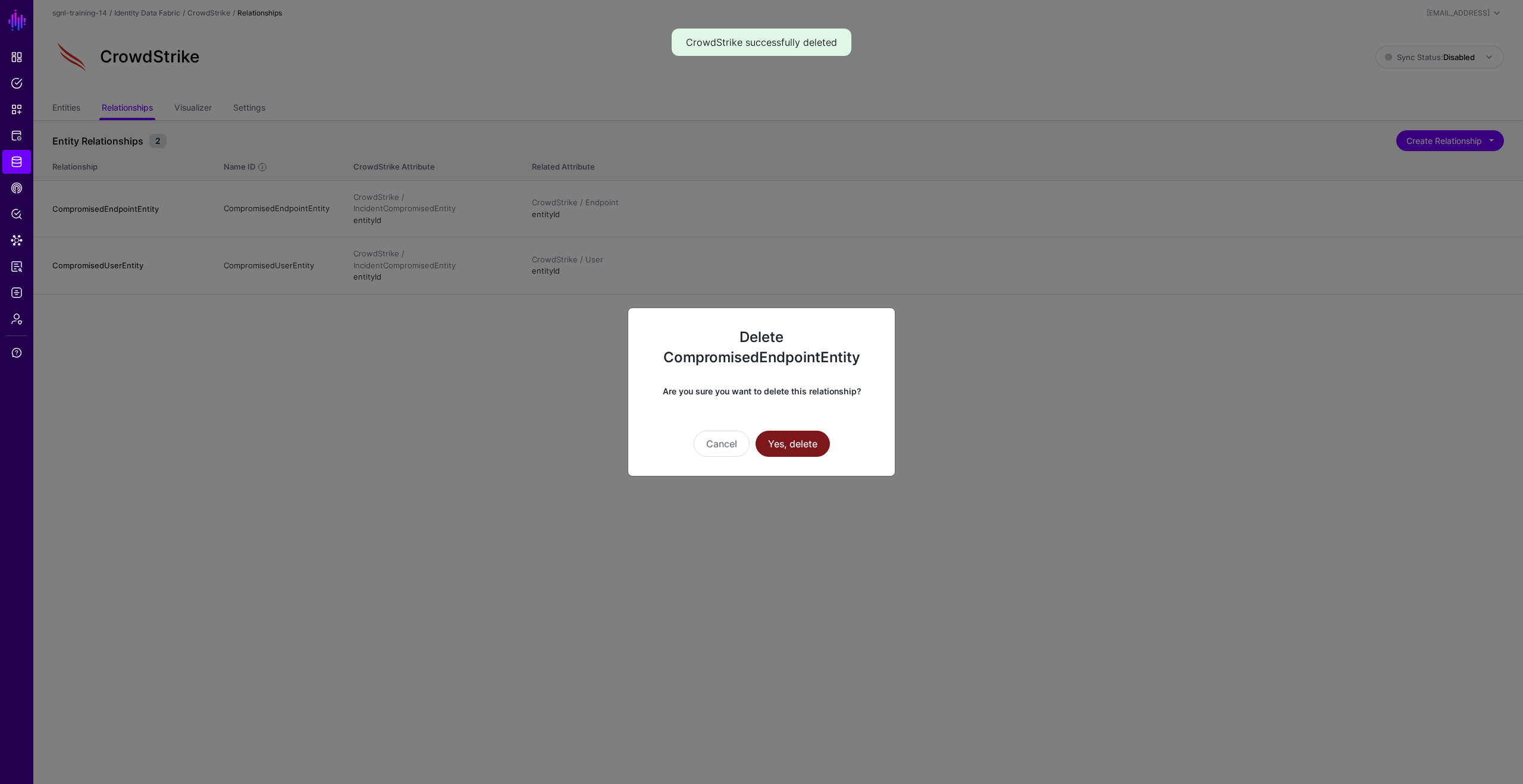
click at [820, 443] on button "Yes, delete" at bounding box center [792, 444] width 74 height 26
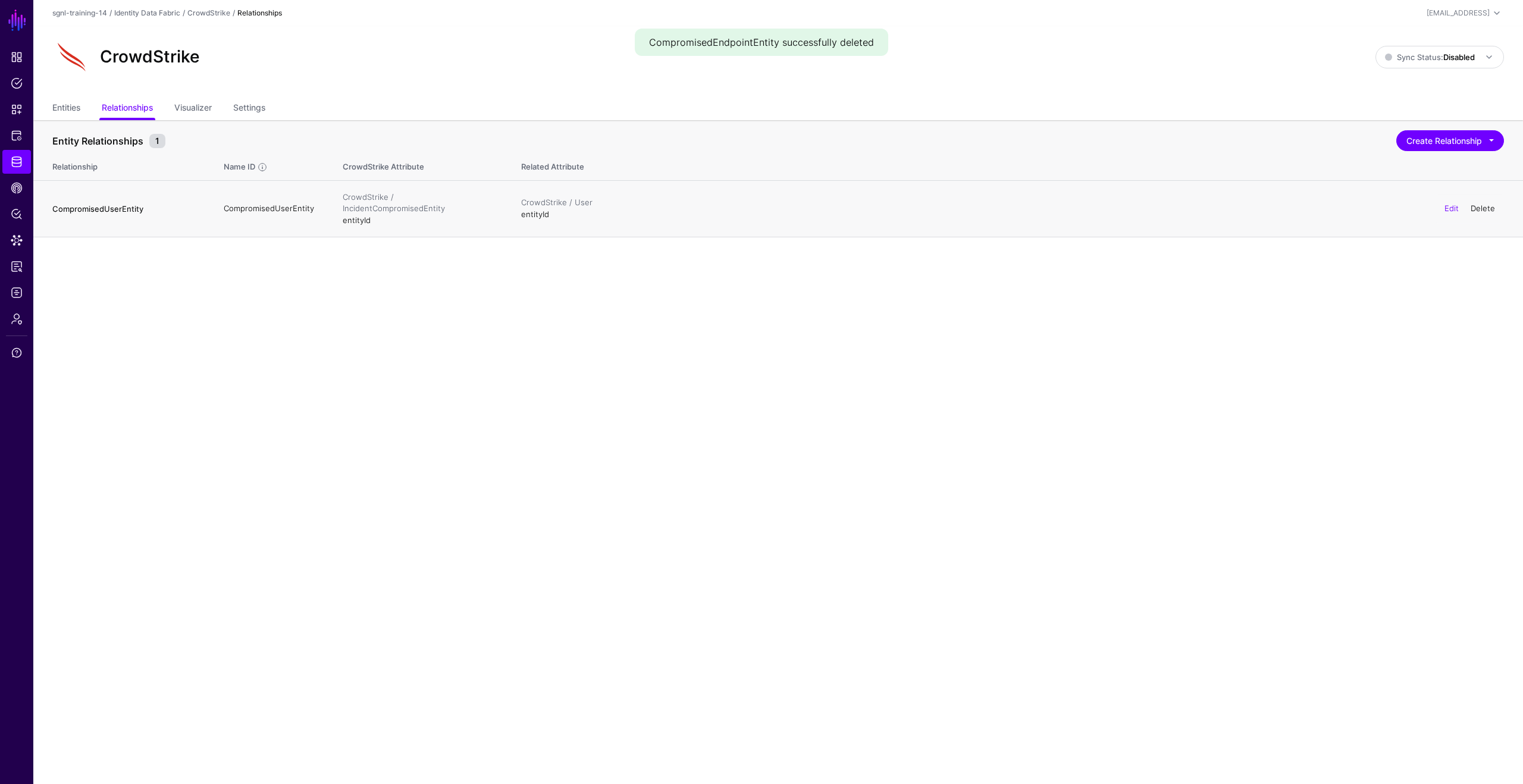
click at [1484, 204] on link "Delete" at bounding box center [1482, 208] width 24 height 9
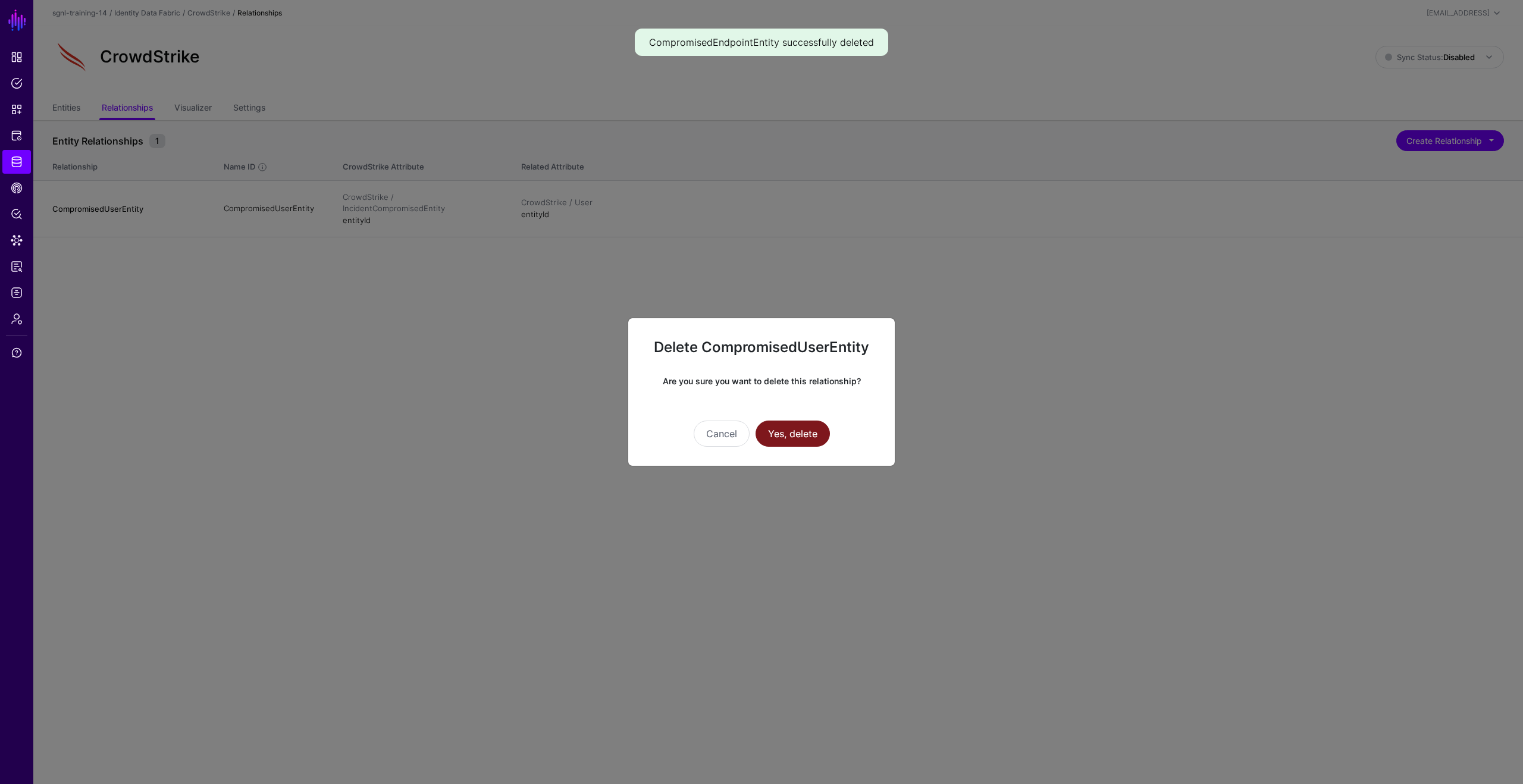
click at [814, 425] on button "Yes, delete" at bounding box center [792, 434] width 74 height 26
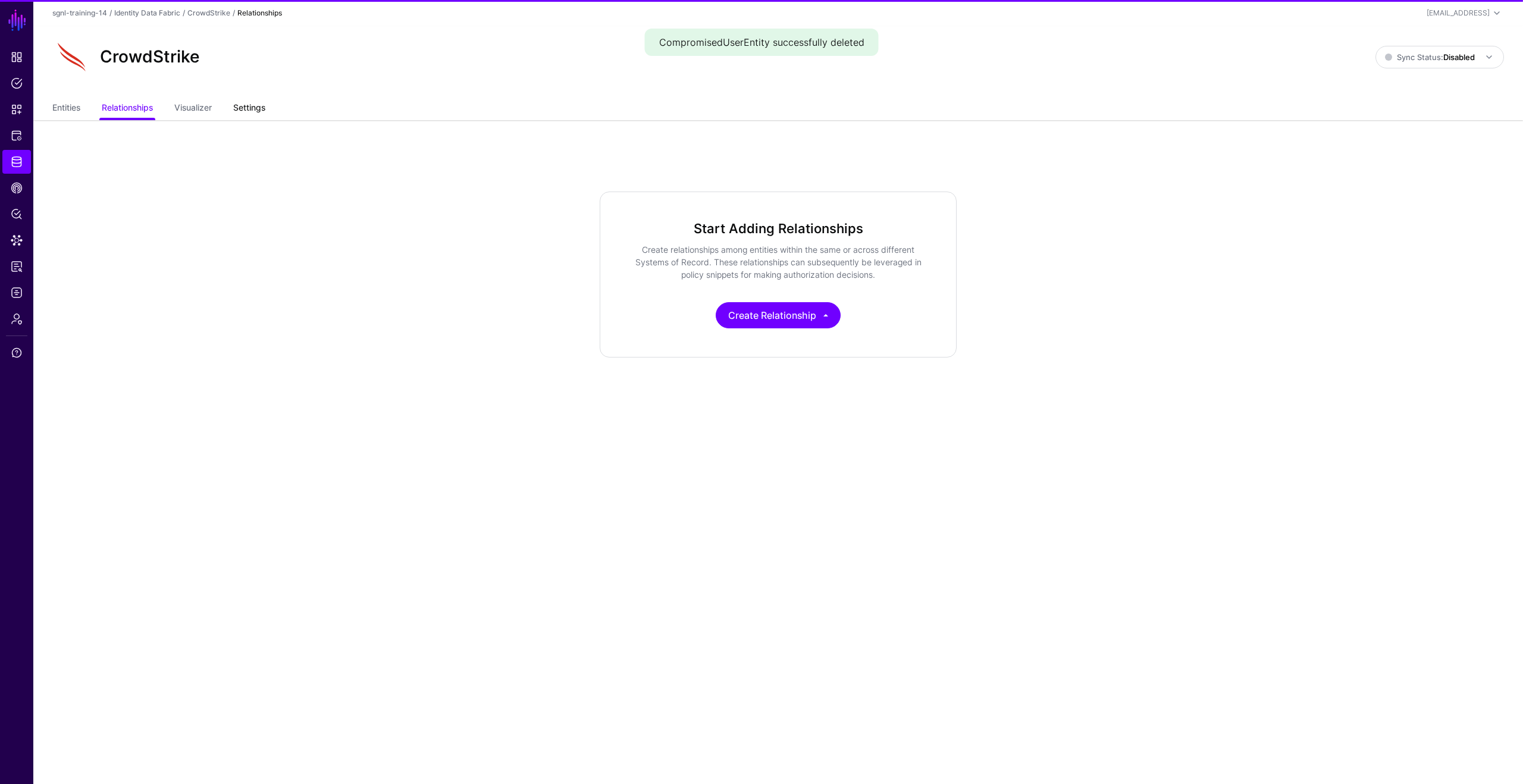
click at [261, 109] on link "Settings" at bounding box center [249, 108] width 32 height 22
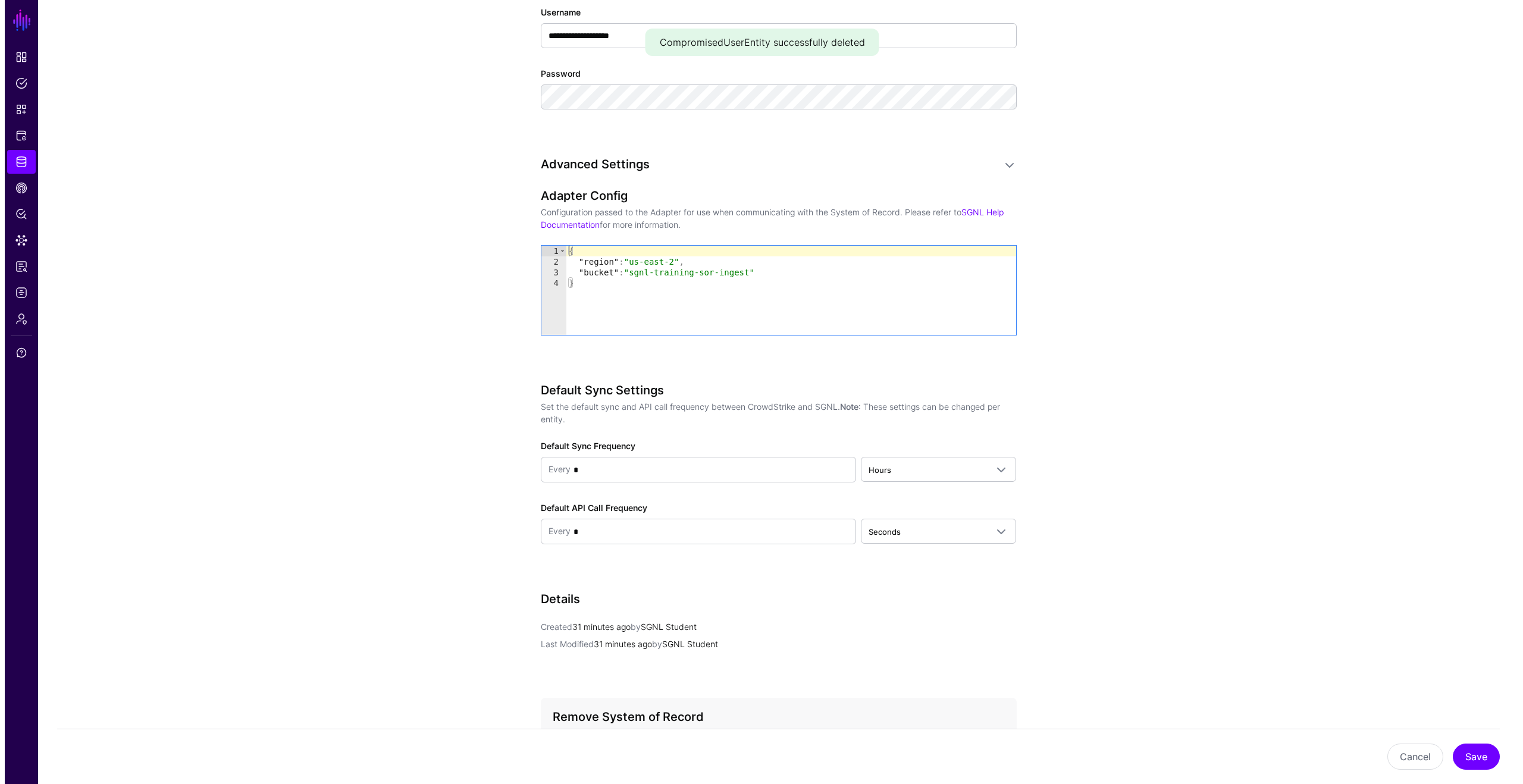
scroll to position [957, 0]
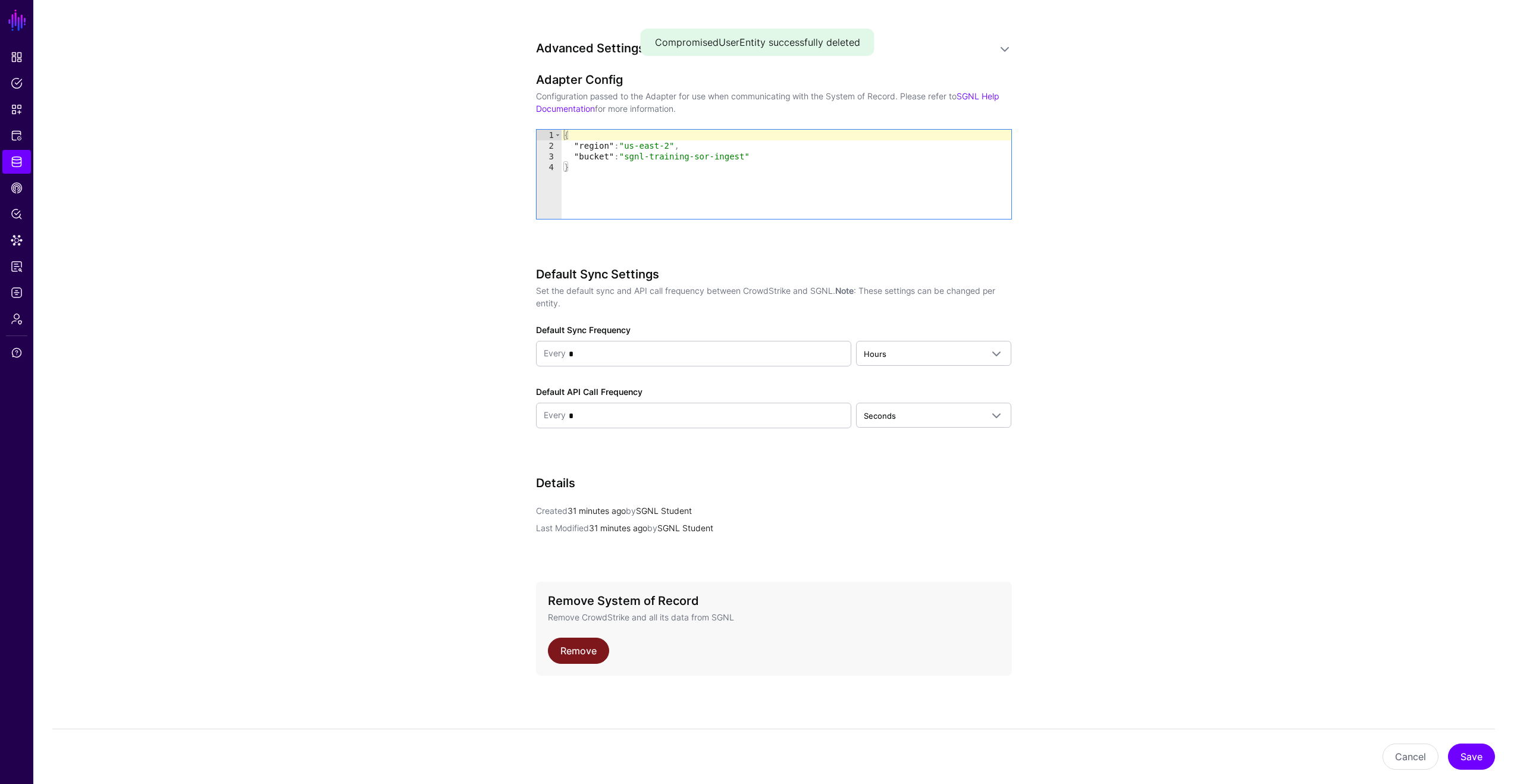
click at [592, 646] on link "Remove" at bounding box center [579, 651] width 61 height 26
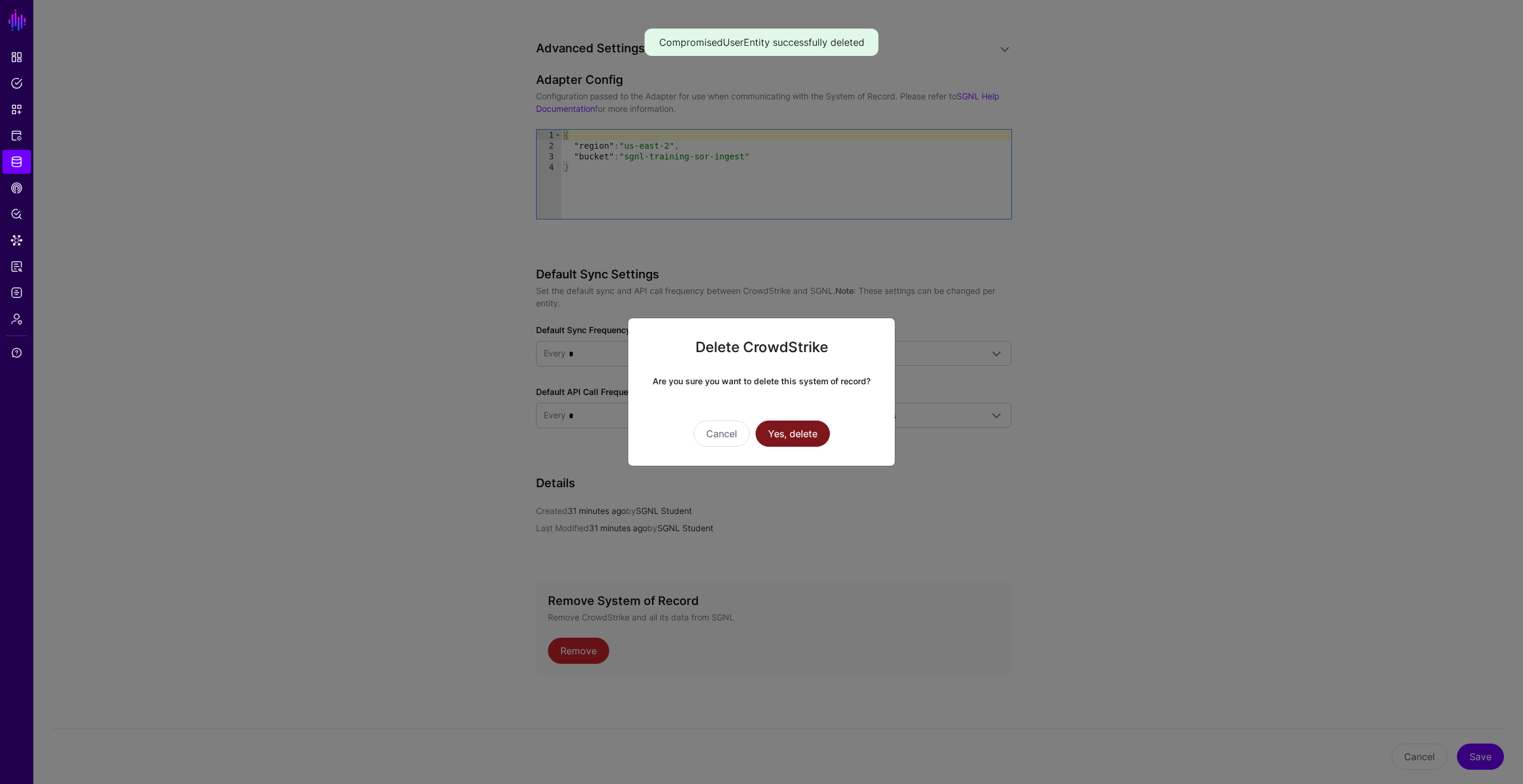
click at [800, 430] on button "Yes, delete" at bounding box center [792, 434] width 74 height 26
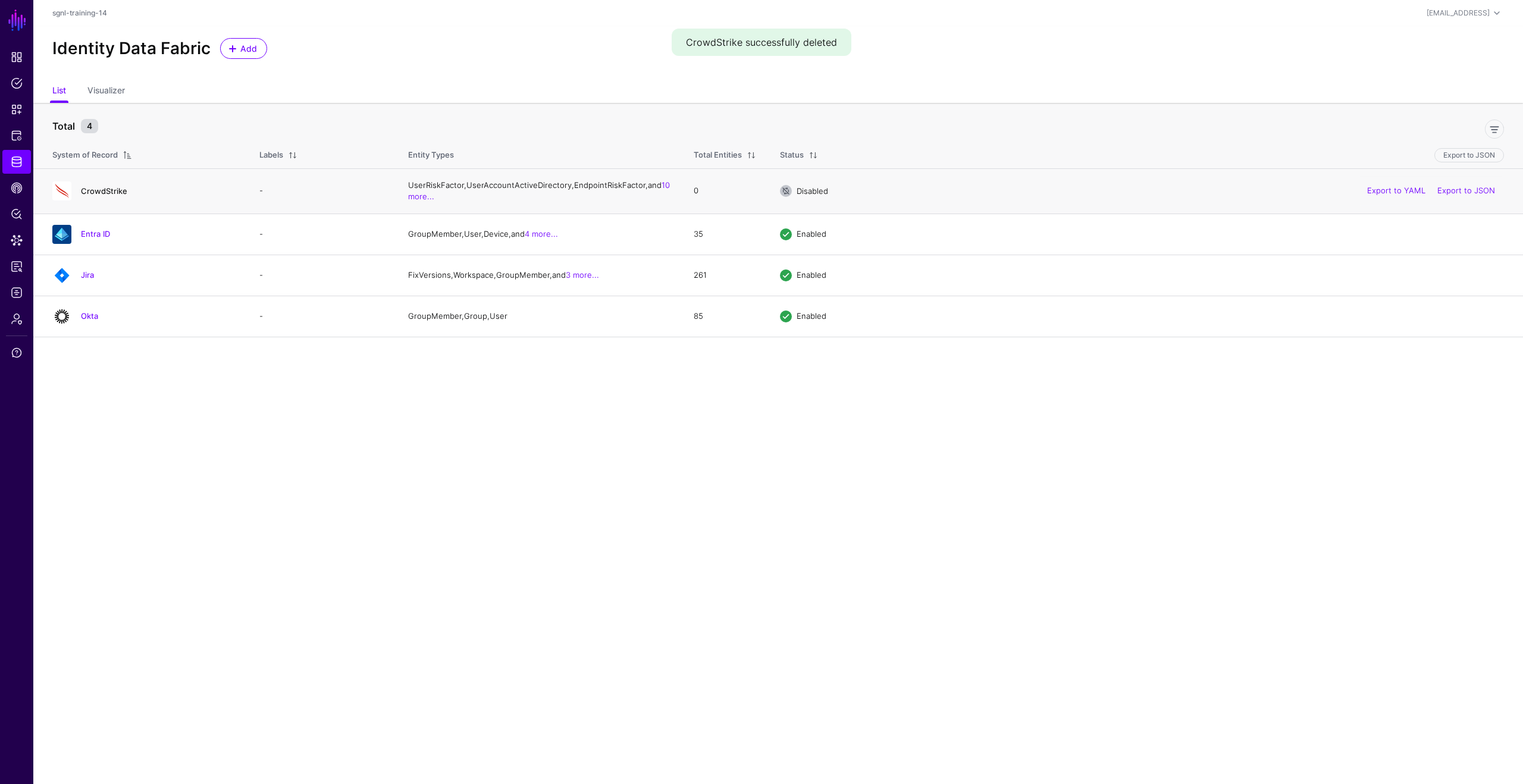
click at [101, 193] on link "CrowdStrike" at bounding box center [104, 191] width 47 height 9
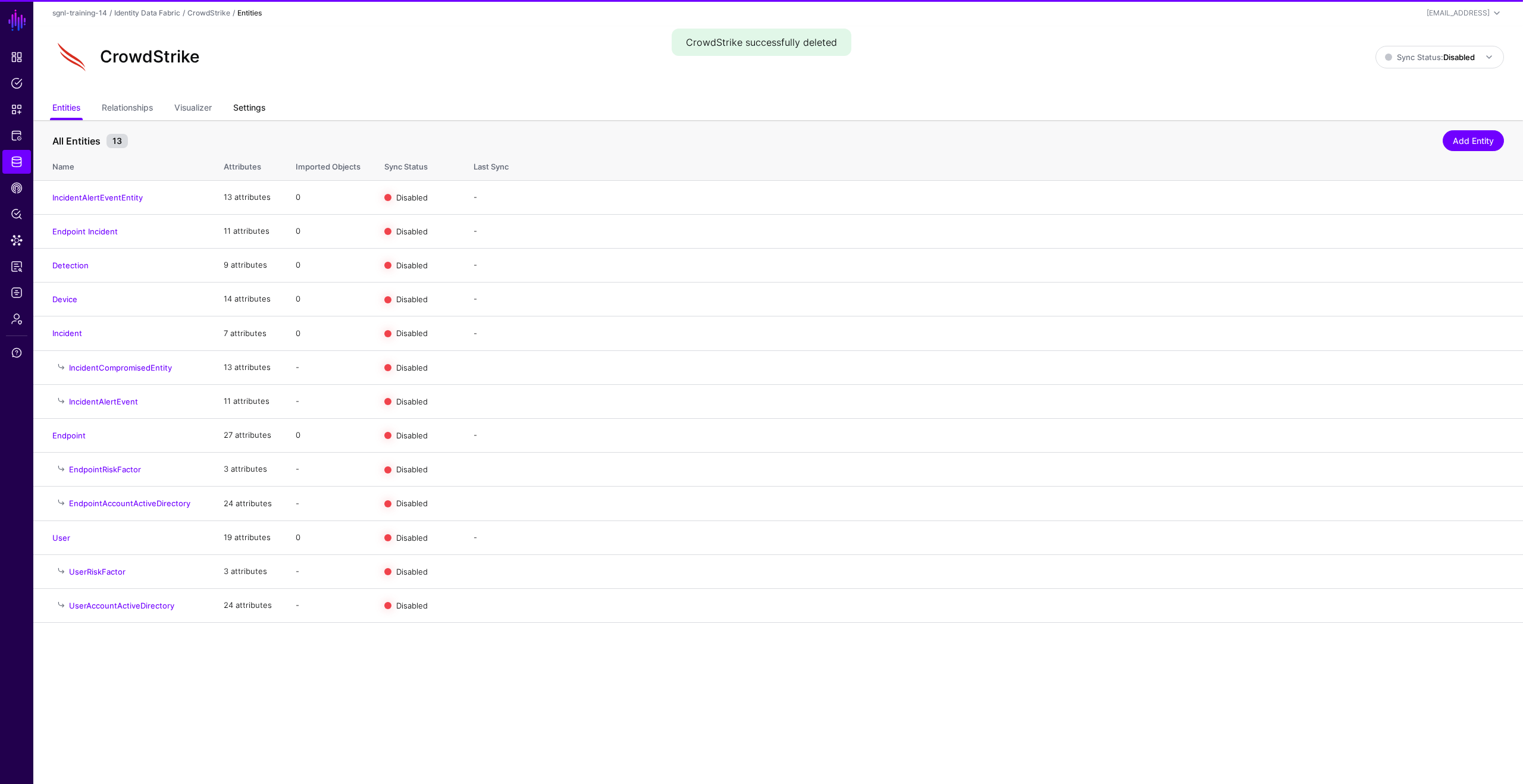
click at [266, 104] on link "Settings" at bounding box center [249, 108] width 32 height 22
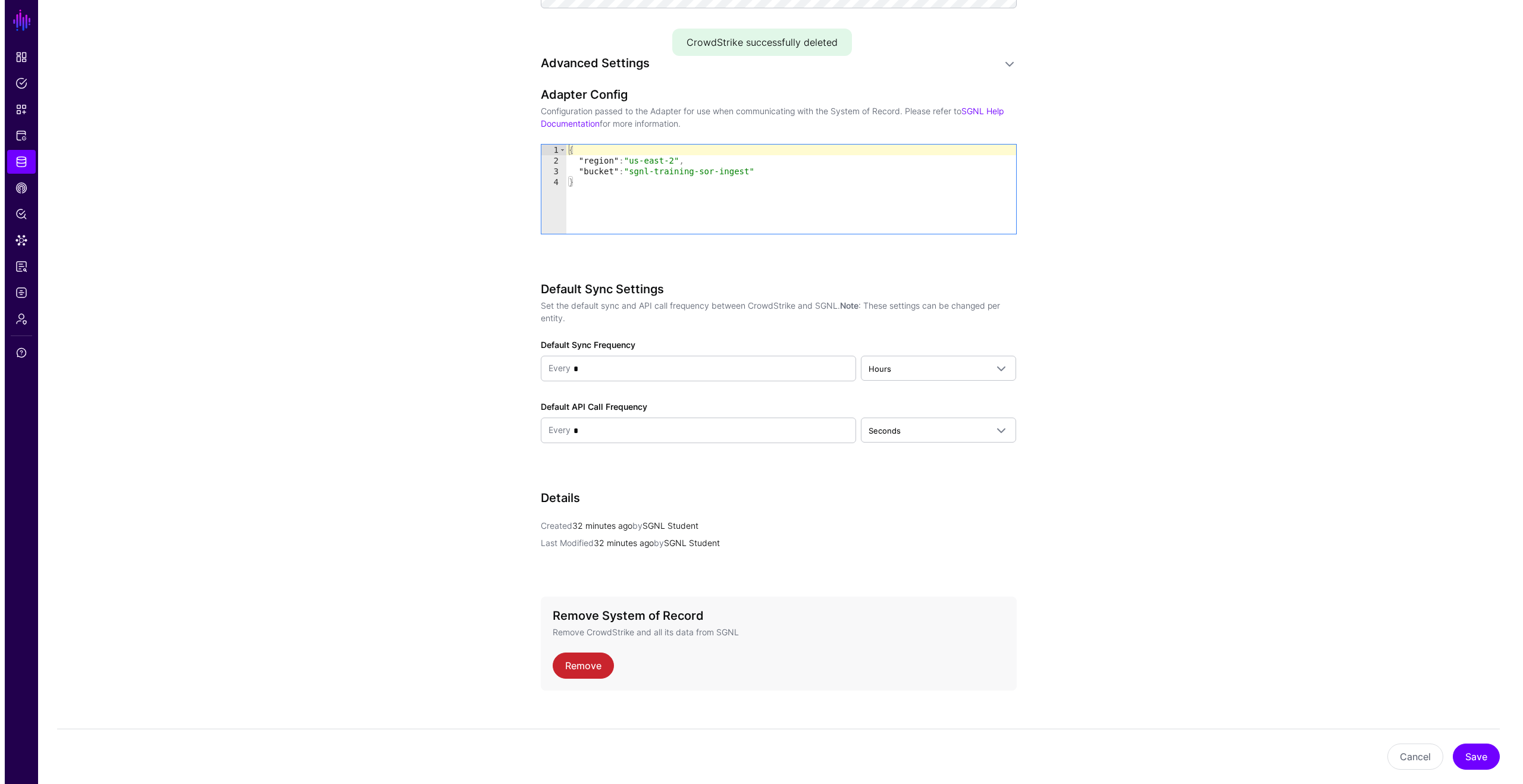
scroll to position [957, 0]
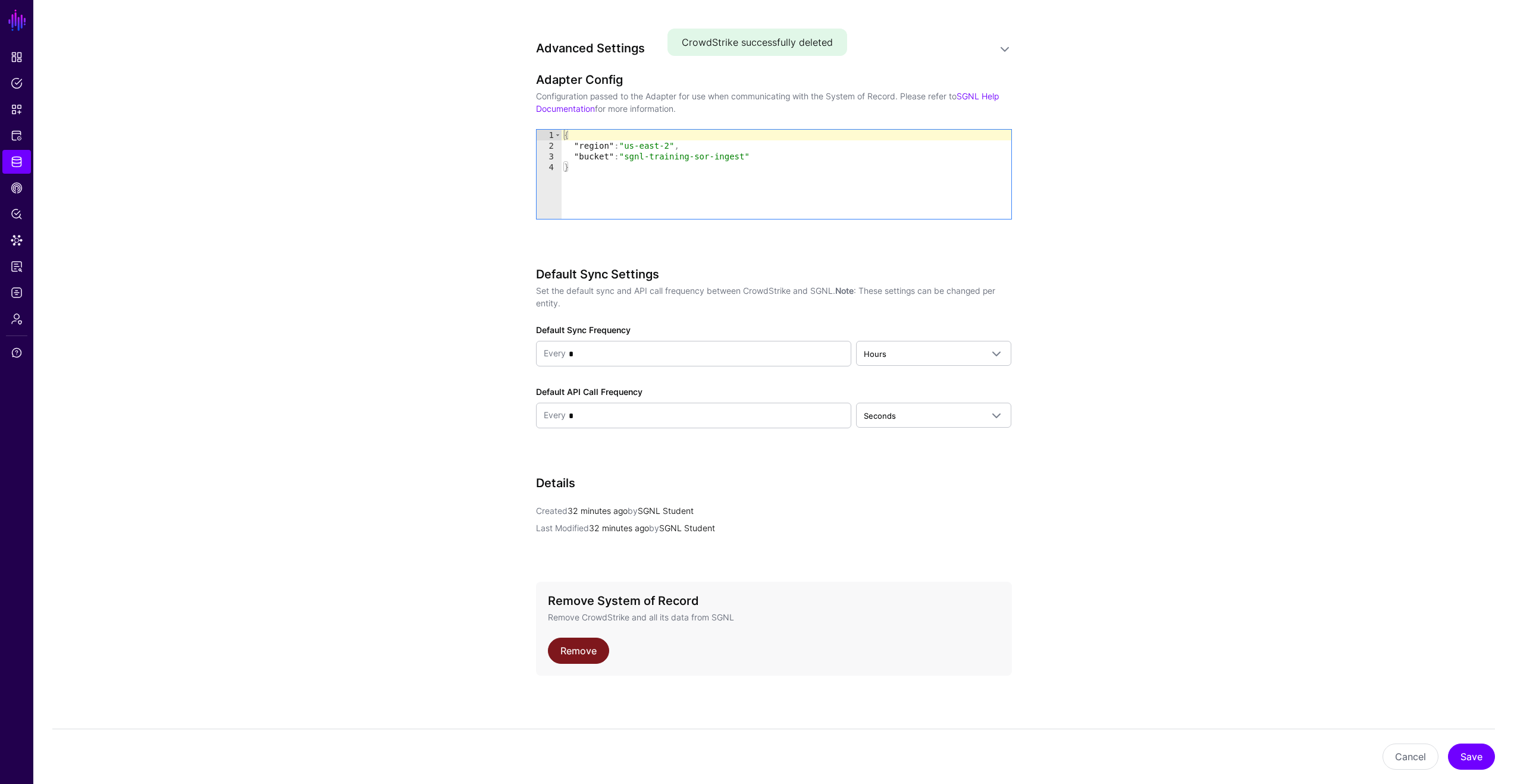
click at [586, 647] on link "Remove" at bounding box center [579, 651] width 61 height 26
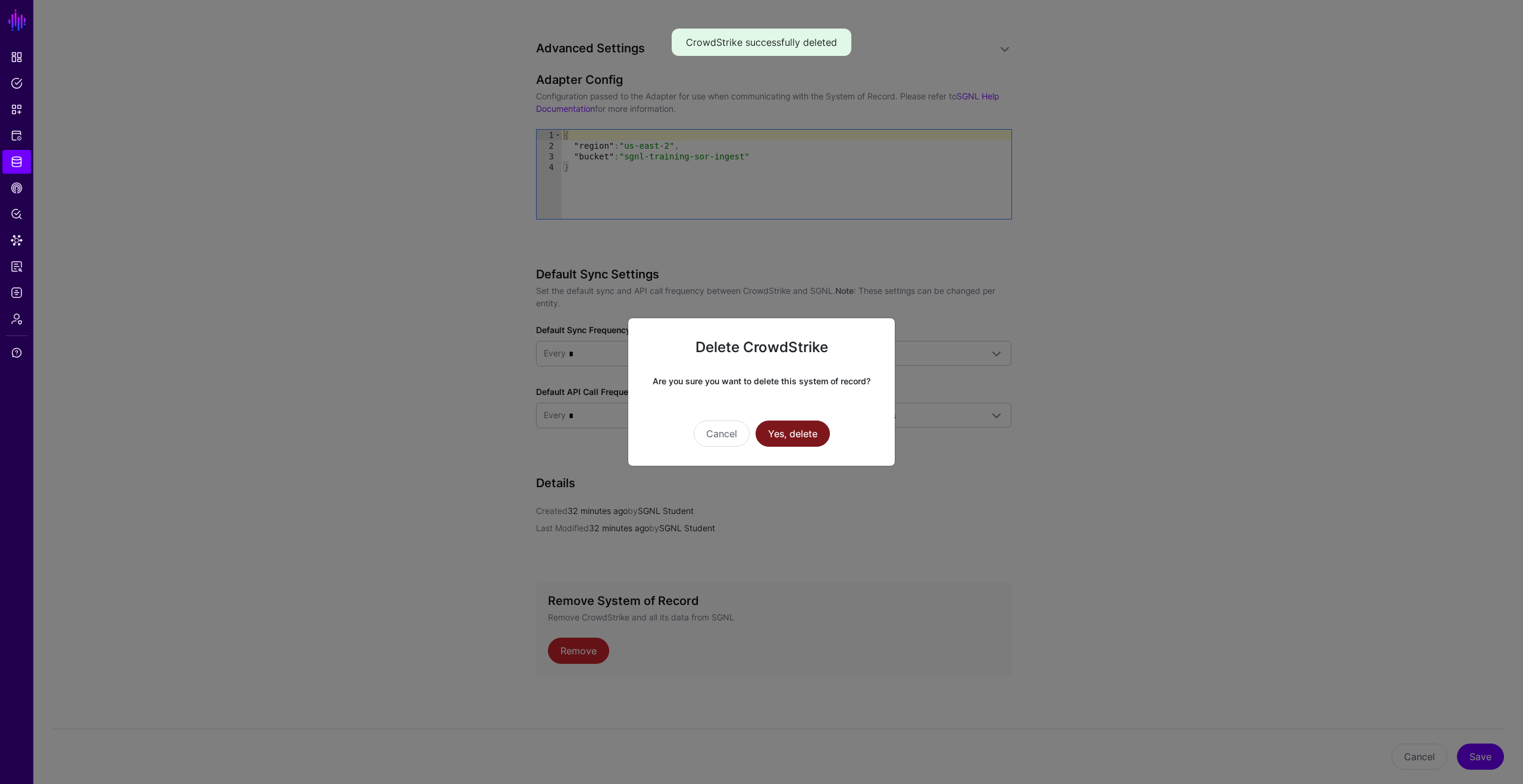
click at [803, 426] on button "Yes, delete" at bounding box center [792, 434] width 74 height 26
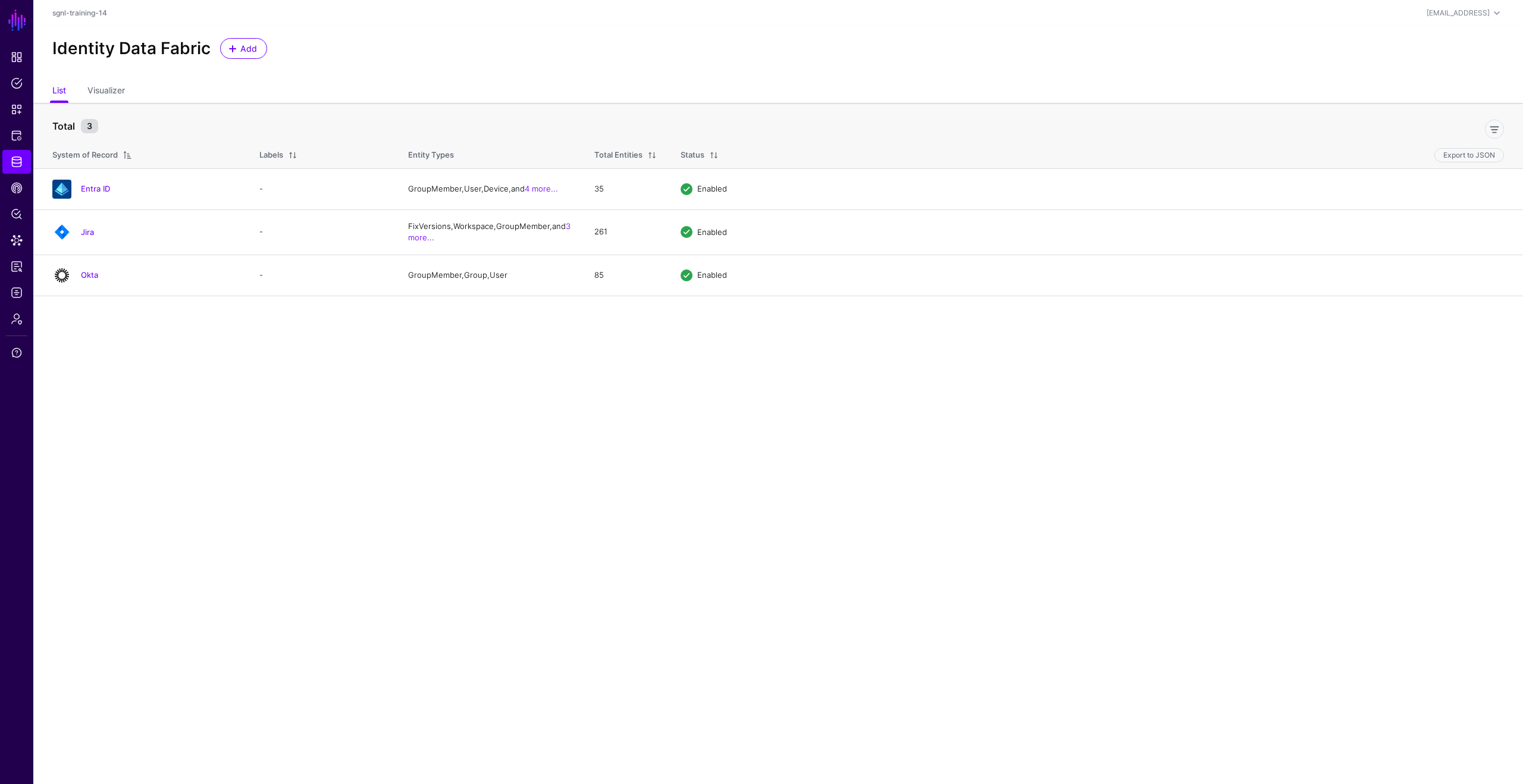
click at [313, 434] on main "SGNL Dashboard Policies Snippets Protected Systems Identity Data Fabric CAEP Hu…" at bounding box center [761, 392] width 1523 height 784
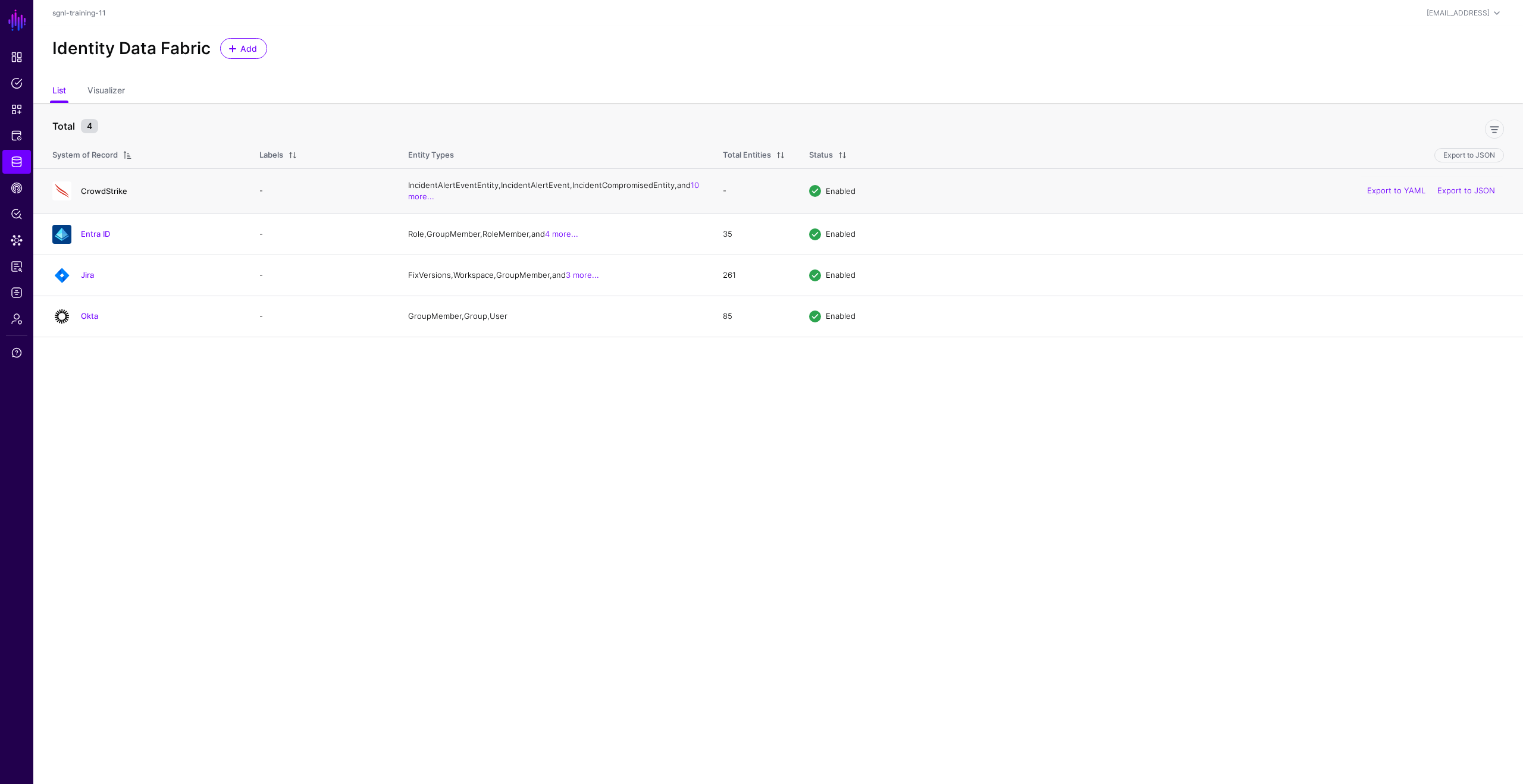
click at [106, 196] on link "CrowdStrike" at bounding box center [104, 191] width 47 height 9
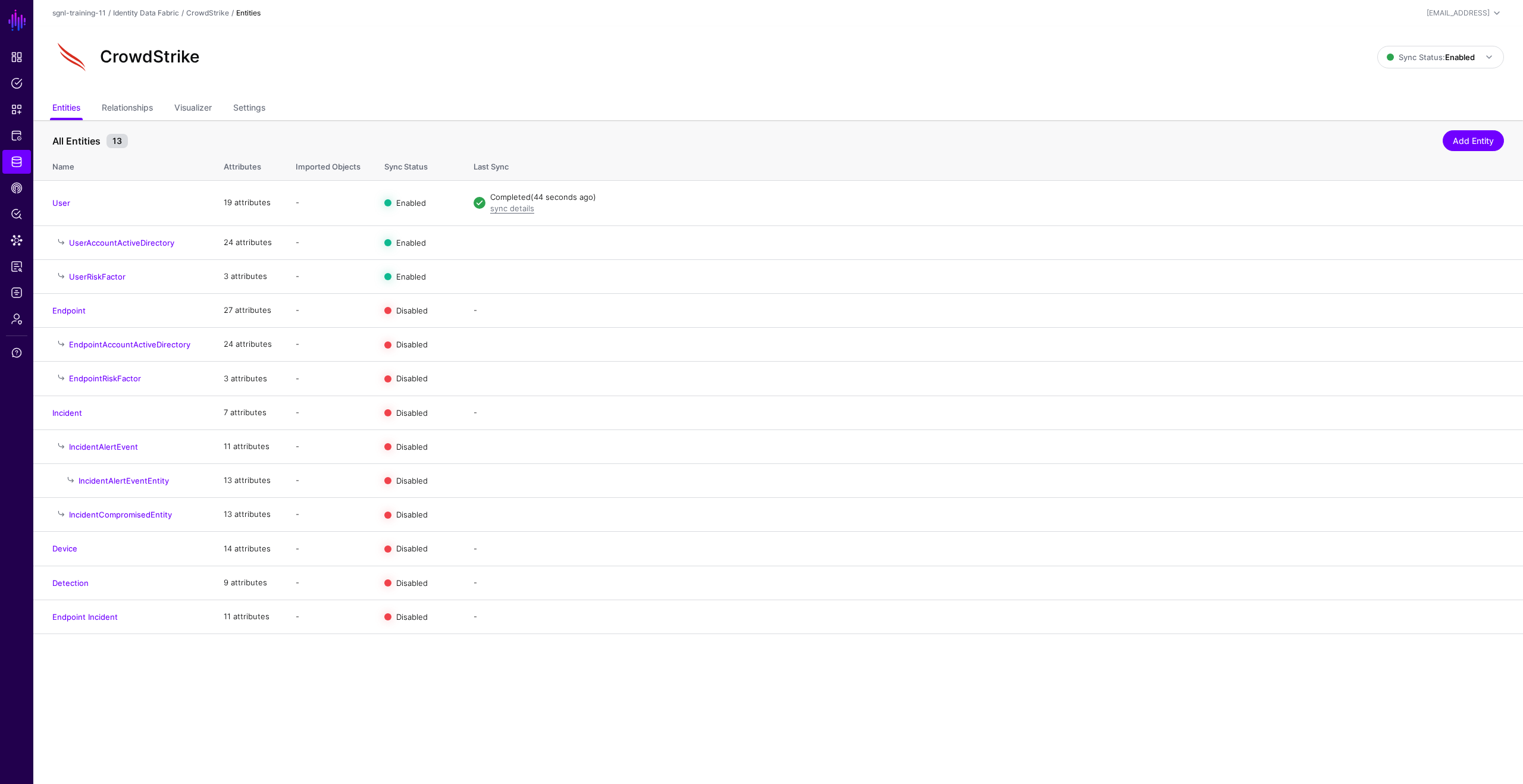
click at [301, 77] on div "CrowdStrike Sync Status: Enabled Enabled Syncing active for all configured enti…" at bounding box center [778, 62] width 1489 height 72
click at [201, 11] on link "CrowdStrike" at bounding box center [207, 13] width 43 height 9
click at [160, 14] on link "Identity Data Fabric" at bounding box center [146, 13] width 66 height 9
